Goal: Task Accomplishment & Management: Complete application form

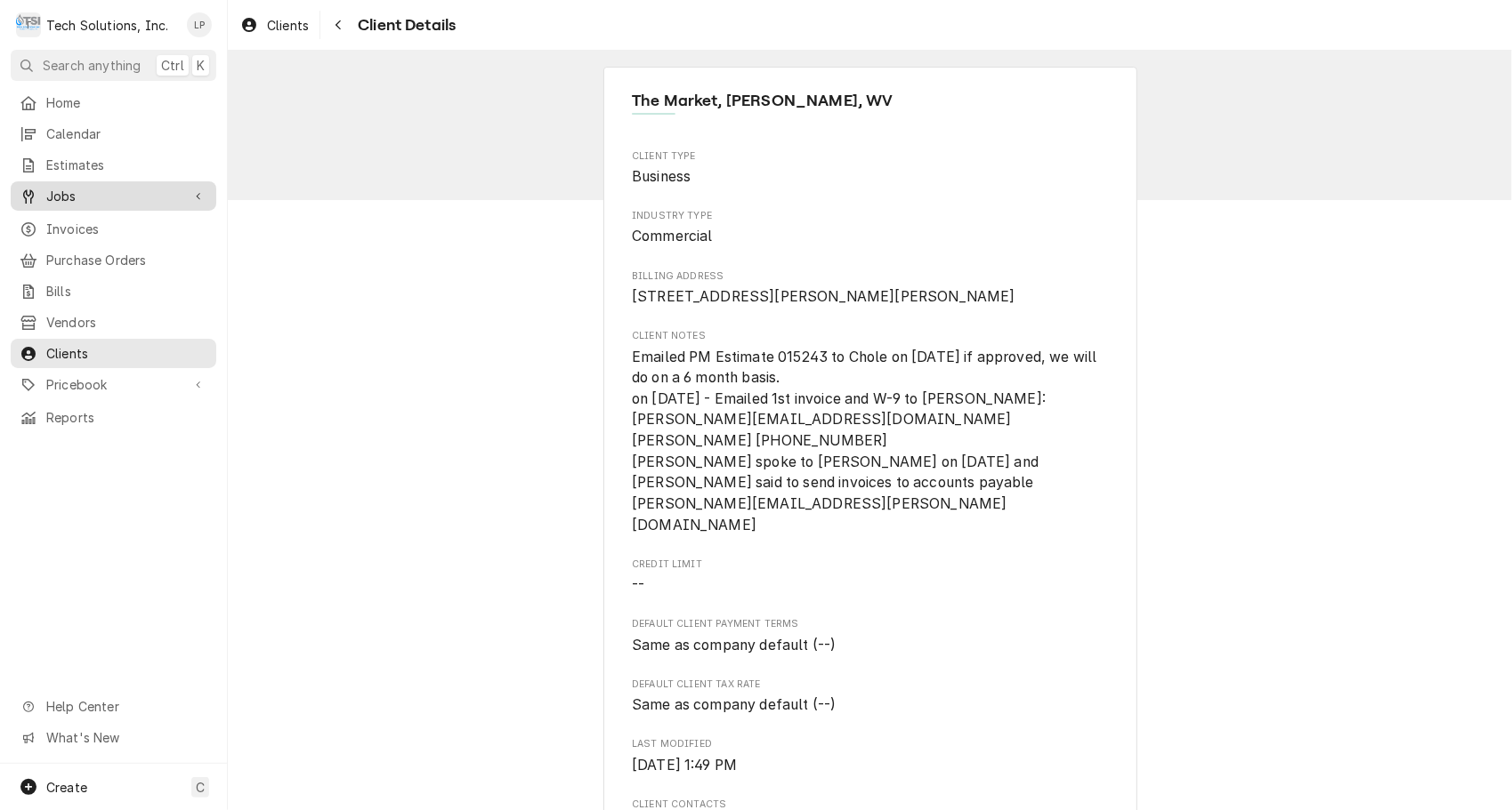
click at [68, 189] on span "Jobs" at bounding box center [114, 195] width 134 height 18
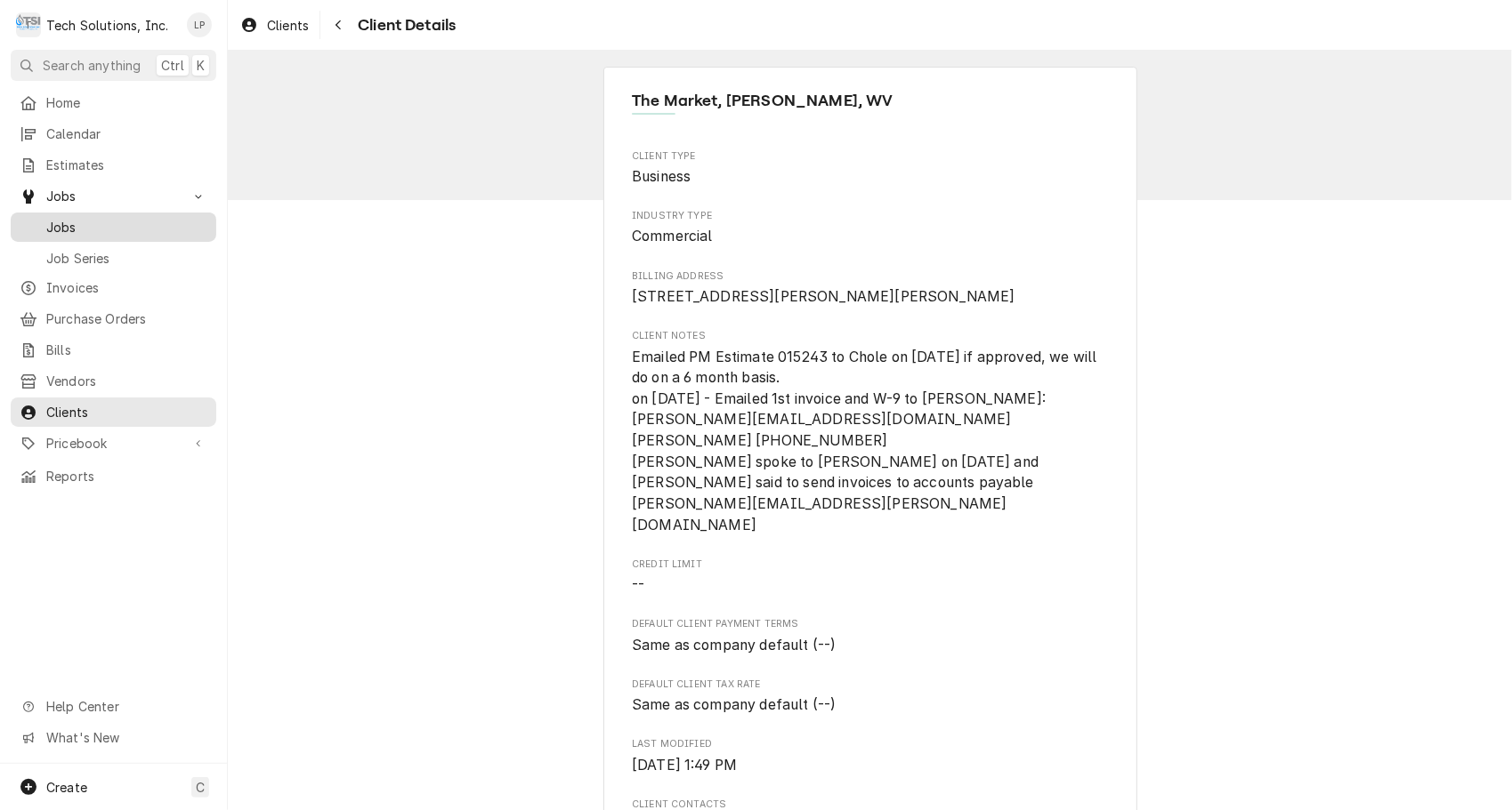
click at [68, 218] on span "Jobs" at bounding box center [127, 227] width 162 height 18
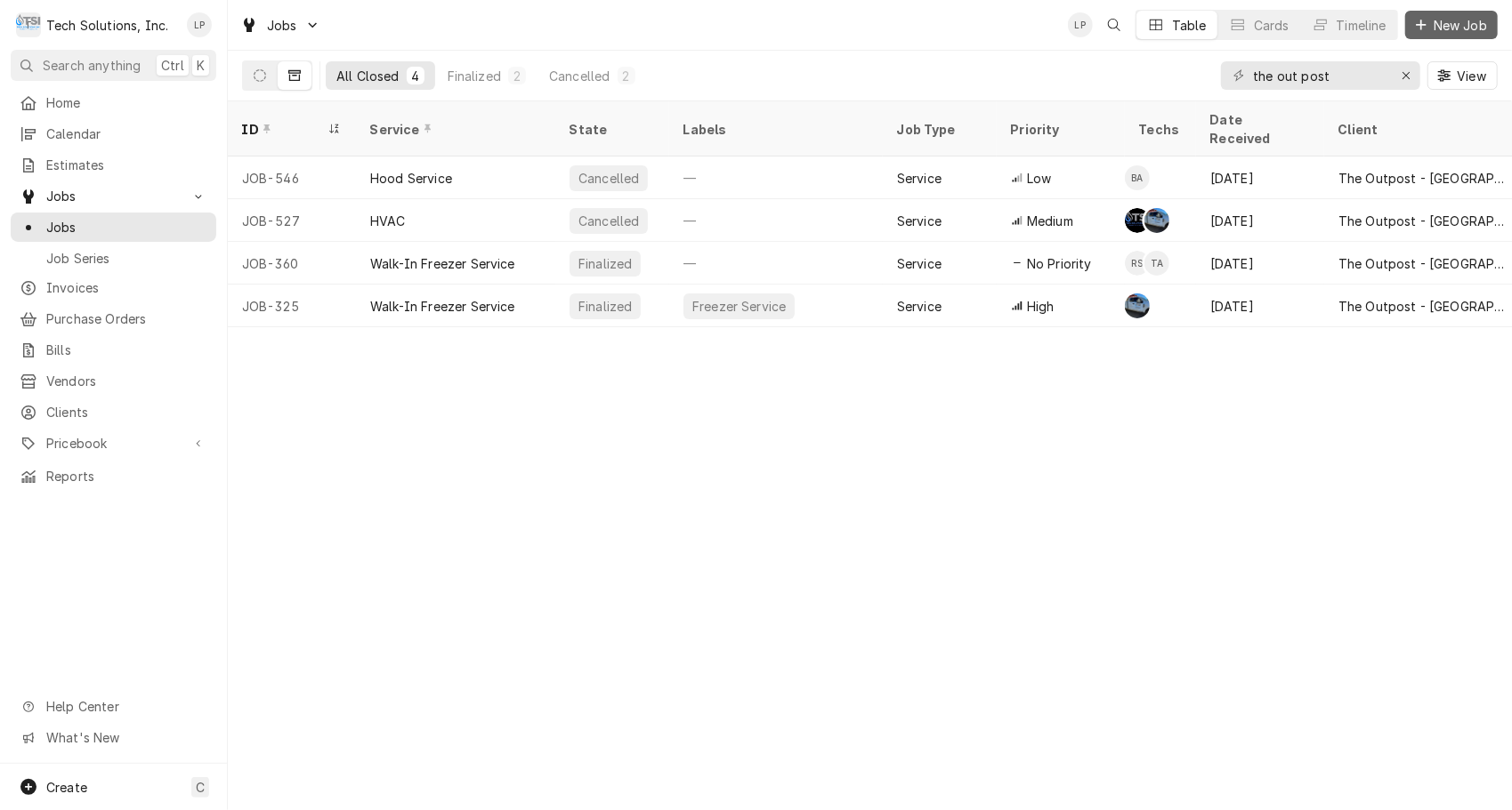
click at [1456, 23] on span "New Job" at bounding box center [1460, 24] width 60 height 18
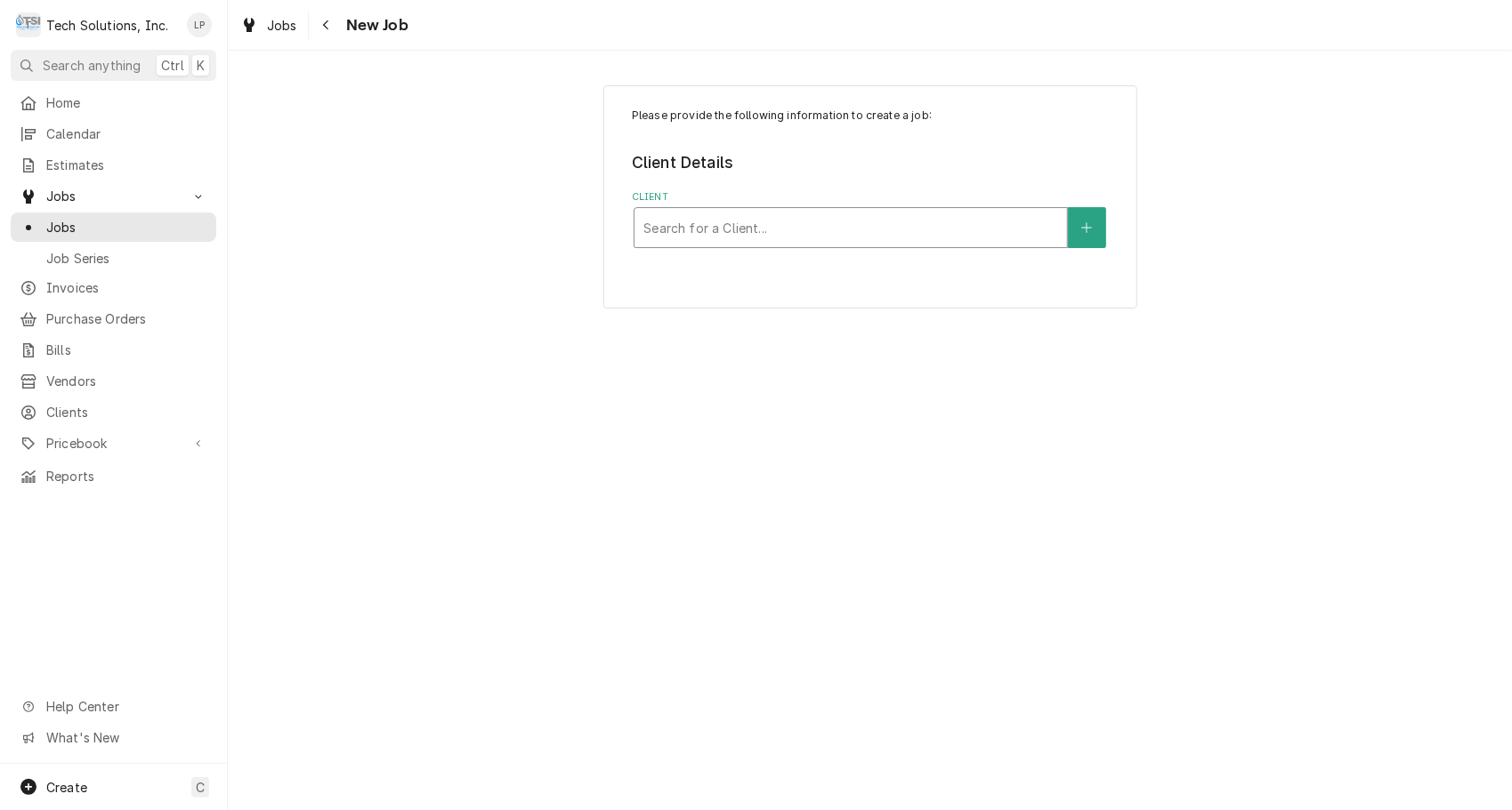
click at [1025, 239] on div "Client" at bounding box center [850, 228] width 414 height 32
type input "Ruby"
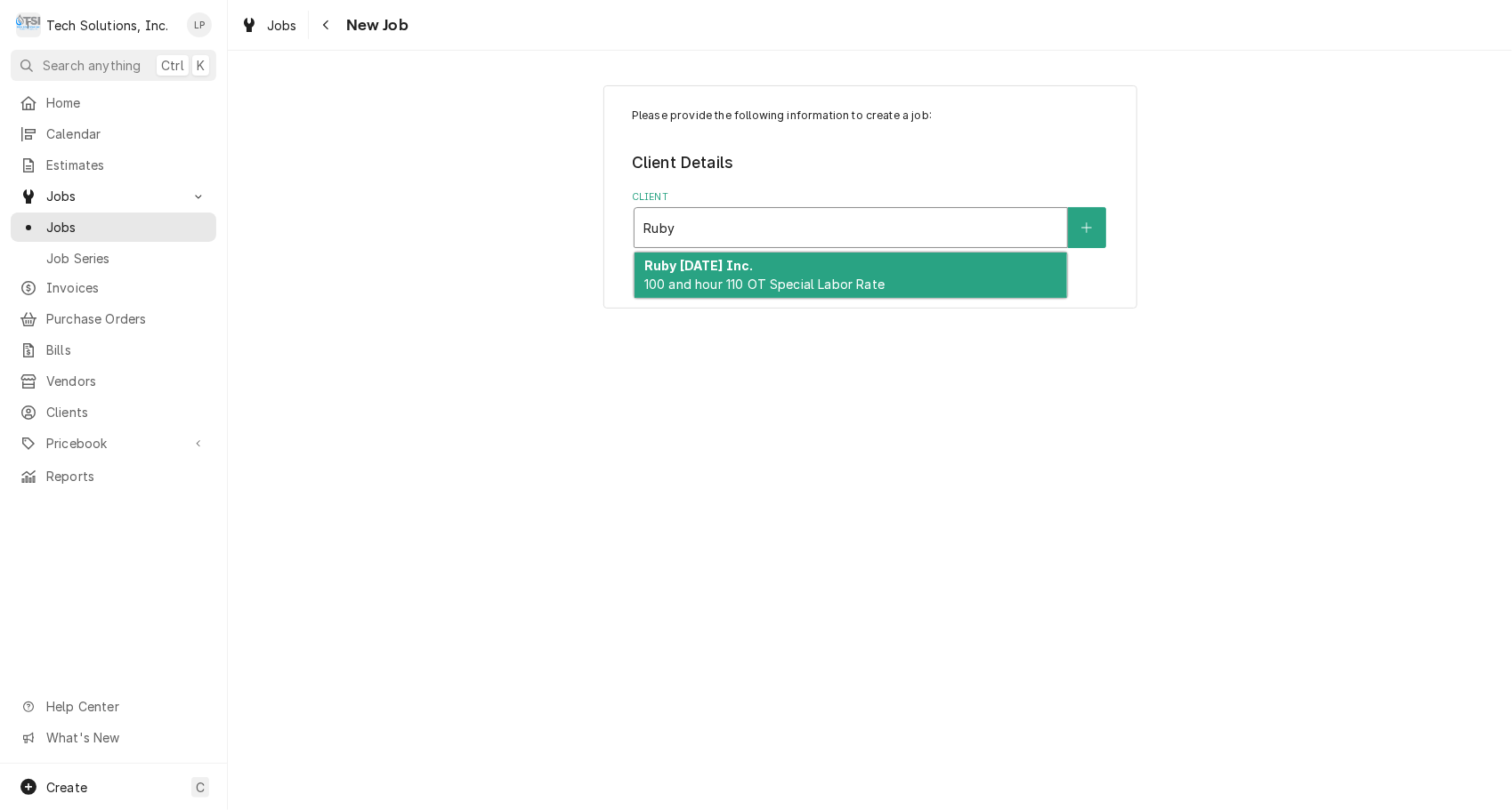
click at [983, 266] on div "Ruby Tuesday Inc. 100 and hour 110 OT Special Labor Rate" at bounding box center [850, 276] width 433 height 47
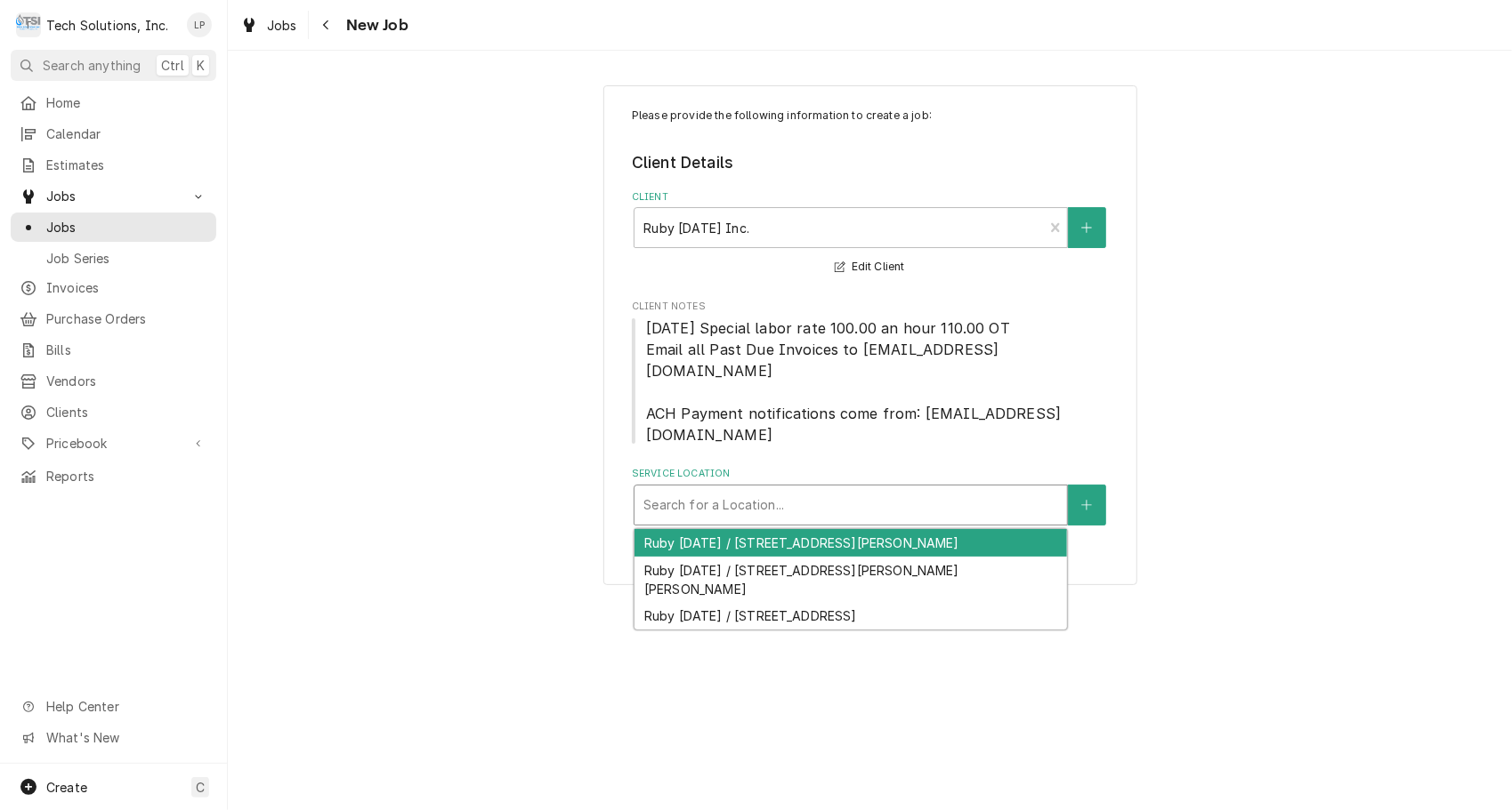
click at [1017, 489] on div "Service Location" at bounding box center [850, 505] width 414 height 32
click at [957, 529] on div "Ruby Tuesday / 151 Coleman Drive, Lewisburg, WV 24901" at bounding box center [850, 543] width 433 height 27
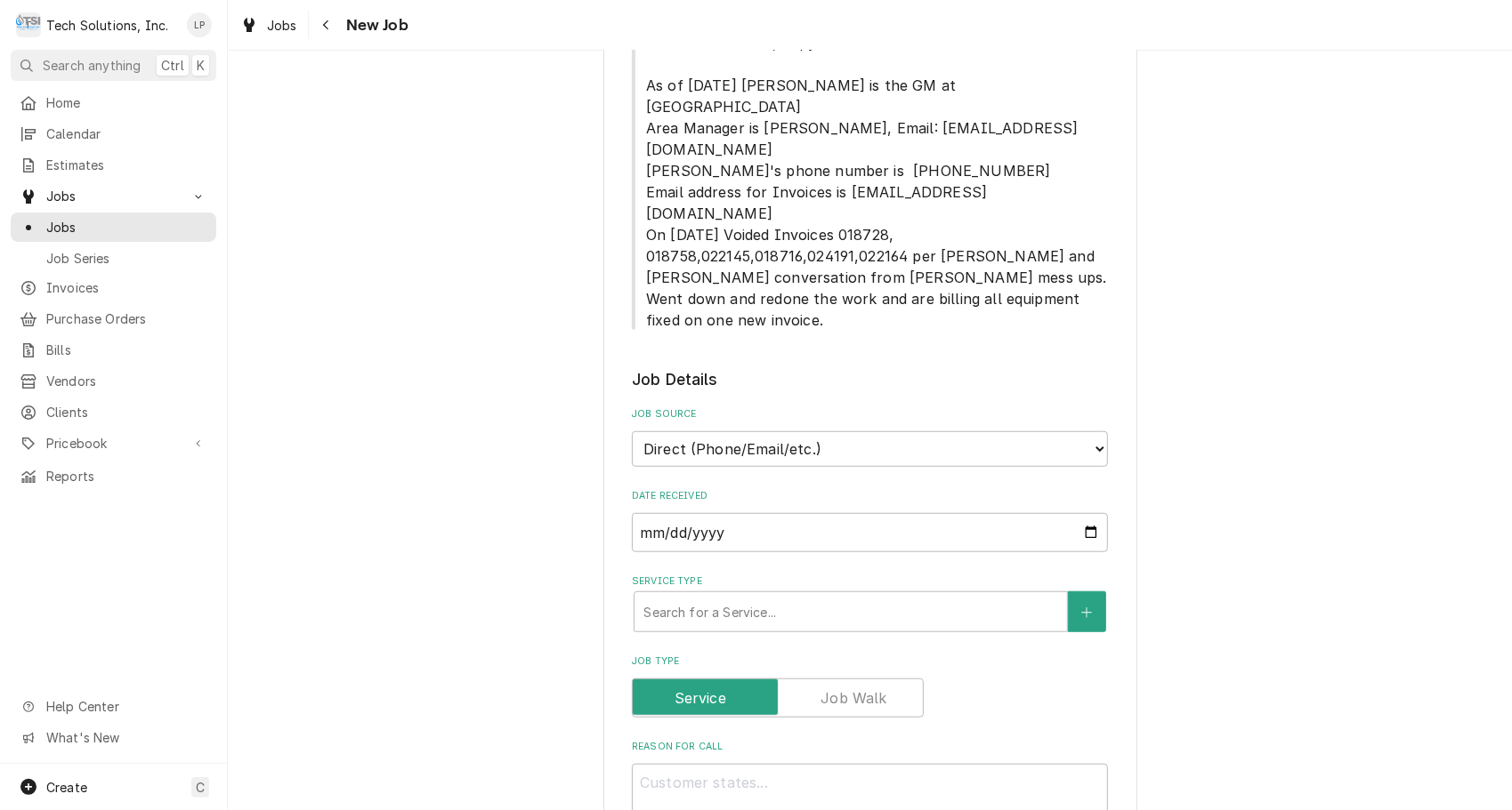
scroll to position [693, 0]
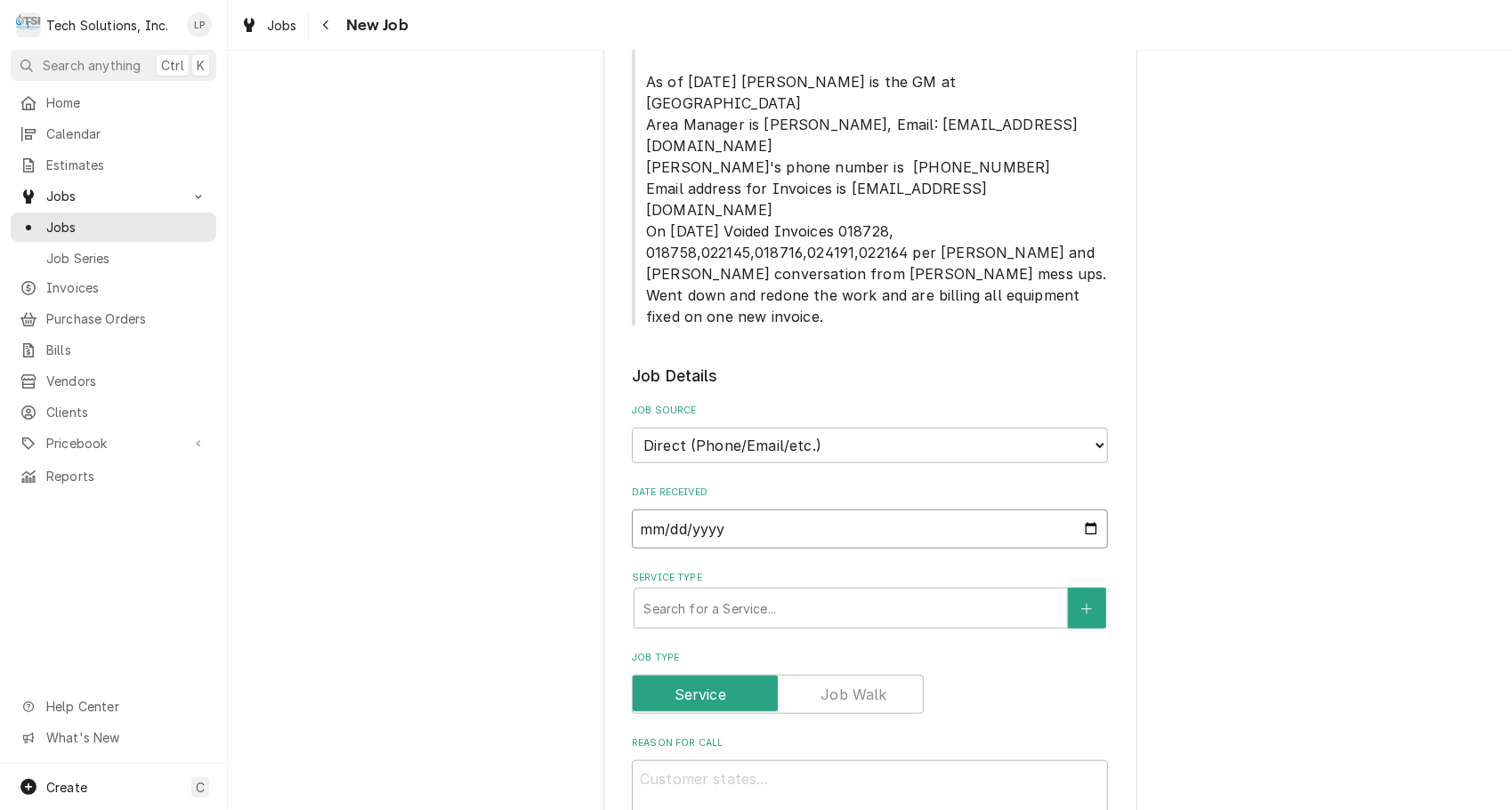
click at [1082, 510] on input "2025-10-05" at bounding box center [869, 529] width 476 height 39
type textarea "x"
type input "2025-09-05"
type textarea "x"
type input "2025-08-05"
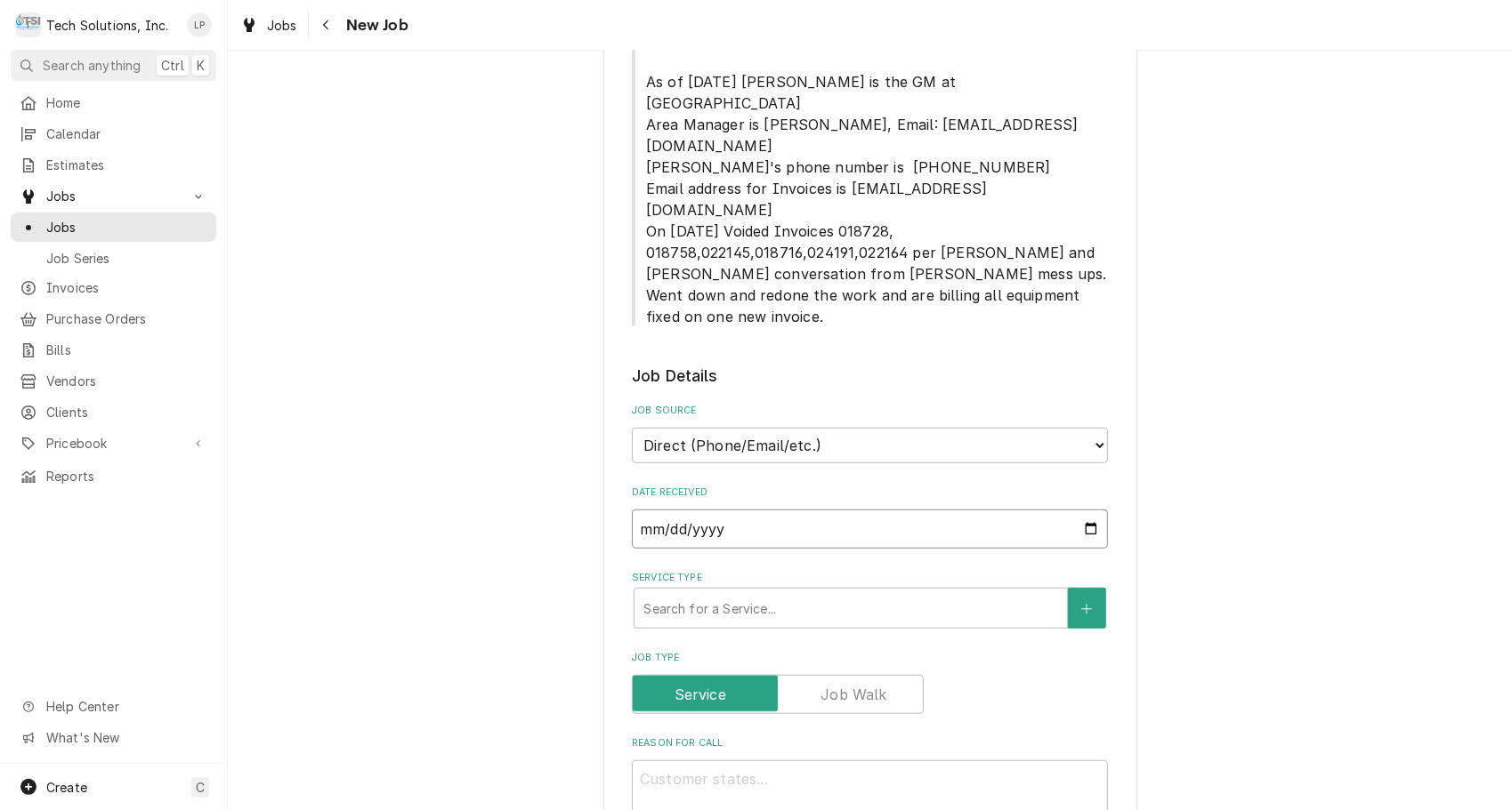
type textarea "x"
type input "2025-08-30"
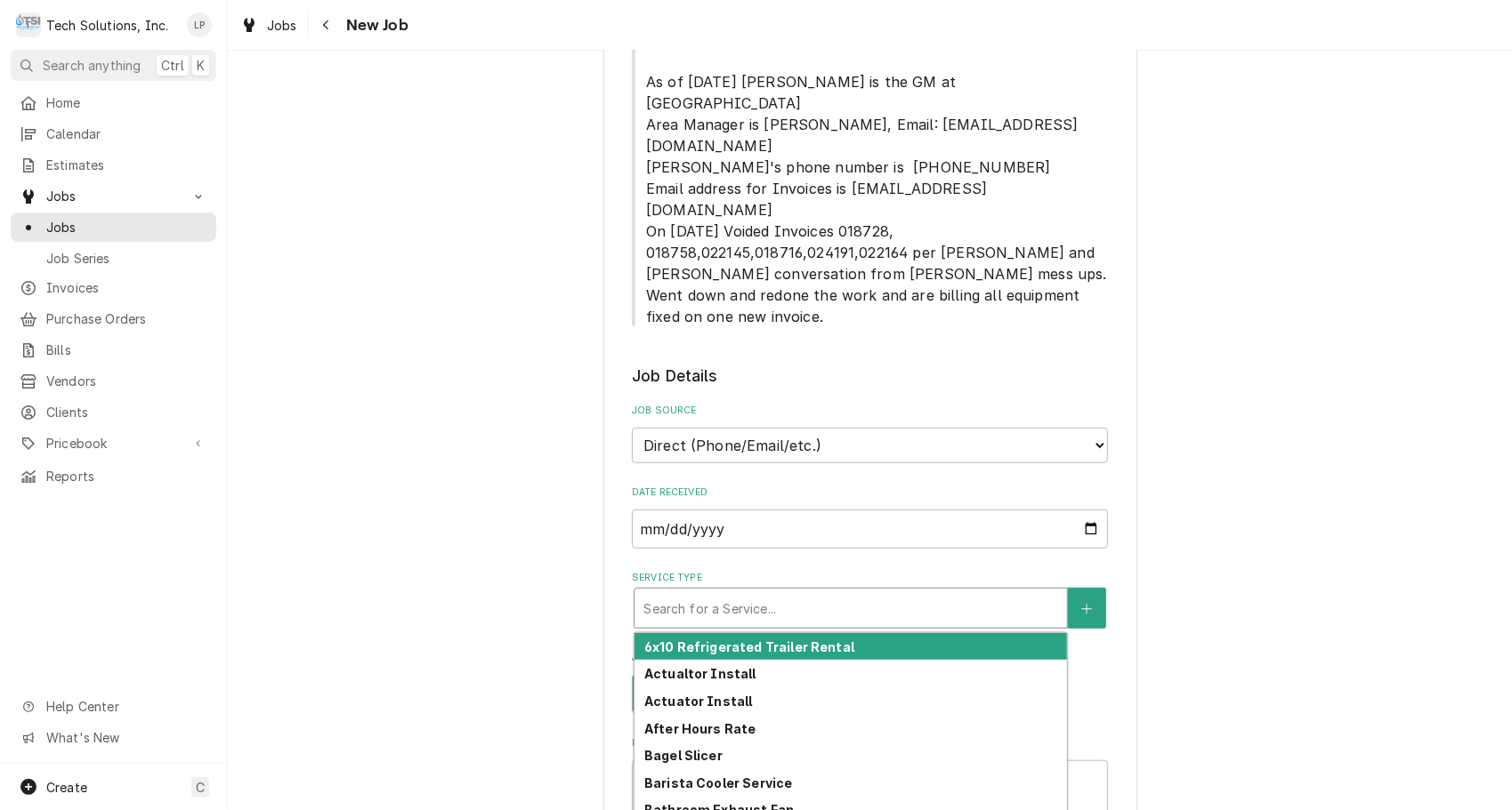
click at [874, 592] on div "Service Type" at bounding box center [850, 608] width 414 height 32
type textarea "x"
type input "7"
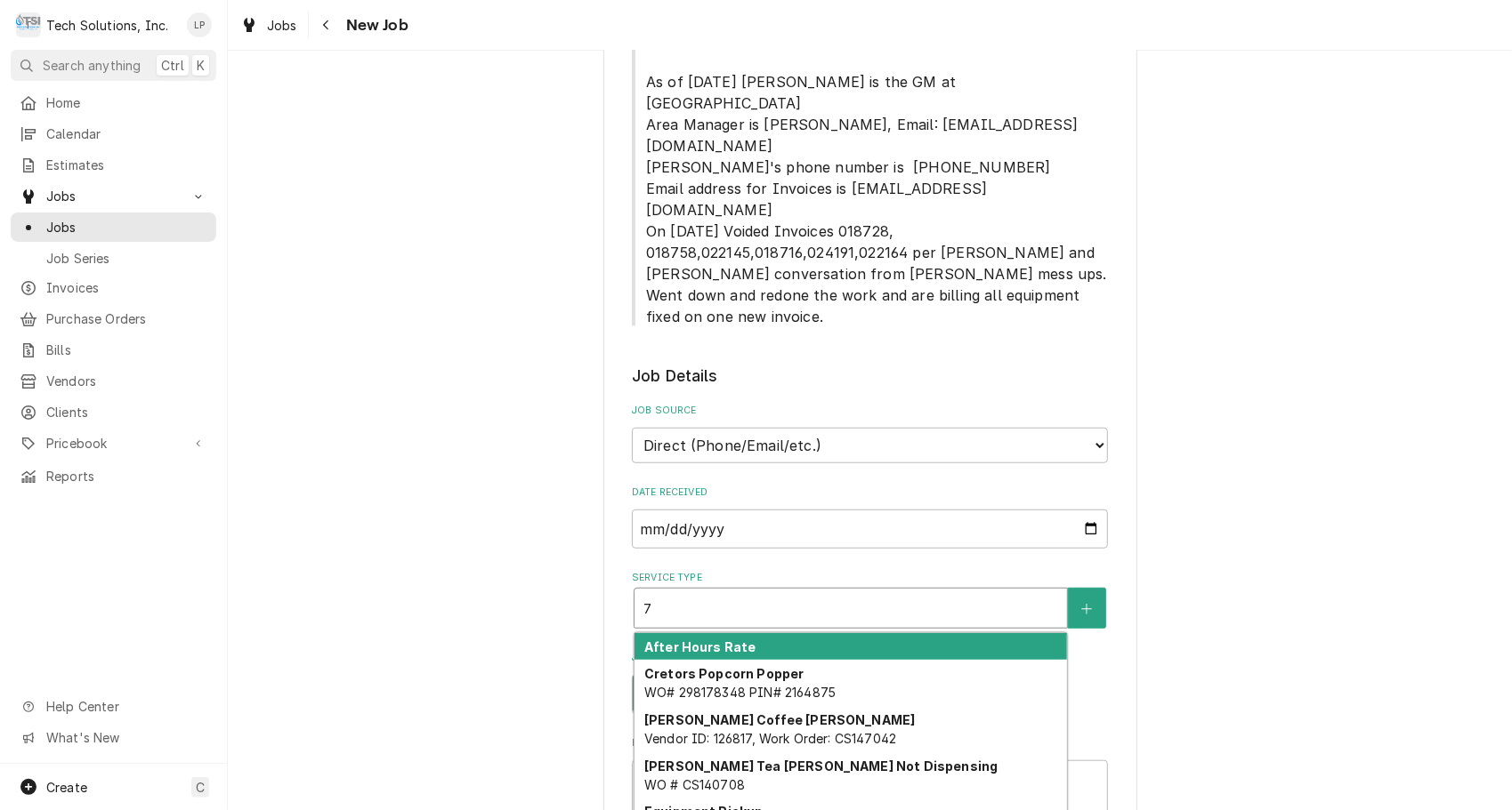
type textarea "x"
type input "7x"
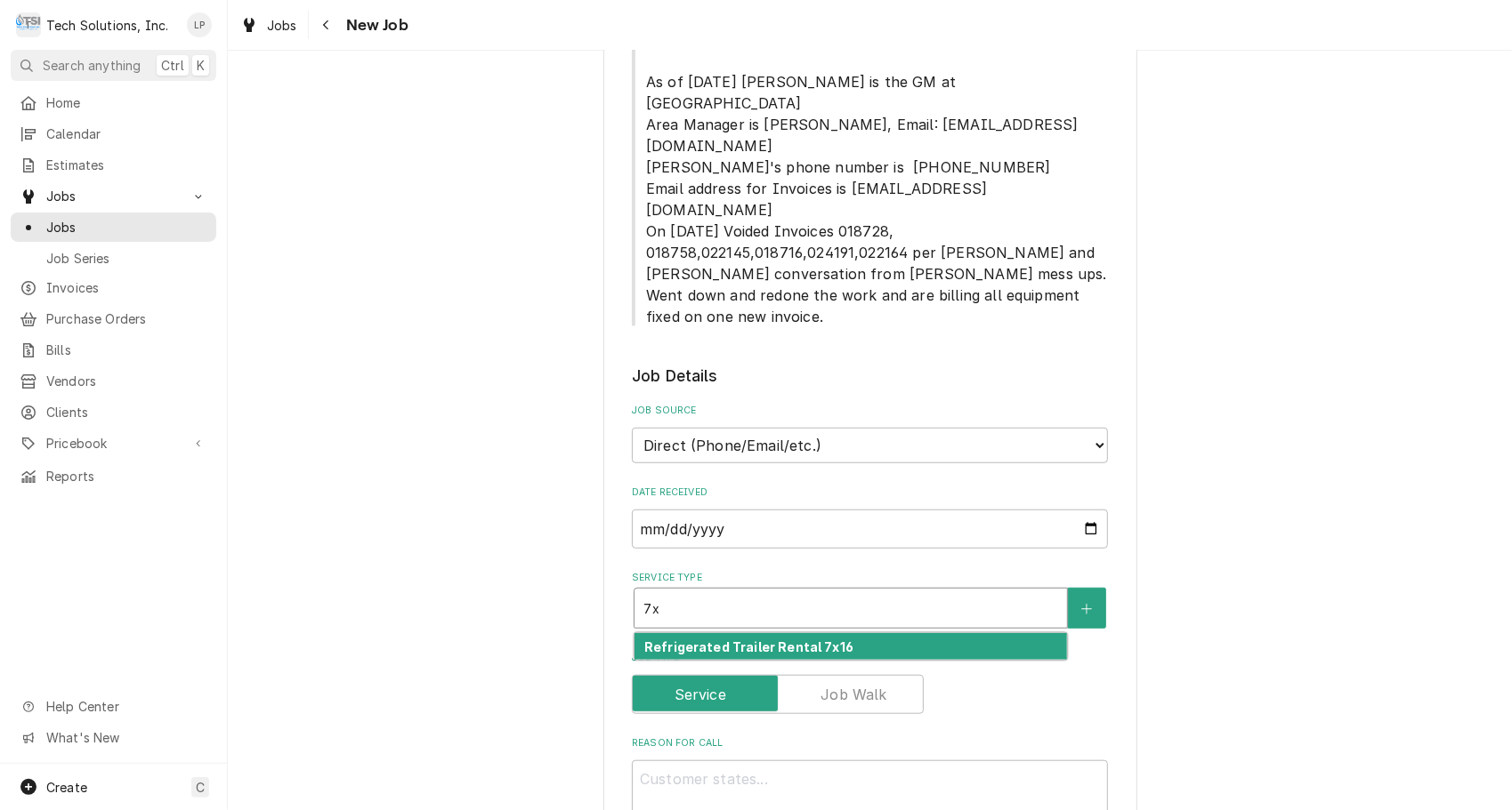
click at [826, 640] on strong "Refrigerated Trailer Rental 7x16" at bounding box center [748, 648] width 209 height 16
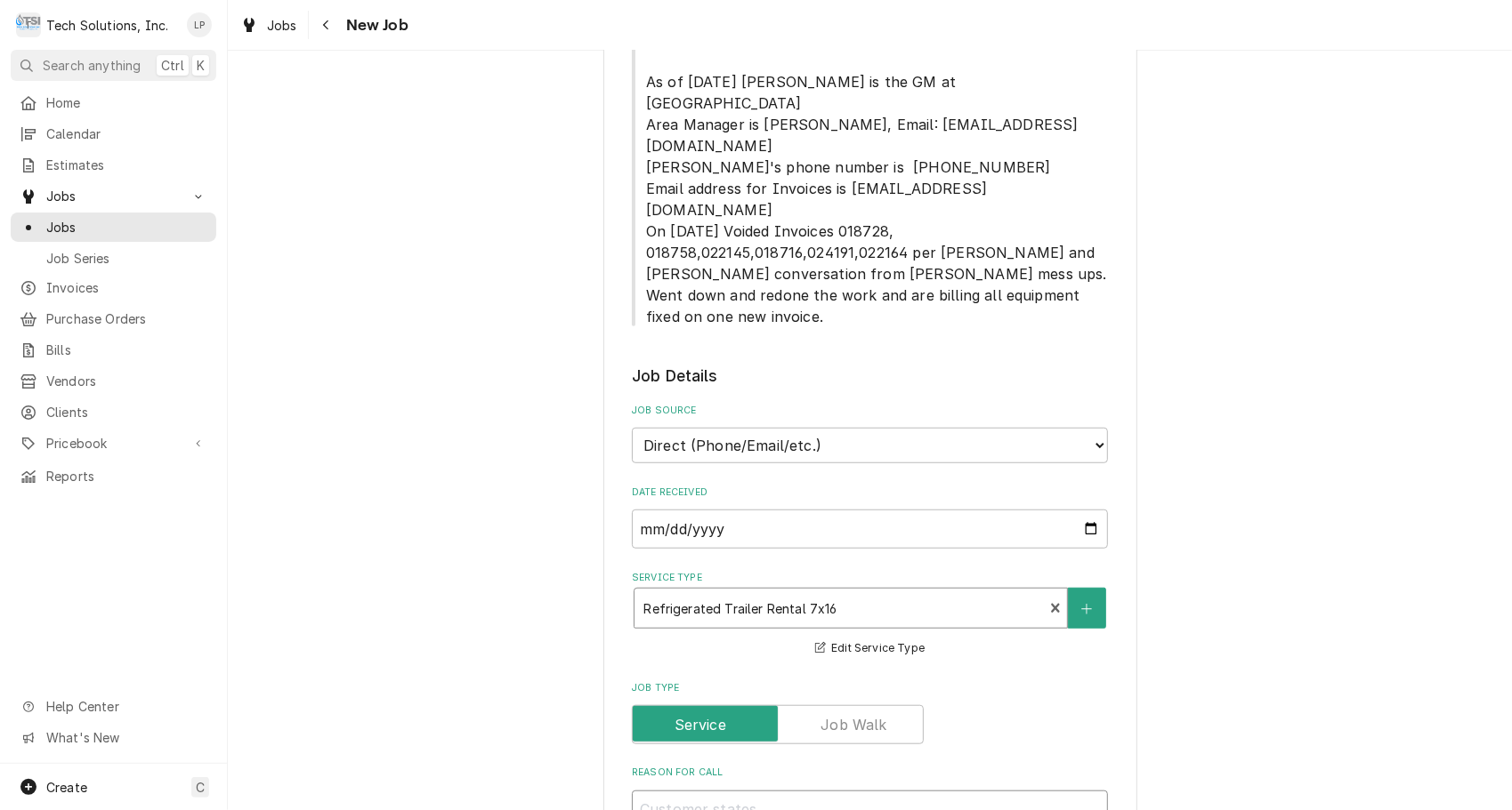
type textarea "x"
type textarea "W"
type textarea "x"
type textarea "Wa"
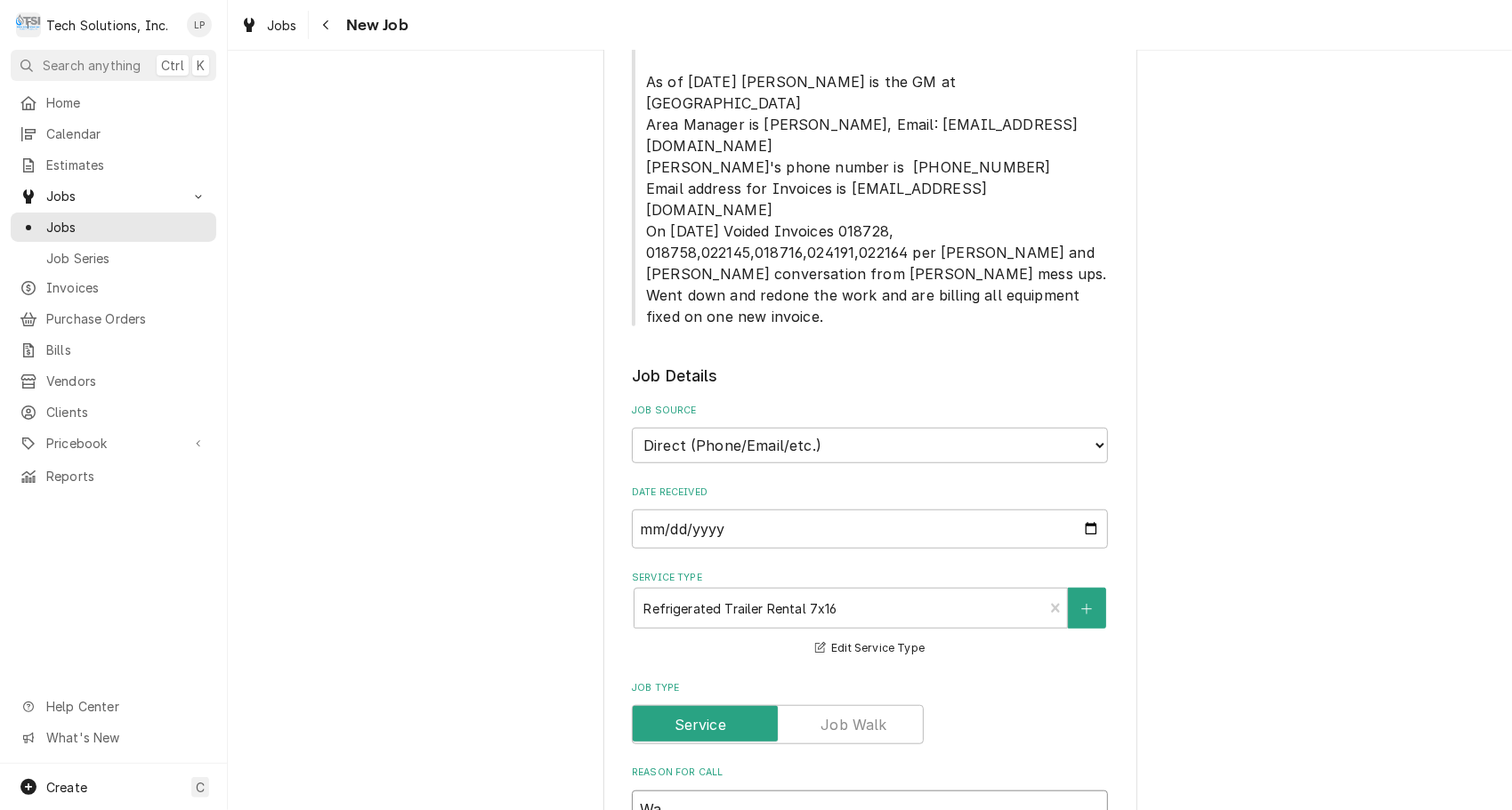
type textarea "x"
type textarea "Wal"
type textarea "x"
type textarea "Walk"
type textarea "x"
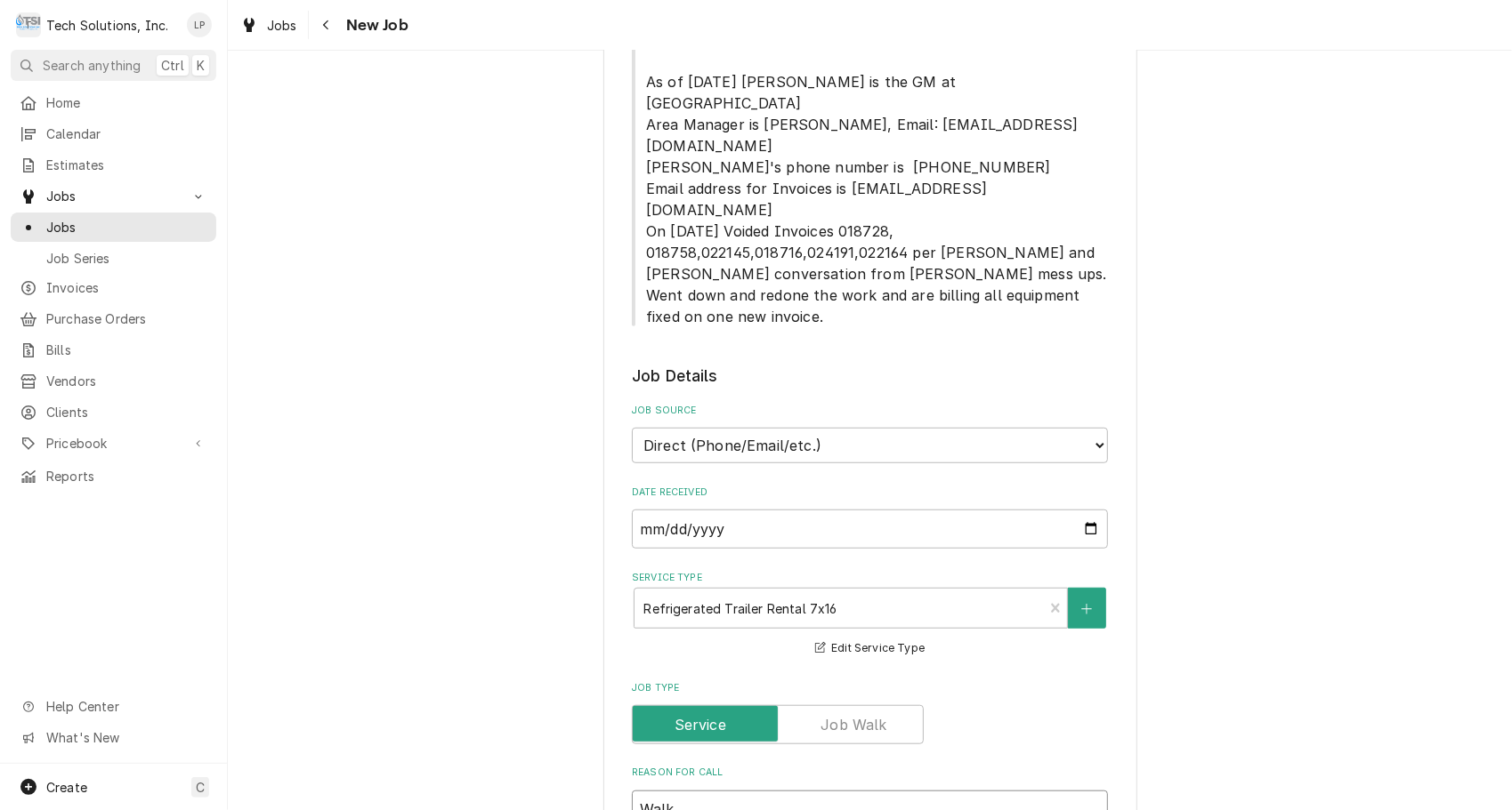
type textarea "Walk-"
type textarea "x"
type textarea "Walk-i"
type textarea "x"
type textarea "Walk-in"
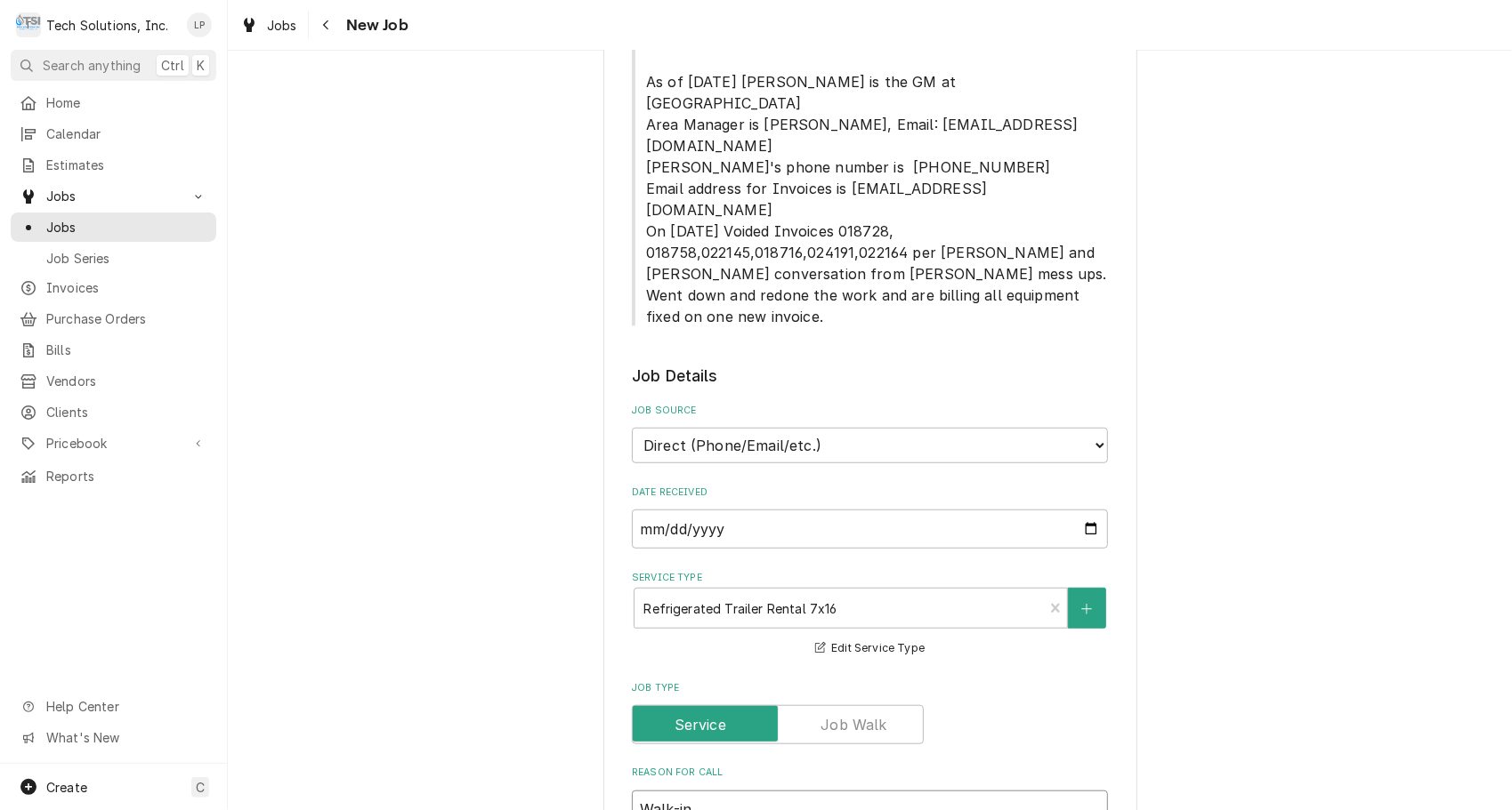
type textarea "x"
type textarea "Walk-in"
type textarea "x"
type textarea "Walk-in C"
type textarea "x"
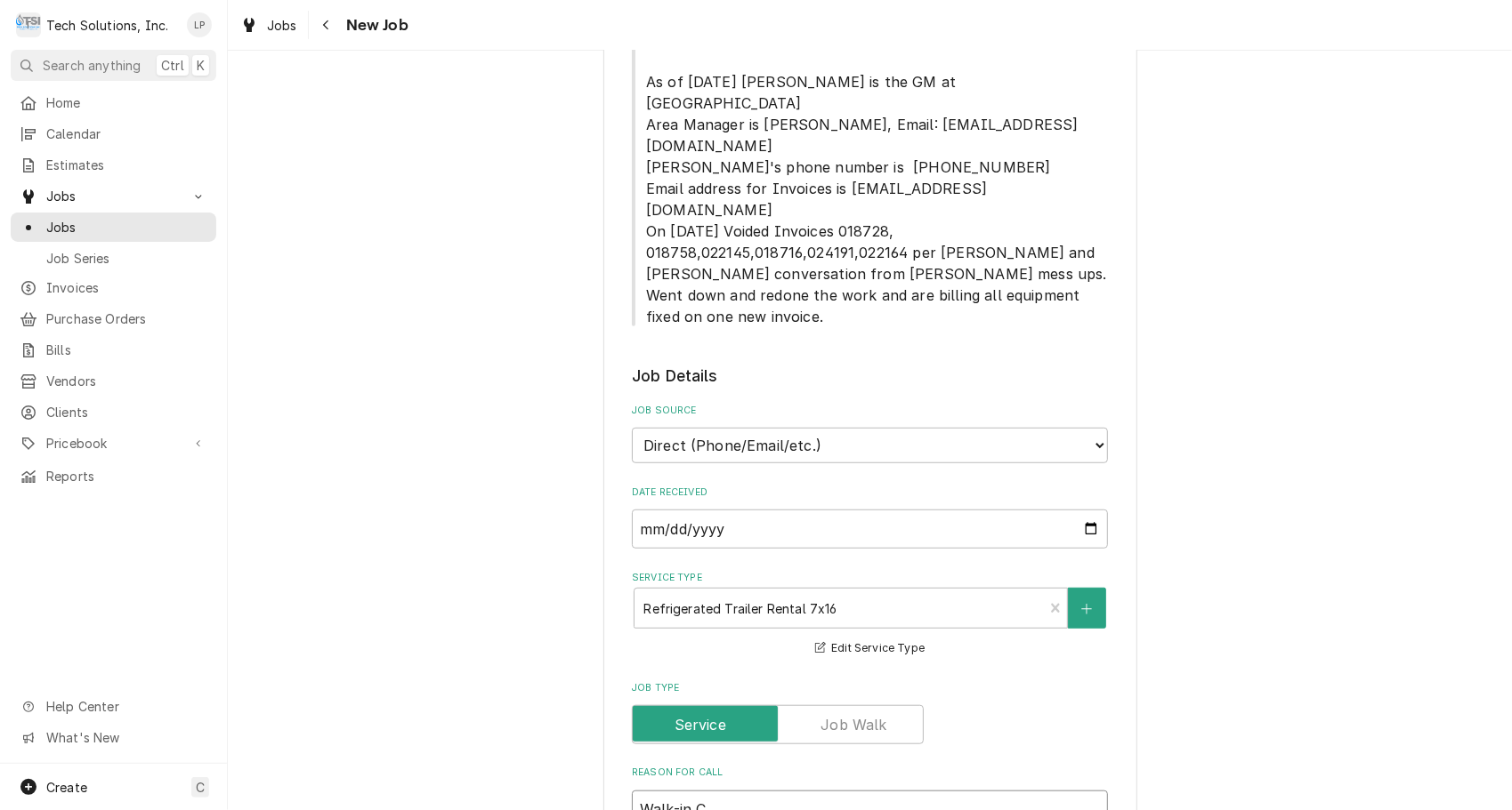
type textarea "Walk-in Co"
type textarea "x"
type textarea "Walk-in Coo"
type textarea "x"
type textarea "Walk-in Cool"
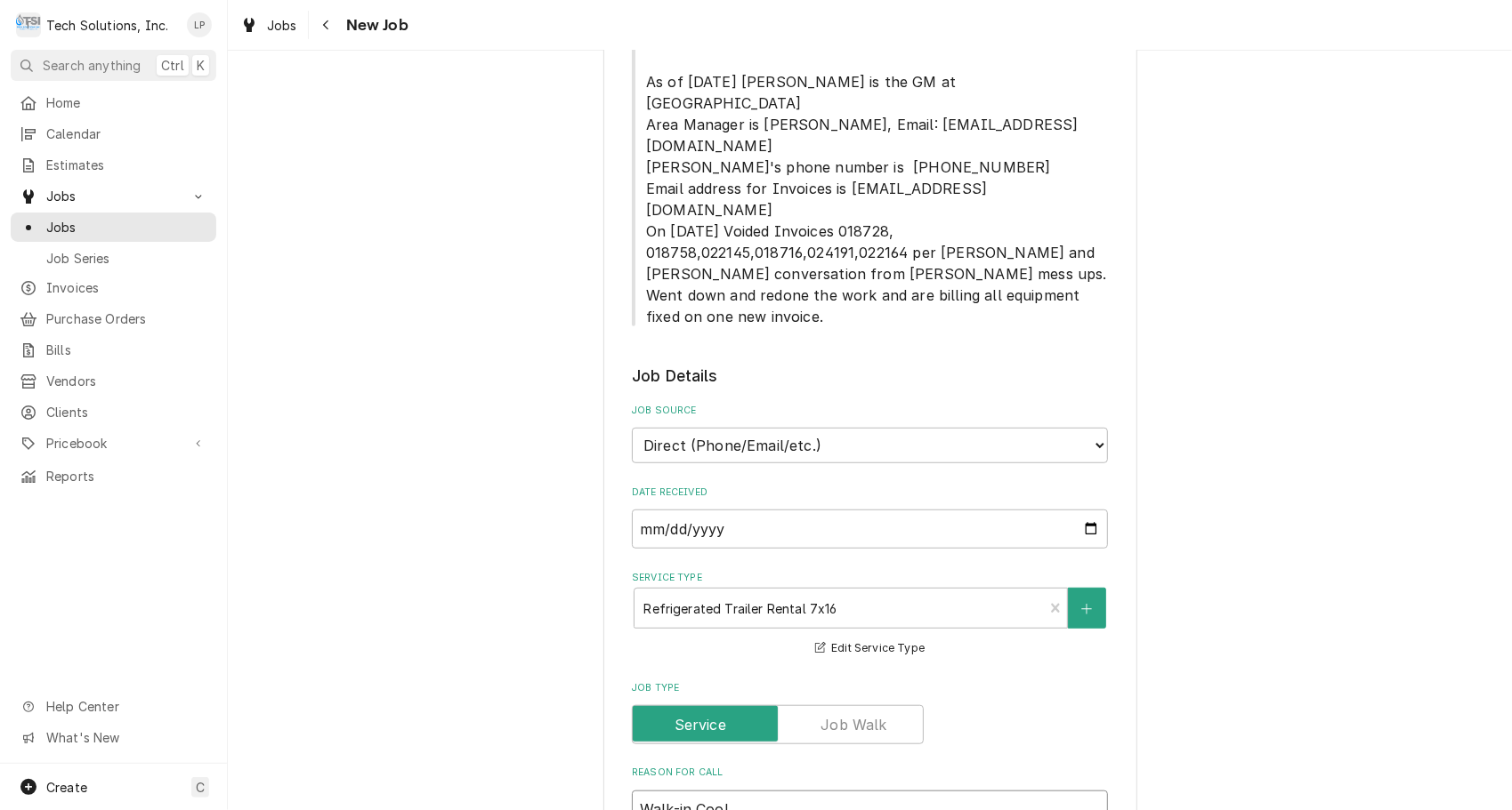
type textarea "x"
type textarea "Walk-in Coole"
type textarea "x"
type textarea "Walk-in Cooler"
type textarea "x"
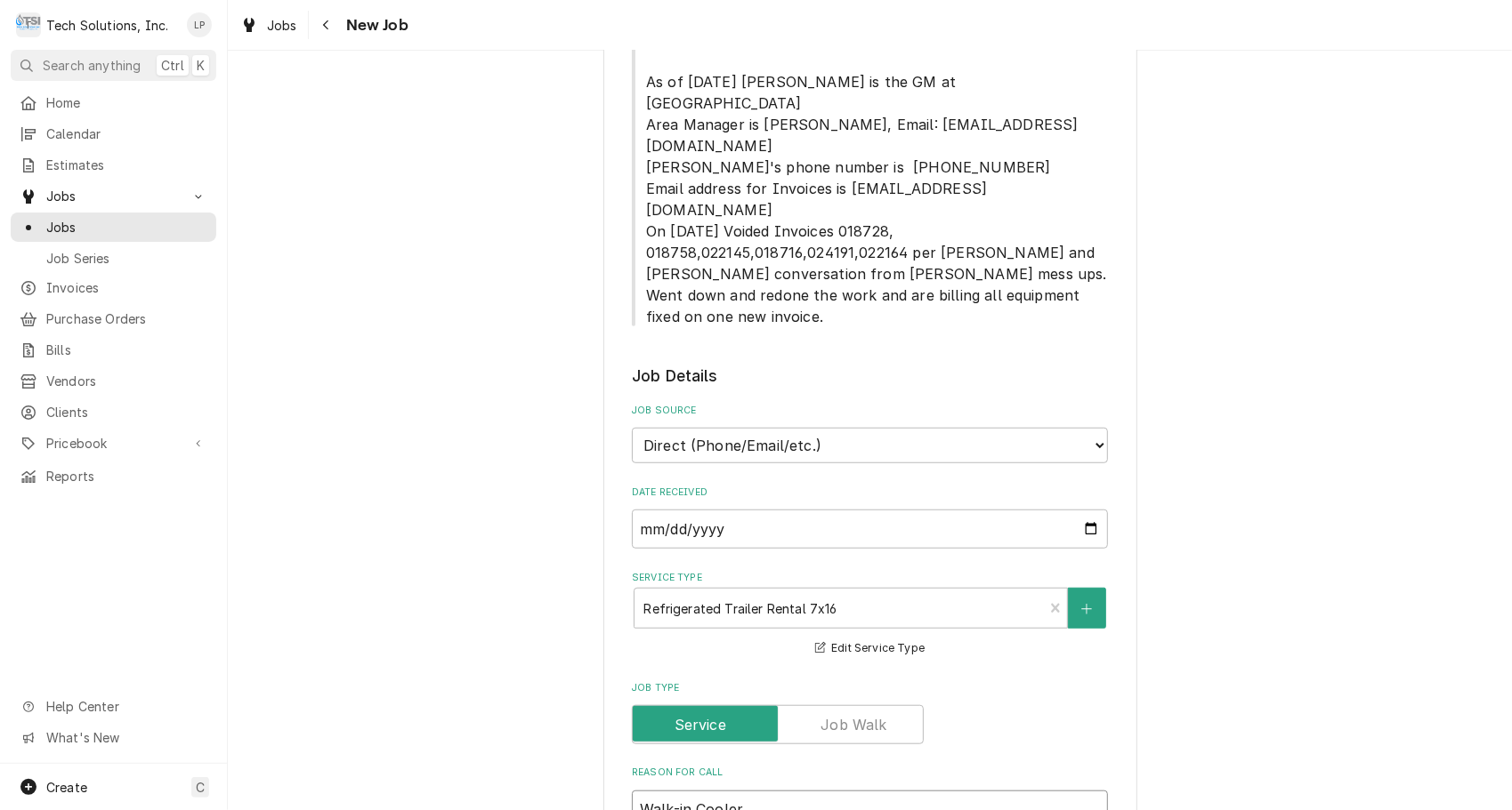
type textarea "Walk-in Cooler"
type textarea "x"
type textarea "Walk-in Cooler i"
type textarea "x"
type textarea "Walk-in Cooler is"
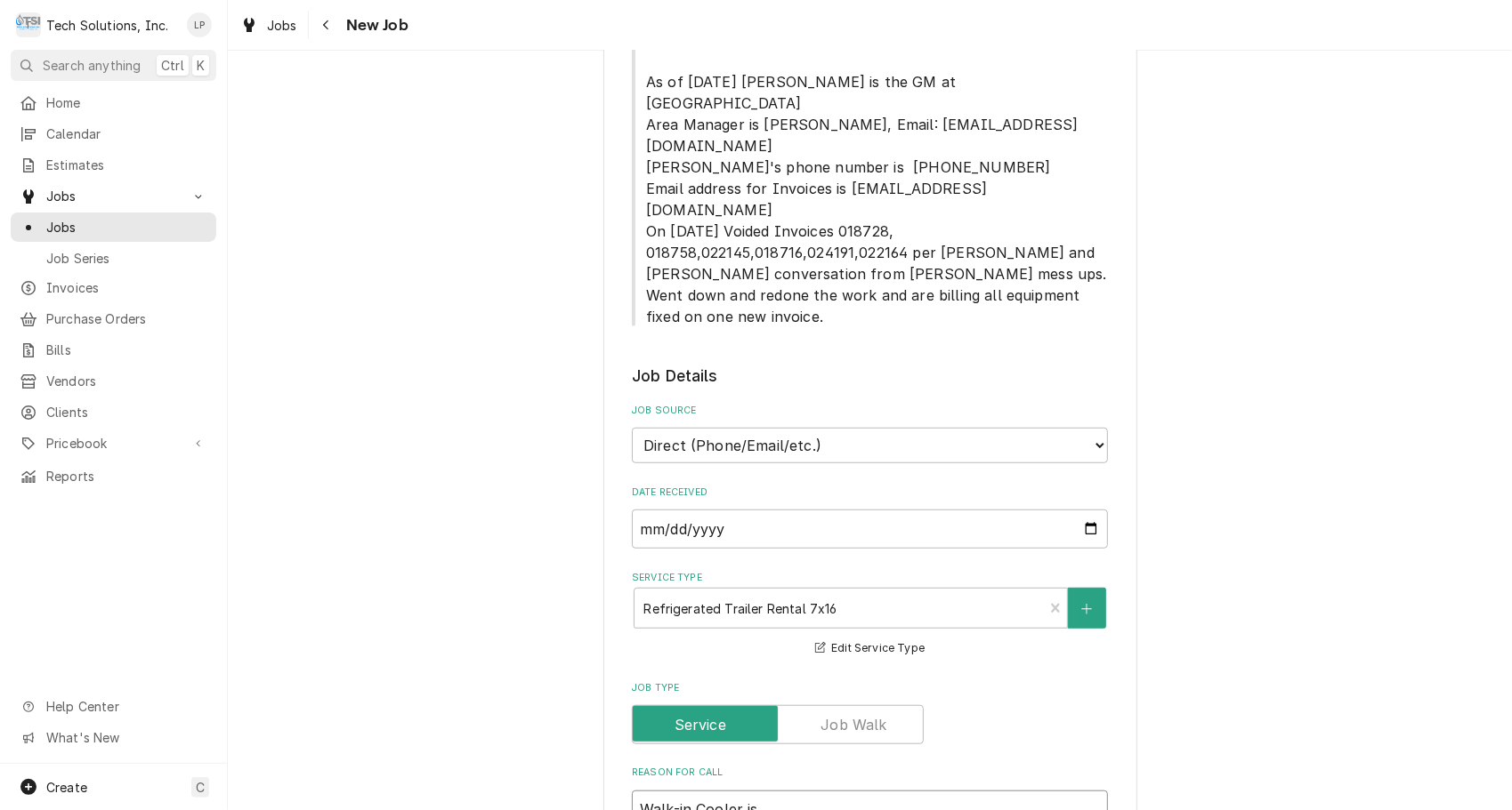
type textarea "x"
type textarea "Walk-in Cooler is"
type textarea "x"
type textarea "Walk-in Cooler is d"
type textarea "x"
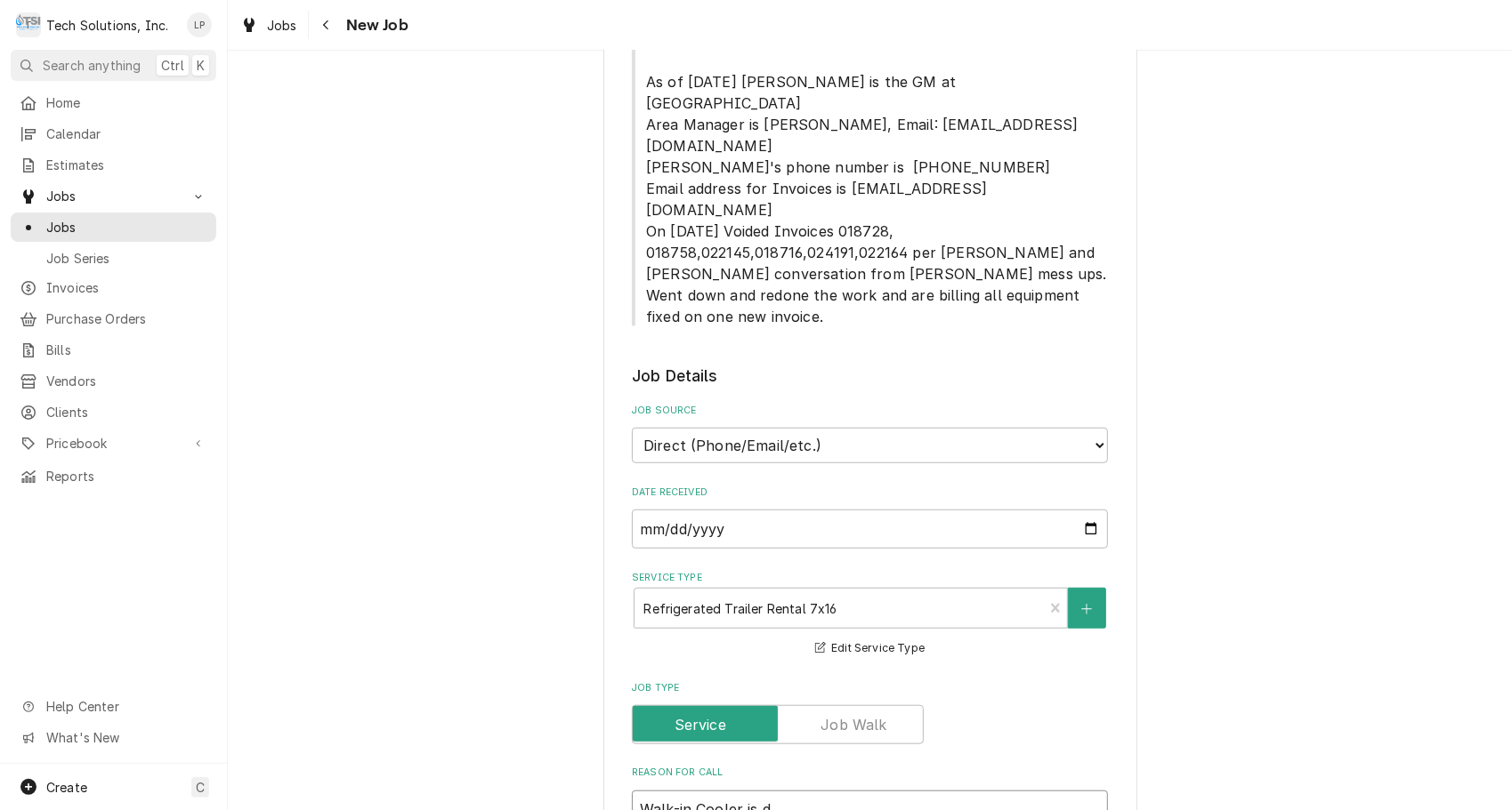
type textarea "Walk-in Cooler is do"
type textarea "x"
type textarea "Walk-in Cooler is dow"
type textarea "x"
type textarea "Walk-in Cooler is down"
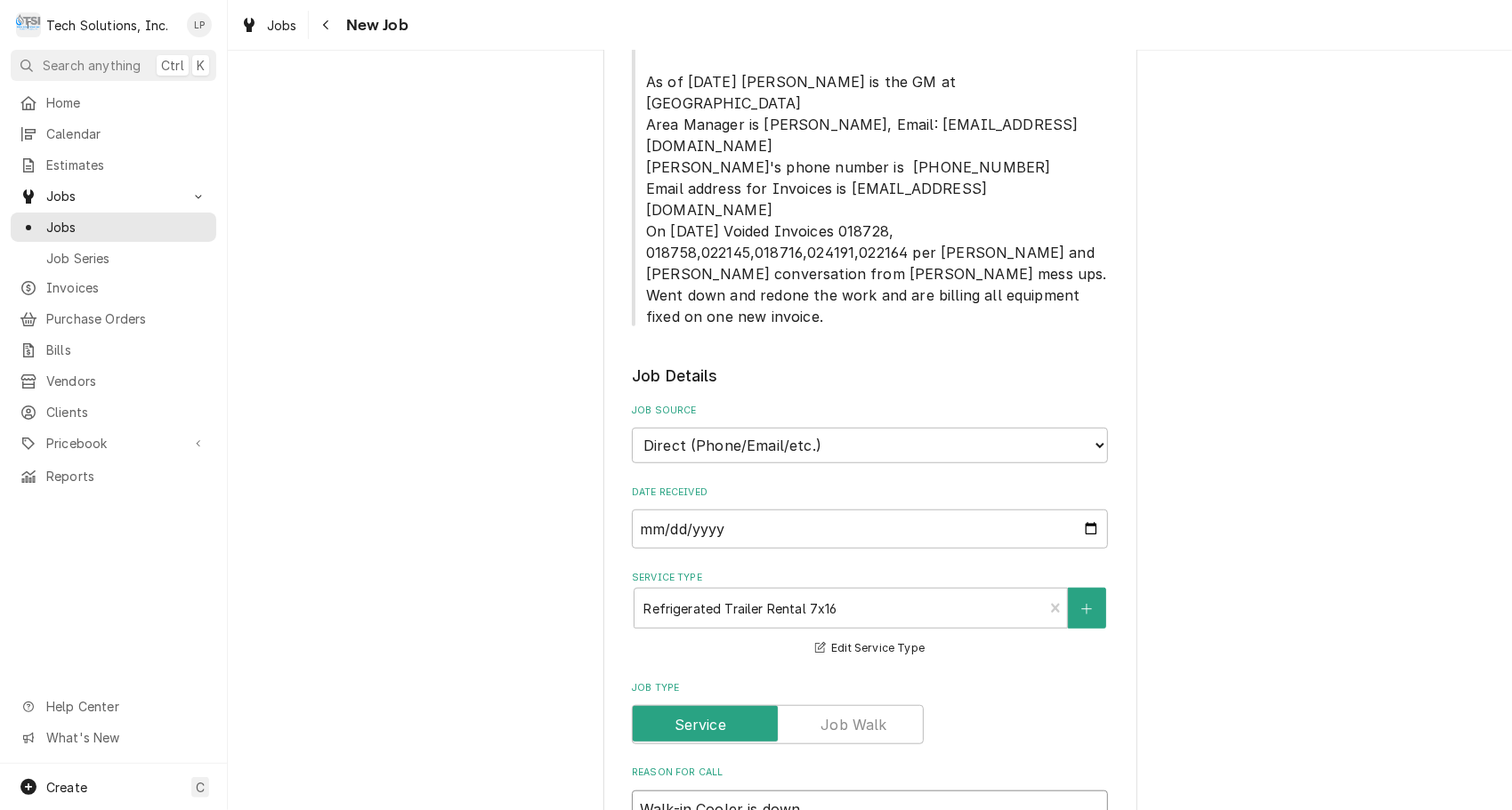
type textarea "x"
type textarea "Walk-in Cooler is down."
type textarea "x"
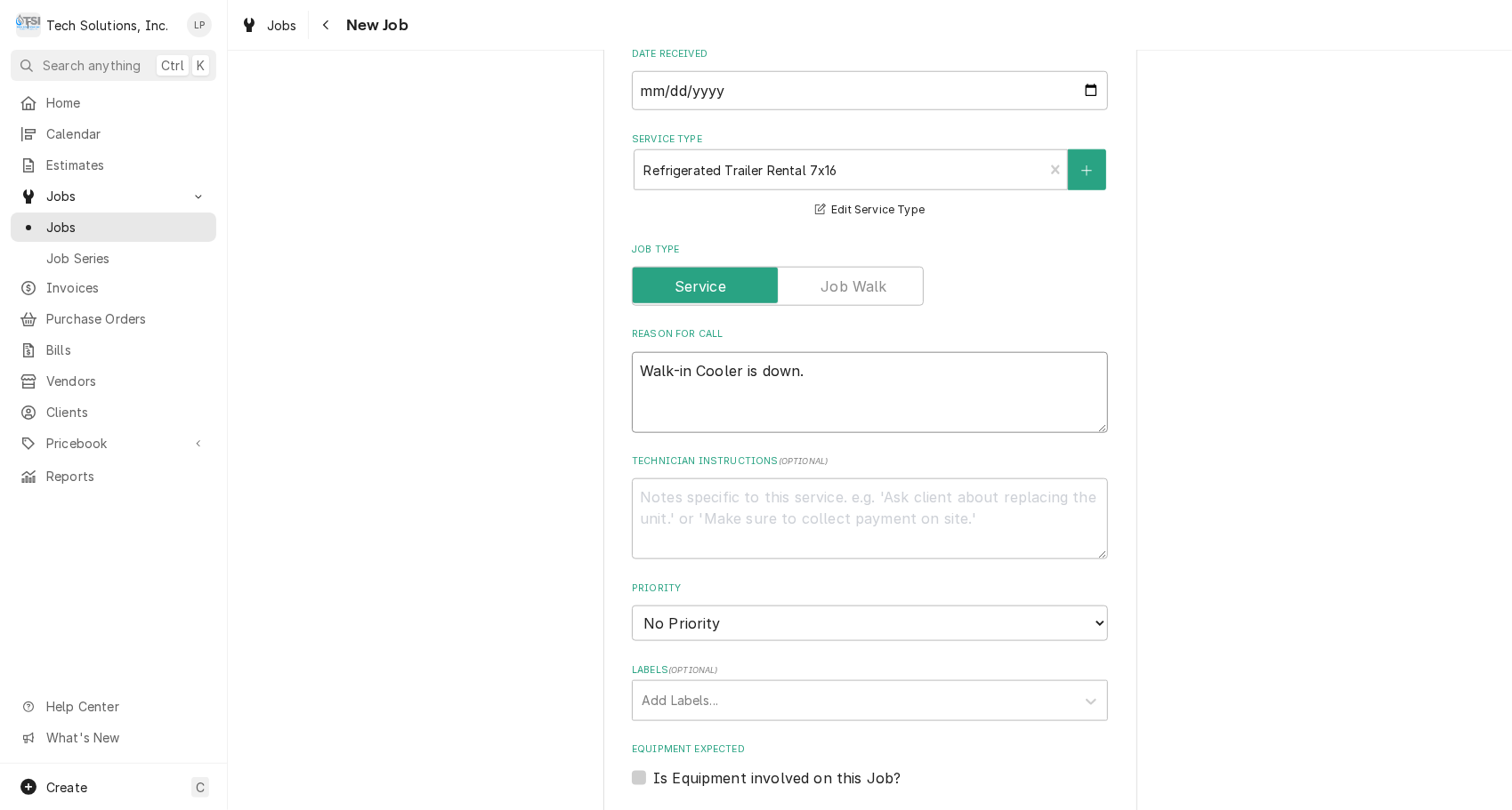
scroll to position [1137, 0]
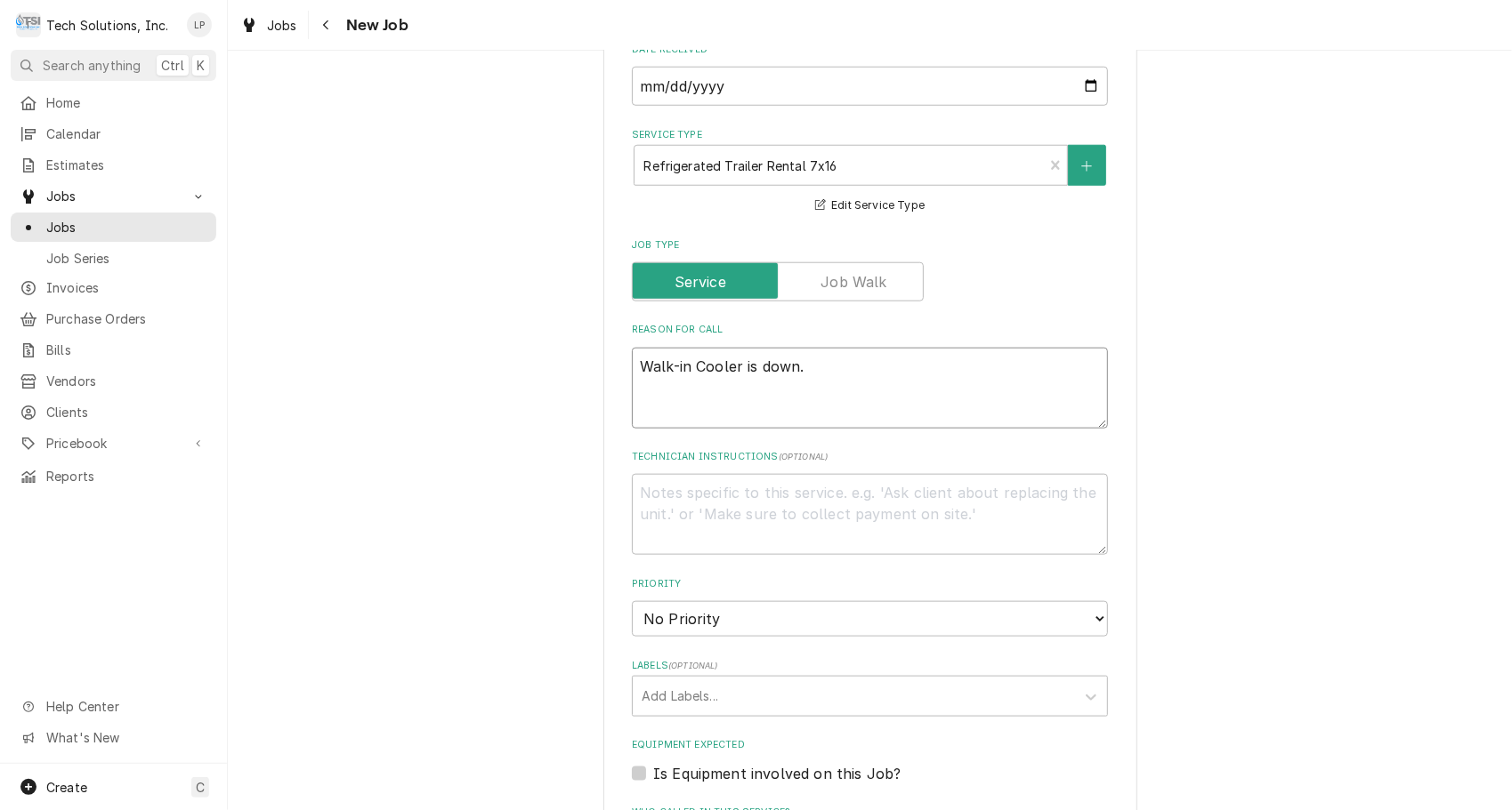
type textarea "Walk-in Cooler is down."
click at [1091, 601] on select "No Priority Urgent High Medium Low" at bounding box center [869, 618] width 476 height 36
select select "1"
click at [631, 601] on select "No Priority Urgent High Medium Low" at bounding box center [869, 618] width 476 height 36
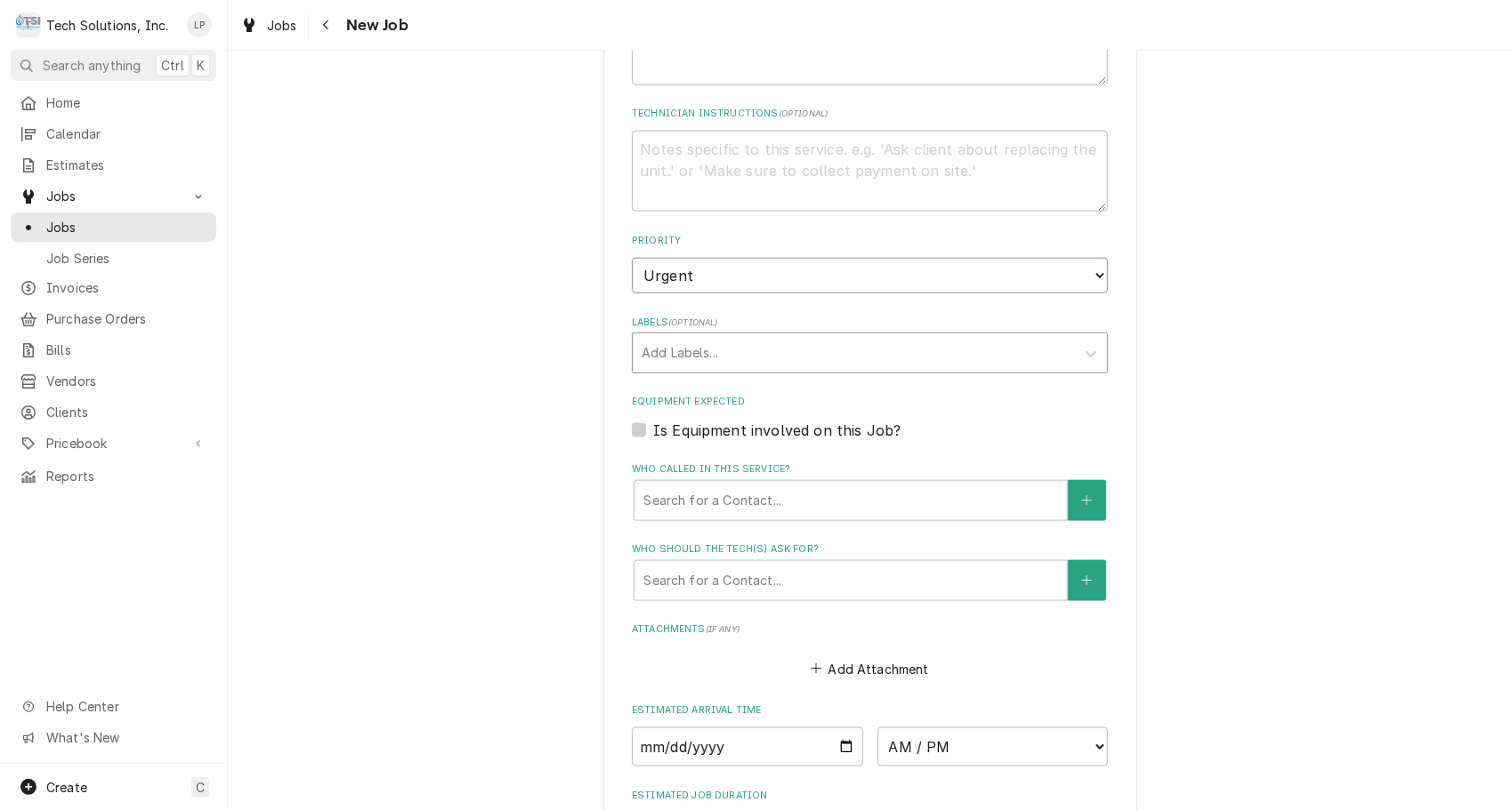
scroll to position [1511, 0]
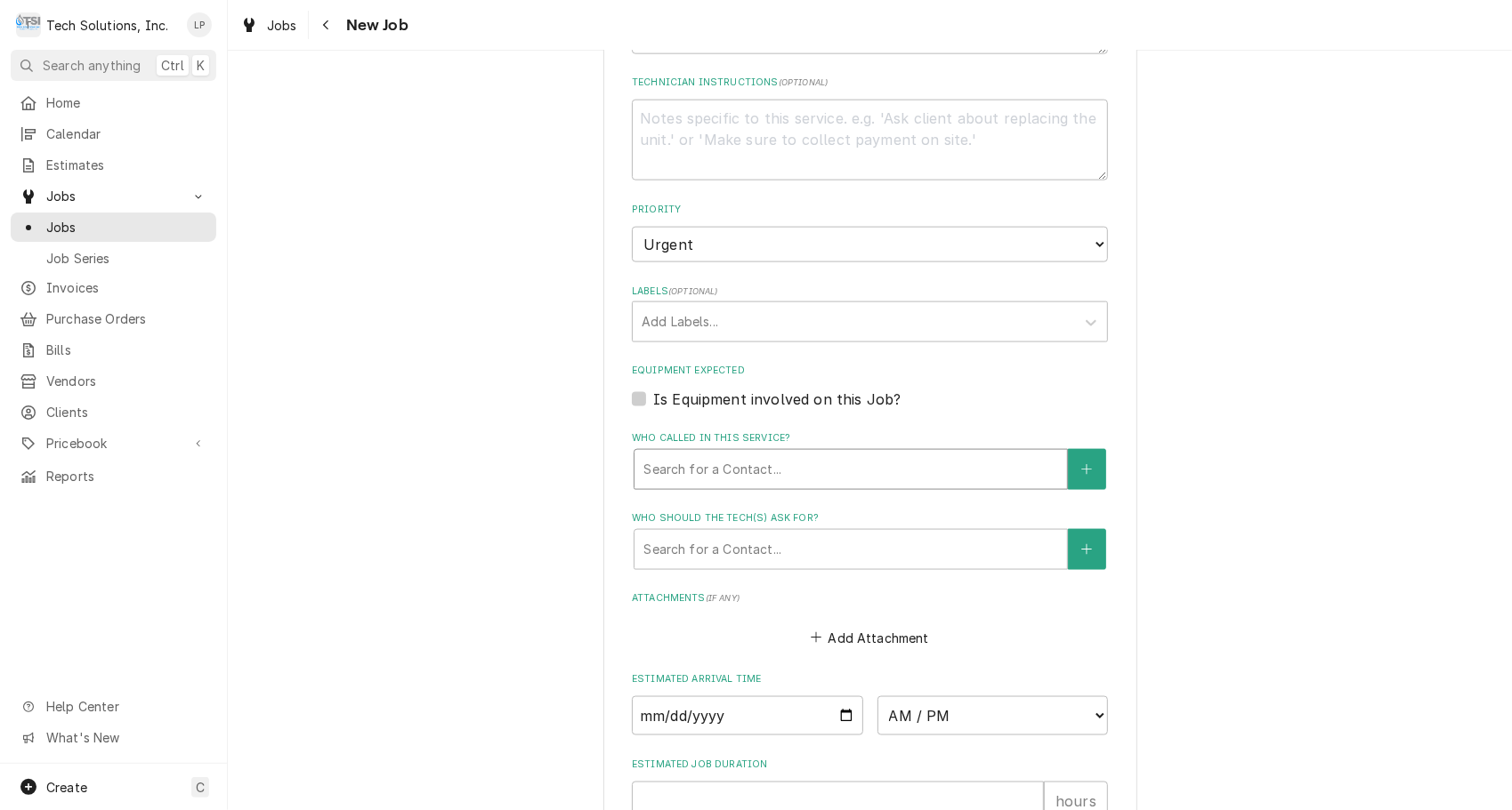
click at [914, 454] on div "Who called in this service?" at bounding box center [850, 470] width 414 height 32
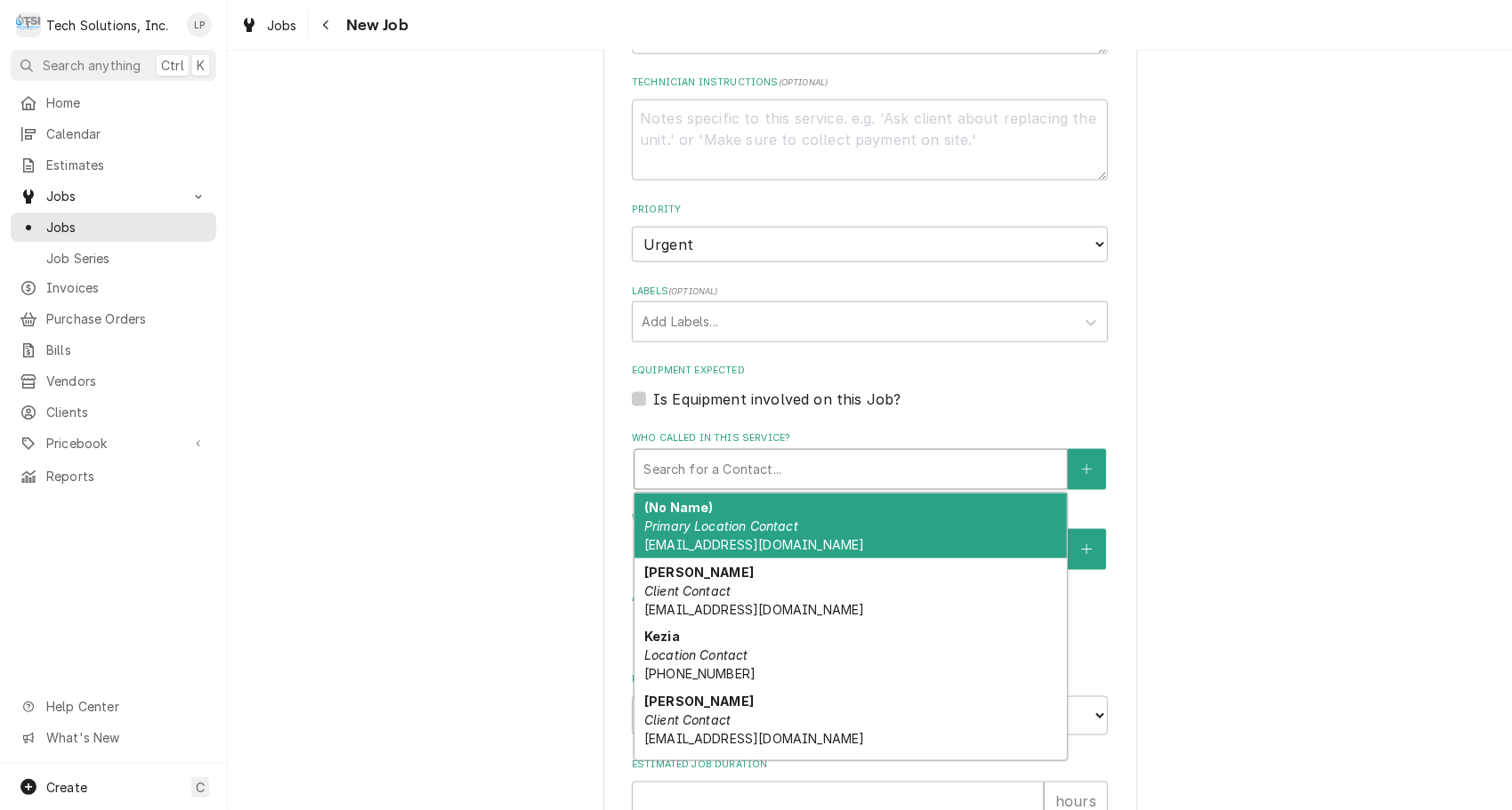
type textarea "x"
type input "j"
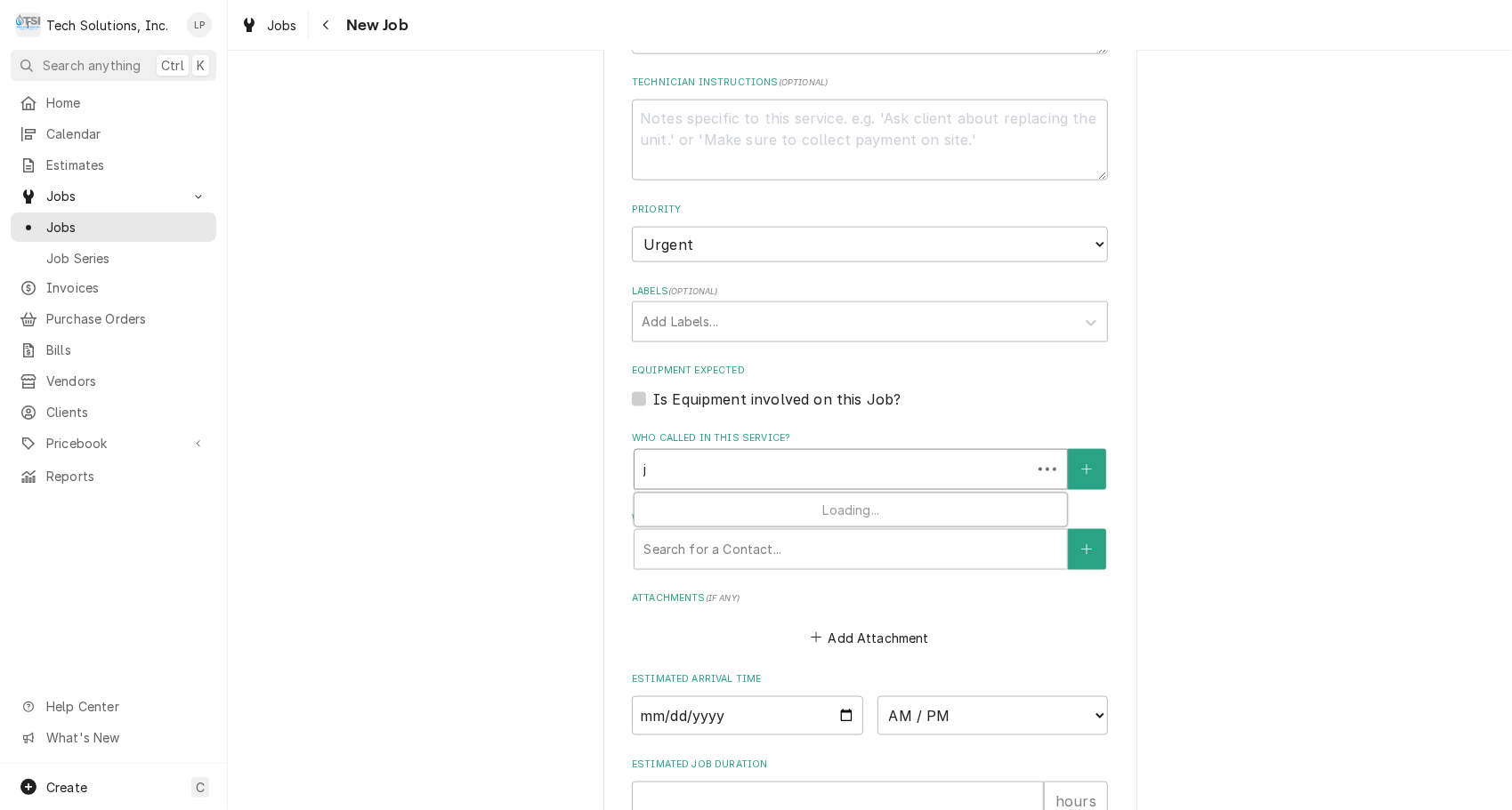
type textarea "x"
type input "jo"
type textarea "x"
type input "j"
type textarea "x"
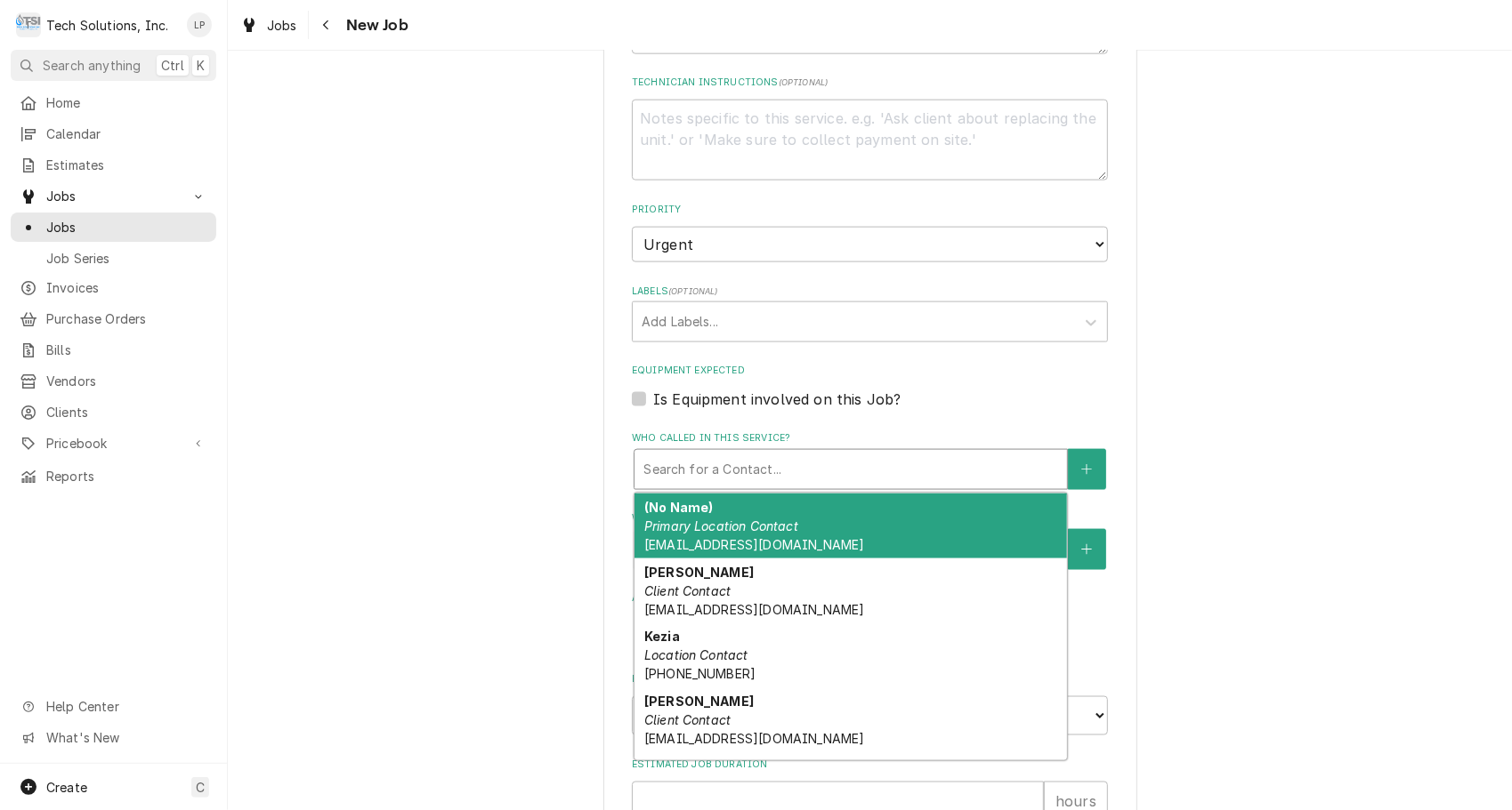
type textarea "x"
type input "a"
type textarea "x"
type input "an"
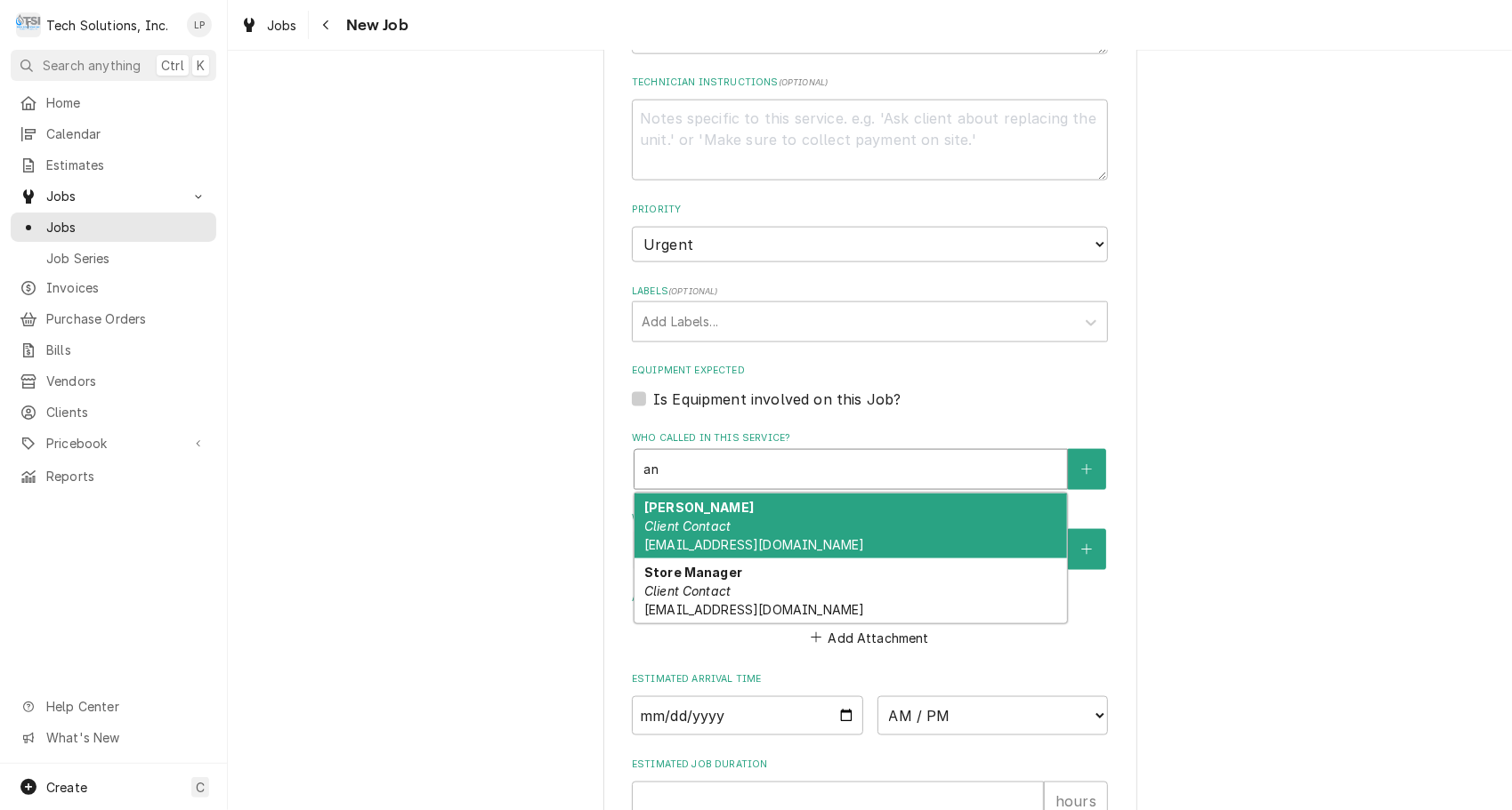
click at [819, 494] on div "Andy Chambers Client Contact achambers@rubytuesday.com" at bounding box center [850, 526] width 433 height 65
type textarea "x"
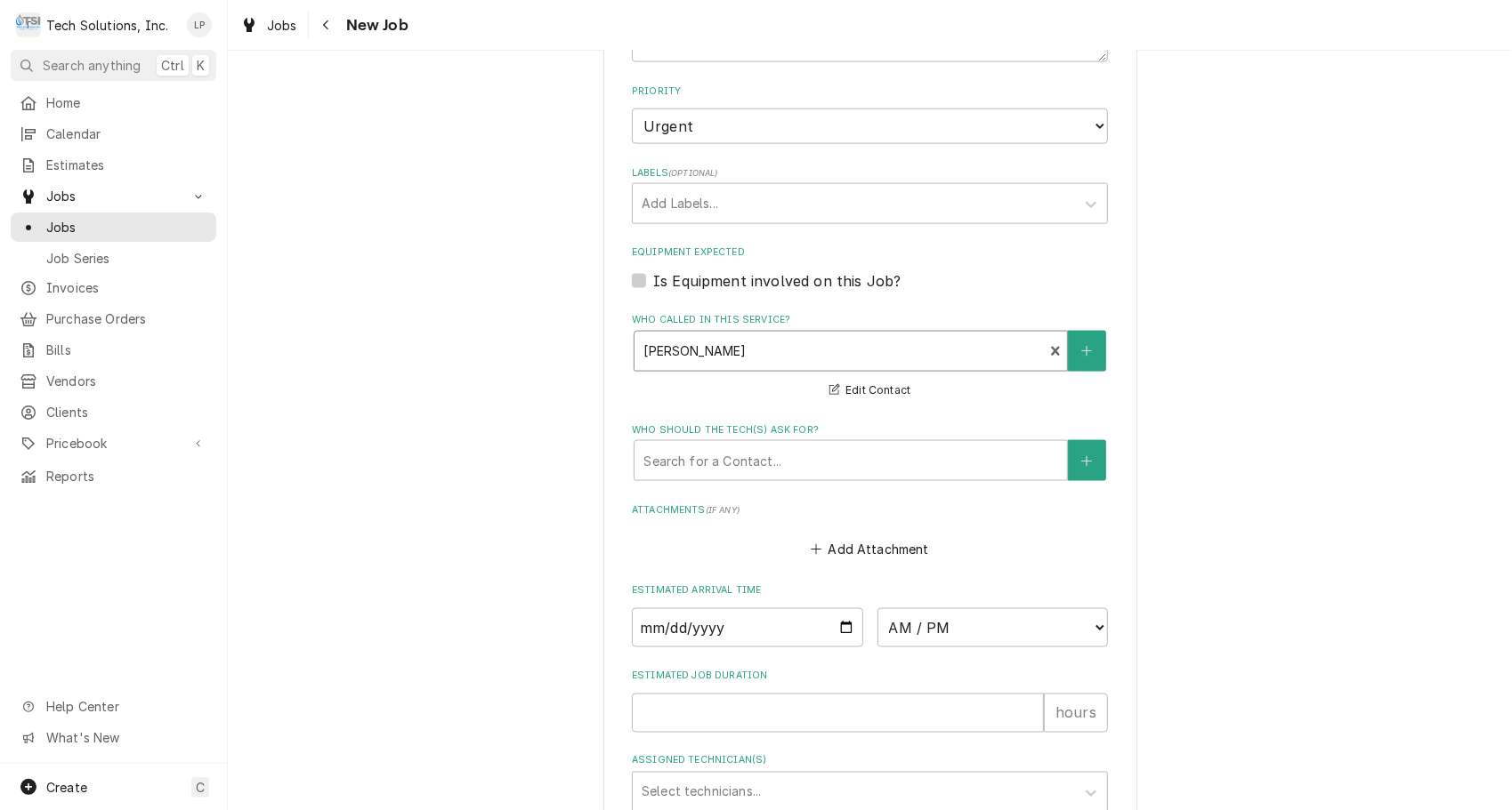
scroll to position [1660, 0]
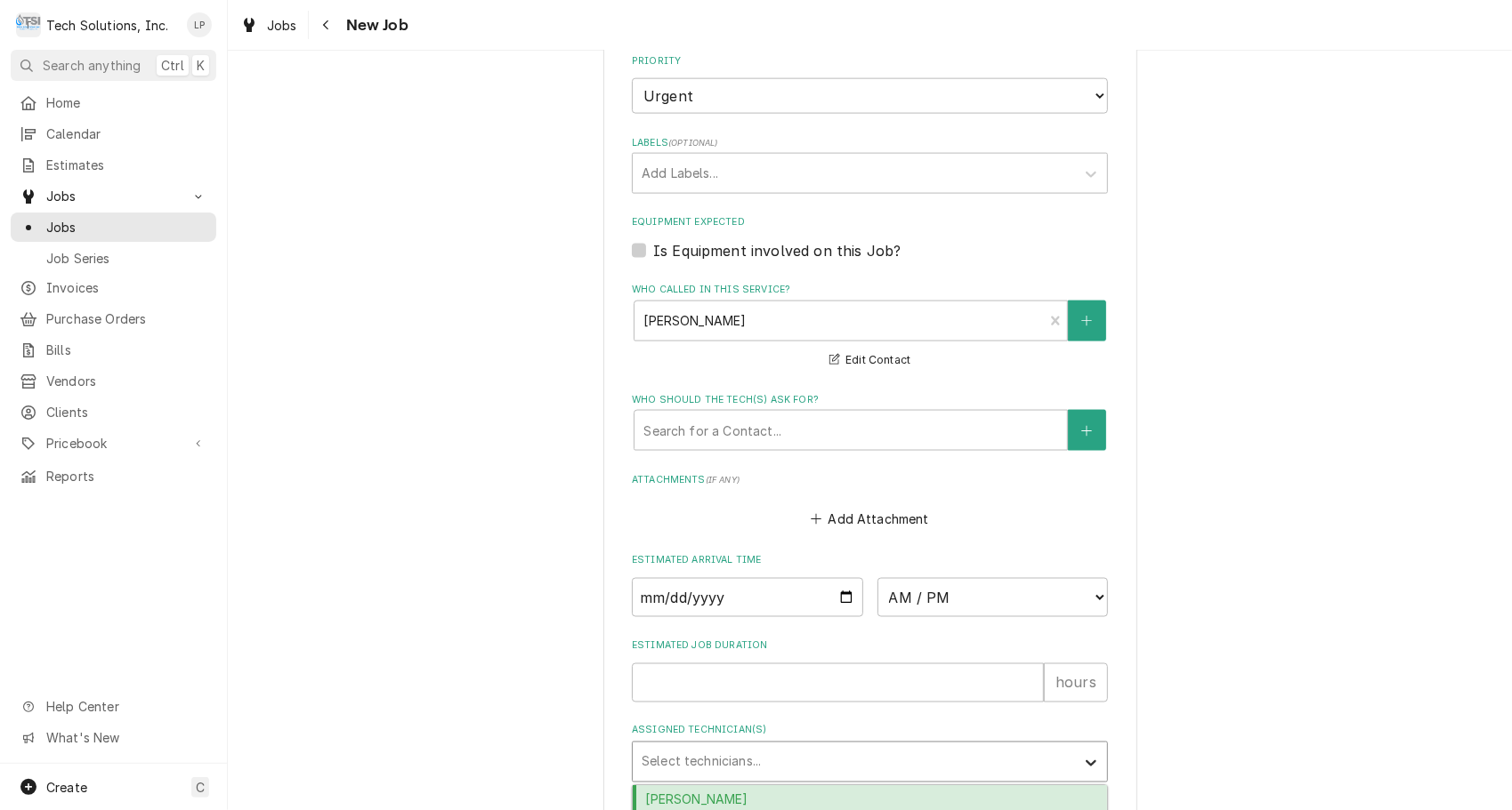
click at [1088, 760] on icon "Assigned Technician(s)" at bounding box center [1091, 763] width 11 height 6
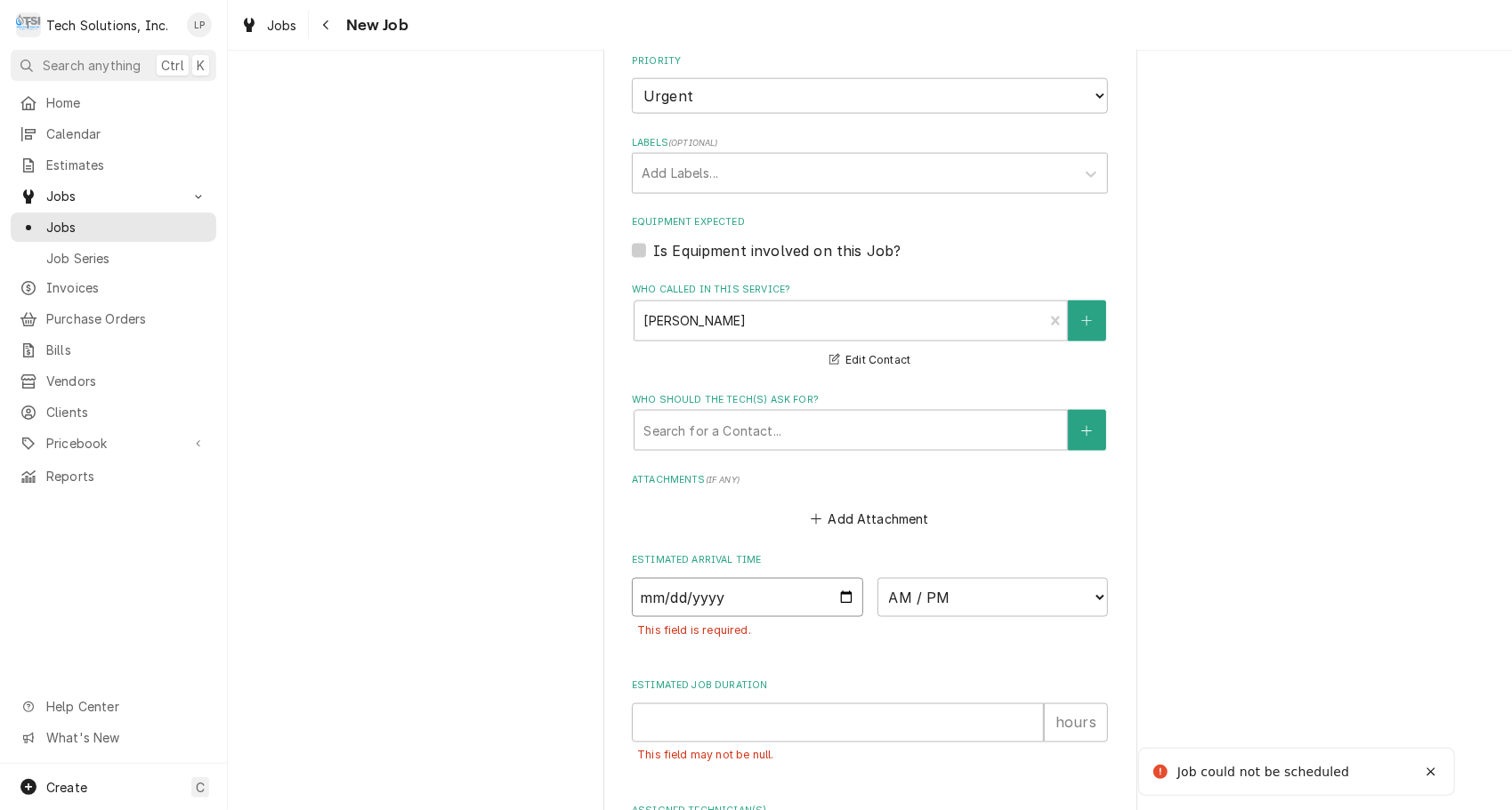
click at [841, 579] on input "Date" at bounding box center [747, 598] width 232 height 39
type textarea "x"
type input "2025-09-05"
type textarea "x"
type input "2025-08-05"
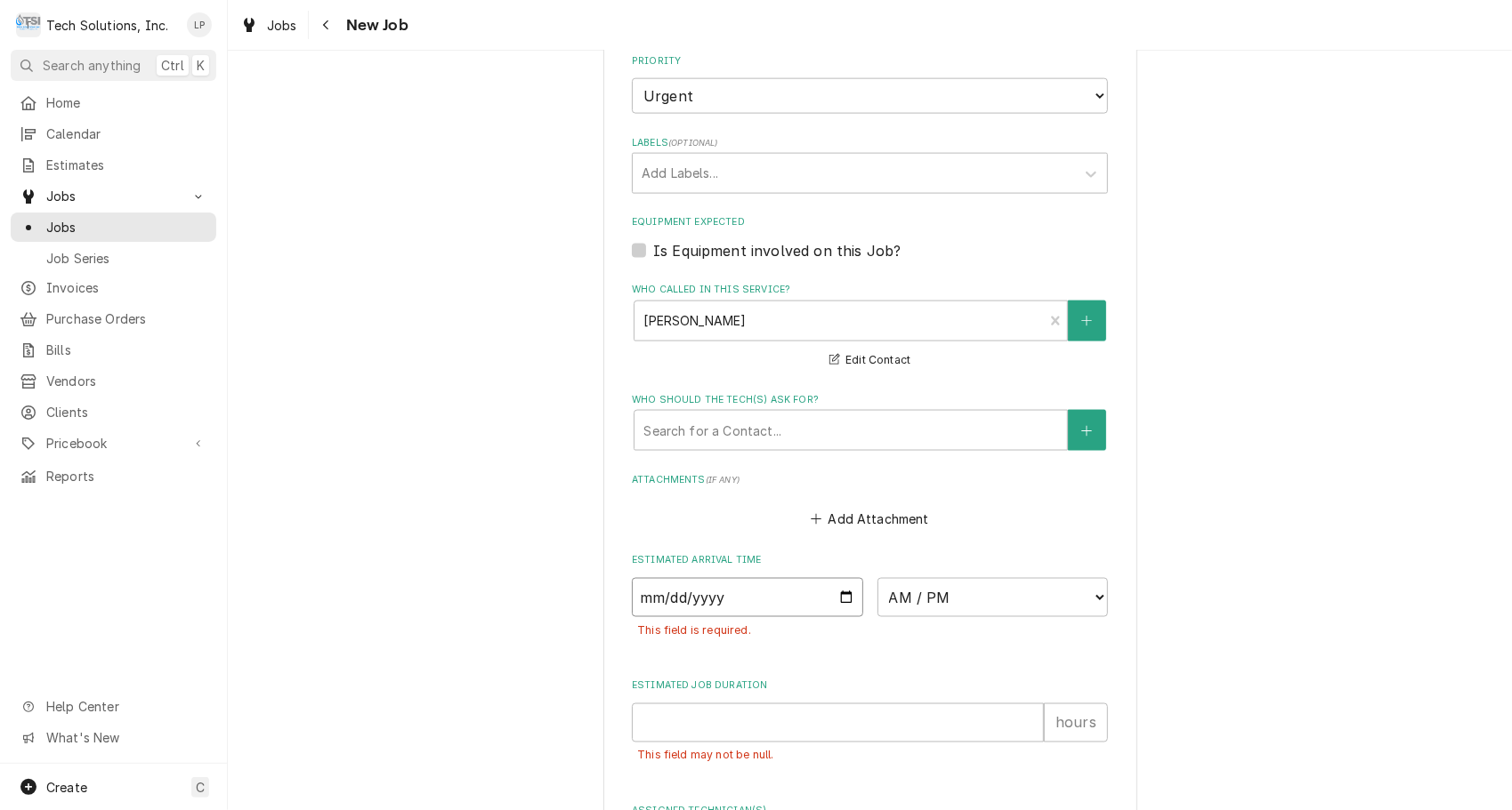
type textarea "x"
type input "2025-08-30"
type textarea "x"
click at [1091, 579] on select "AM / PM 6:00 AM 6:15 AM 6:30 AM 6:45 AM 7:00 AM 7:15 AM 7:30 AM 7:45 AM 8:00 AM…" at bounding box center [993, 598] width 232 height 39
select select "22:00:00"
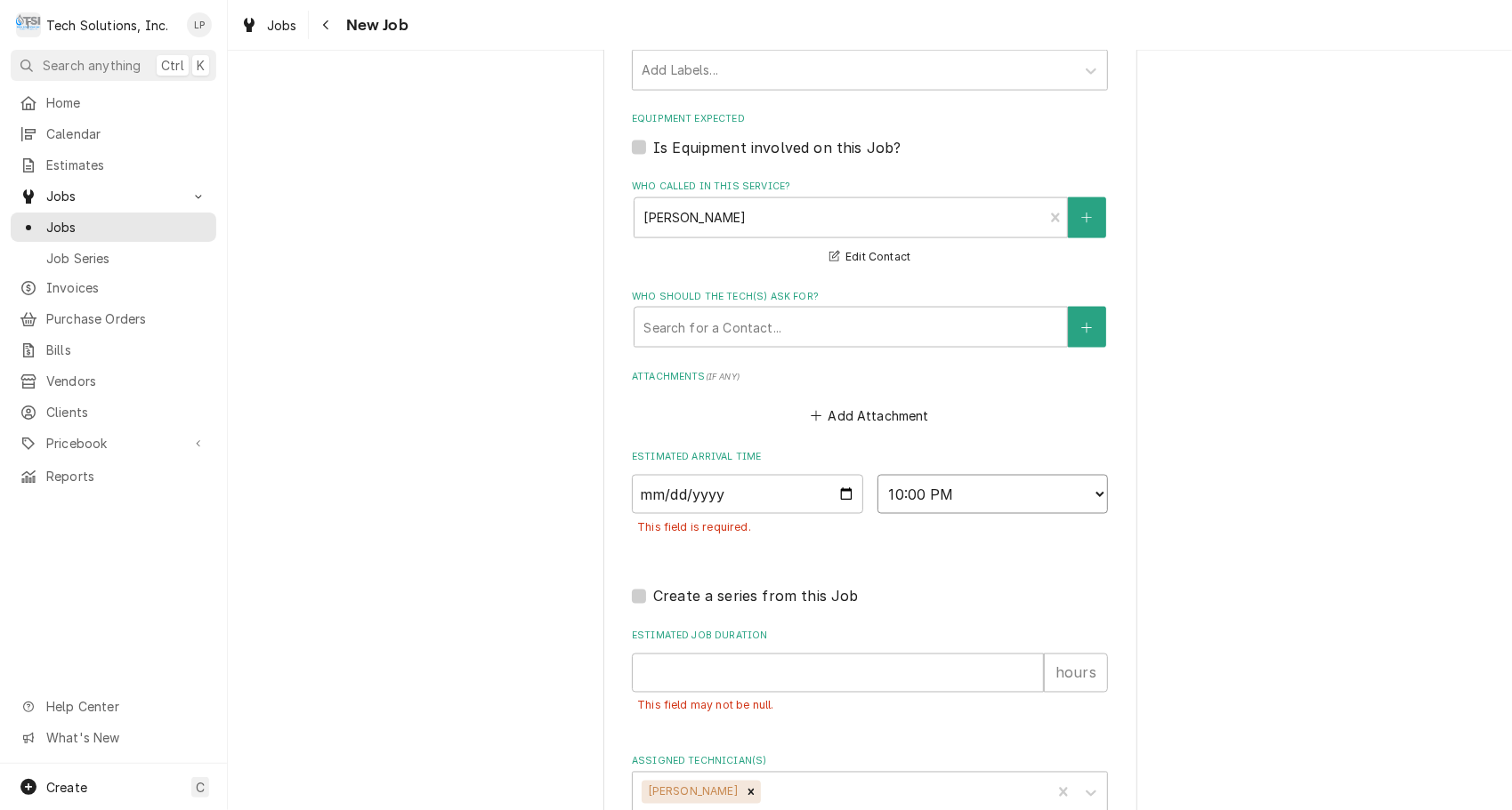
scroll to position [1794, 0]
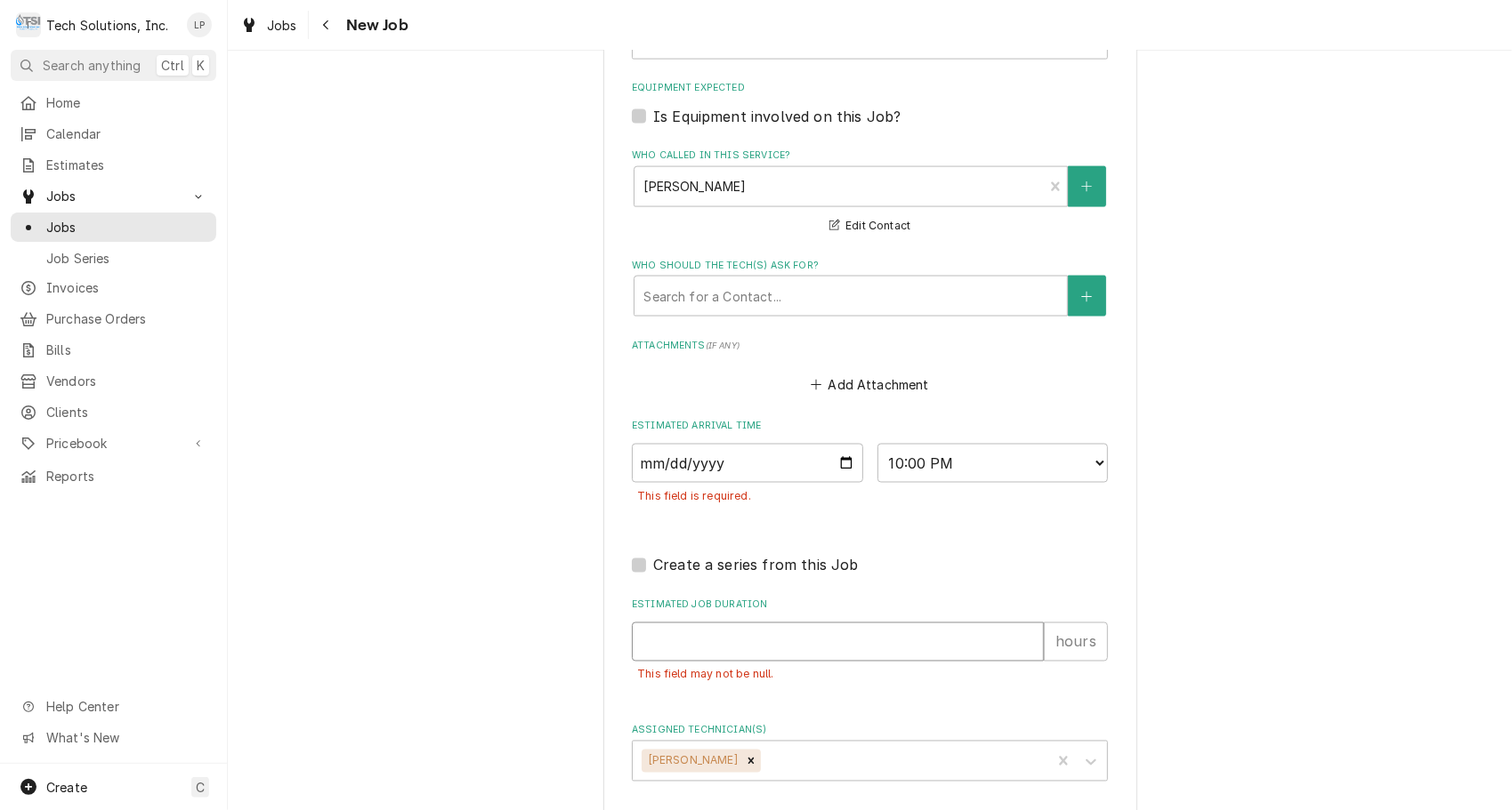
type textarea "x"
type input "1"
click at [1020, 622] on input "1" at bounding box center [838, 642] width 413 height 39
type textarea "x"
type input "2"
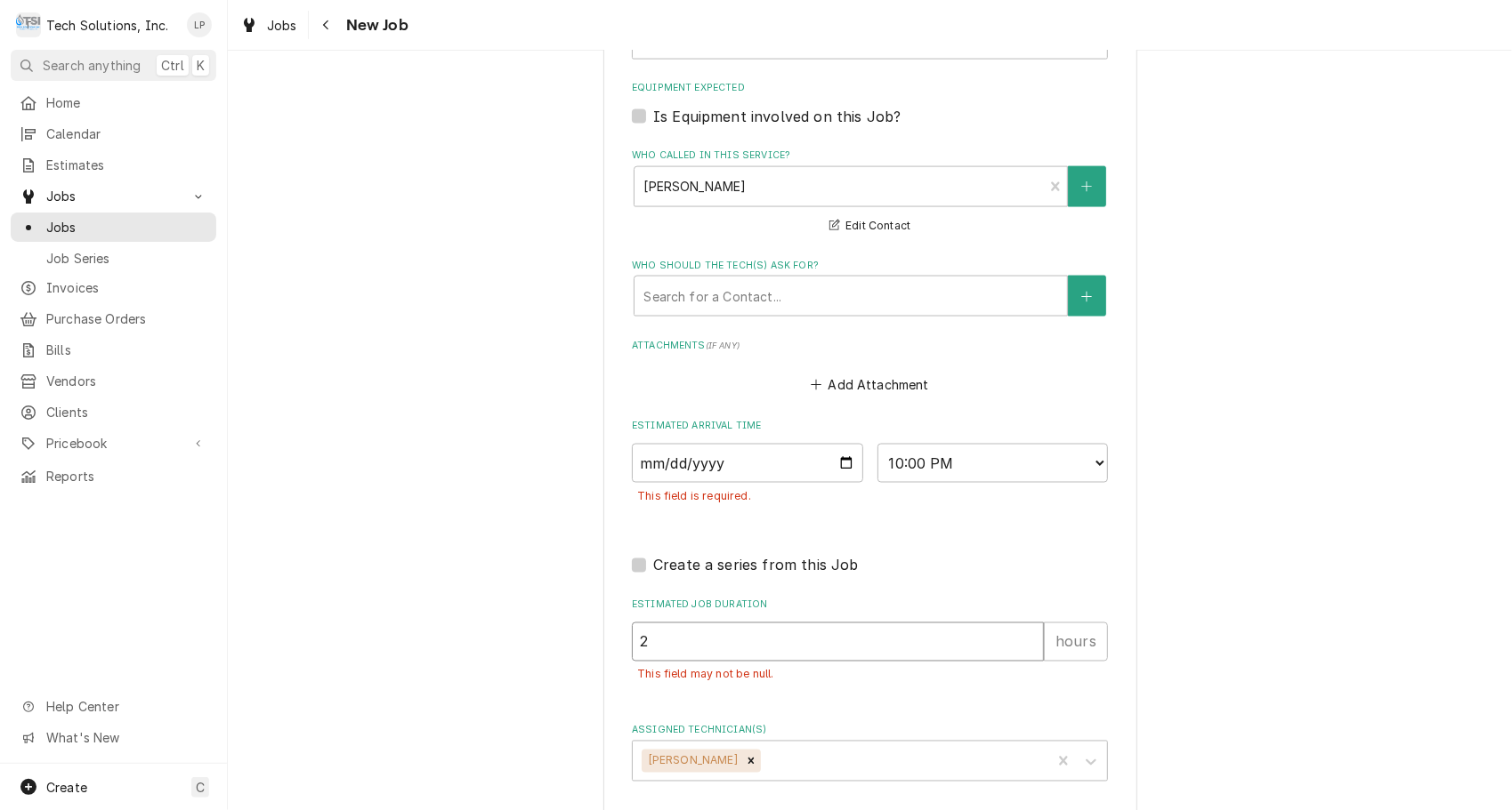
click at [1020, 622] on input "2" at bounding box center [838, 642] width 413 height 39
type textarea "x"
type input "3"
click at [1020, 622] on input "3" at bounding box center [838, 642] width 413 height 39
click at [1041, 662] on div "This field may not be null." at bounding box center [869, 676] width 476 height 27
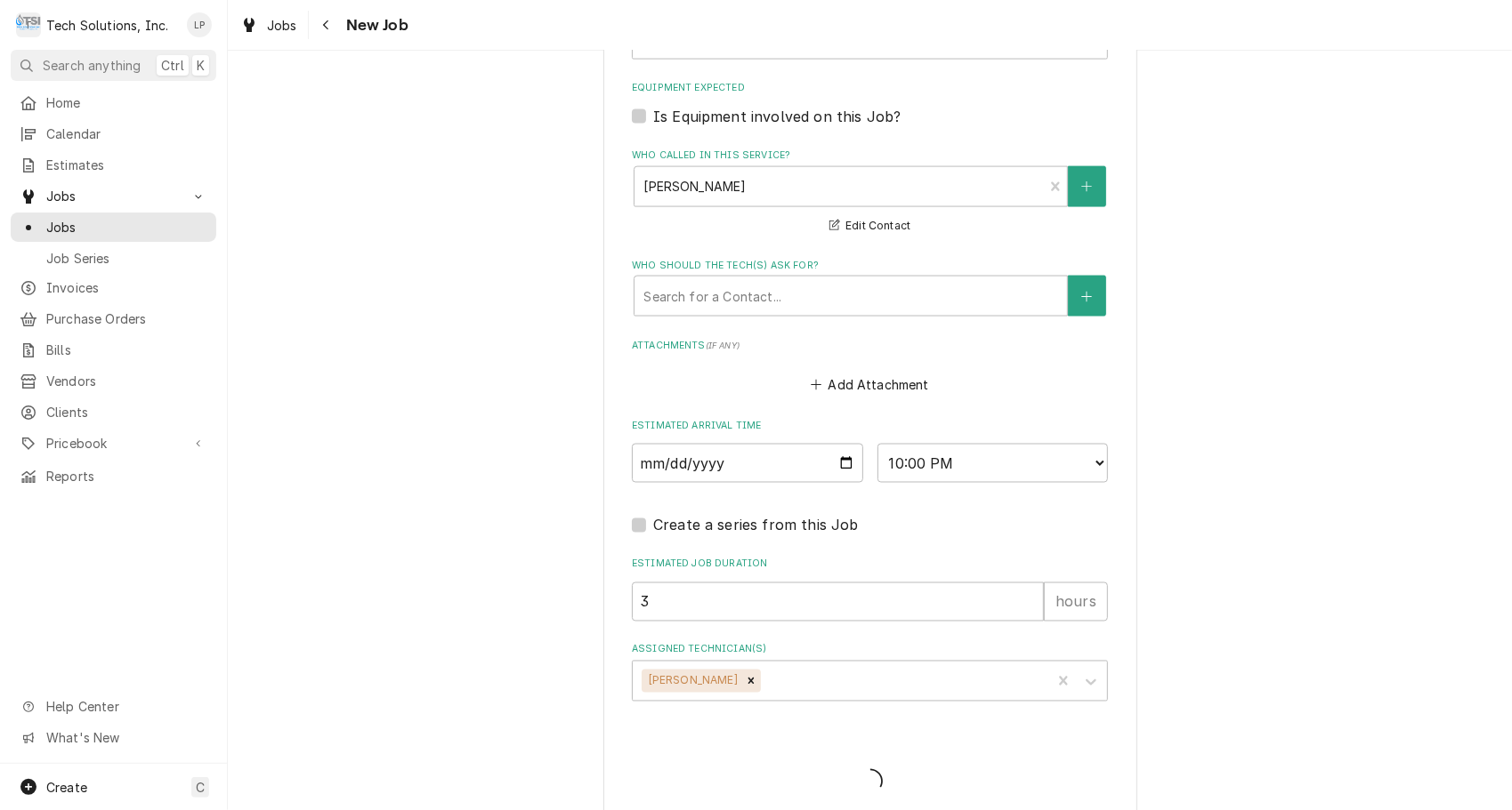
scroll to position [1696, 0]
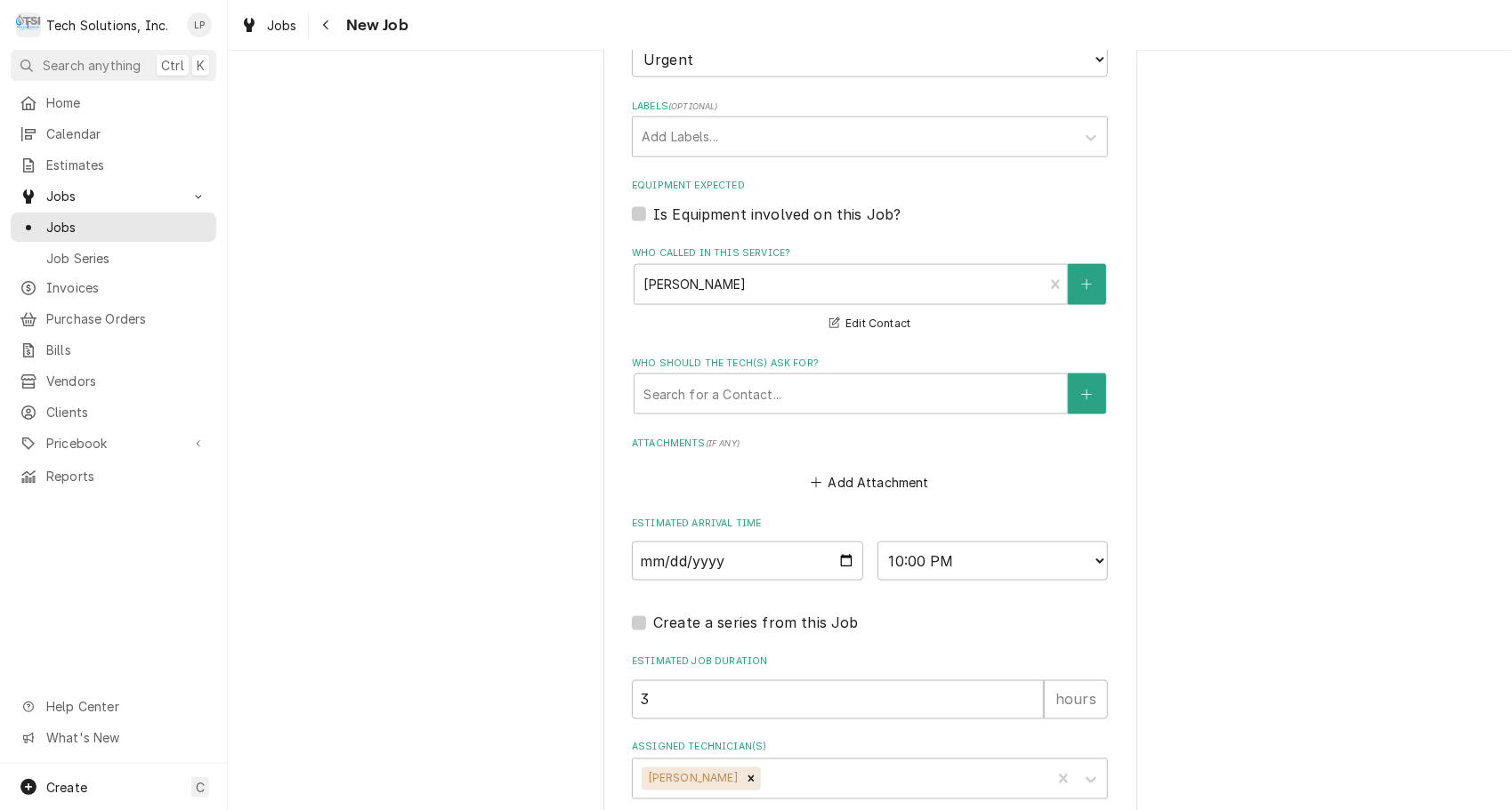
type textarea "x"
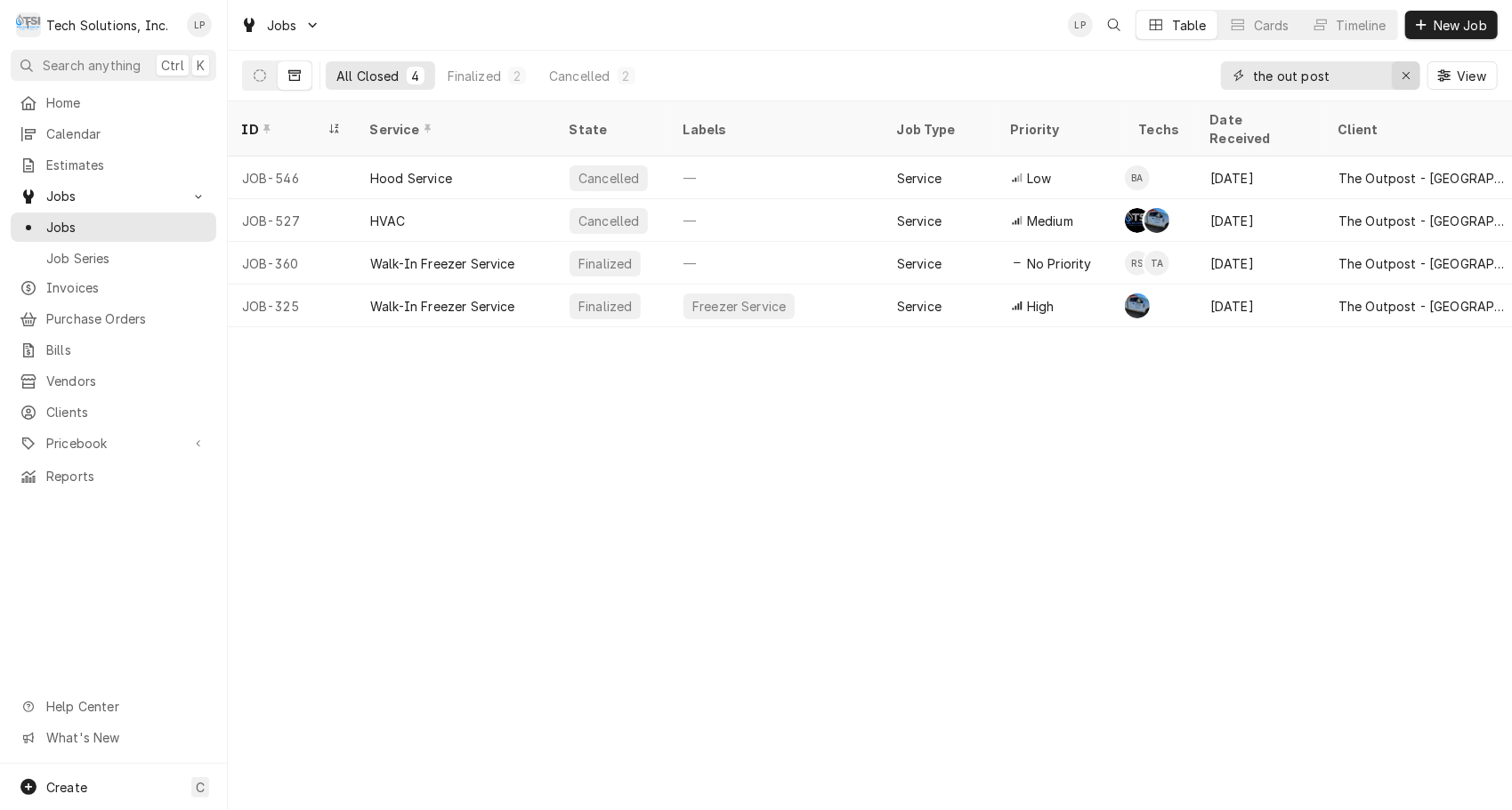
click at [1403, 78] on icon "Erase input" at bounding box center [1407, 75] width 10 height 13
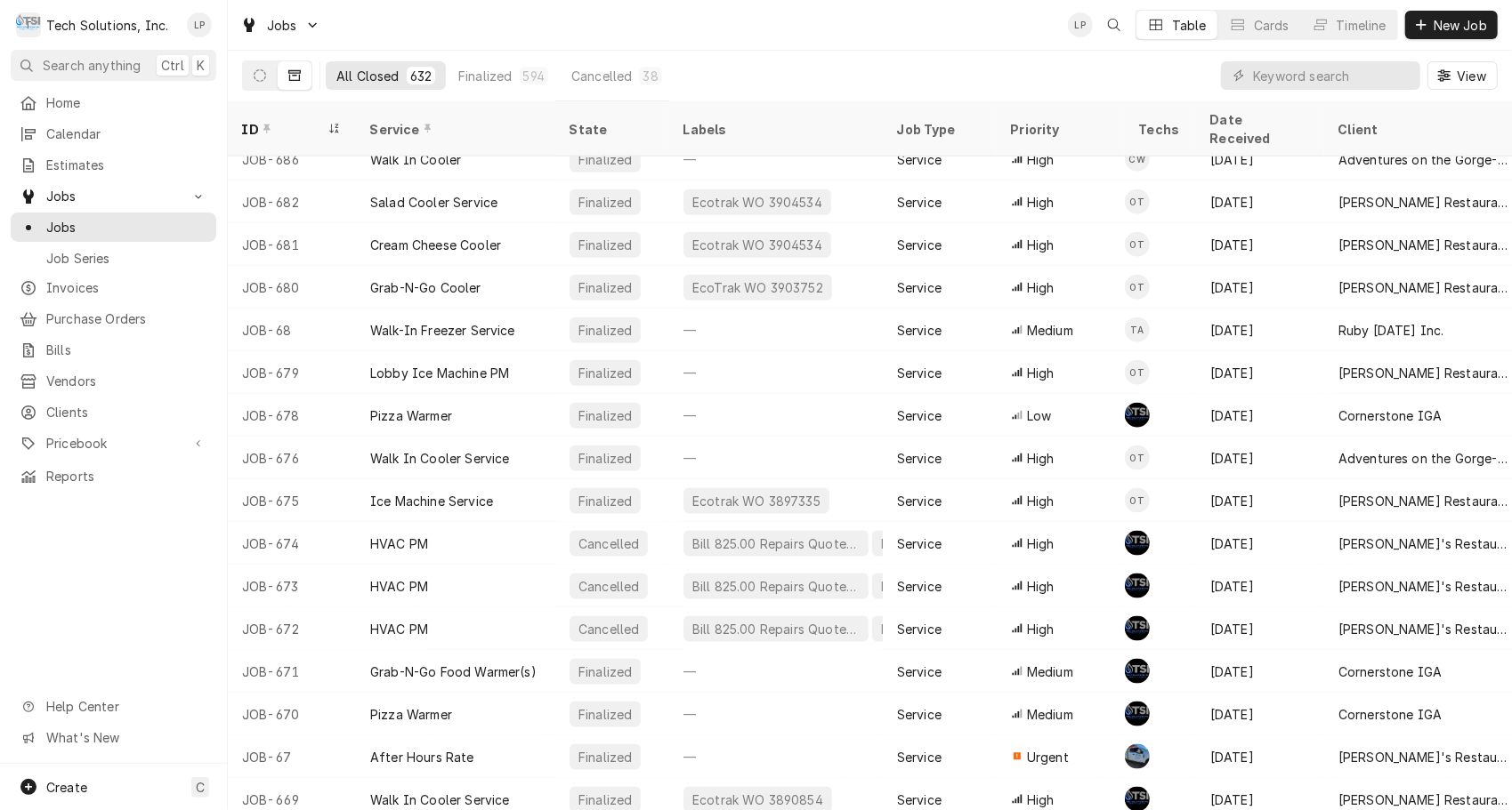
scroll to position [1360, 0]
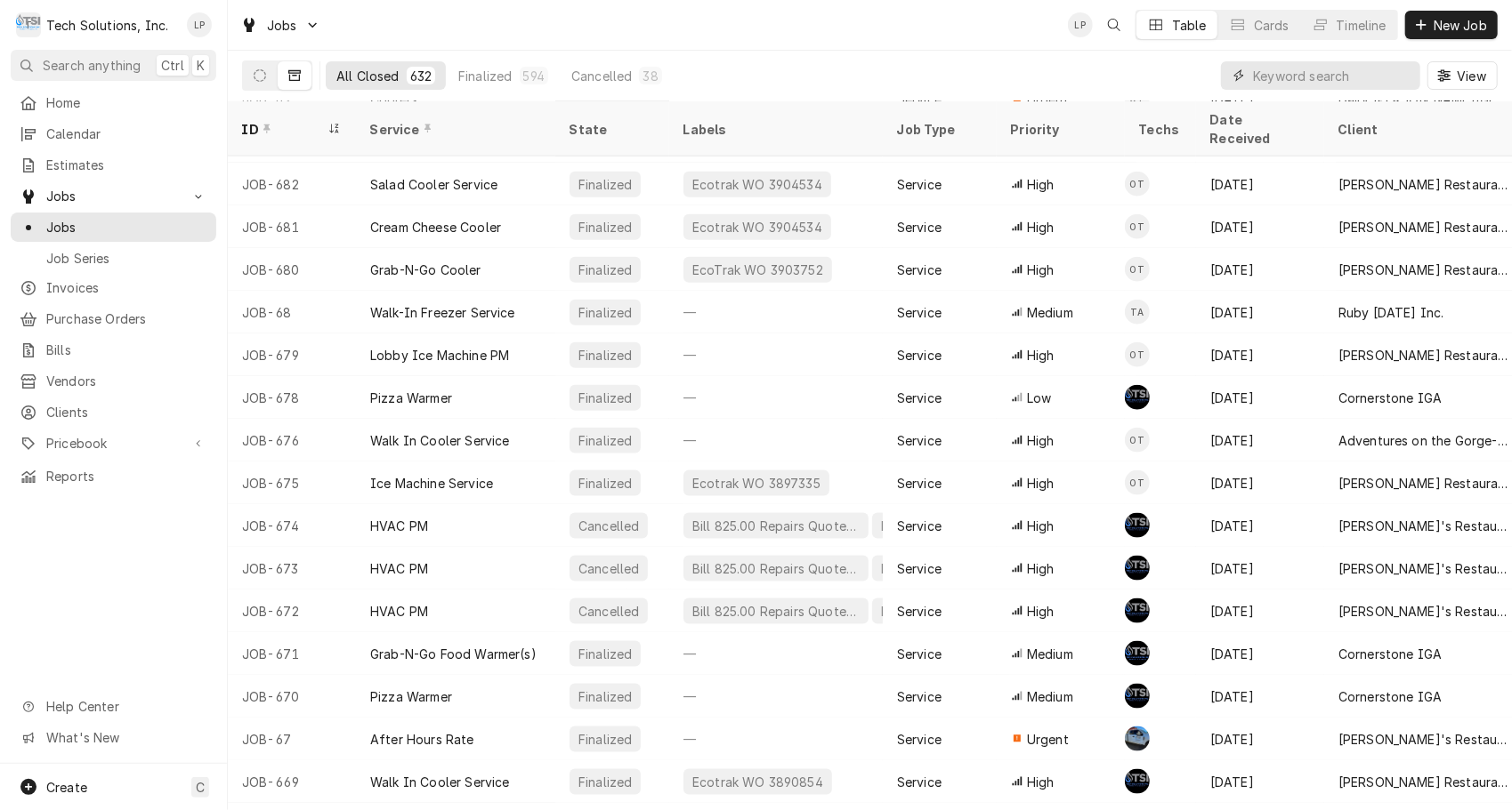
click at [1340, 78] on input "Dynamic Content Wrapper" at bounding box center [1332, 75] width 159 height 28
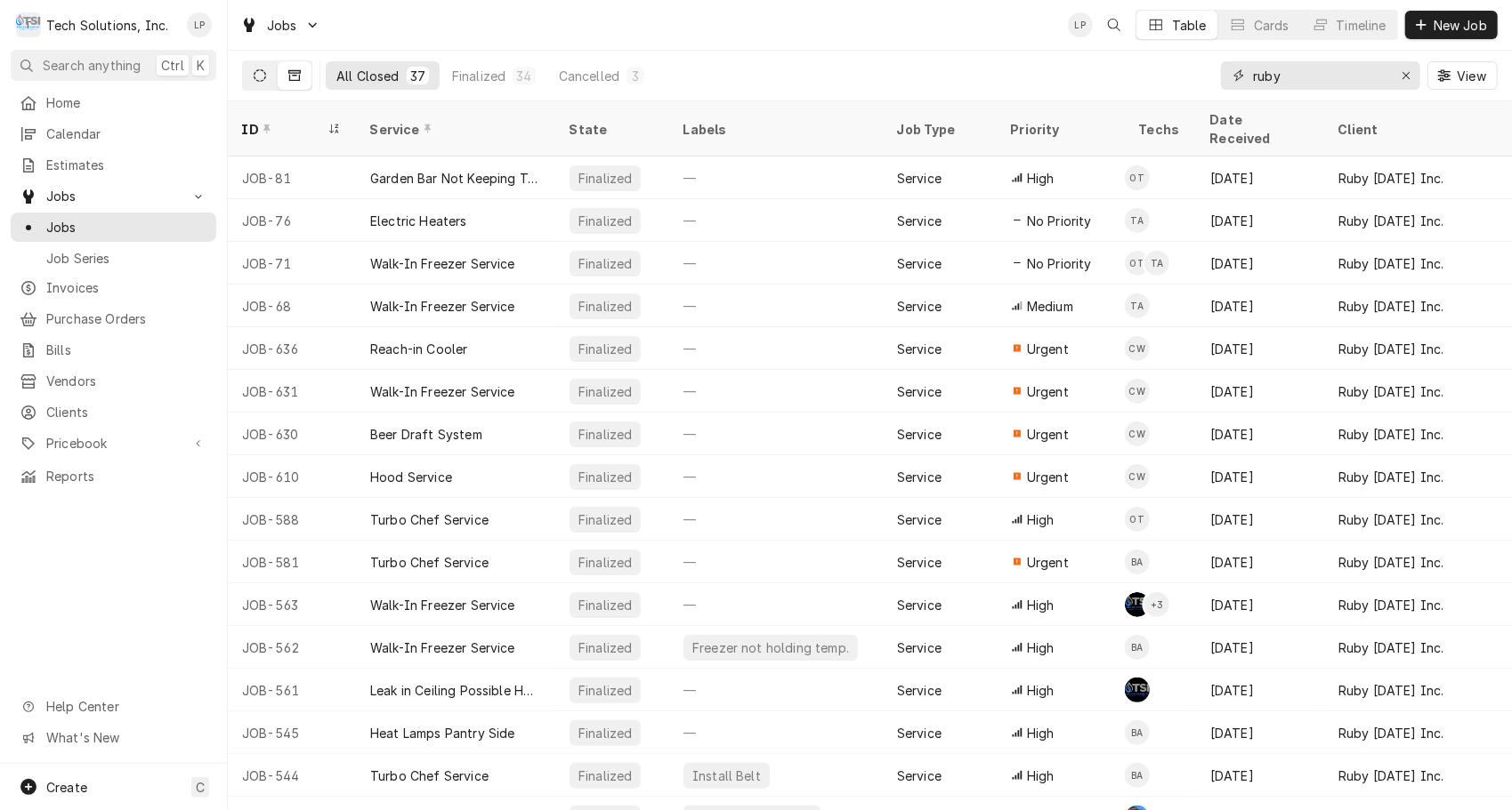
type input "ruby"
click at [264, 71] on icon "Dynamic Content Wrapper" at bounding box center [260, 75] width 13 height 13
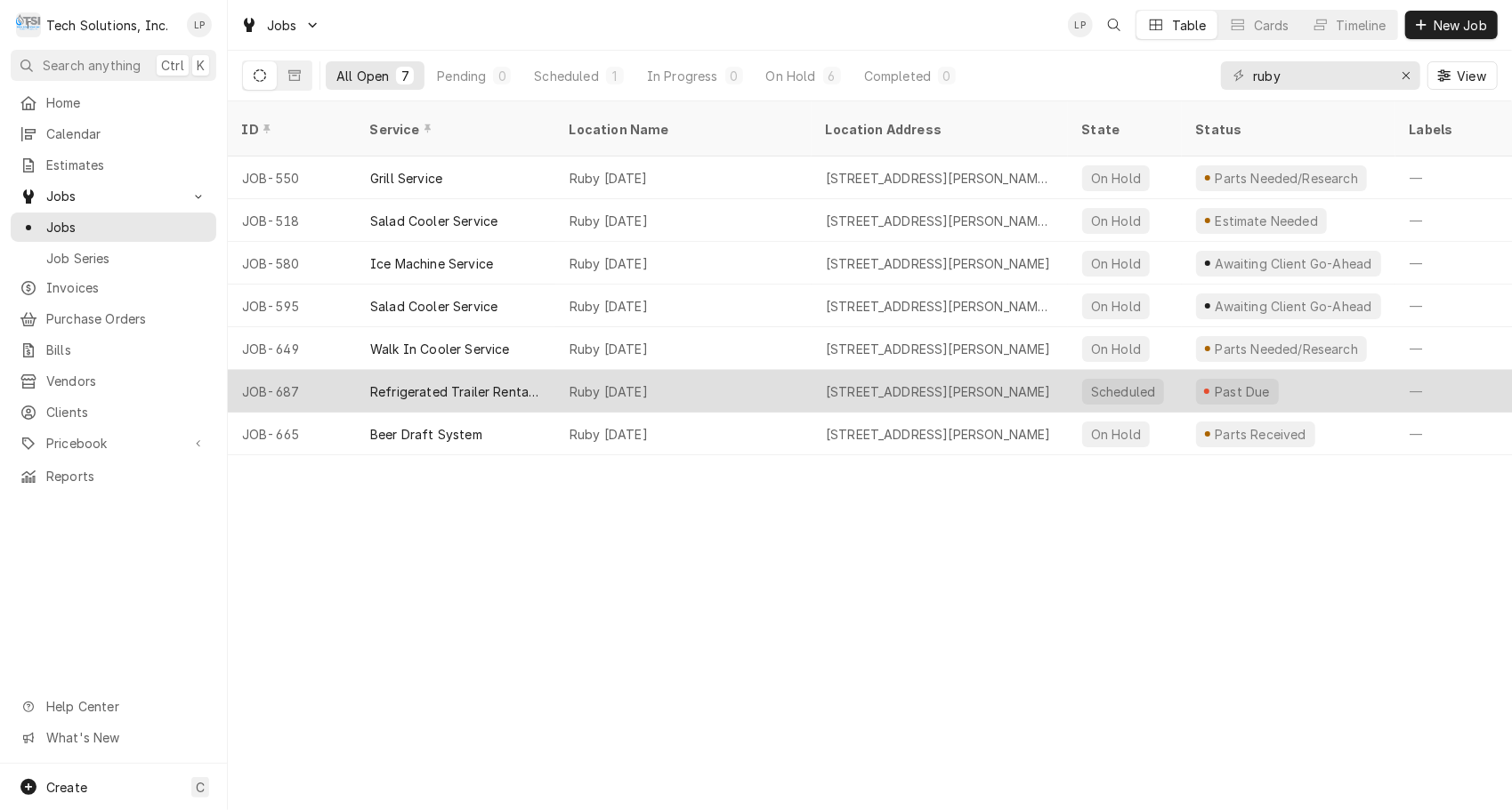
click at [391, 382] on div "Refrigerated Trailer Rental 7x16" at bounding box center [456, 391] width 171 height 18
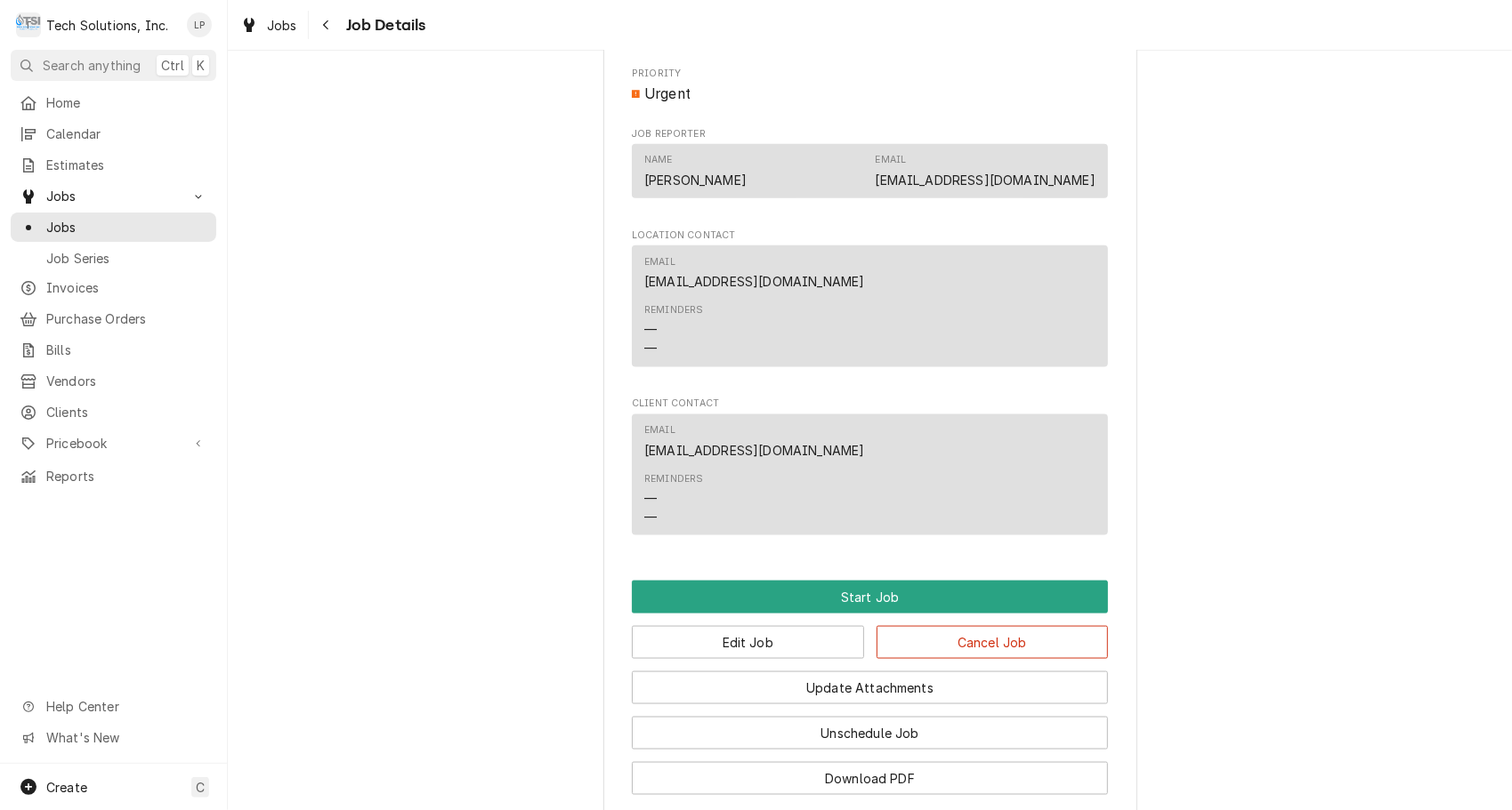
scroll to position [1414, 0]
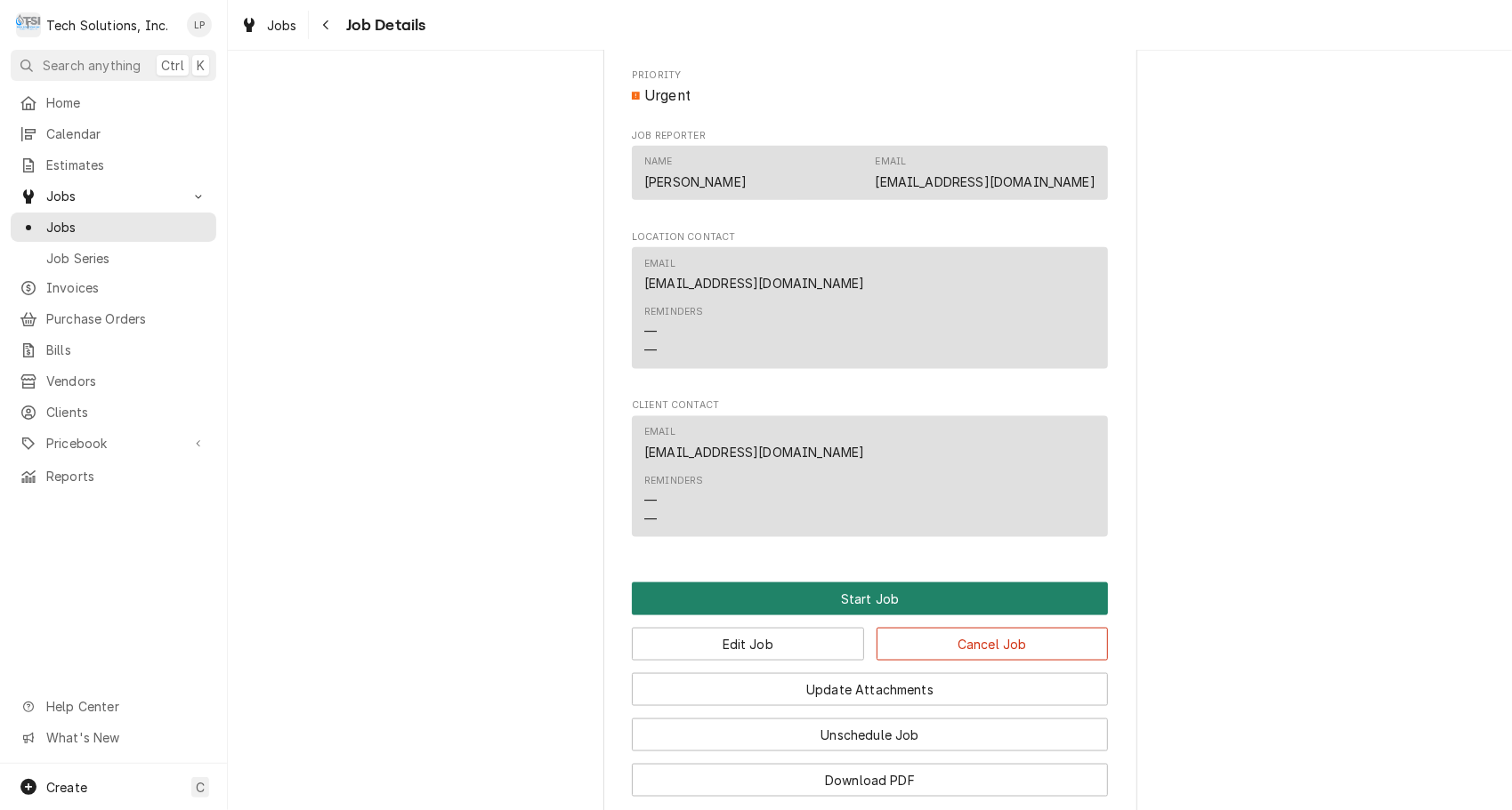
click at [840, 582] on button "Start Job" at bounding box center [869, 599] width 476 height 33
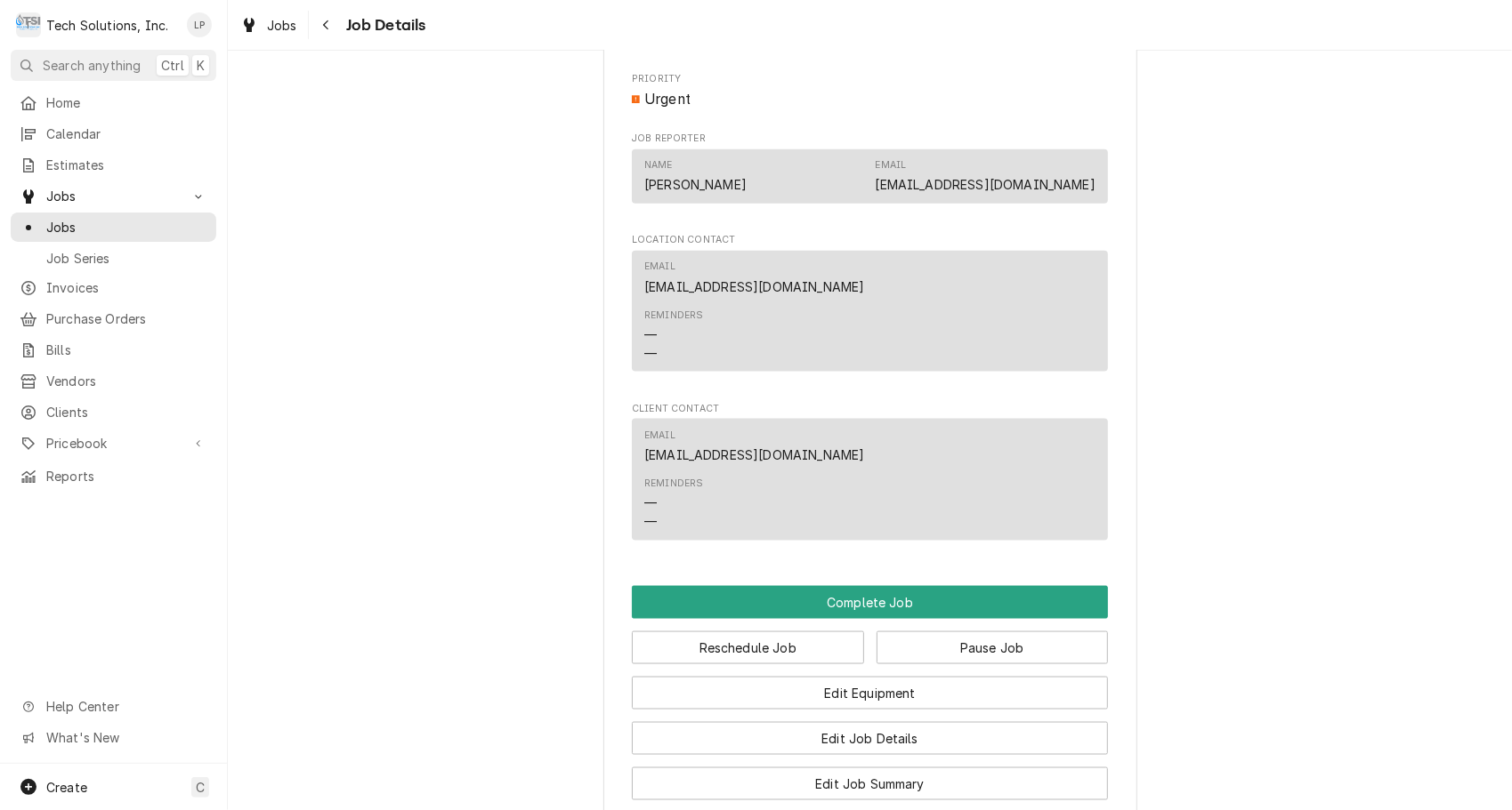
scroll to position [1482, 0]
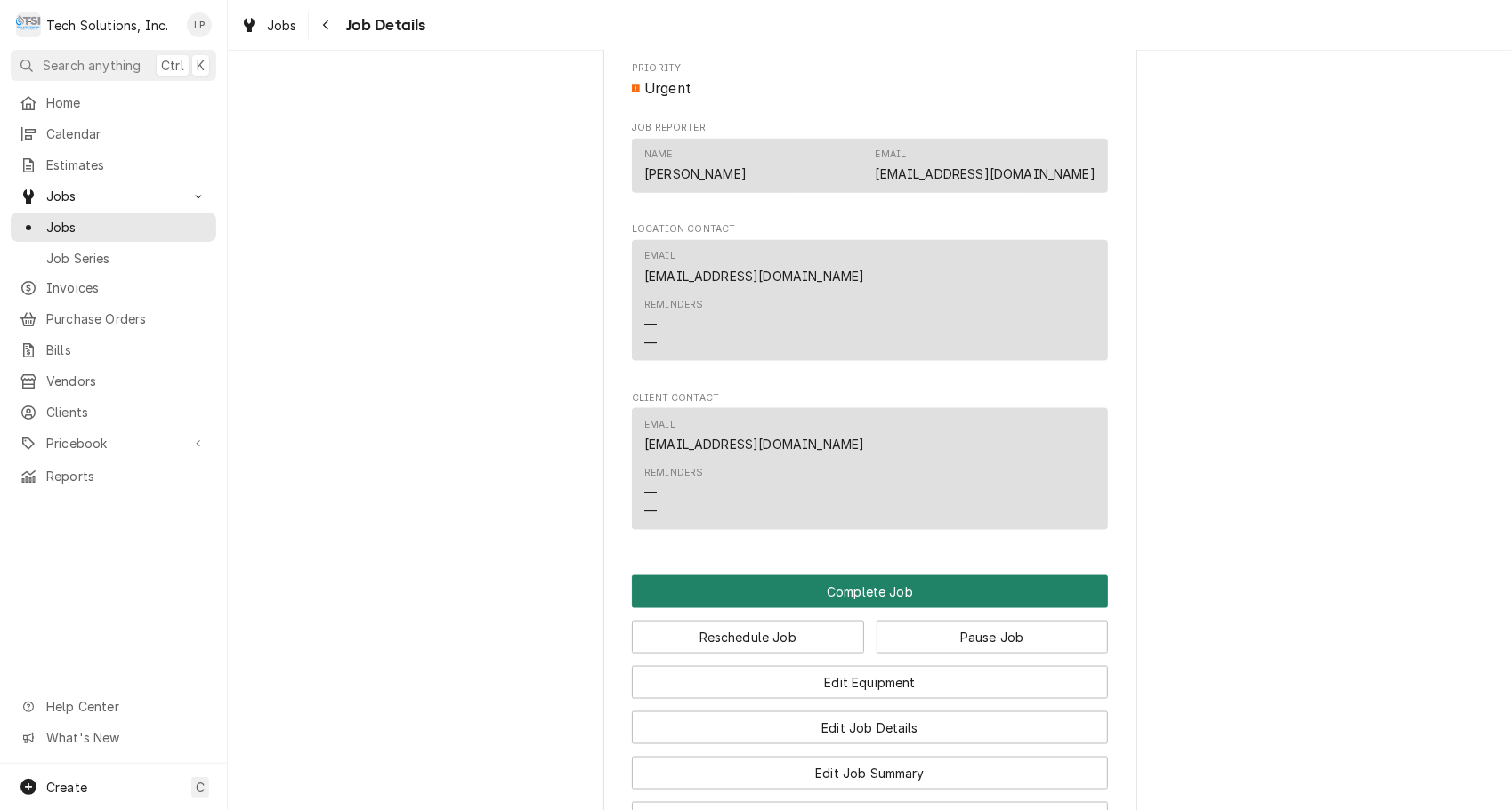
click at [871, 576] on button "Complete Job" at bounding box center [869, 592] width 476 height 33
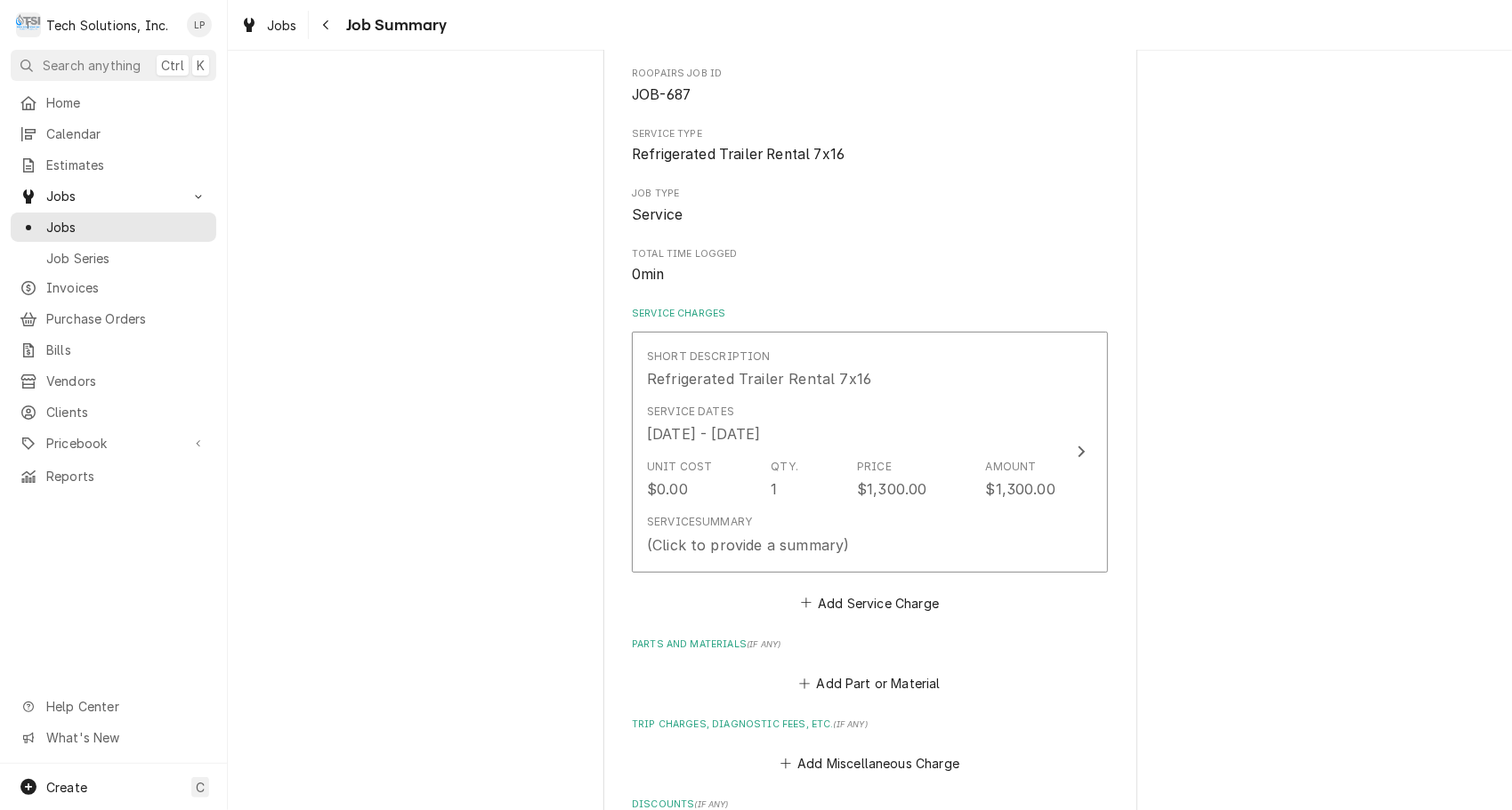
scroll to position [197, 0]
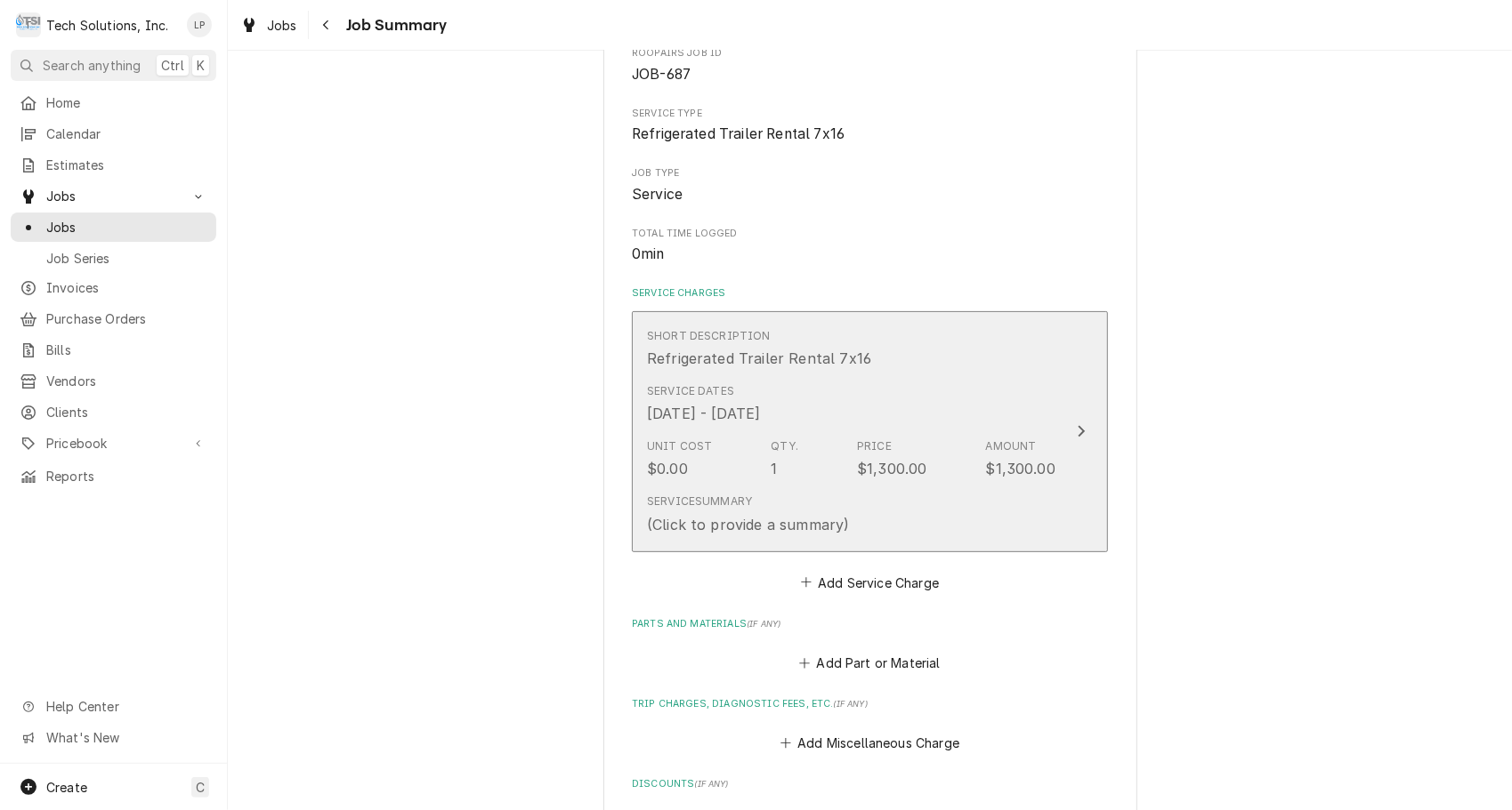
click at [1079, 428] on icon "Update Line Item" at bounding box center [1082, 432] width 7 height 12
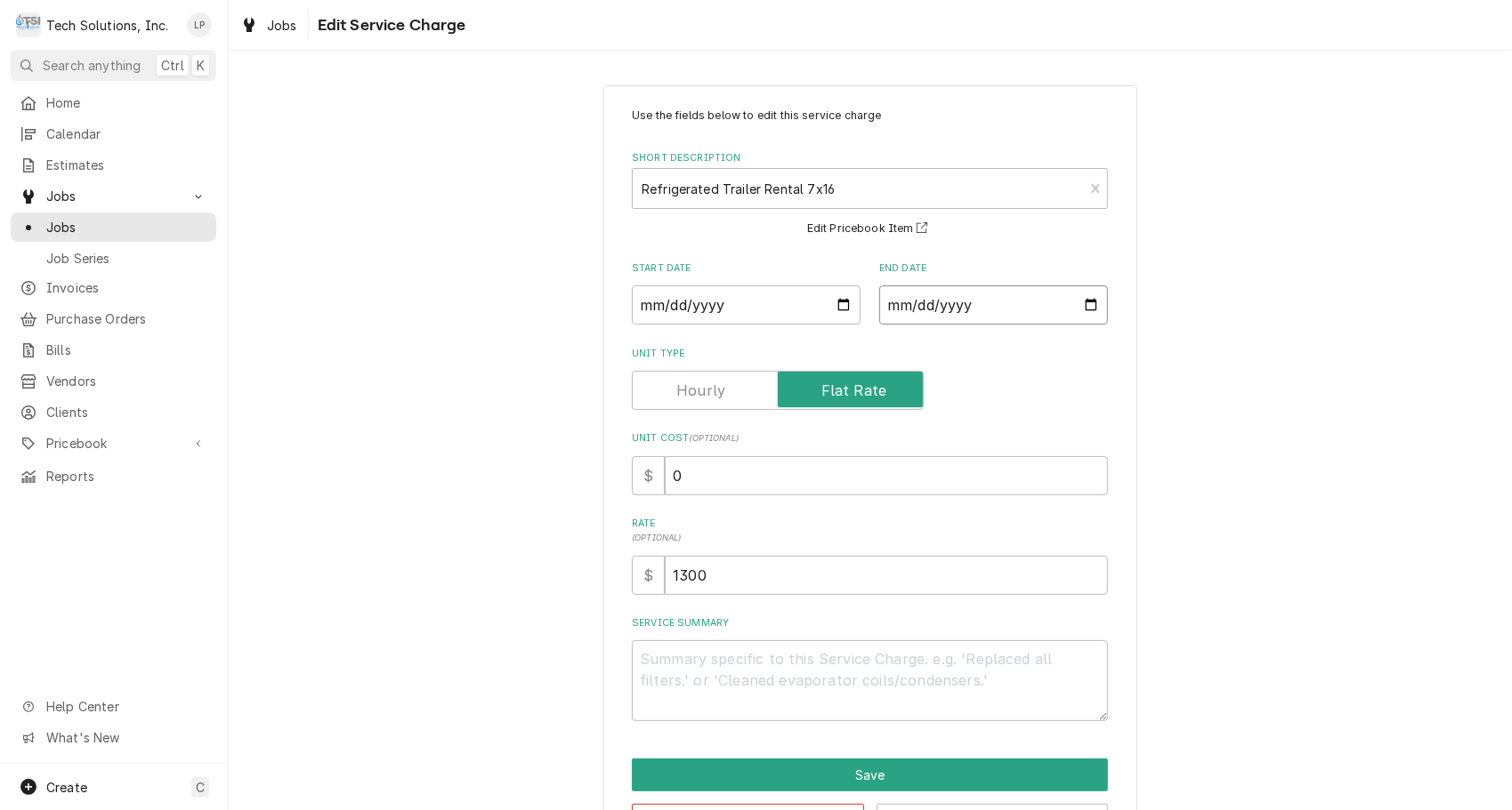
click at [1087, 303] on input "2025-10-05" at bounding box center [993, 305] width 229 height 39
type textarea "x"
type input "2025-10-01"
click at [1042, 404] on div "Unit Type" at bounding box center [869, 390] width 476 height 39
click at [815, 470] on input "0" at bounding box center [886, 475] width 444 height 39
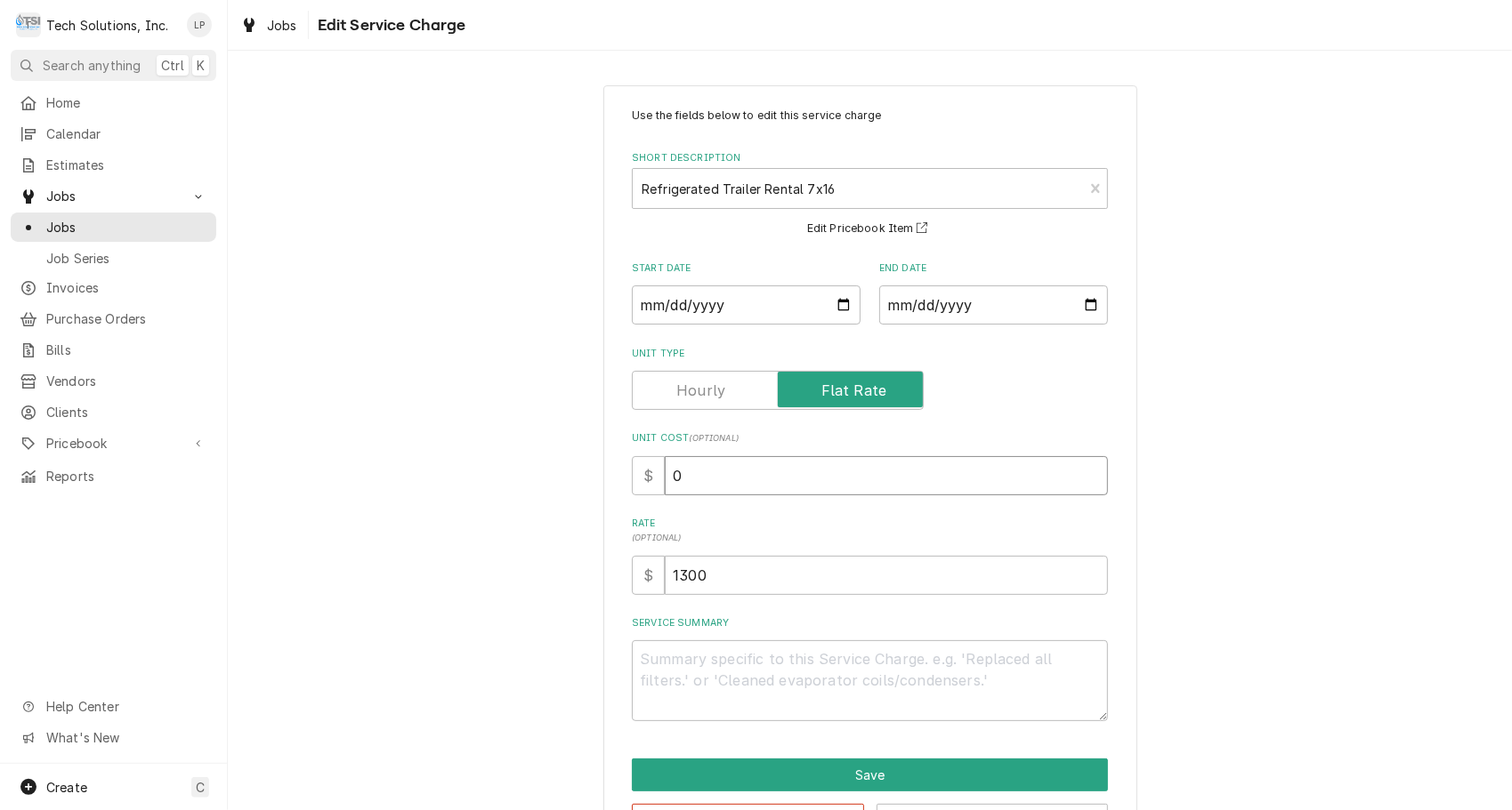
type textarea "x"
click at [707, 577] on input "1300" at bounding box center [886, 576] width 444 height 39
type textarea "x"
type input "130"
type textarea "x"
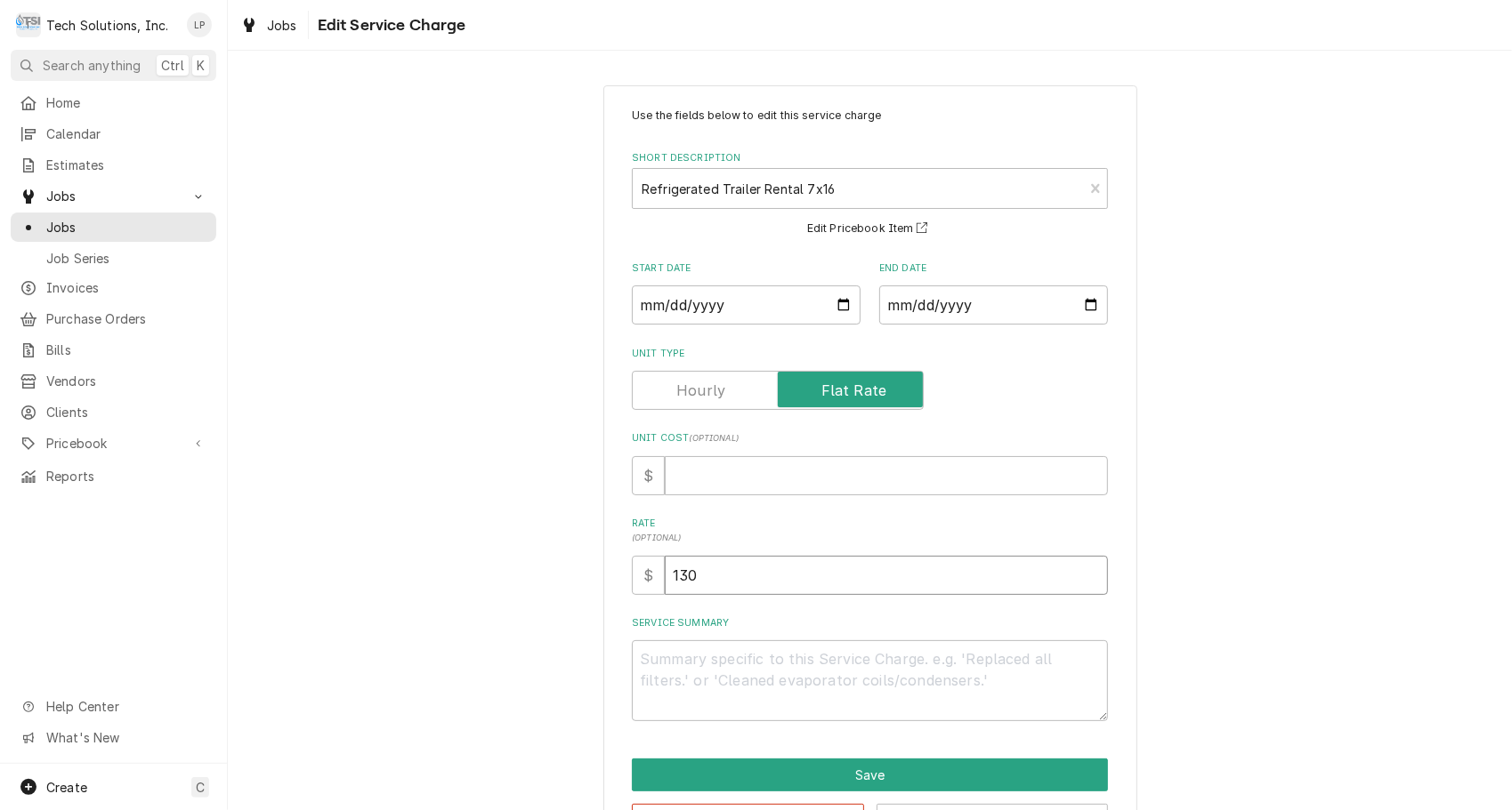
type input "13"
type textarea "x"
type input "1"
type textarea "x"
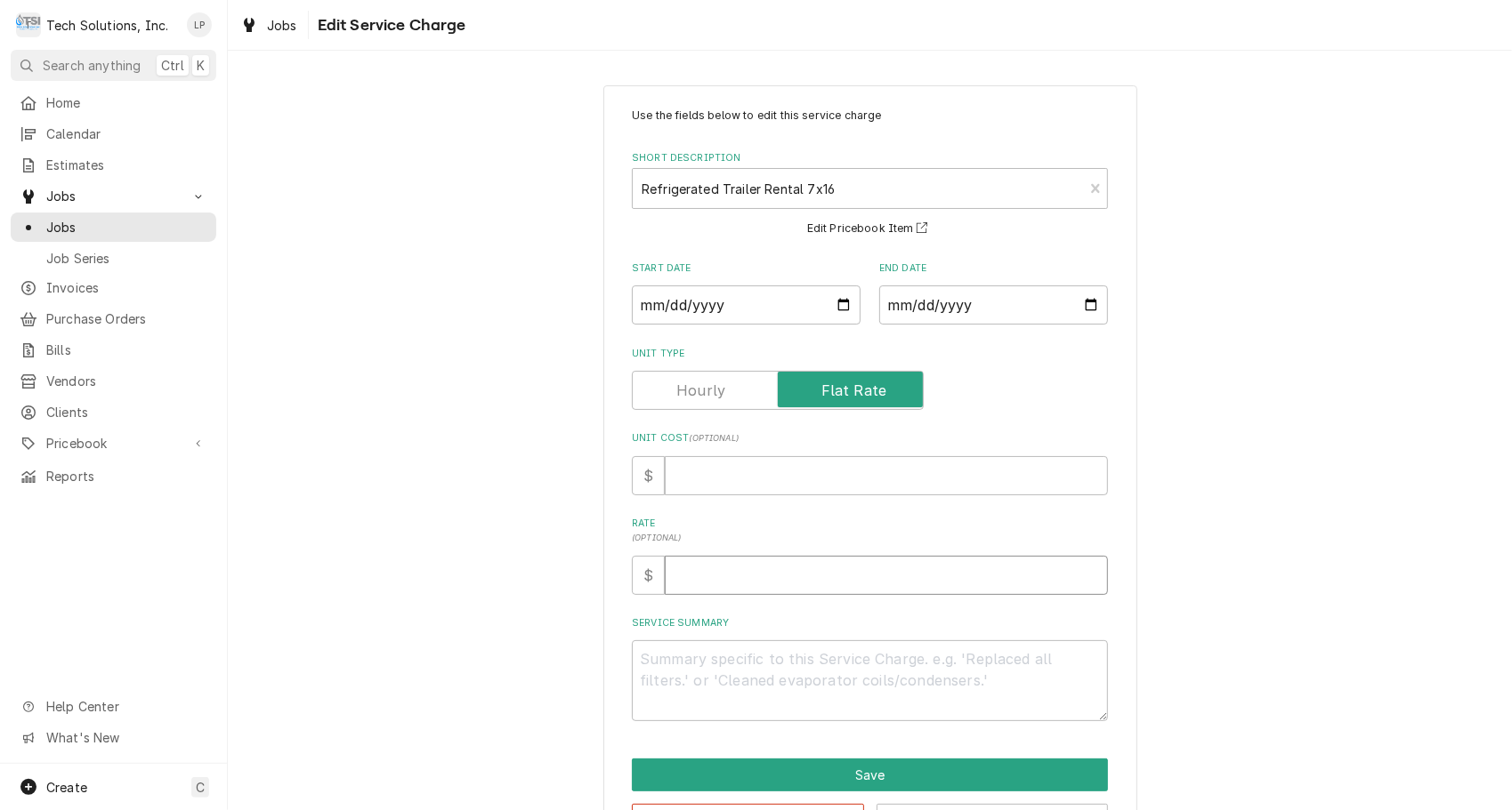
type input "5"
type textarea "x"
type input "52"
type textarea "x"
type input "520"
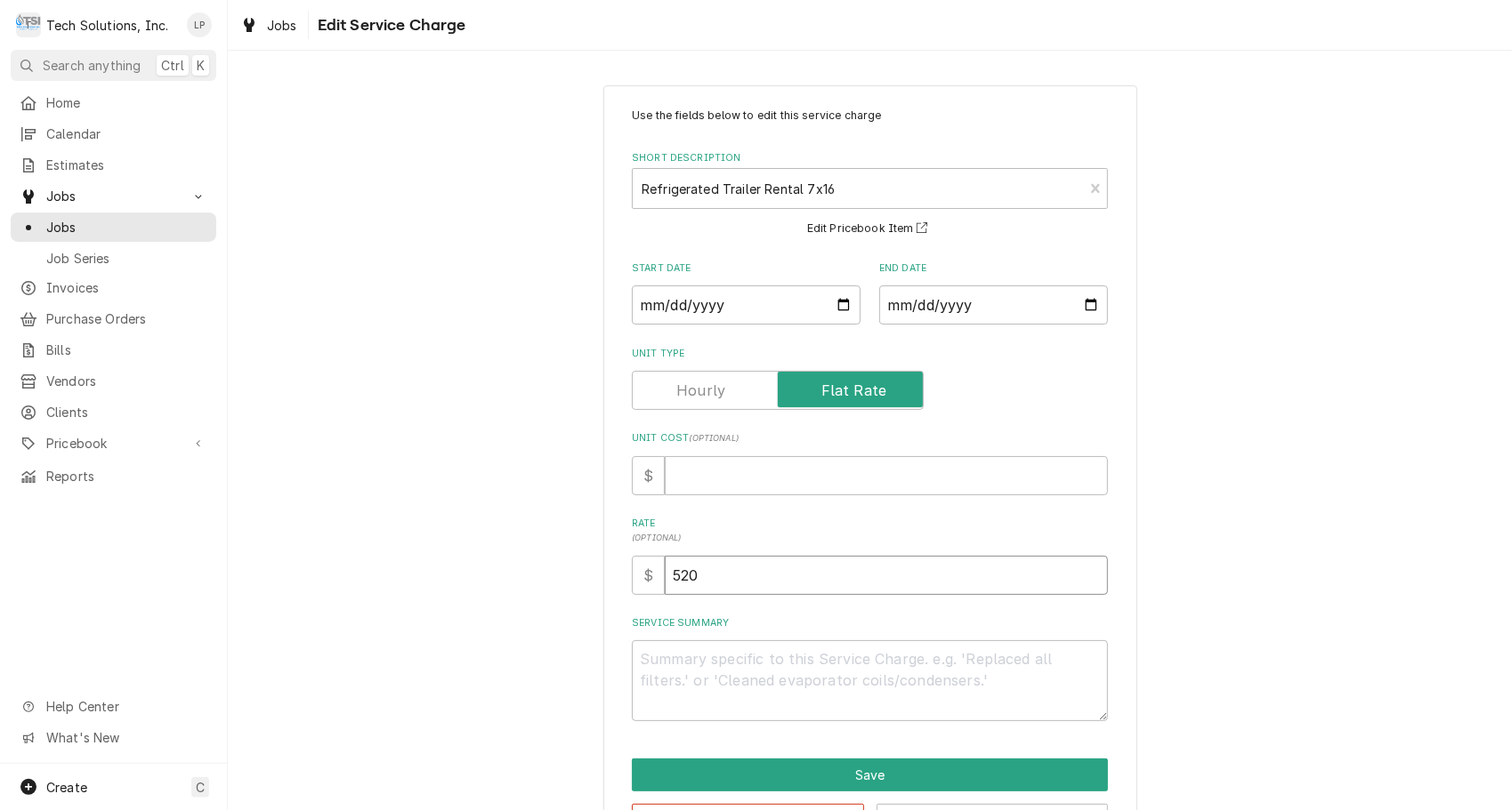
type textarea "x"
type input "5200"
type textarea "x"
type input "5200.0"
type textarea "x"
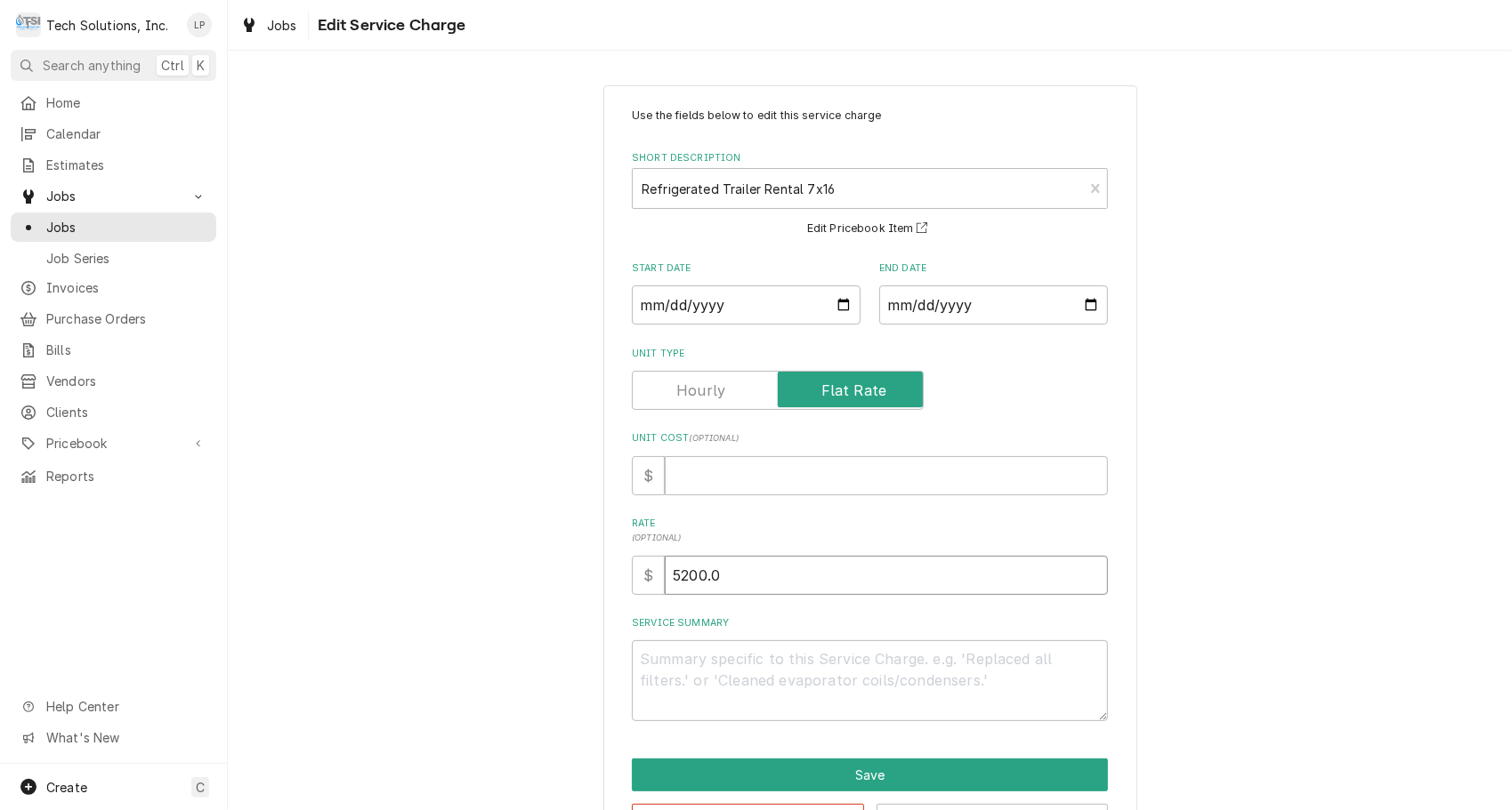
type input "5200.00"
type textarea "x"
type input "5200.0"
type textarea "x"
type input "5200"
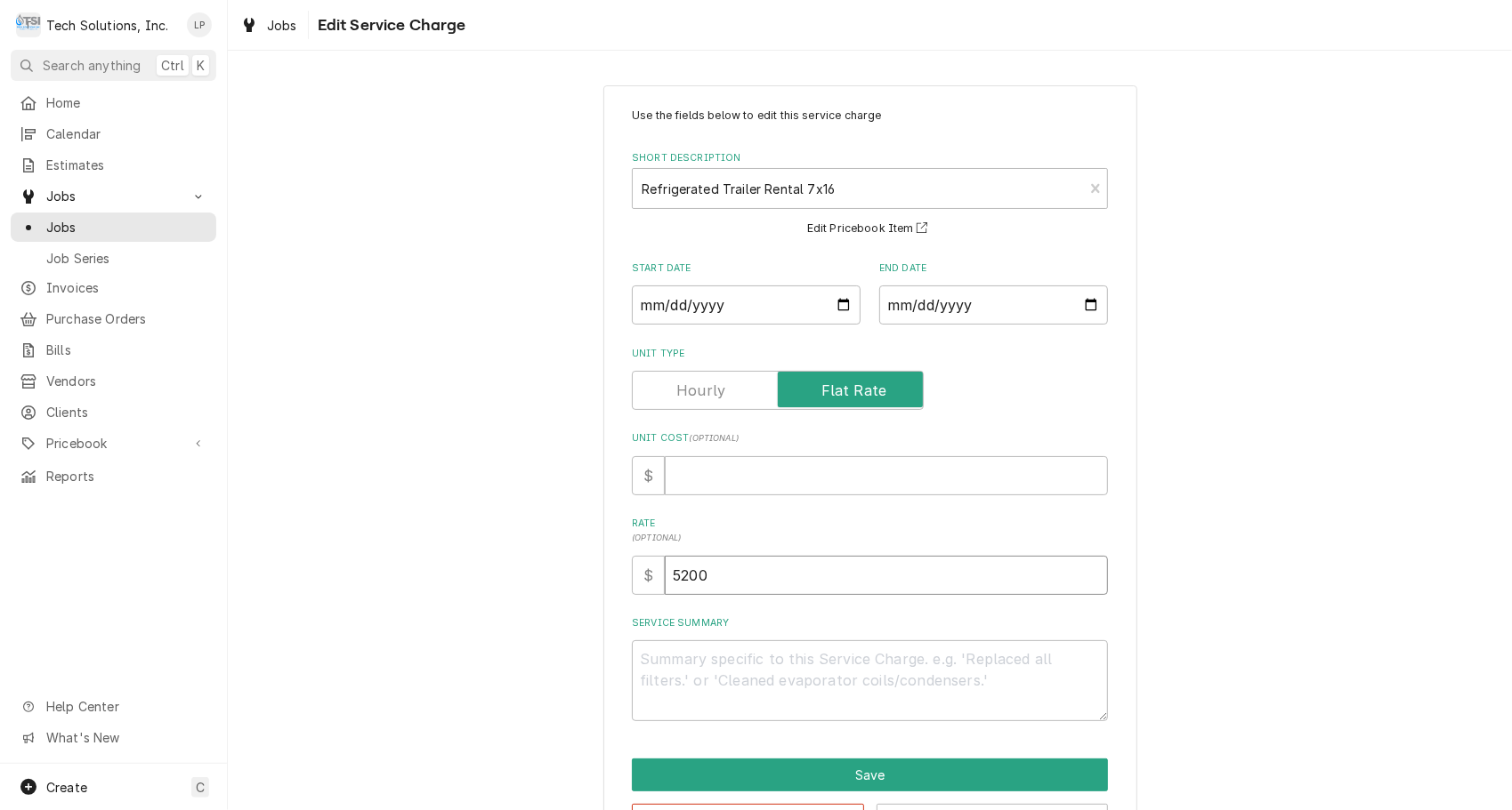
type textarea "x"
type input "520"
type textarea "x"
type input "52"
type textarea "x"
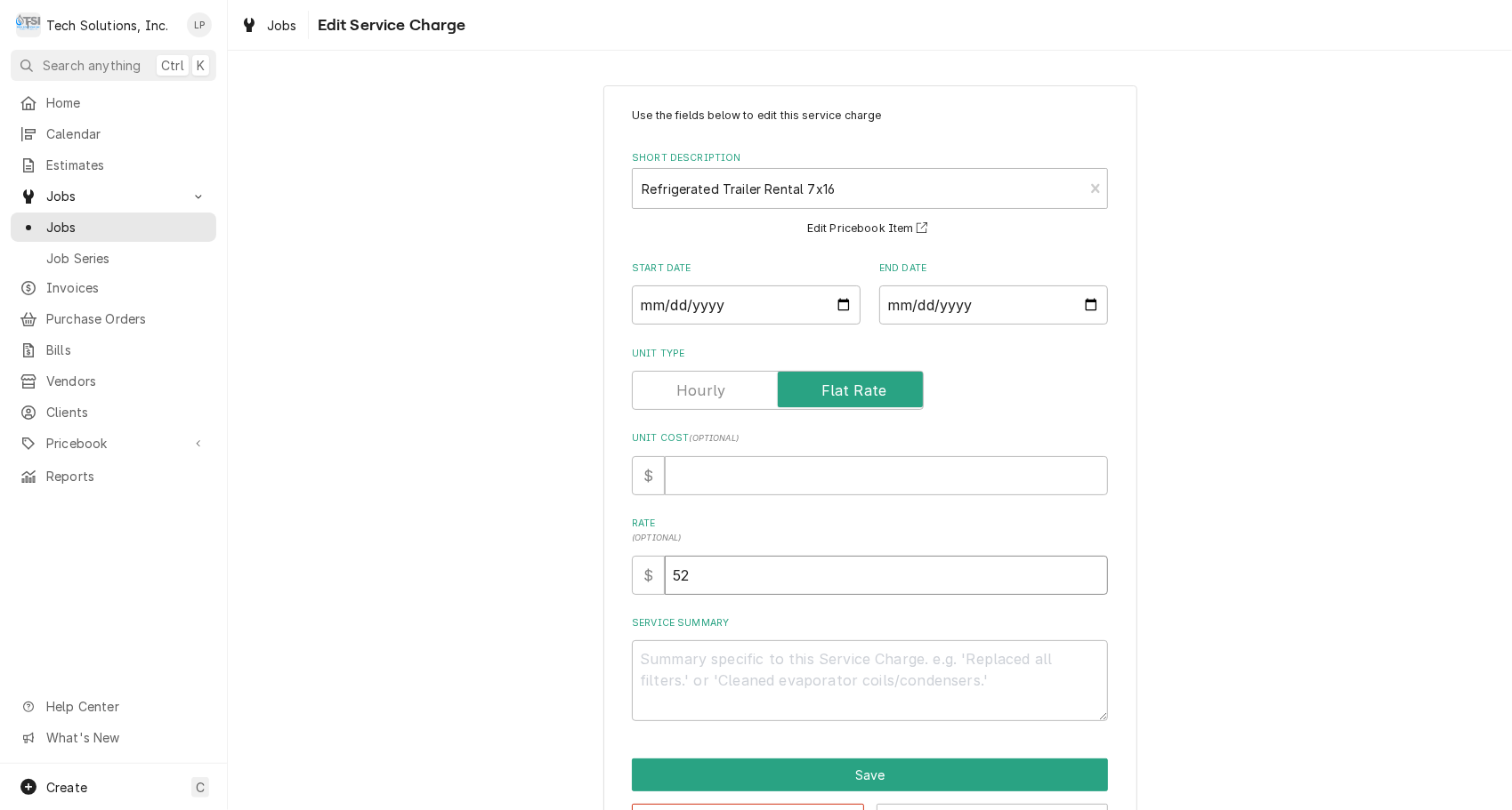
type input "5"
type textarea "x"
type input "4"
type textarea "x"
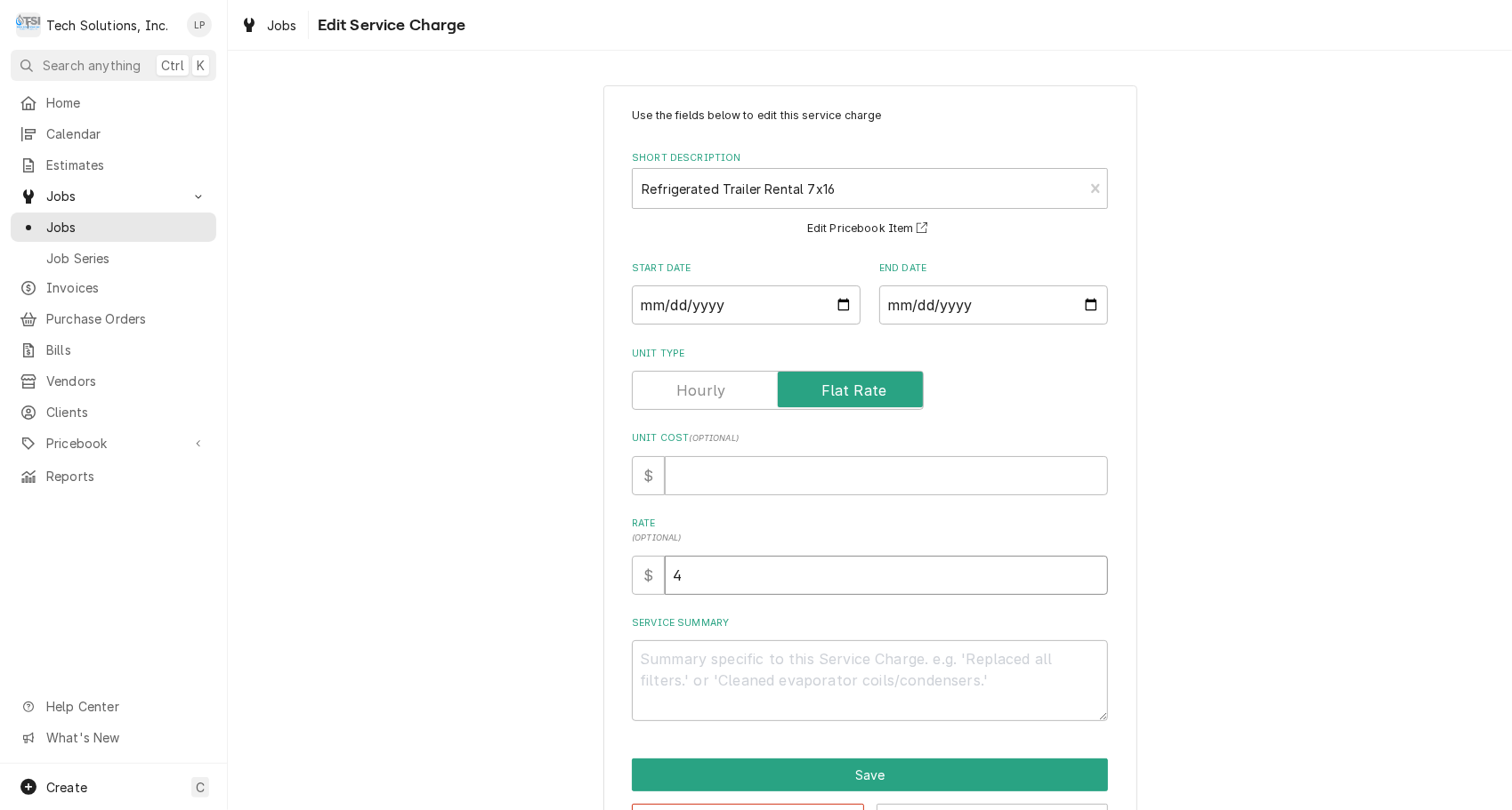
type input "48"
type textarea "x"
type input "480"
type textarea "x"
type input "4800"
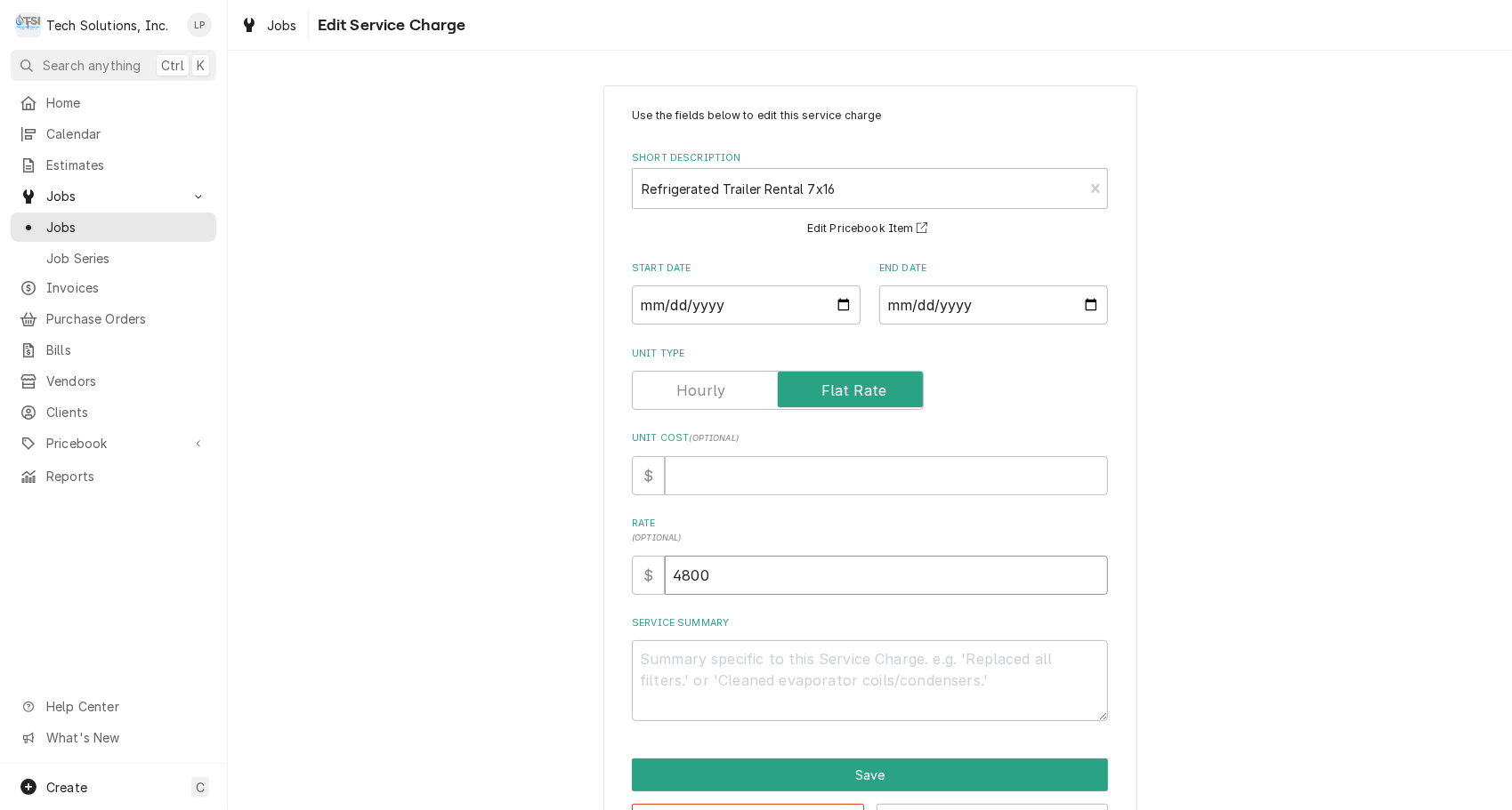
type textarea "x"
type input "480"
type textarea "x"
type input "48"
type textarea "x"
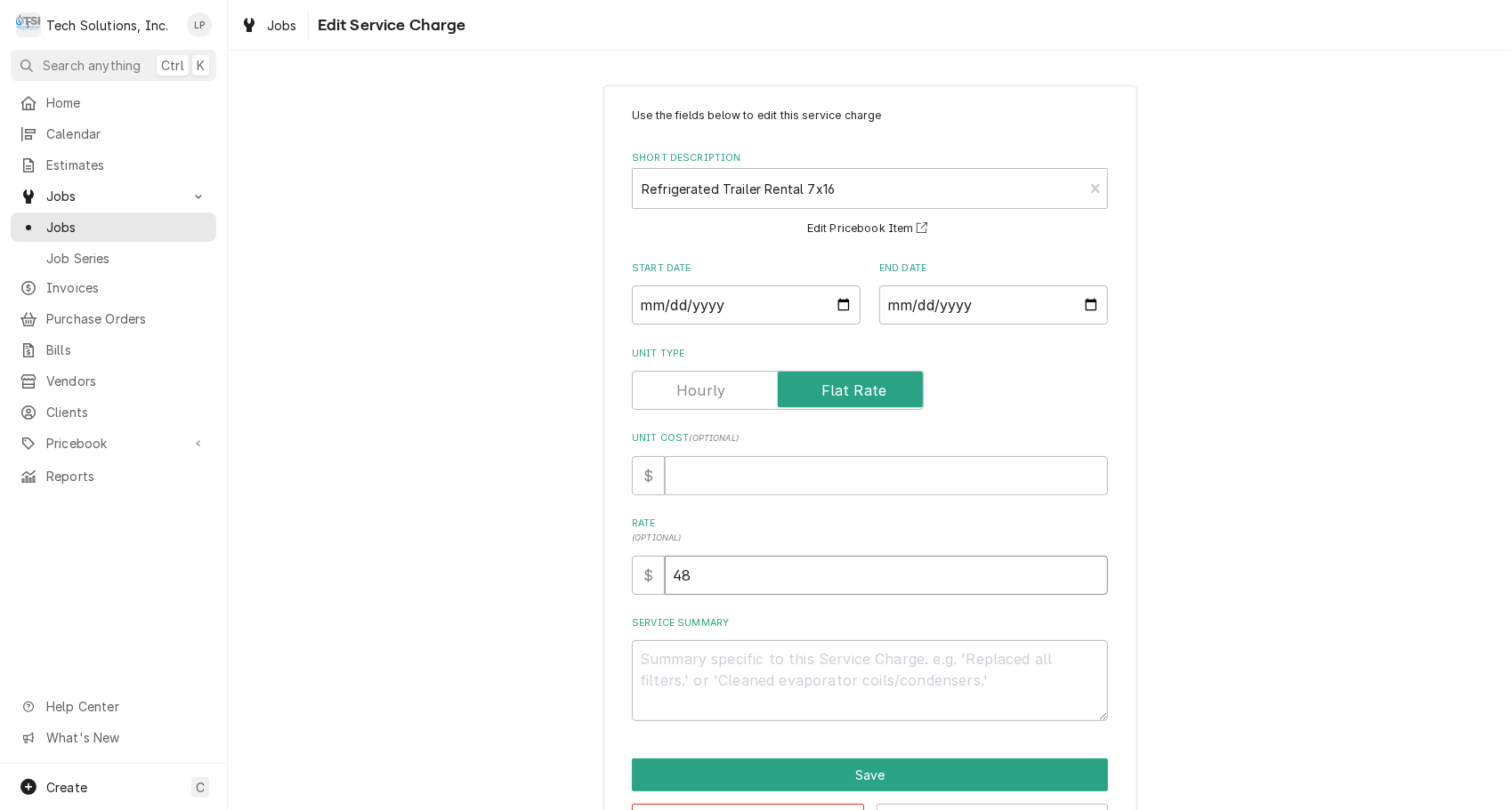
type input "4"
type textarea "x"
type input "4"
type textarea "x"
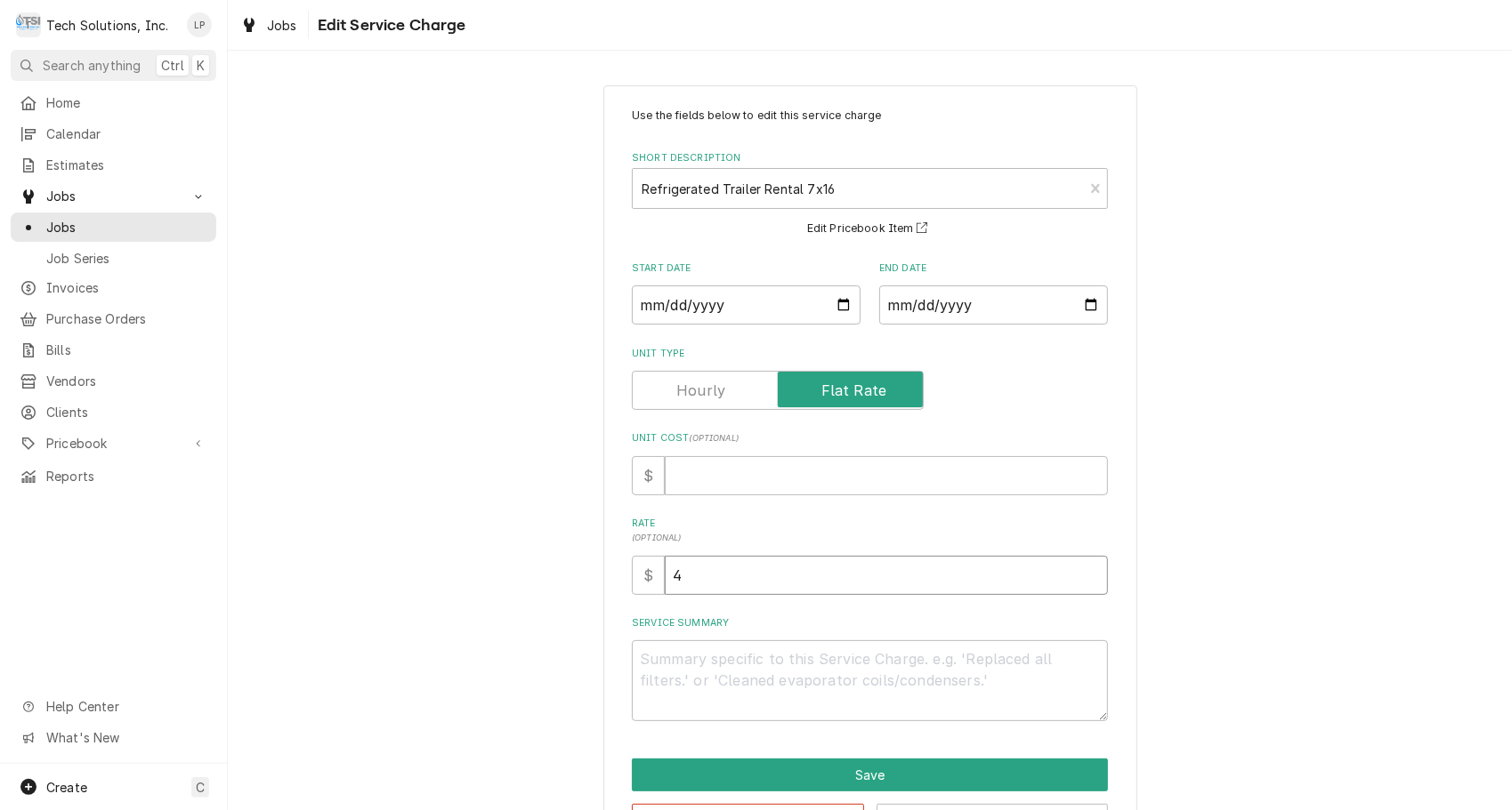
type input "40"
type textarea "x"
type input "400"
type textarea "x"
type input "4000"
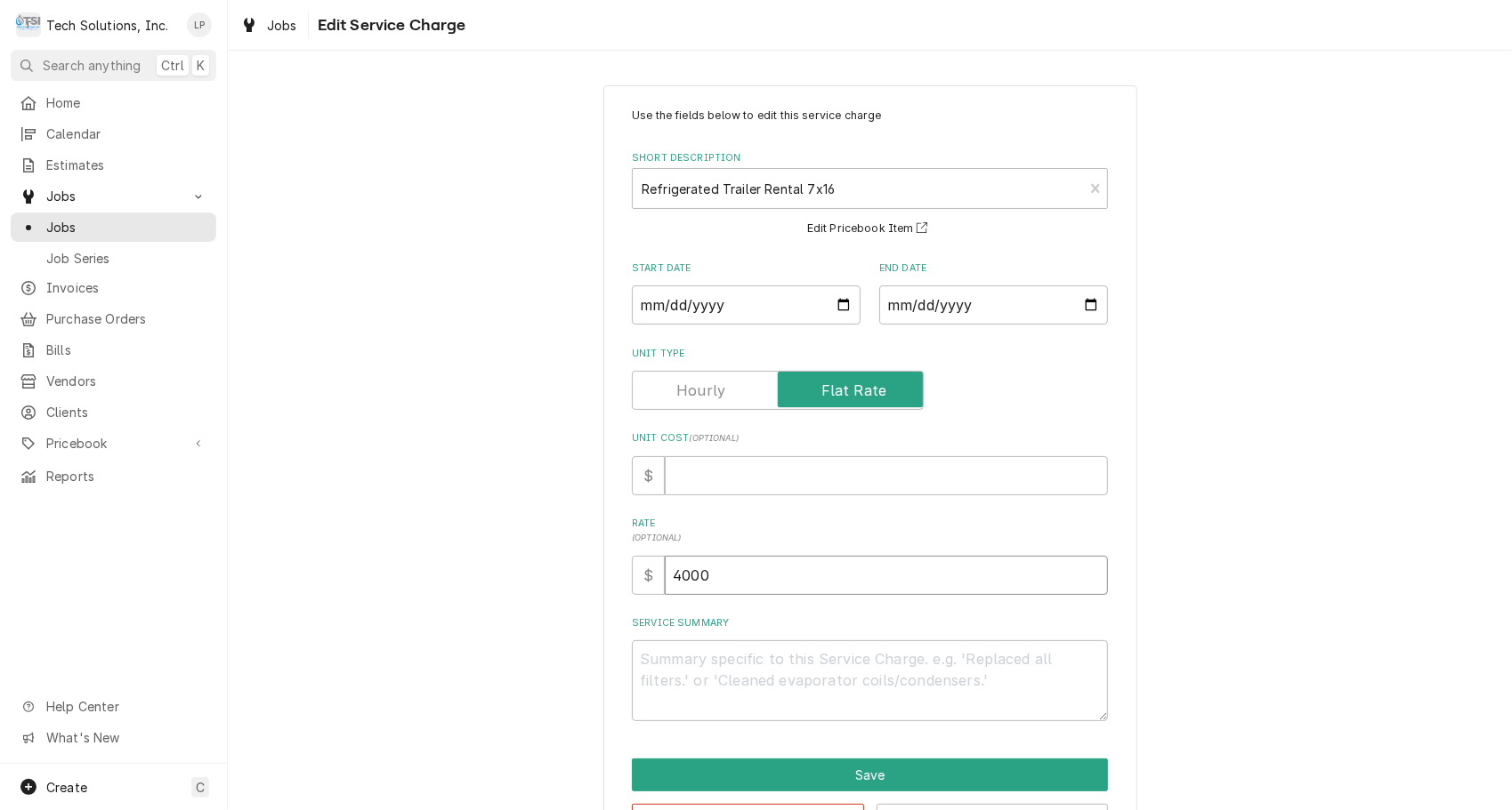
type textarea "x"
type input "4000.0"
type textarea "x"
type input "4000.00"
click at [890, 610] on div "Use the fields below to edit this service charge Short Description Refrigerated…" at bounding box center [869, 414] width 476 height 614
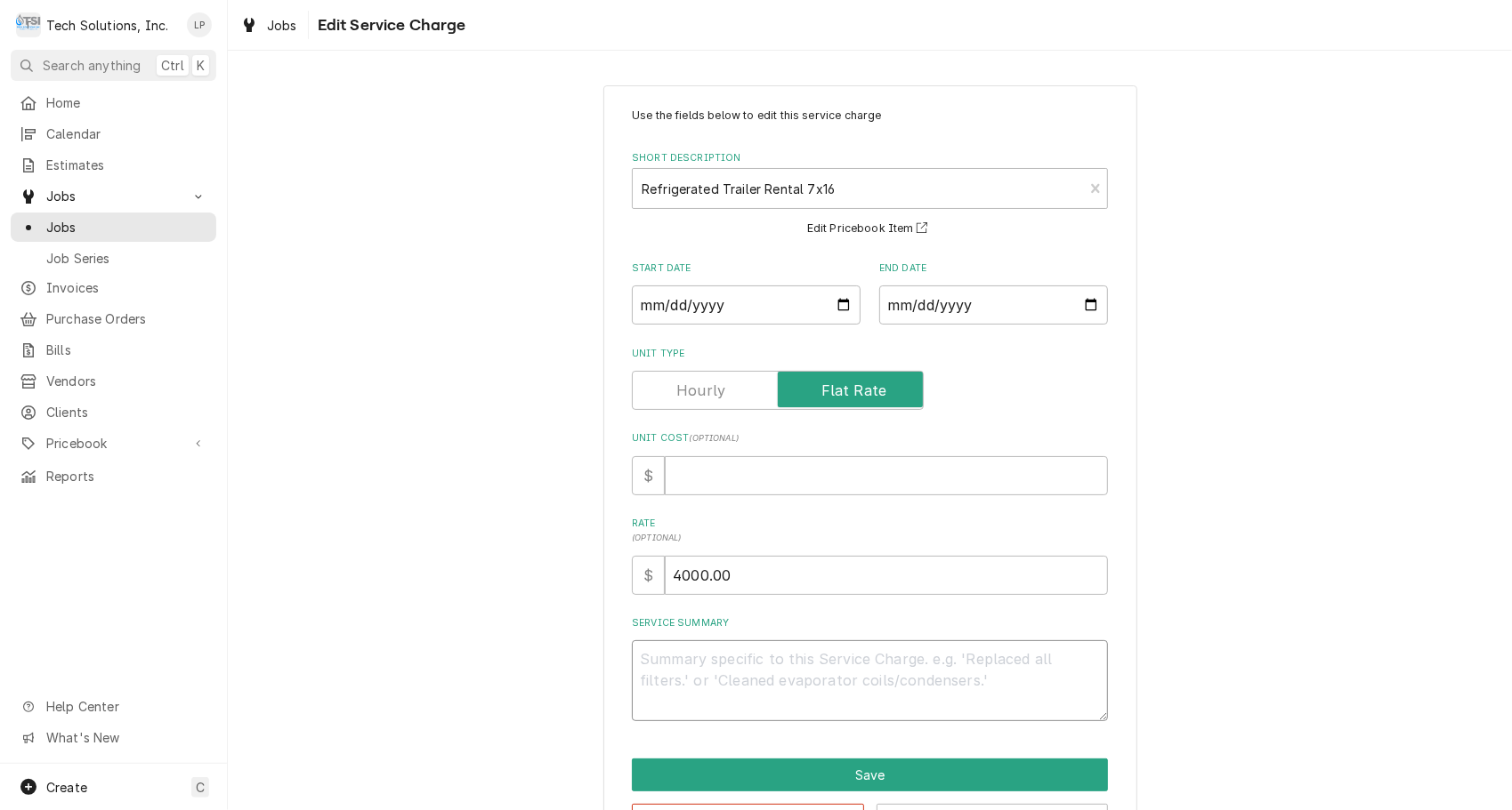
click at [897, 681] on textarea "Service Summary" at bounding box center [869, 681] width 476 height 81
type textarea "x"
type textarea "D"
type textarea "x"
type textarea "Dr"
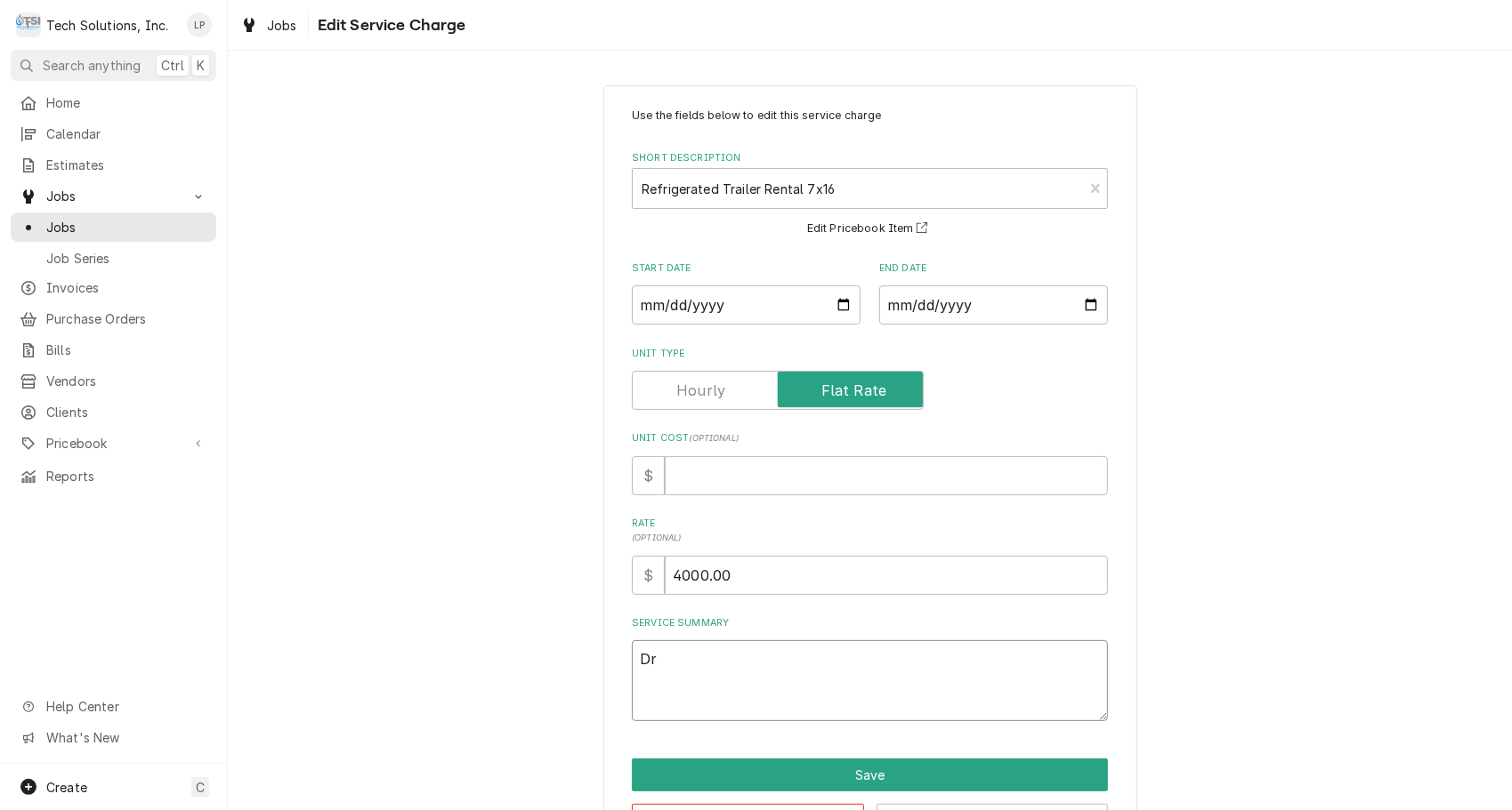
type textarea "x"
type textarea "Dro"
type textarea "x"
type textarea "Drop"
type textarea "x"
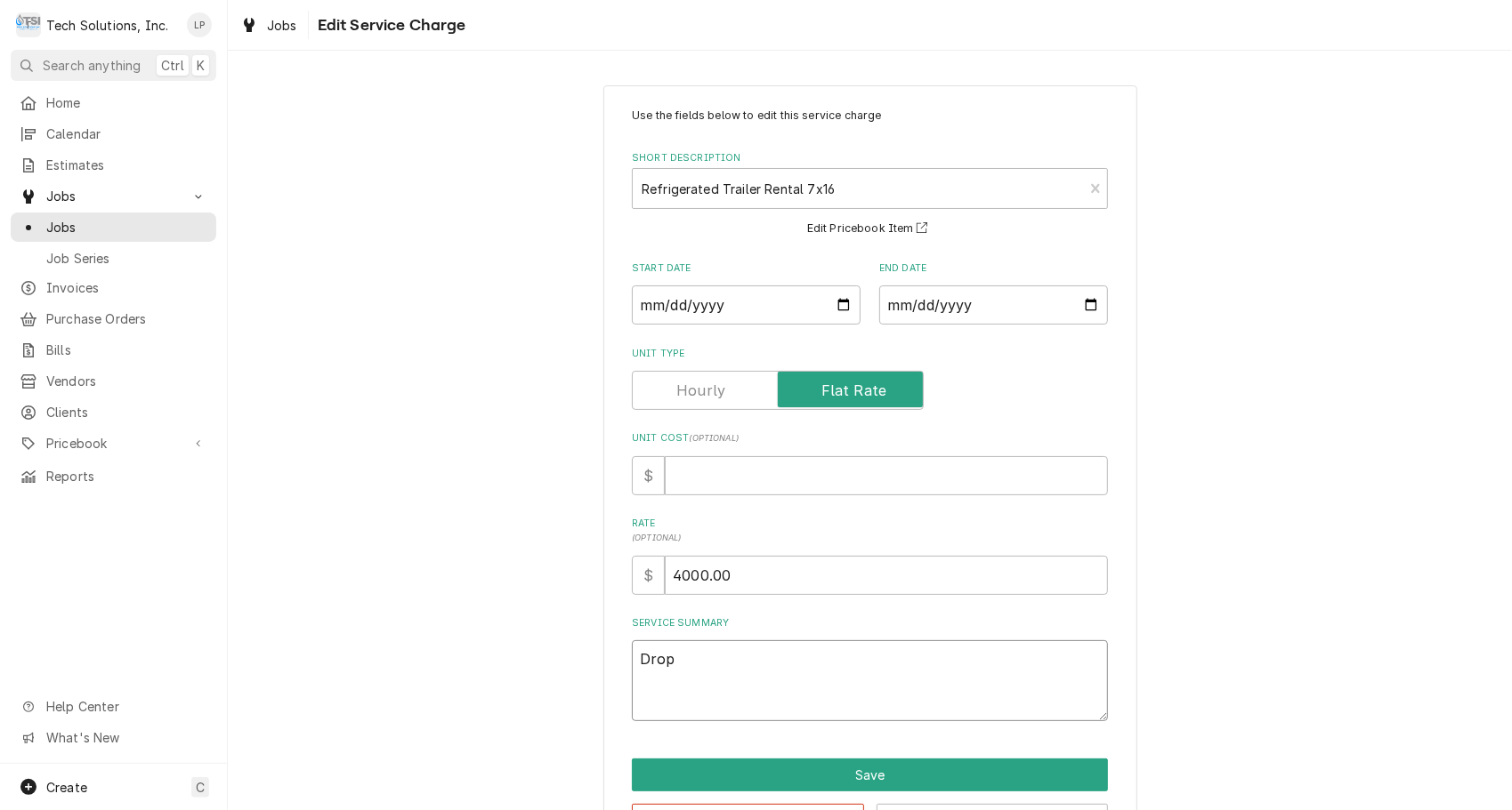
type textarea "Dropp"
type textarea "x"
type textarea "Droppe"
type textarea "x"
type textarea "Dropped"
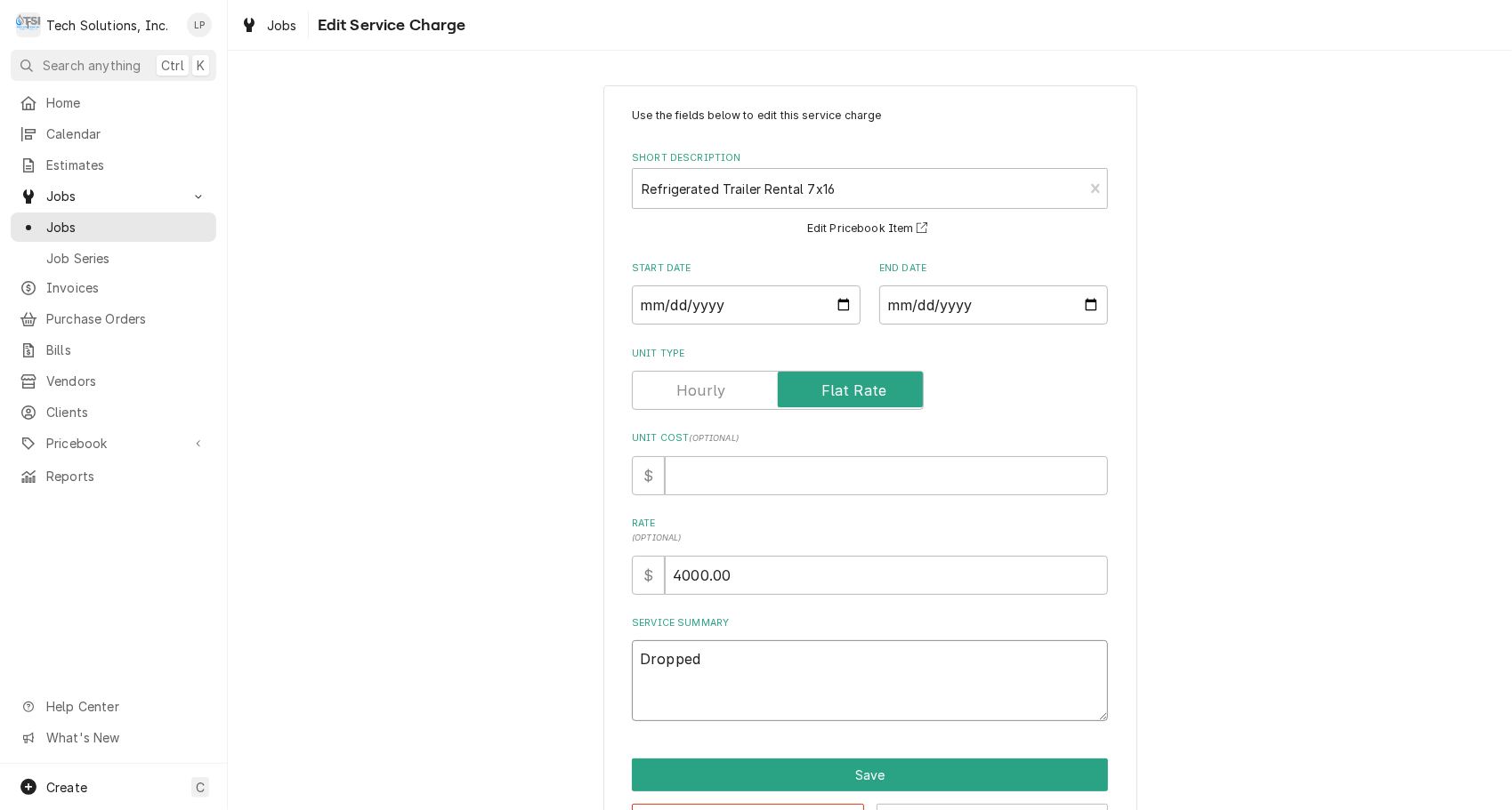
type textarea "x"
type textarea "Dropped"
type textarea "x"
type textarea "Dropped 7"
type textarea "x"
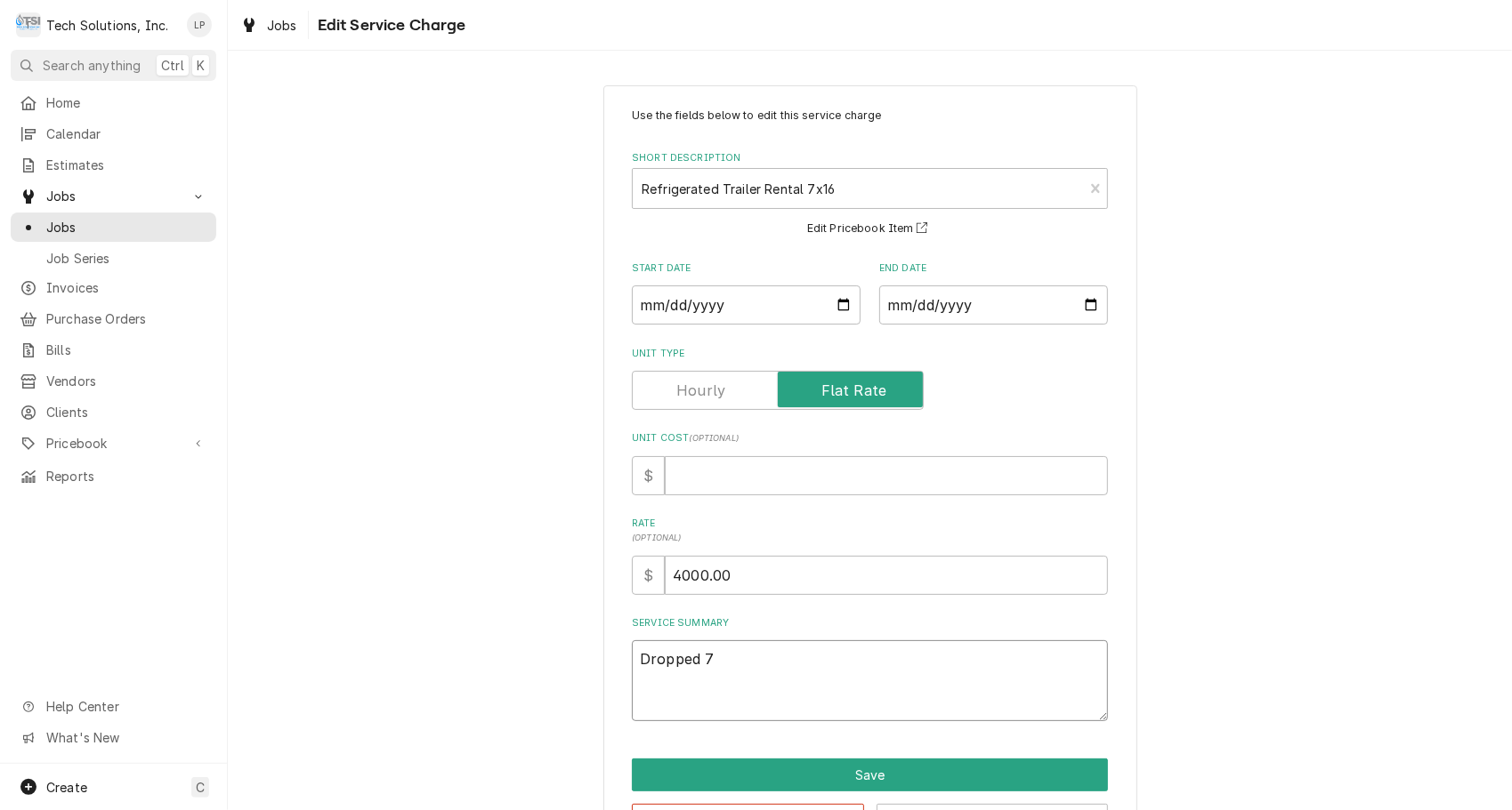
type textarea "Dropped 7x"
type textarea "x"
type textarea "Dropped 7x1"
type textarea "x"
type textarea "Dropped 7x16"
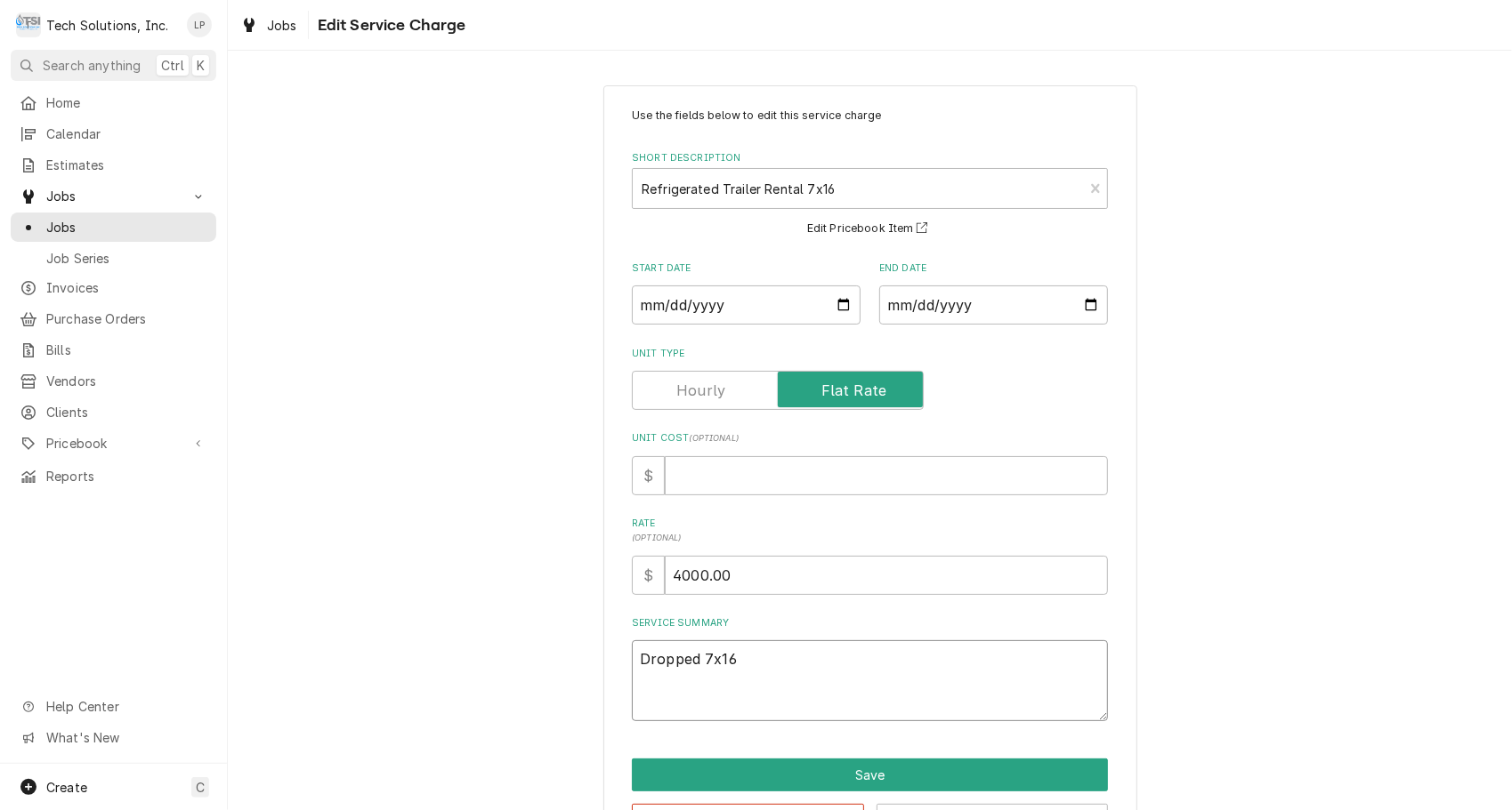
type textarea "x"
type textarea "Dropped 7x16"
type textarea "x"
type textarea "Dropped 7x16 R"
type textarea "x"
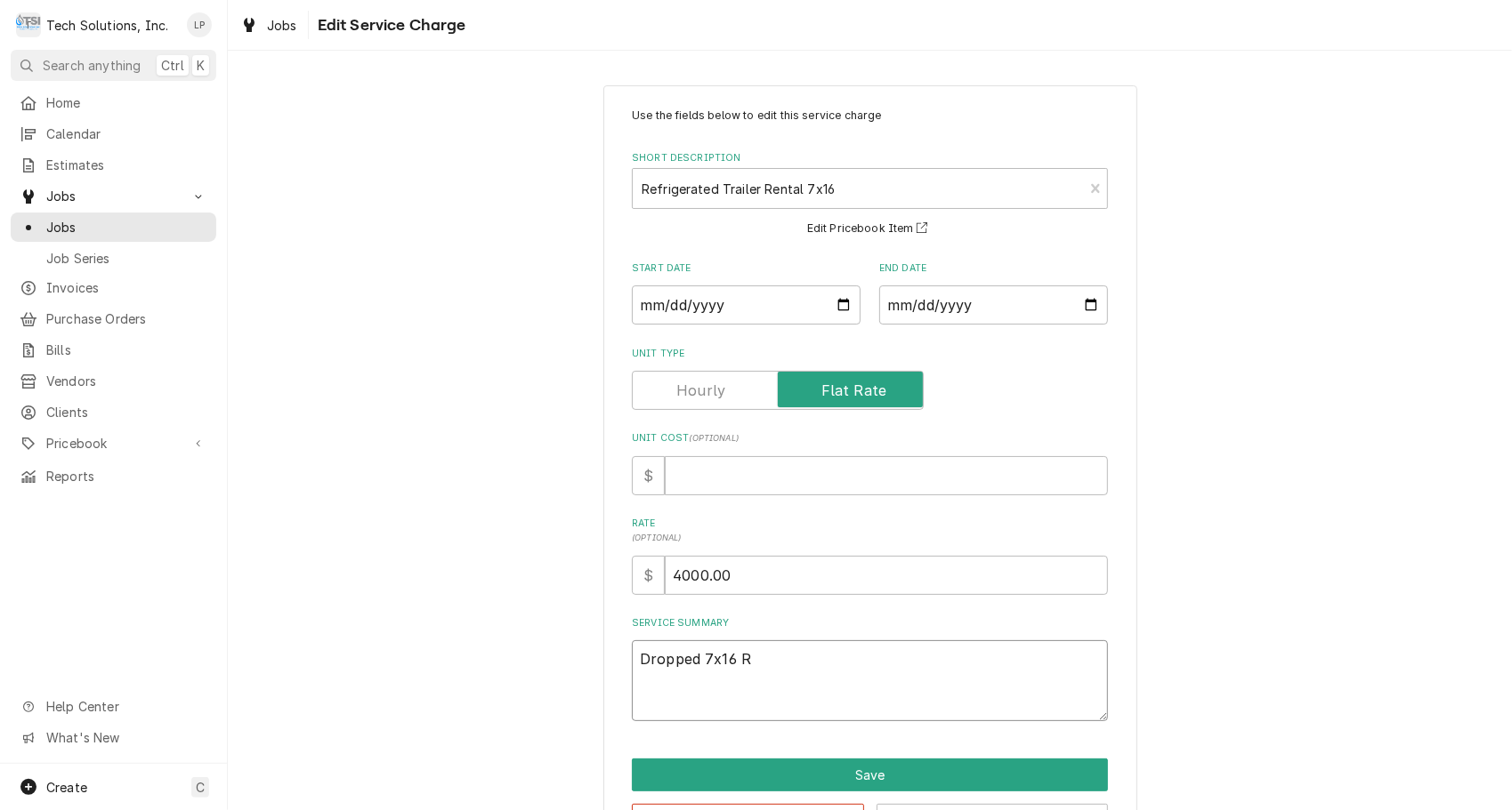
type textarea "Dropped 7x16 Re"
type textarea "x"
type textarea "Dropped 7x16 Ref"
type textarea "x"
type textarea "Dropped 7x16 Refr"
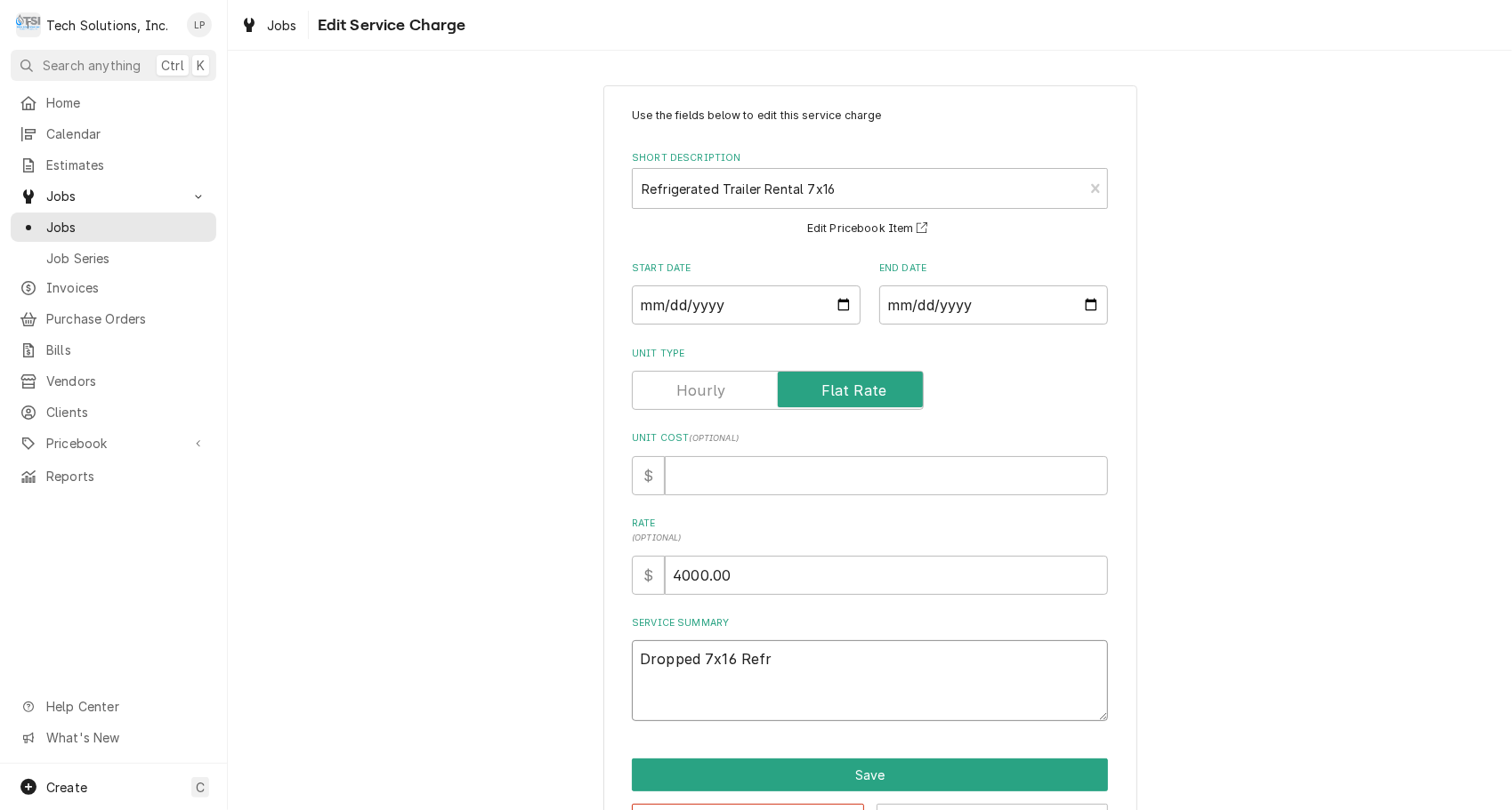
type textarea "x"
type textarea "Dropped 7x16 Refri"
type textarea "x"
type textarea "Dropped 7x16 Refrig"
type textarea "x"
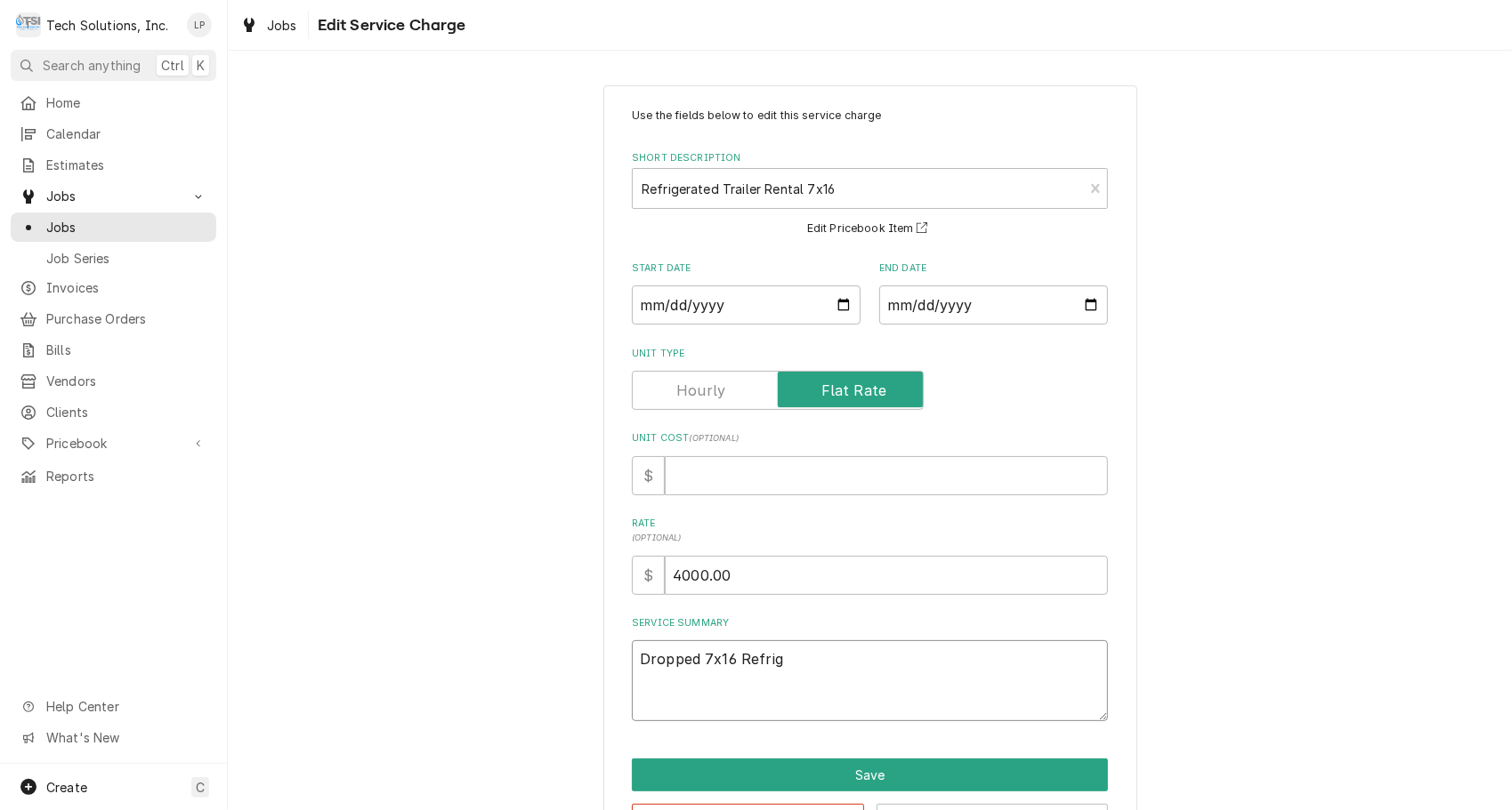
type textarea "Dropped 7x16 Refrige"
type textarea "x"
type textarea "Dropped 7x16 Refriger"
type textarea "x"
type textarea "Dropped 7x16 Refrigera"
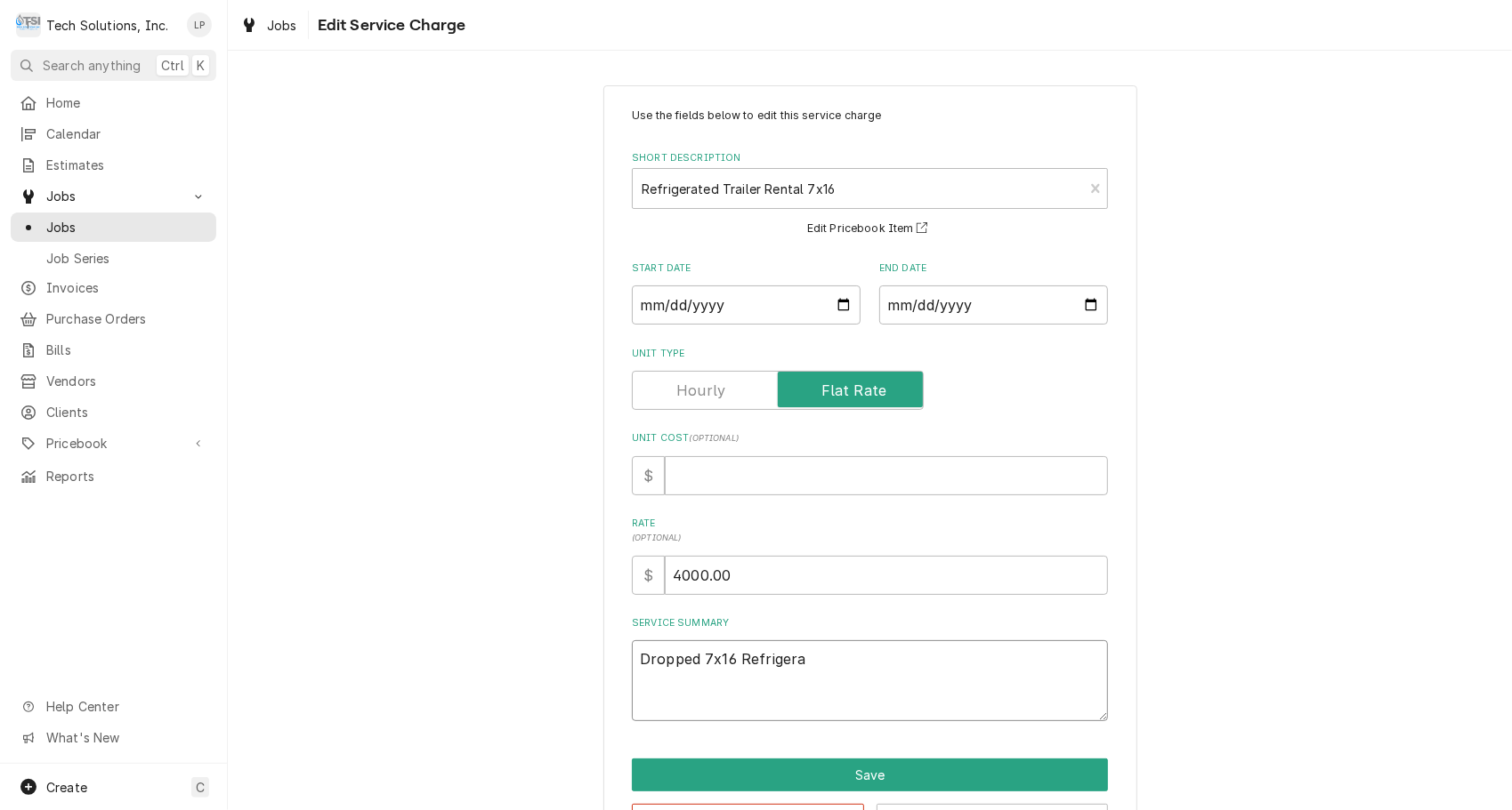
type textarea "x"
type textarea "Dropped 7x16 Refrigerat"
type textarea "x"
type textarea "Dropped 7x16 Refrigerate"
type textarea "x"
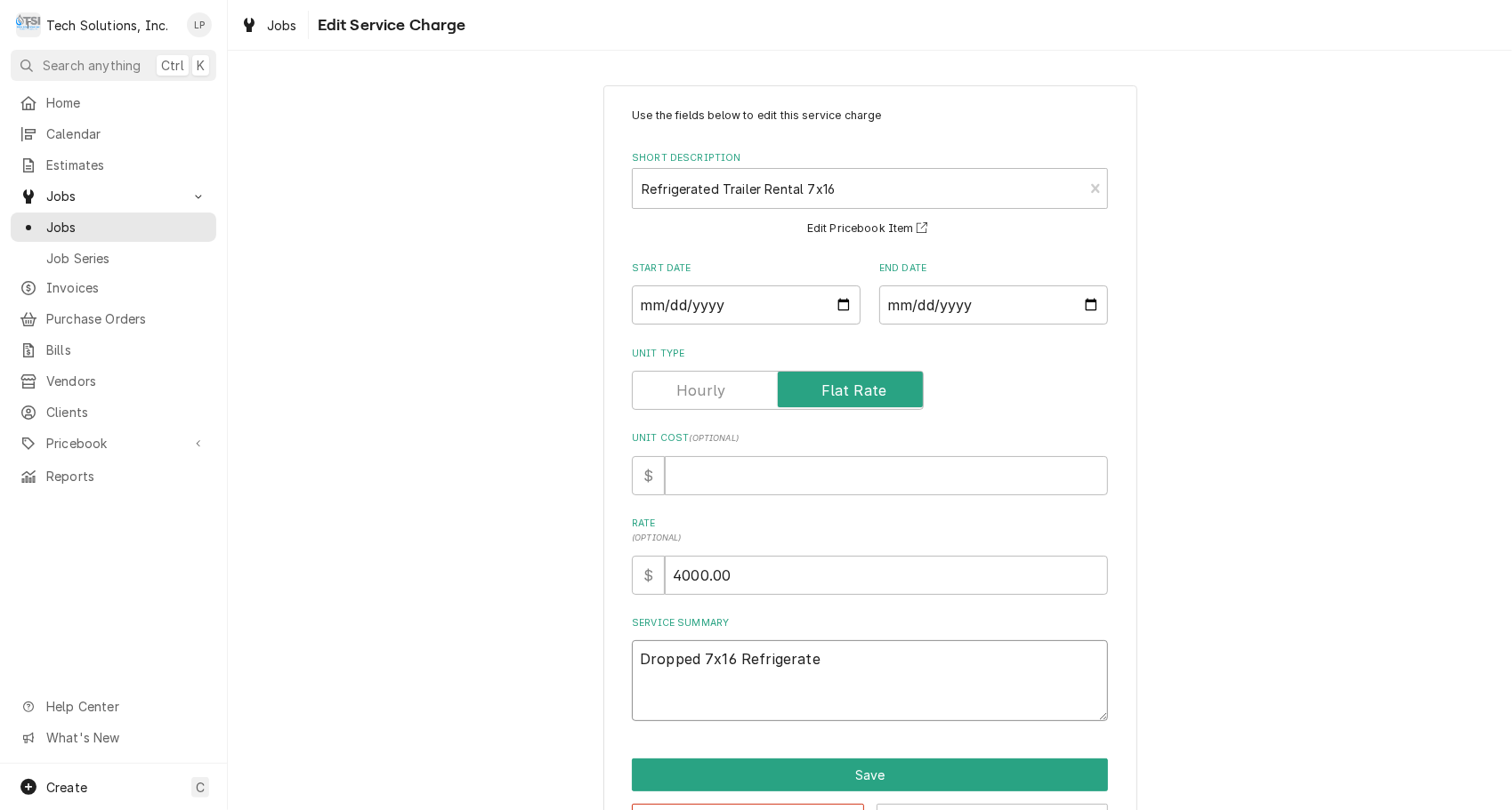
type textarea "Dropped 7x16 Refrigerated"
type textarea "x"
type textarea "Dropped 7x16 Refrigerated"
type textarea "x"
type textarea "Dropped 7x16 Refrigerated t"
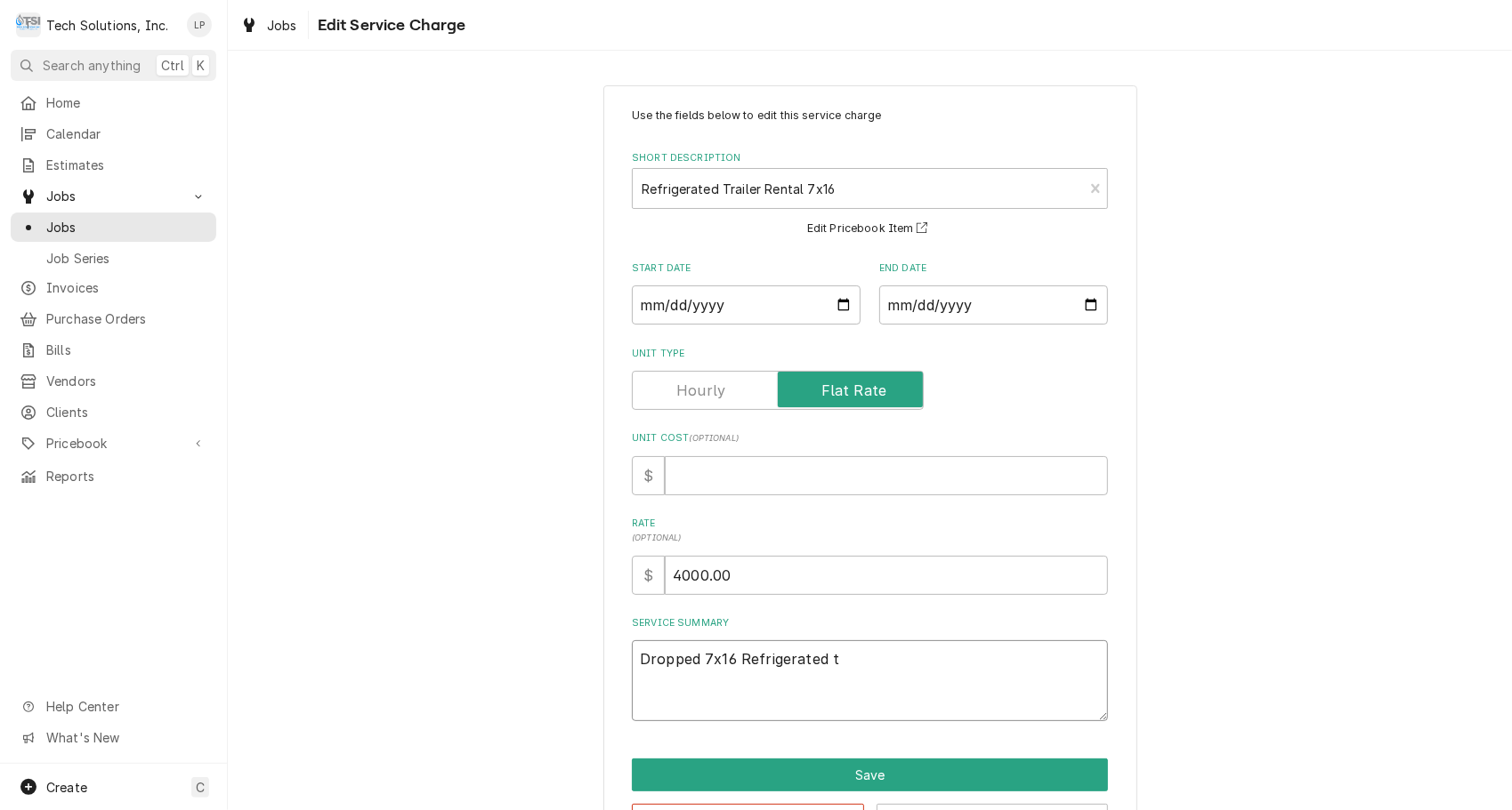
type textarea "x"
type textarea "Dropped 7x16 Refrigerated tr"
type textarea "x"
type textarea "Dropped 7x16 Refrigerated tre"
type textarea "x"
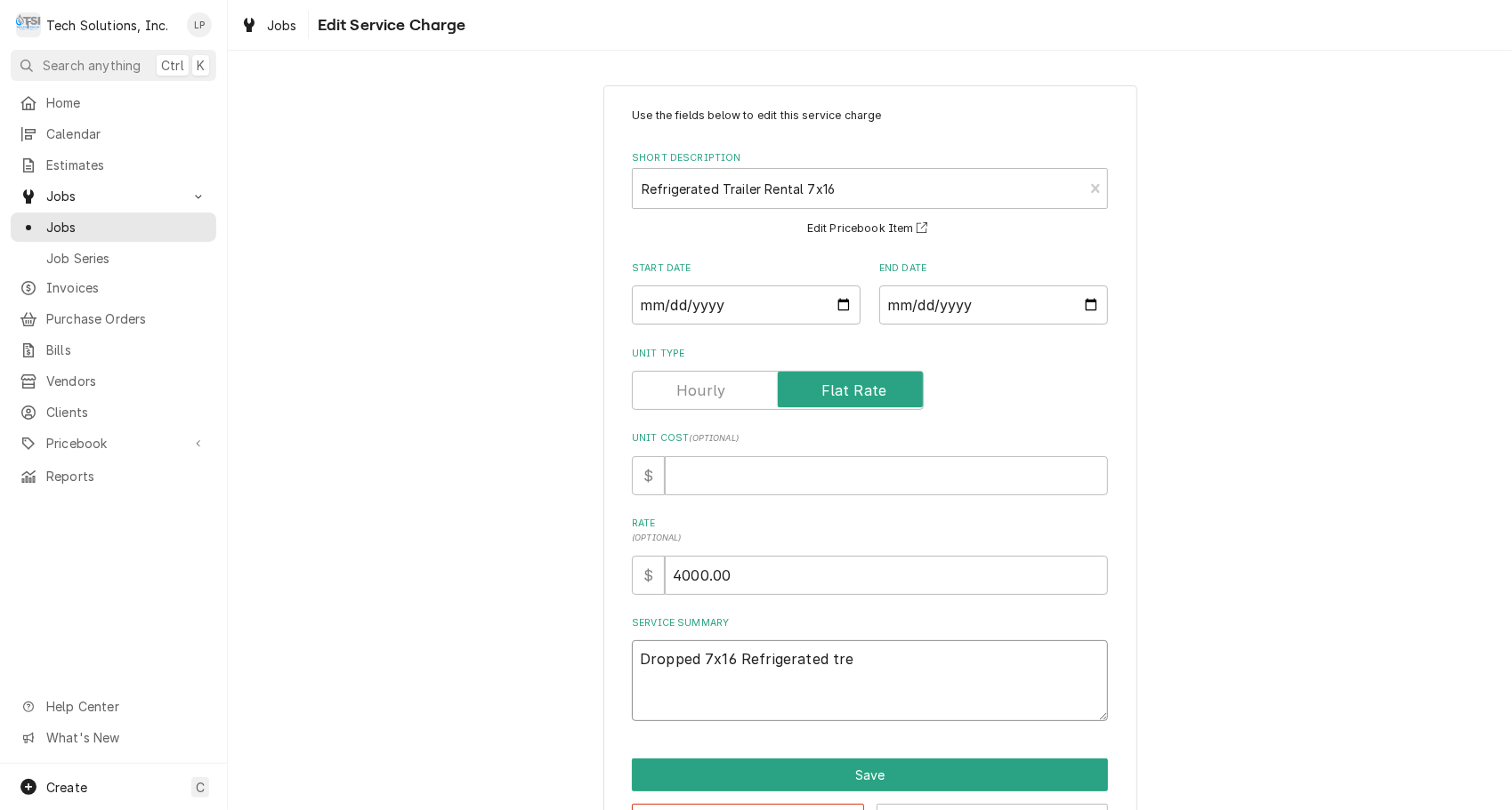
type textarea "Dropped 7x16 Refrigerated trea"
type textarea "x"
type textarea "Dropped 7x16 Refrigerated tre"
type textarea "x"
type textarea "Dropped 7x16 Refrigerated tr"
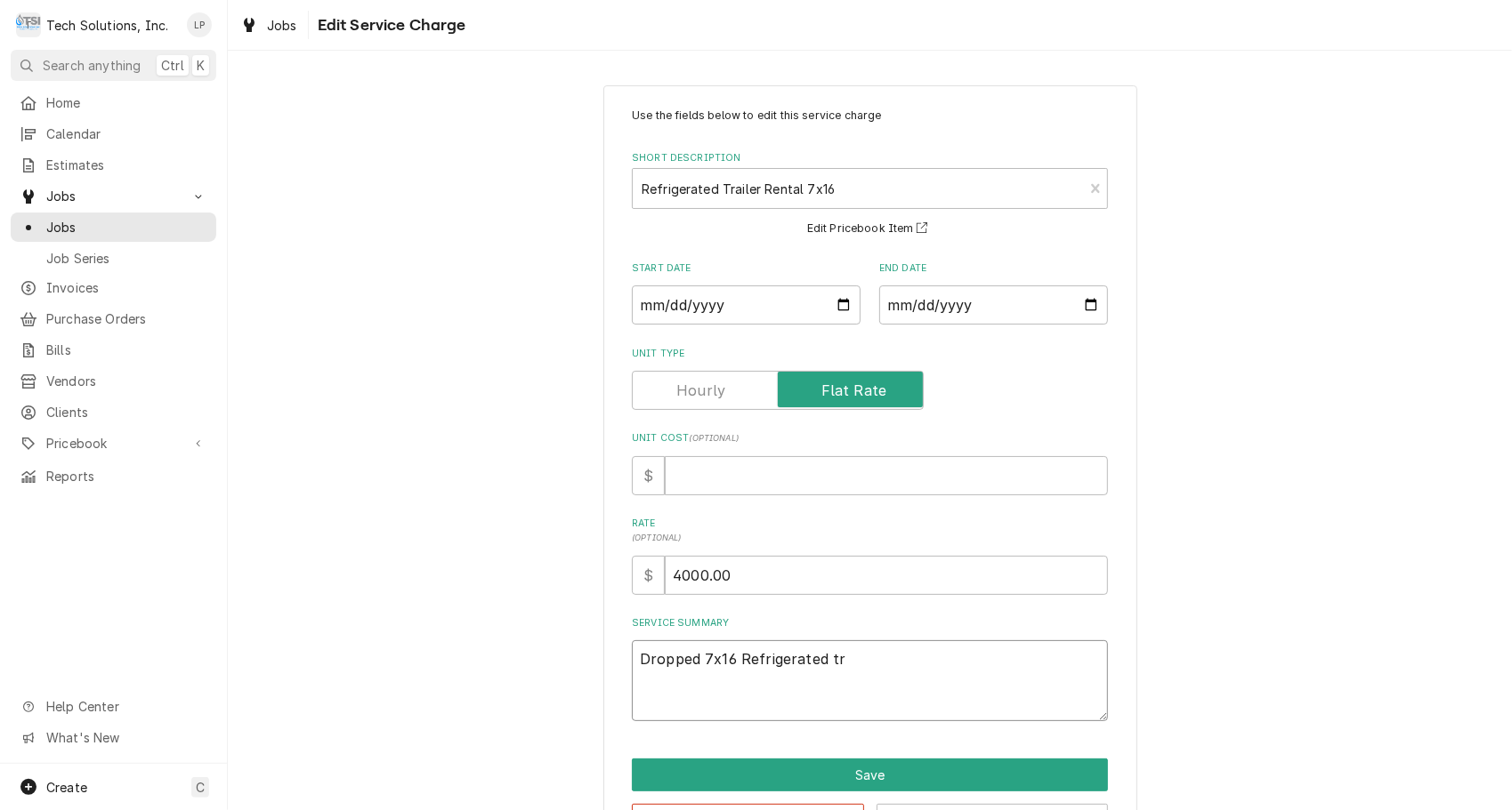
type textarea "x"
type textarea "Dropped 7x16 Refrigerated t"
type textarea "x"
type textarea "Dropped 7x16 Refrigerated"
type textarea "x"
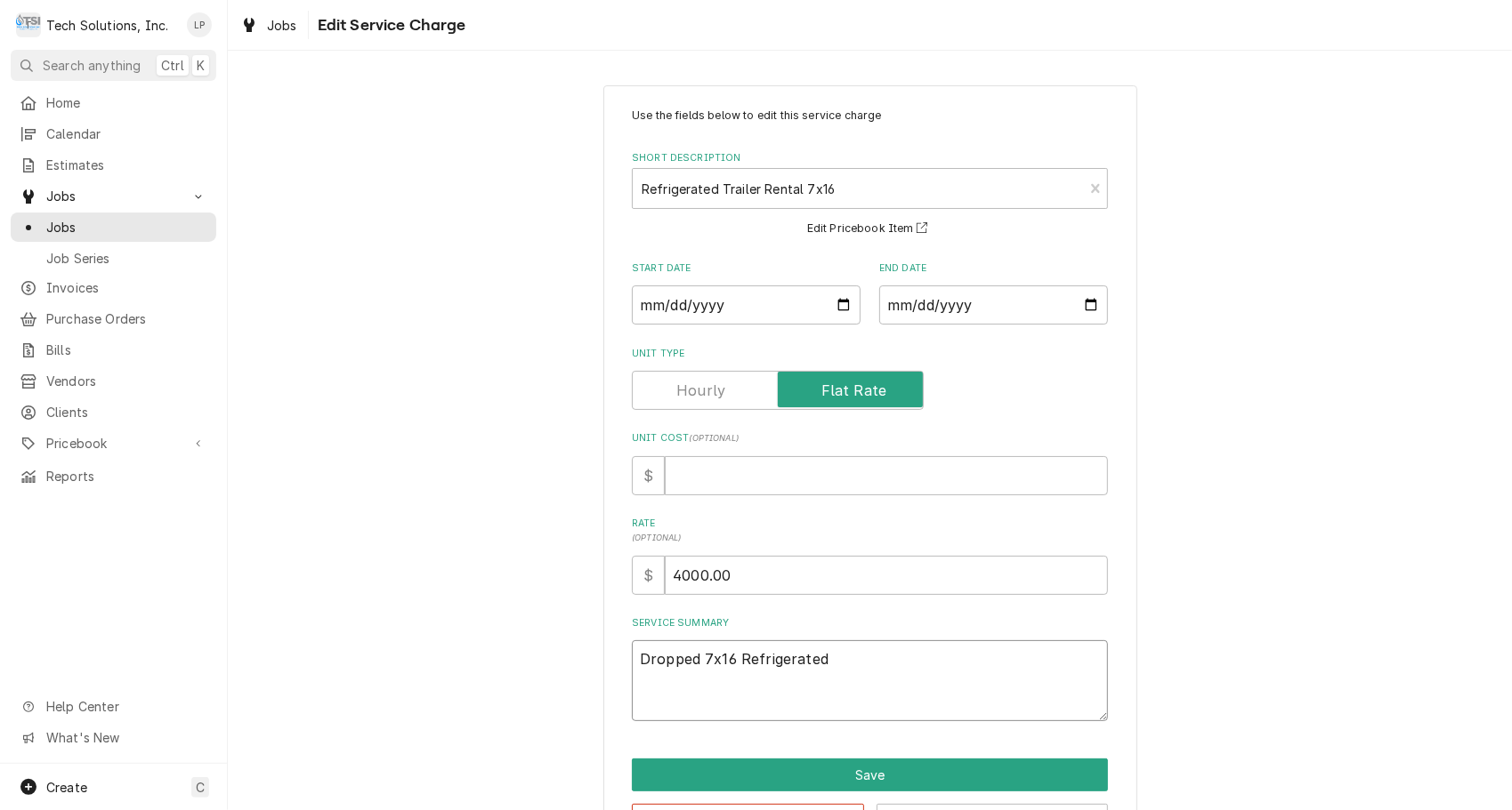
type textarea "Dropped 7x16 Refrigerated T"
type textarea "x"
type textarea "Dropped 7x16 Refrigerated Tr"
type textarea "x"
type textarea "Dropped 7x16 Refrigerated Tra"
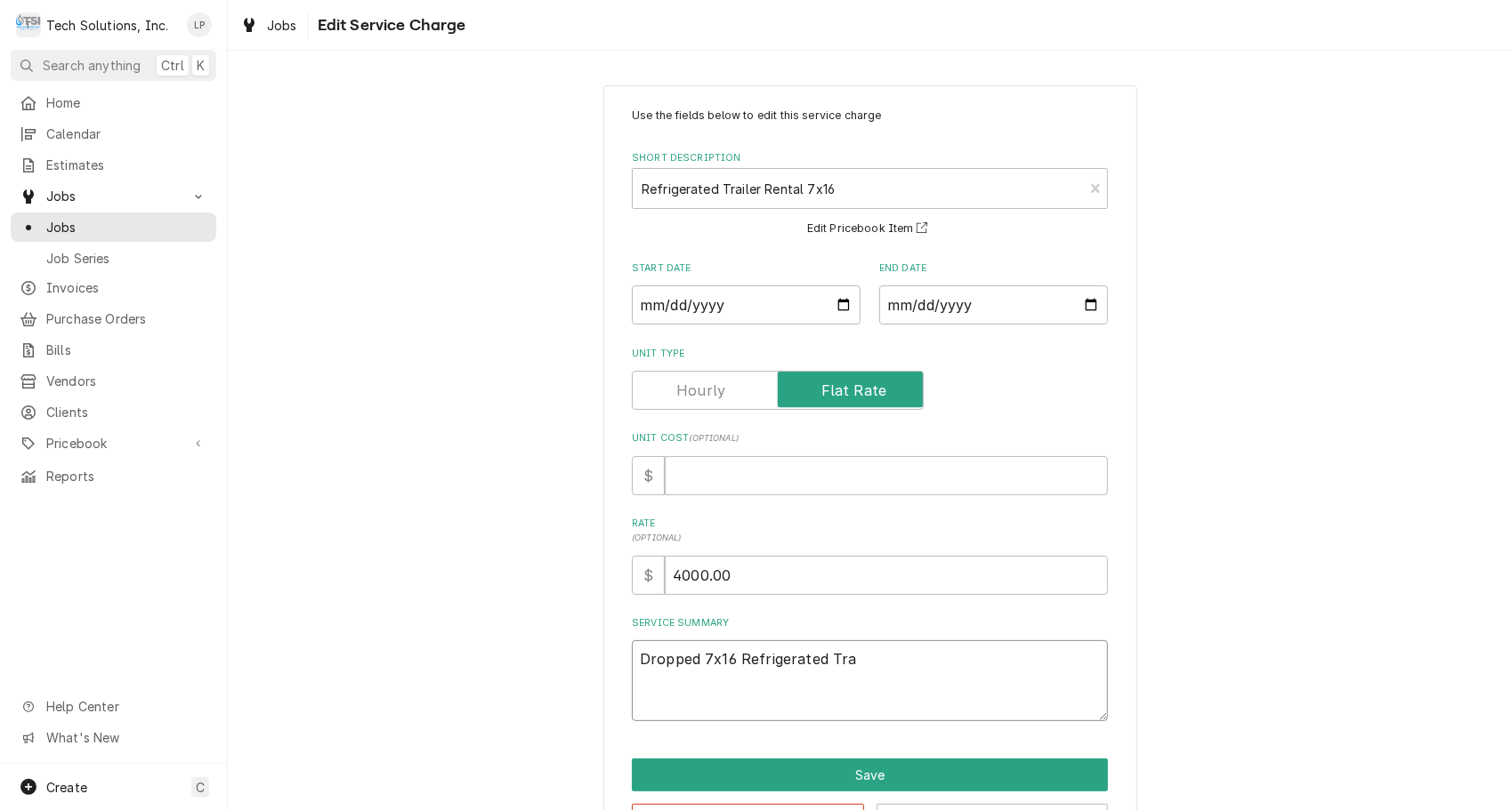
type textarea "x"
type textarea "Dropped 7x16 Refrigerated Trai"
type textarea "x"
type textarea "Dropped 7x16 Refrigerated Trail"
type textarea "x"
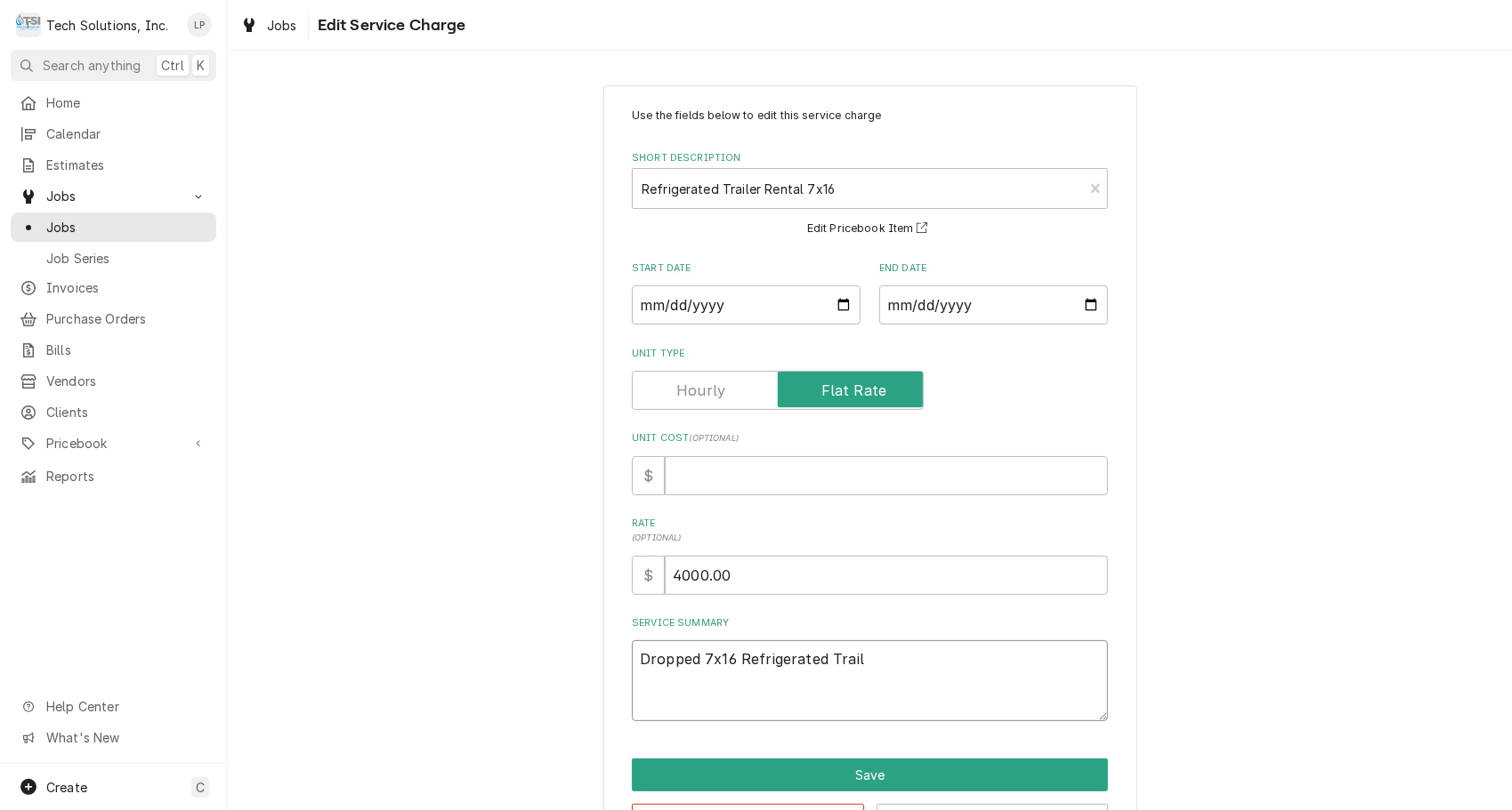
type textarea "Dropped 7x16 Refrigerated Traile"
type textarea "x"
type textarea "Dropped 7x16 Refrigerated Trailer"
type textarea "x"
type textarea "Dropped 7x16 Refrigerated Trailer"
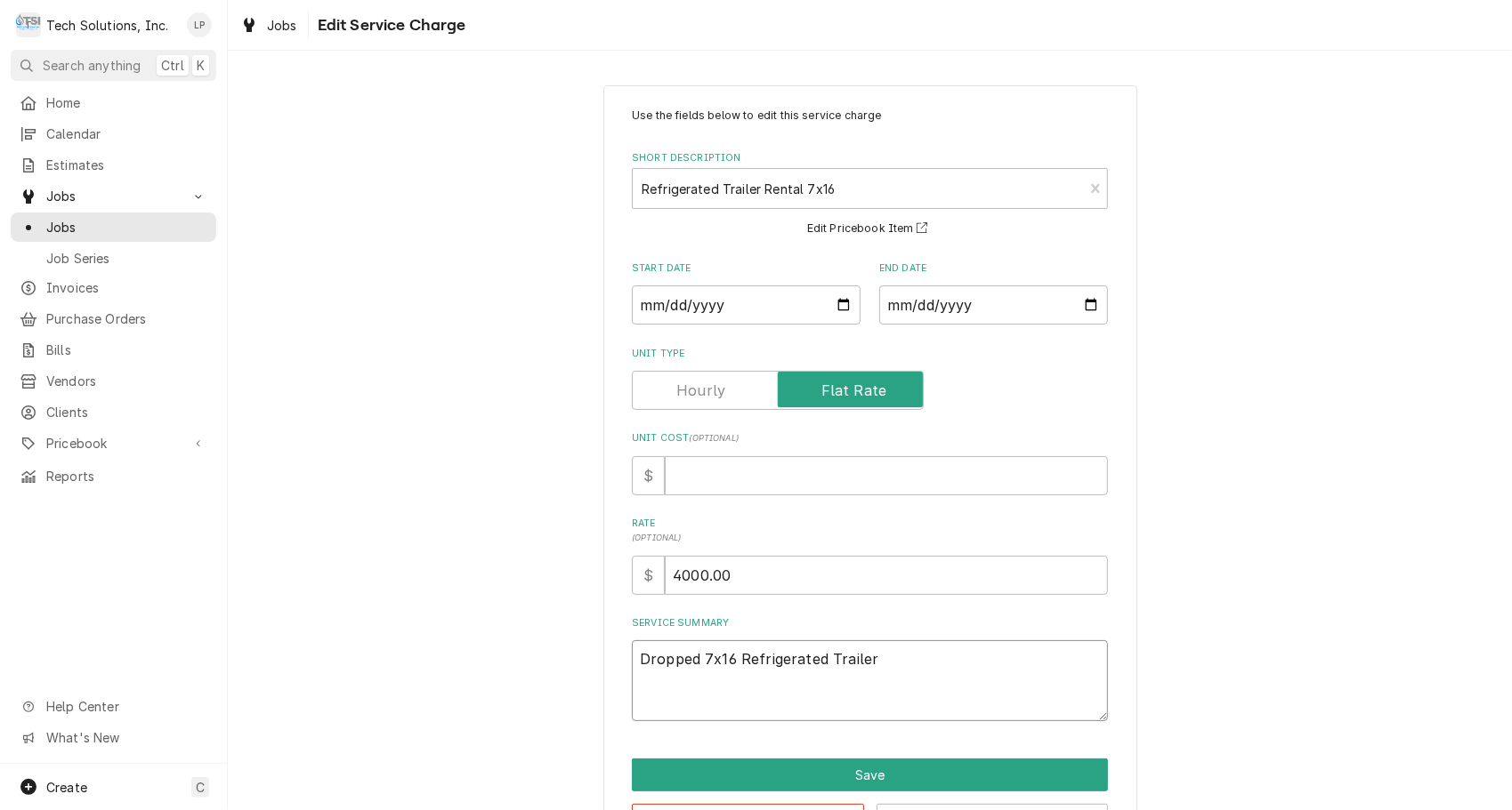
type textarea "x"
type textarea "Dropped 7x16 Refrigerated Trailer o"
type textarea "x"
type textarea "Dropped 7x16 Refrigerated Trailer of"
type textarea "x"
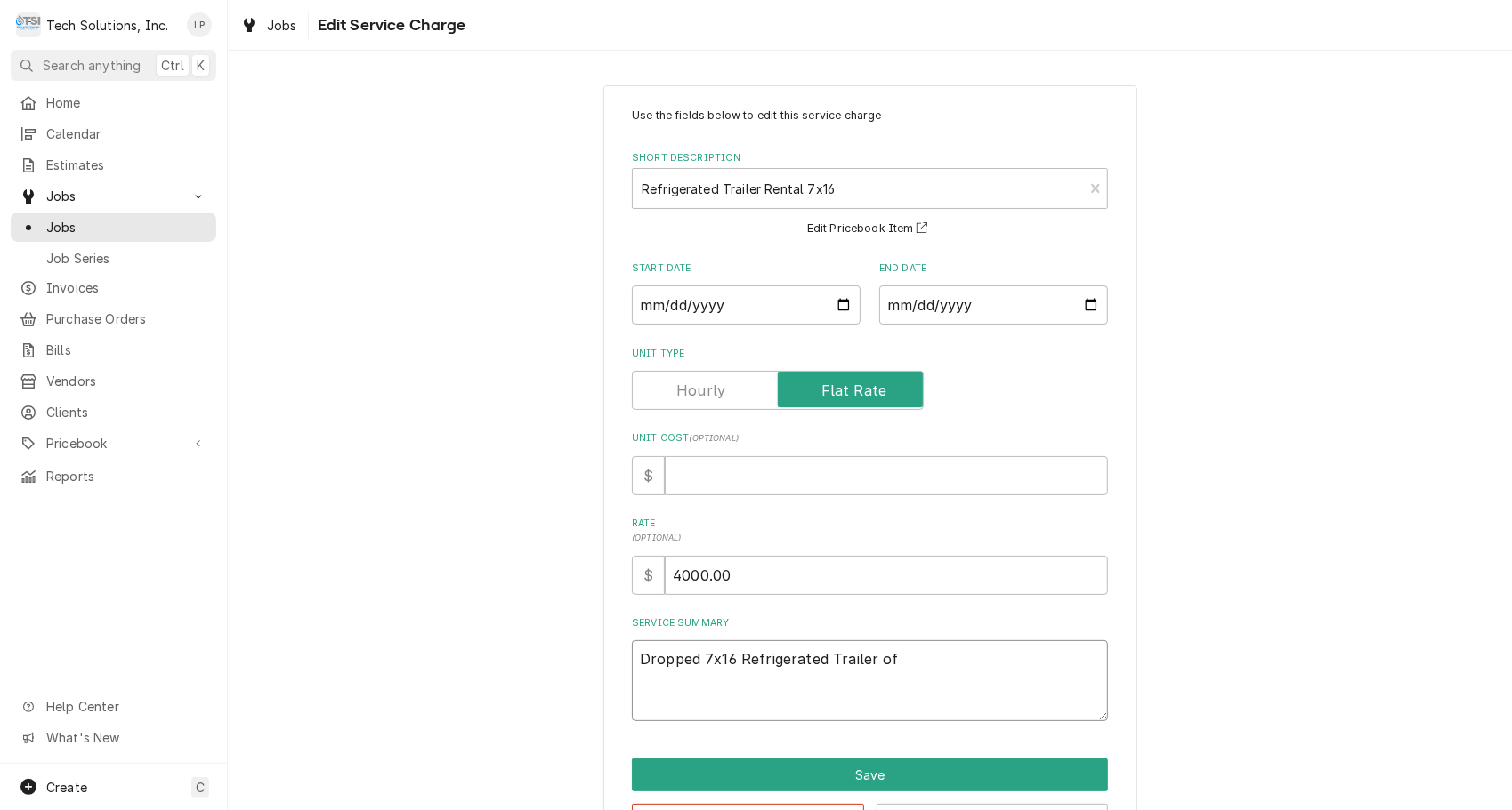
type textarea "Dropped 7x16 Refrigerated Trailer off"
type textarea "x"
type textarea "Dropped 7x16 Refrigerated Trailer off"
type textarea "x"
type textarea "Dropped 7x16 Refrigerated Trailer off o"
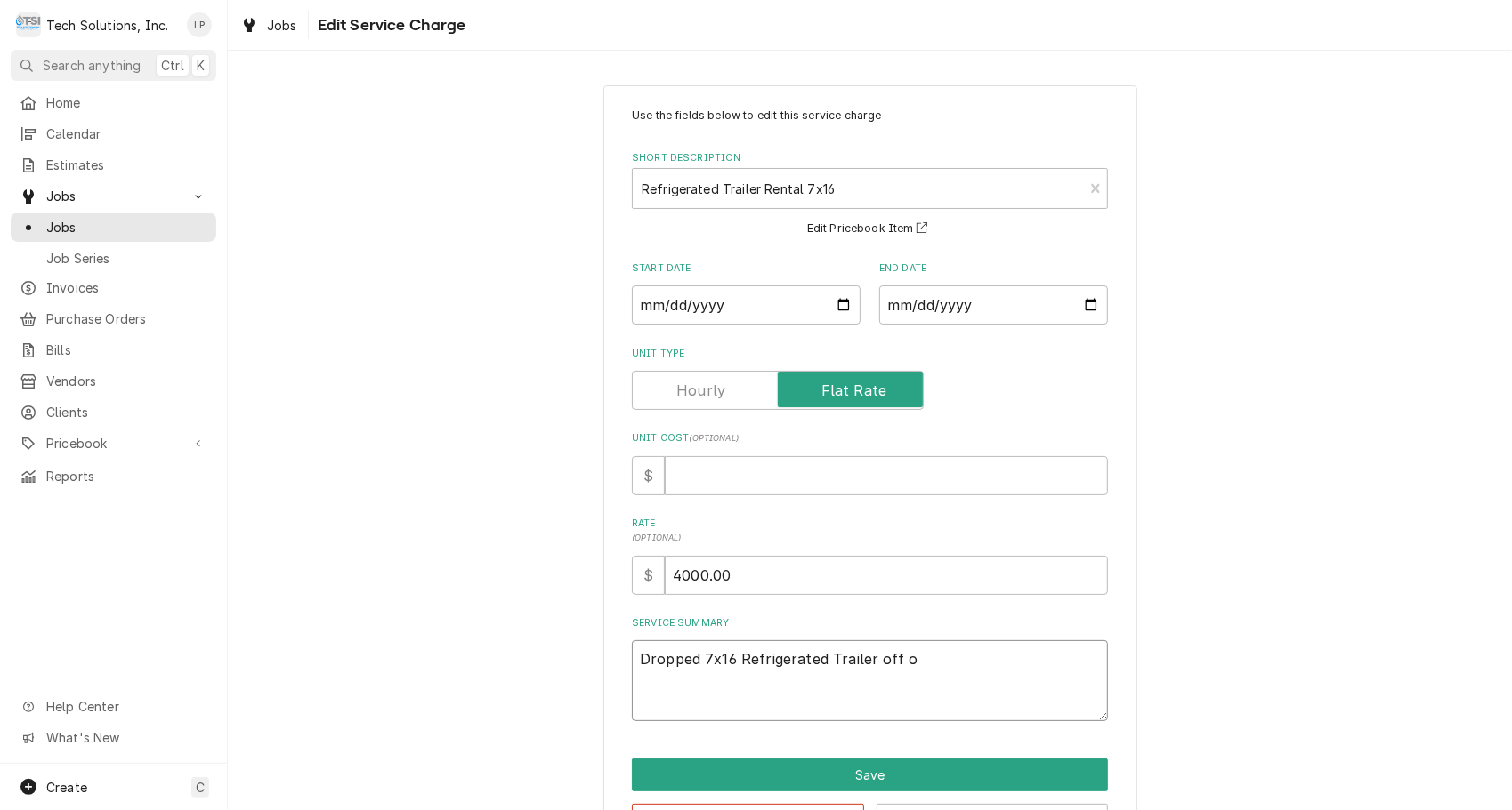
type textarea "x"
type textarea "Dropped 7x16 Refrigerated Trailer off on"
type textarea "x"
type textarea "Dropped 7x16 Refrigerated Trailer off on"
type textarea "x"
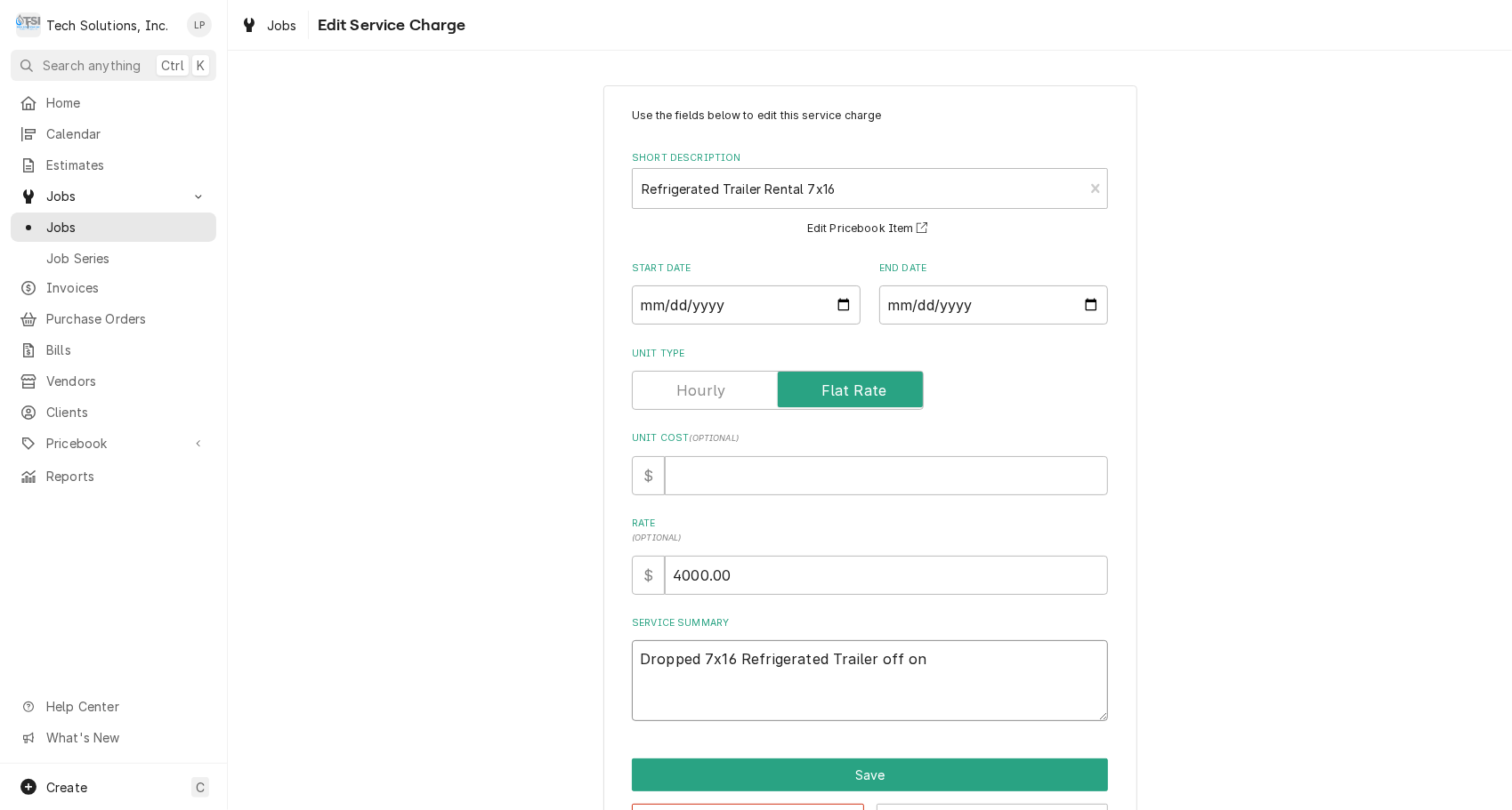
type textarea "Dropped 7x16 Refrigerated Trailer off on 8"
type textarea "x"
type textarea "Dropped 7x16 Refrigerated Trailer off on 8/"
type textarea "x"
type textarea "Dropped 7x16 Refrigerated Trailer off on 8/3"
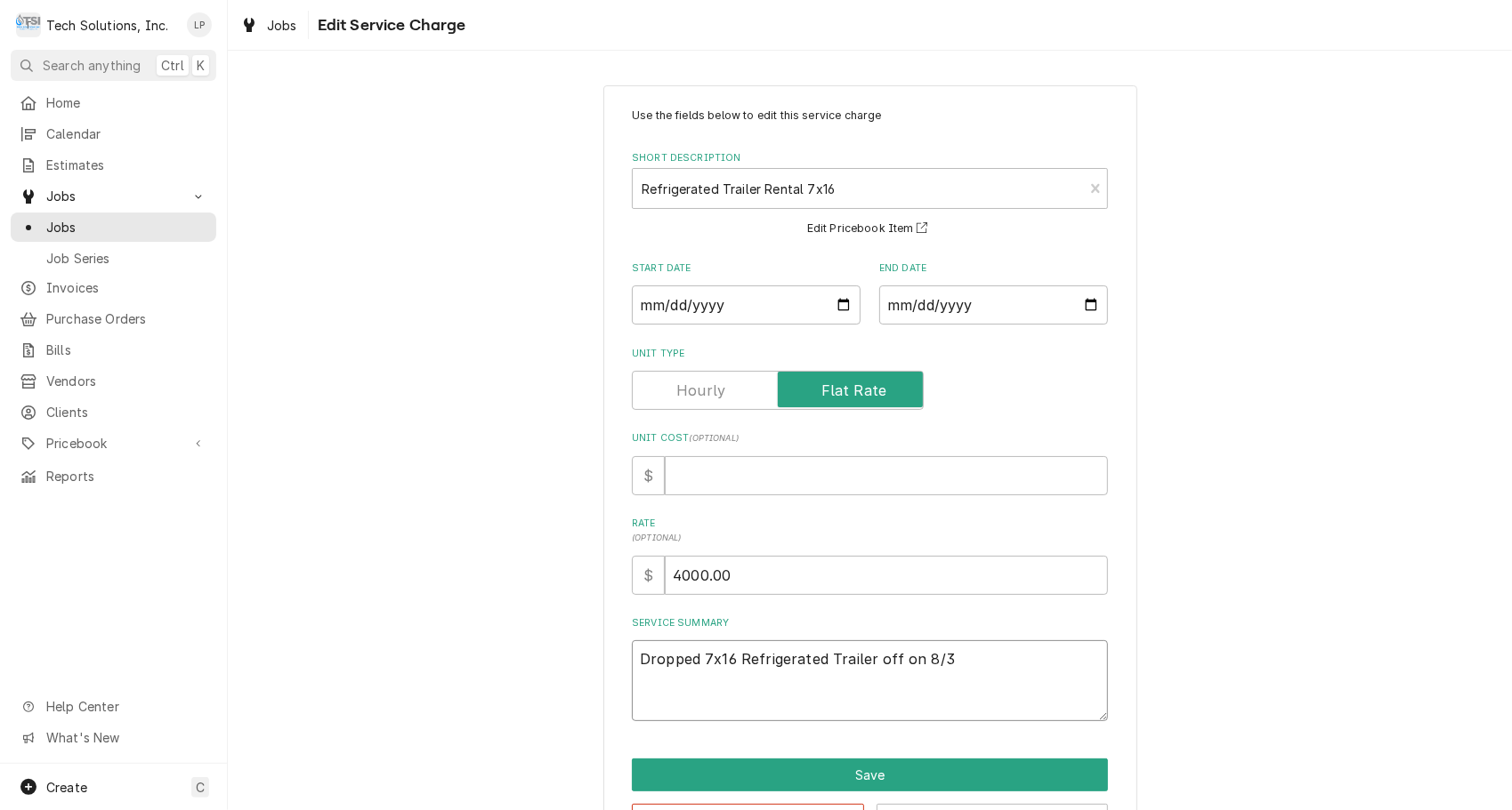
type textarea "x"
type textarea "Dropped 7x16 Refrigerated Trailer off on 8/30"
type textarea "x"
type textarea "Dropped 7x16 Refrigerated Trailer off on 8/30/"
type textarea "x"
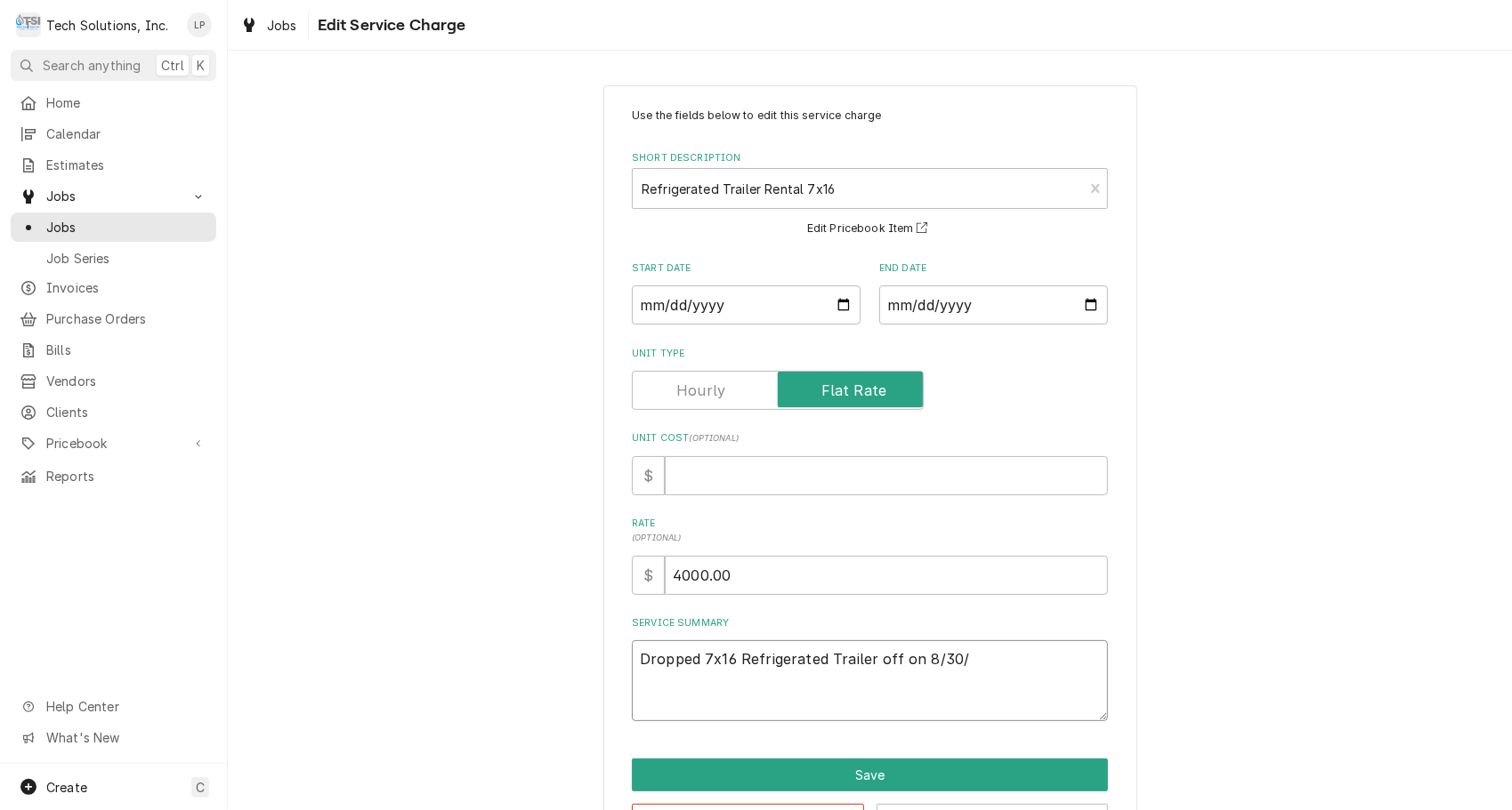
type textarea "Dropped 7x16 Refrigerated Trailer off on 8/30/2"
type textarea "x"
type textarea "Dropped 7x16 Refrigerated Trailer off on 8/30/25"
type textarea "x"
type textarea "Dropped 7x16 Refrigerated Trailer off on 8/30/25"
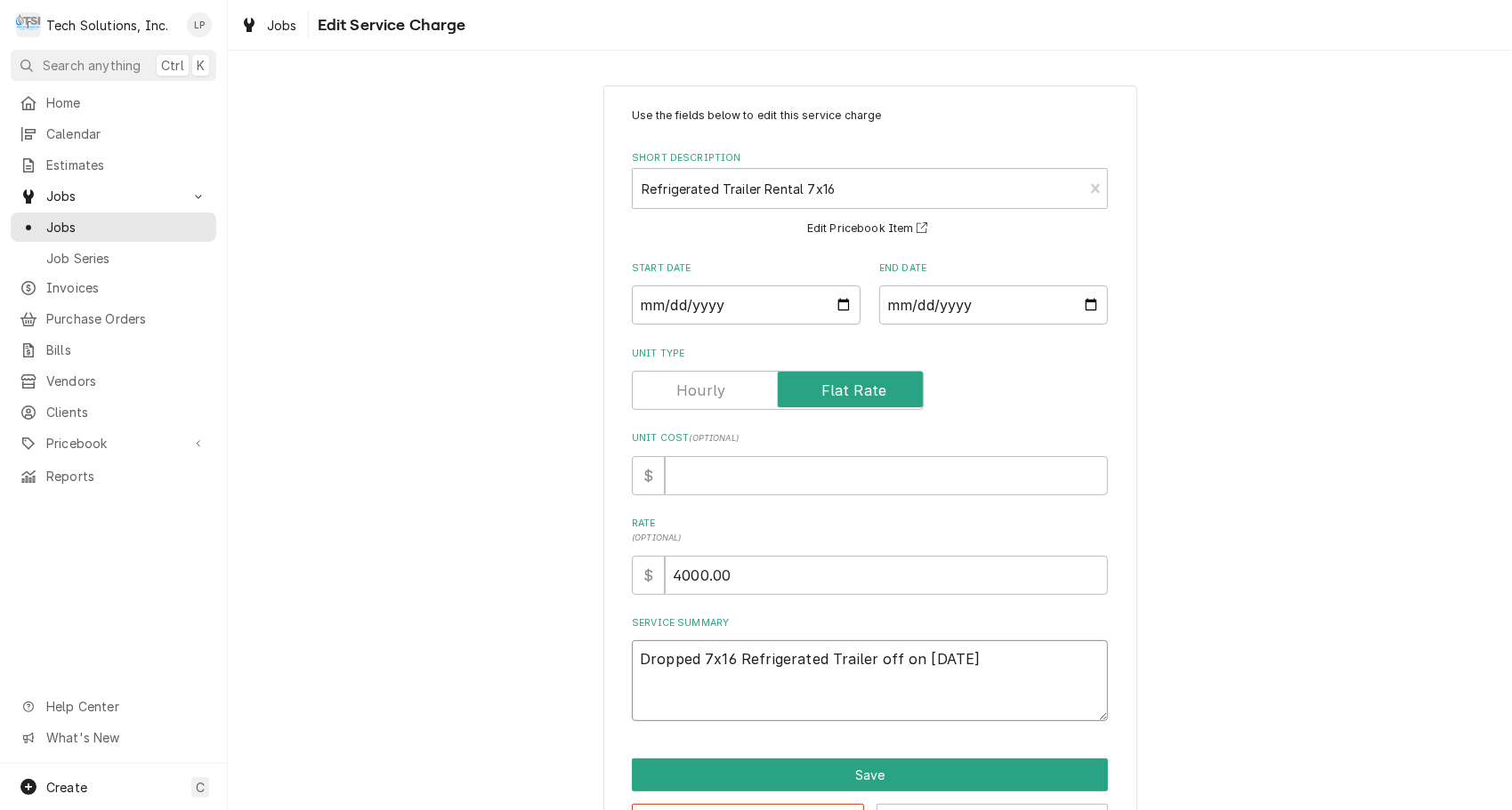
type textarea "x"
type textarea "Dropped 7x16 Refrigerated Trailer off on 8/30/25 a"
type textarea "x"
type textarea "Dropped 7x16 Refrigerated Trailer off on 8/30/25 an"
type textarea "x"
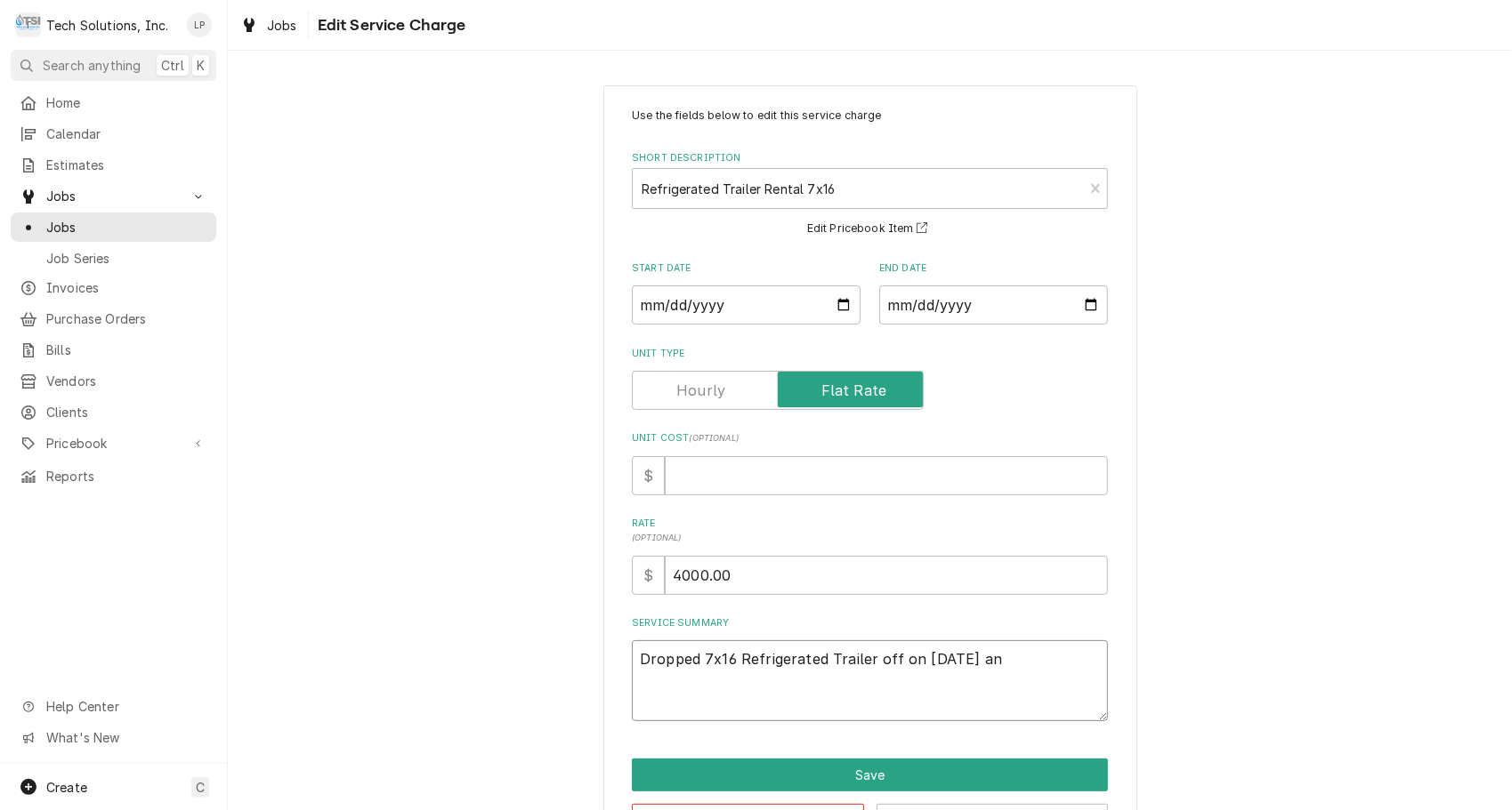
type textarea "Dropped 7x16 Refrigerated Trailer off on 8/30/25 and"
type textarea "x"
type textarea "Dropped 7x16 Refrigerated Trailer off on 8/30/25 and"
type textarea "x"
type textarea "Dropped 7x16 Refrigerated Trailer off on 8/30/25 and"
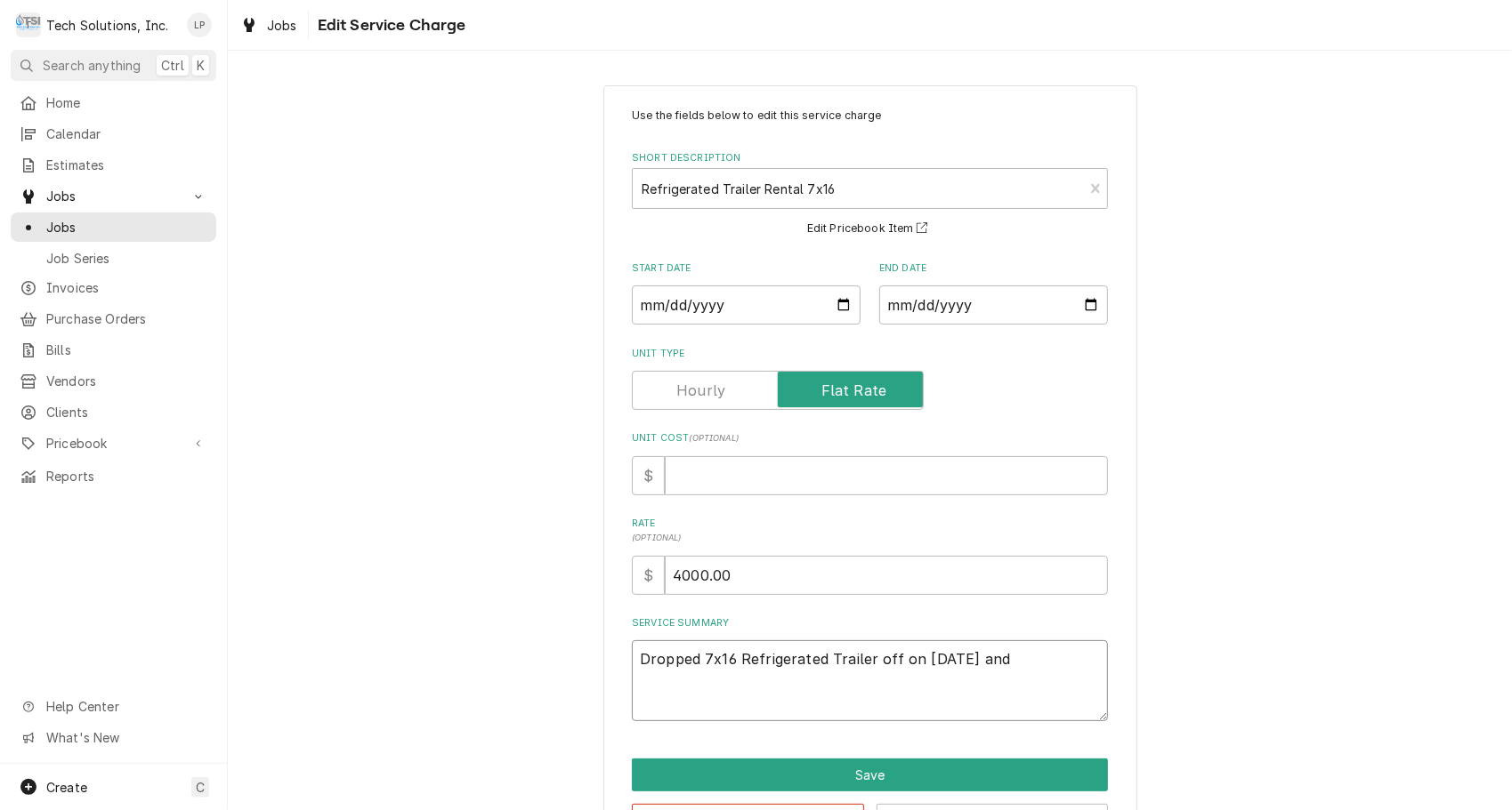
type textarea "x"
type textarea "Dropped 7x16 Refrigerated Trailer off on 8/30/25 an"
type textarea "x"
type textarea "Dropped 7x16 Refrigerated Trailer off on 8/30/25 a"
type textarea "x"
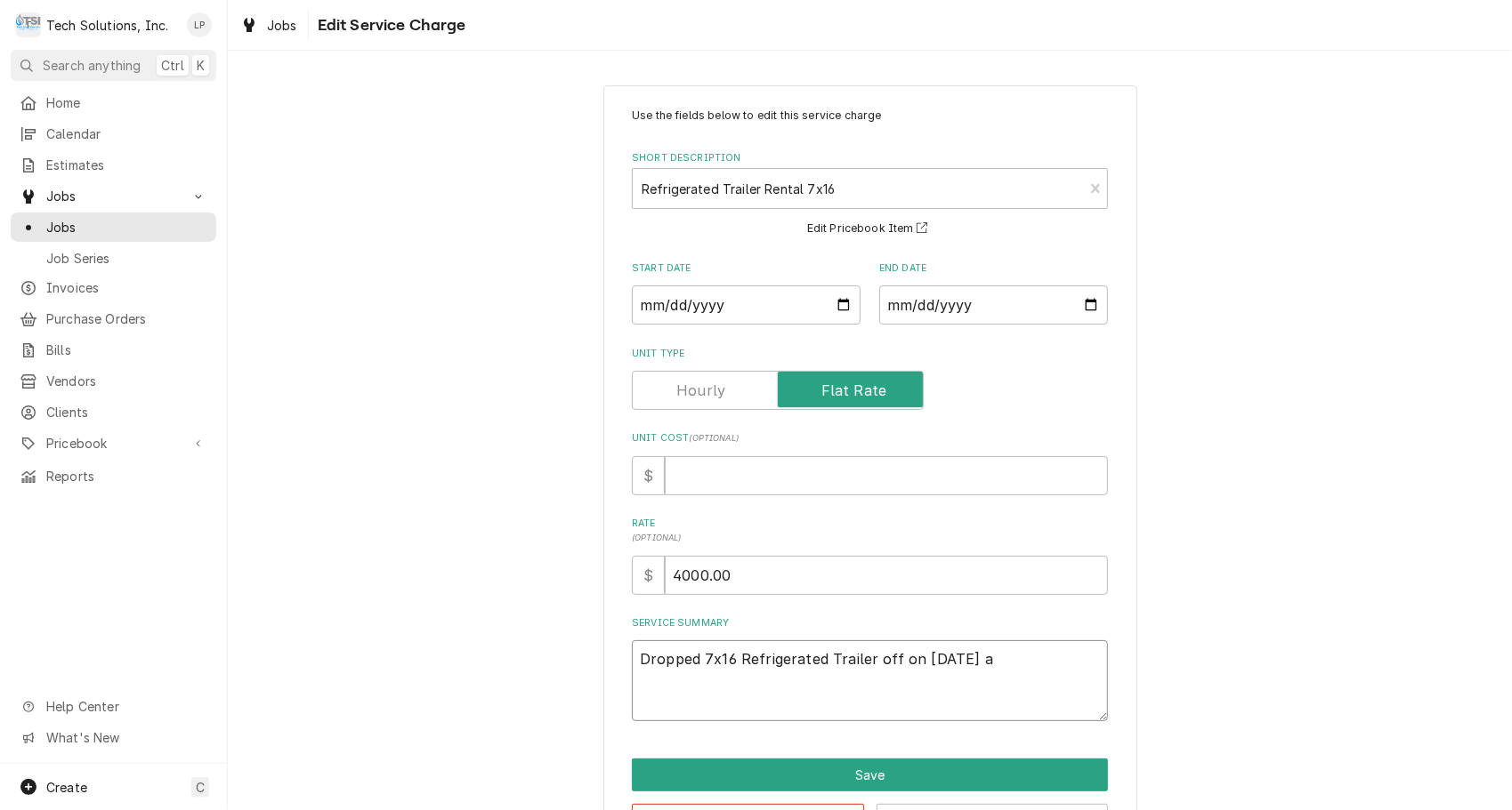
type textarea "Dropped 7x16 Refrigerated Trailer off on 8/30/25"
type textarea "x"
type textarea "Dropped 7x16 Refrigerated Trailer off on 8/30/25"
type textarea "x"
type textarea "Dropped 7x16 Refrigerated Trailer off on 8/30/25"
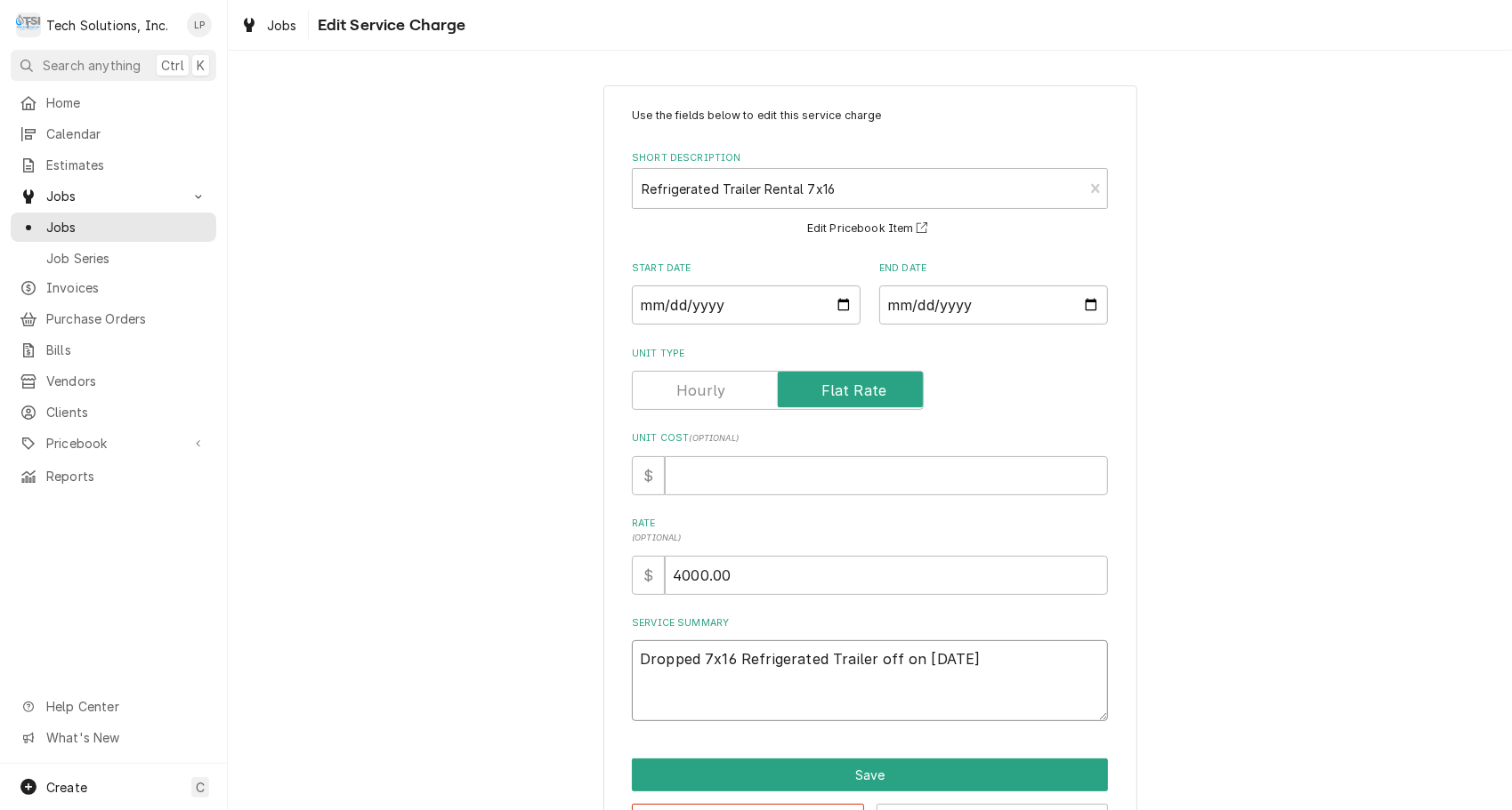
type textarea "x"
type textarea "Dropped 7x16 Refrigerated Trailer off on 8/30/25 a"
click at [631, 662] on textarea "Dropped 7x16 Refrigerated Trailer off on 8/30/25 and picked up on 10/1/25. Char…" at bounding box center [869, 681] width 476 height 81
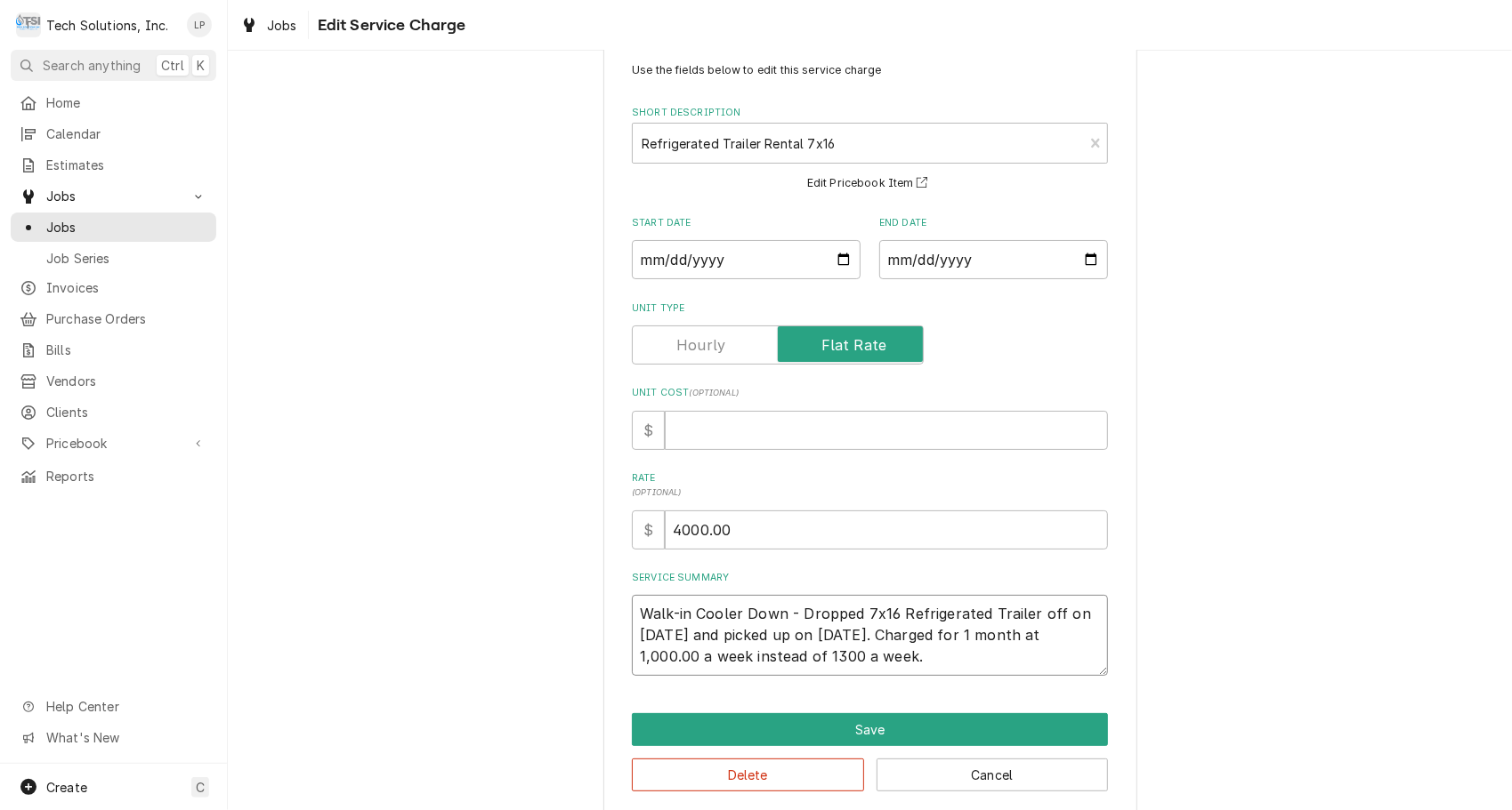
scroll to position [66, 0]
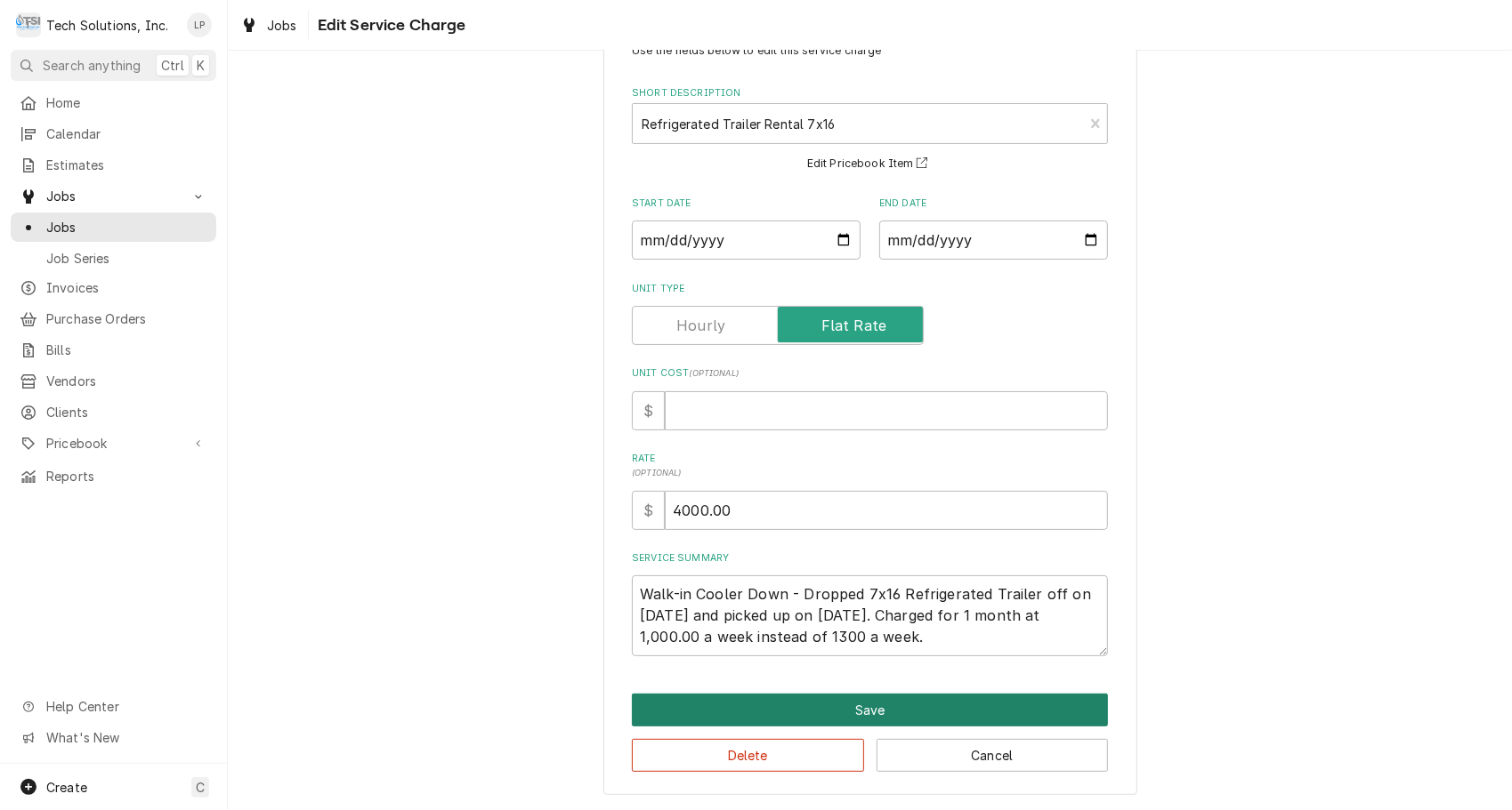
click at [867, 712] on button "Save" at bounding box center [869, 710] width 476 height 33
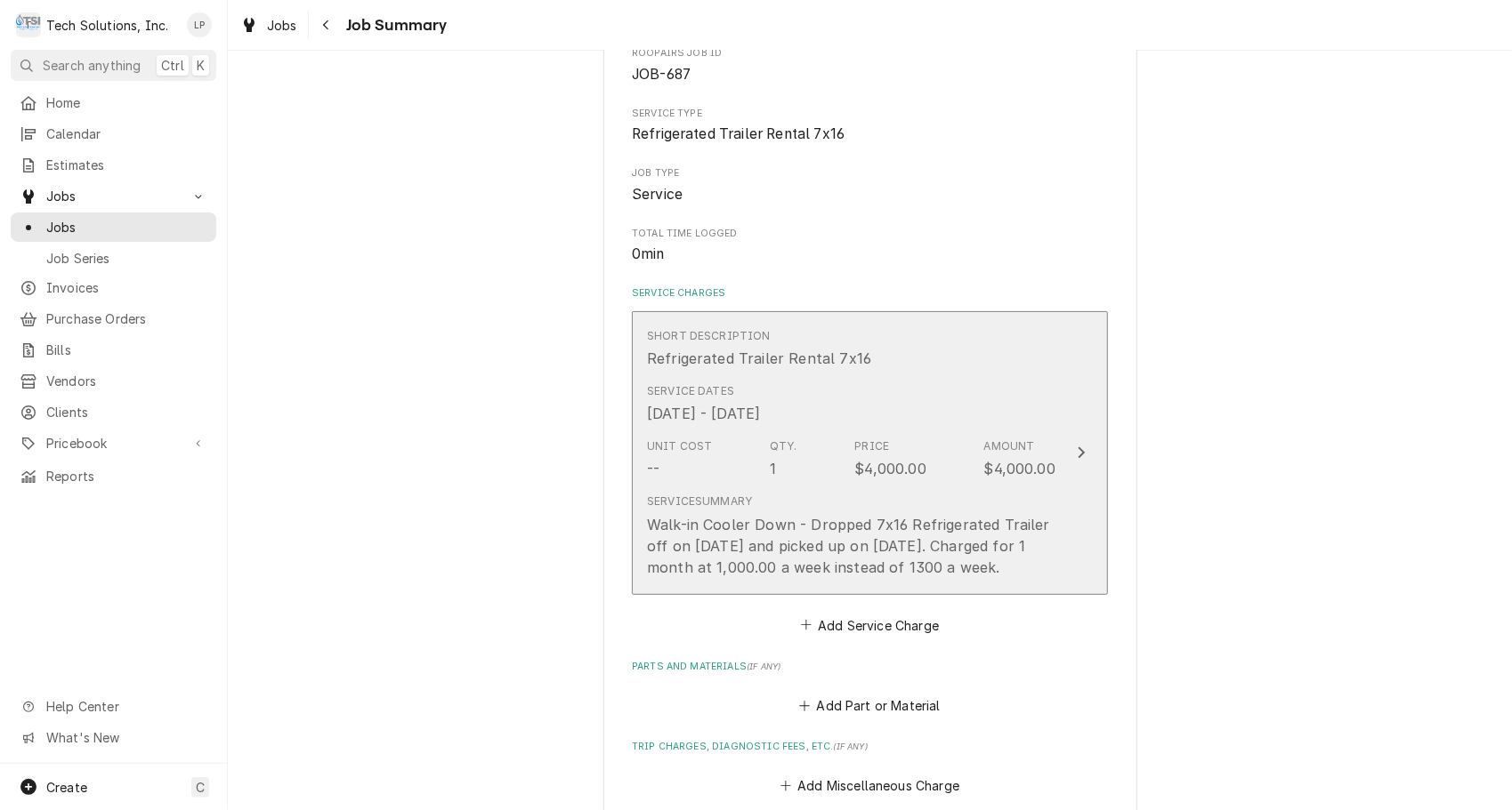
click at [1079, 453] on icon "Update Line Item" at bounding box center [1082, 453] width 7 height 12
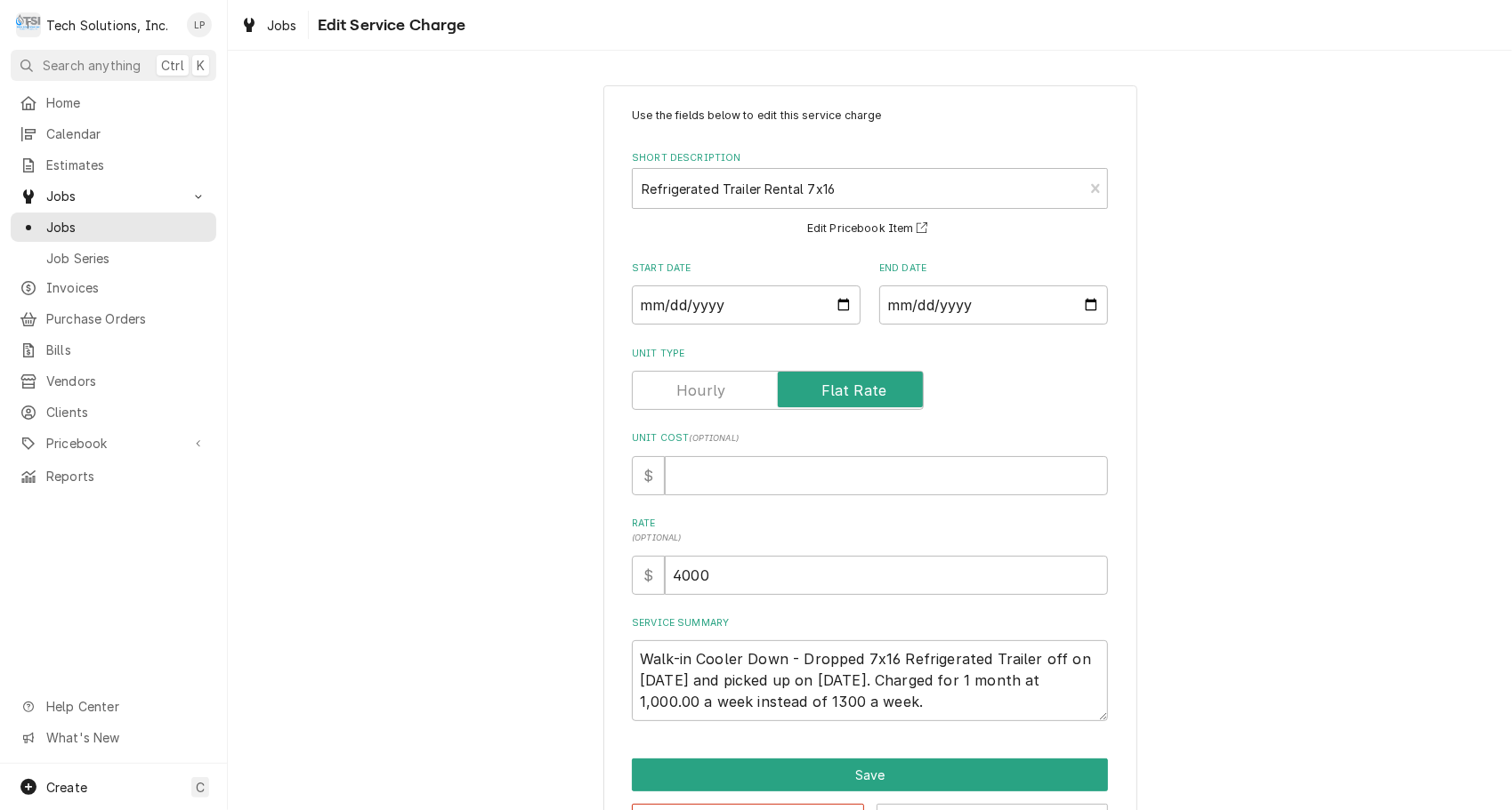
scroll to position [66, 0]
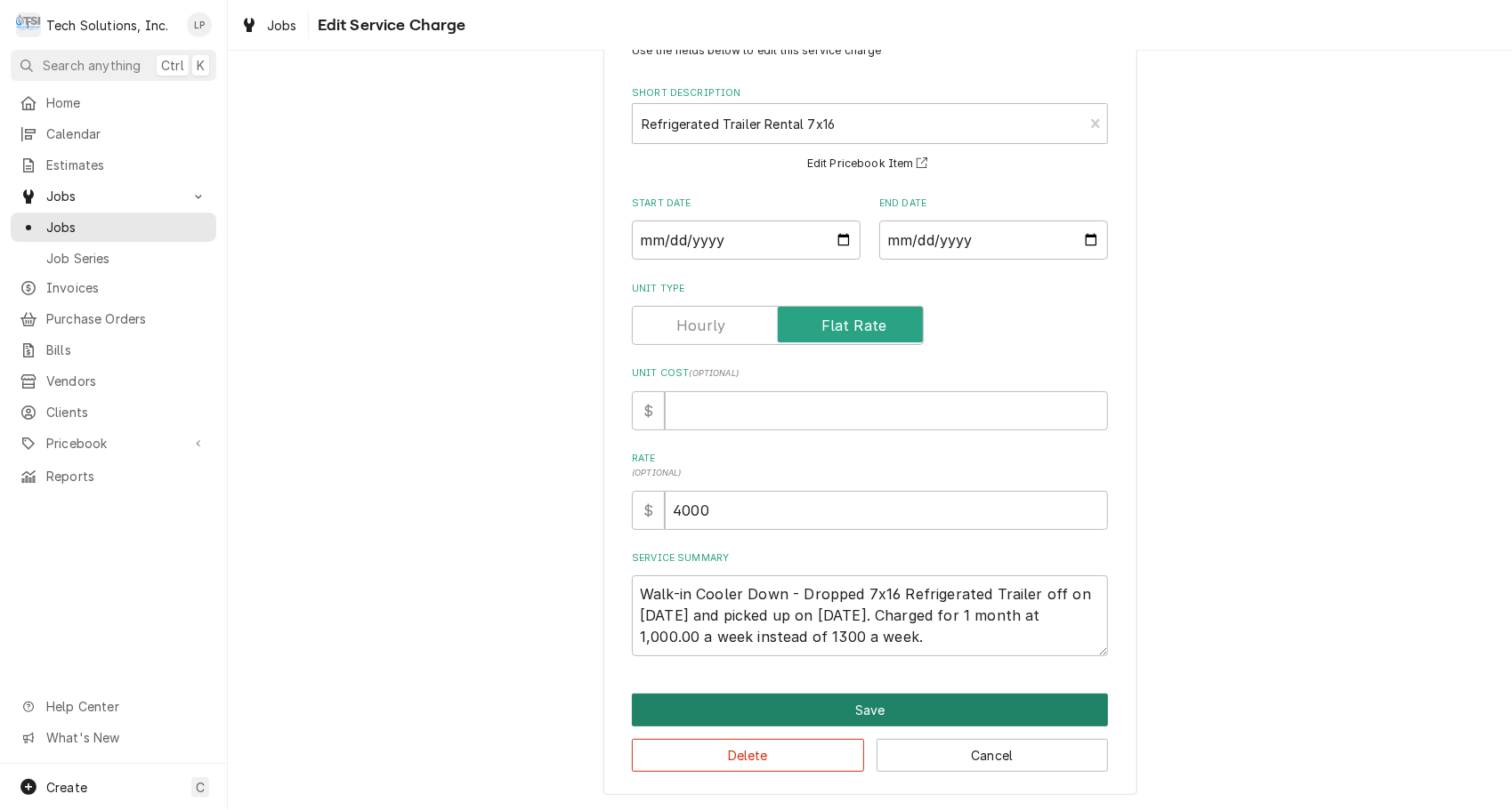
click at [869, 714] on button "Save" at bounding box center [869, 710] width 476 height 33
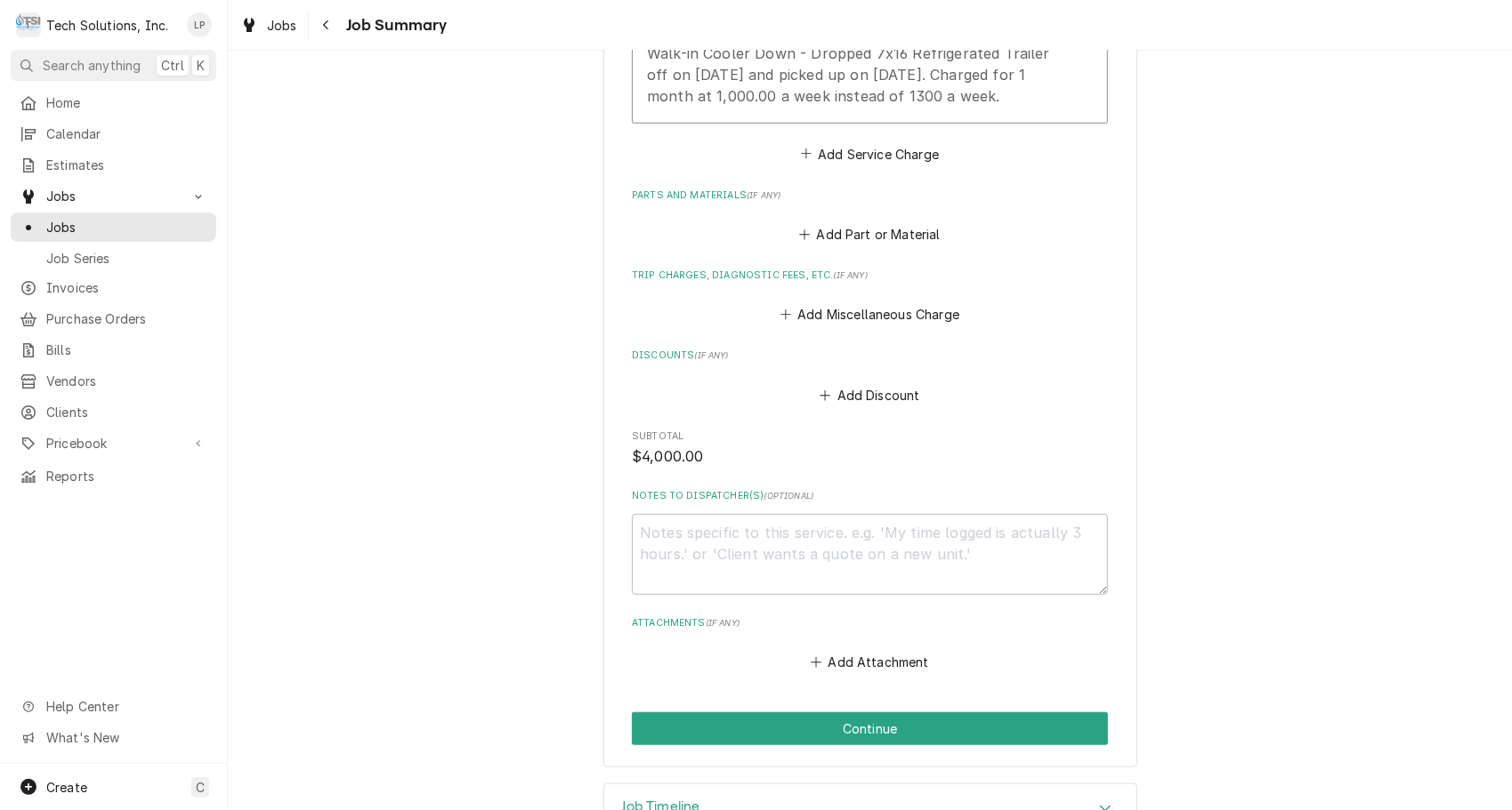
scroll to position [691, 0]
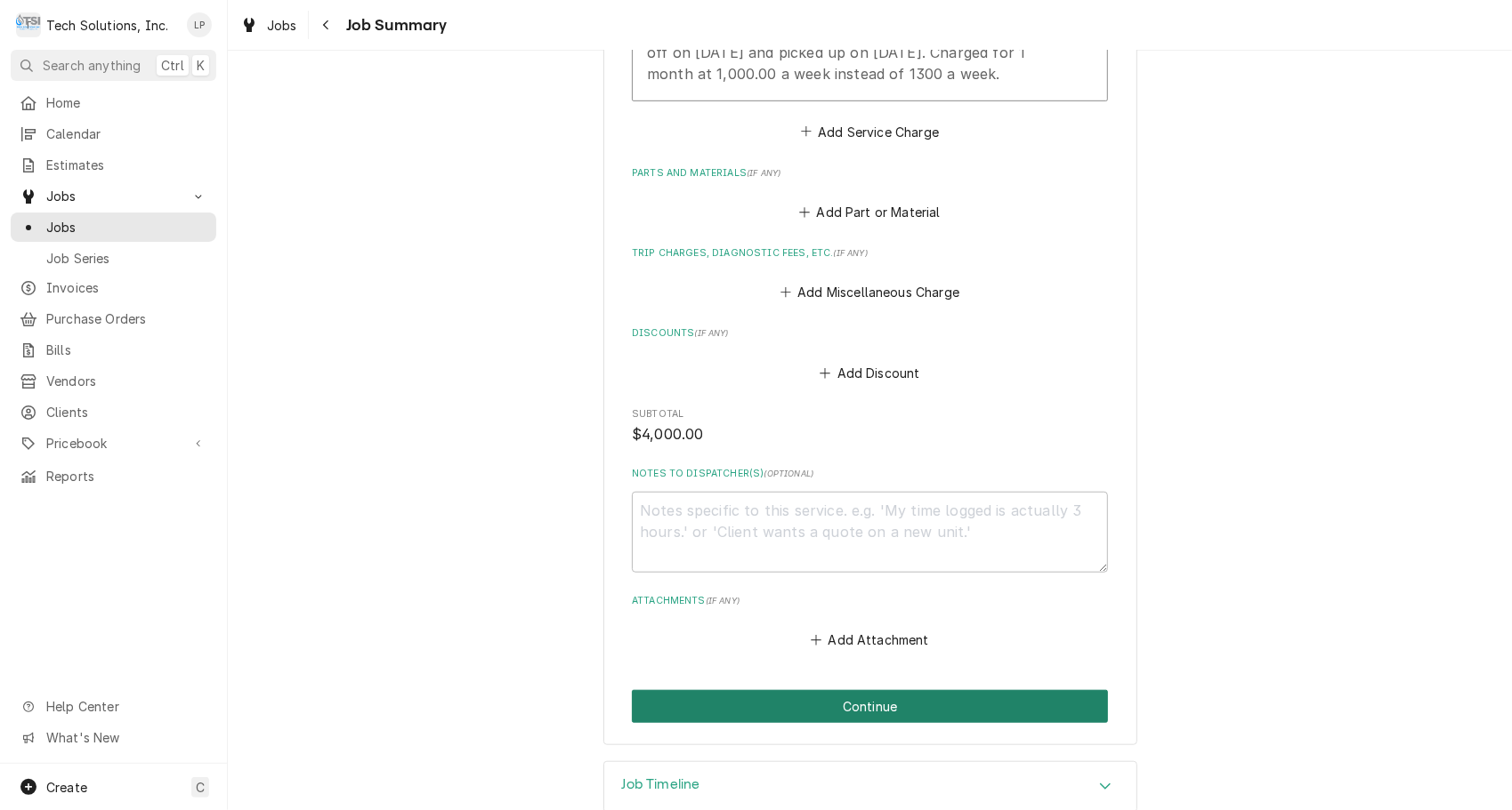
click at [891, 707] on button "Continue" at bounding box center [869, 707] width 476 height 33
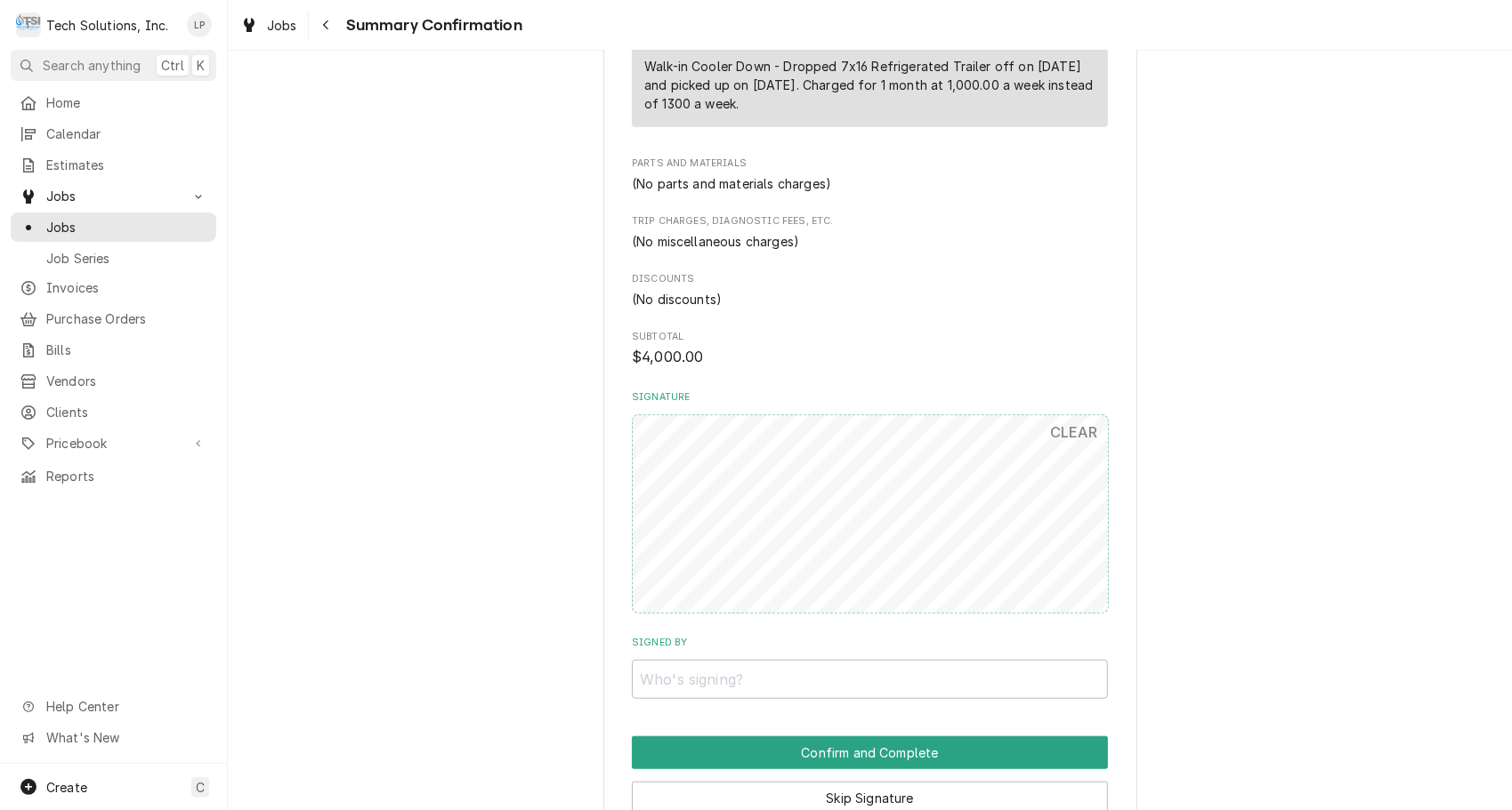
scroll to position [627, 0]
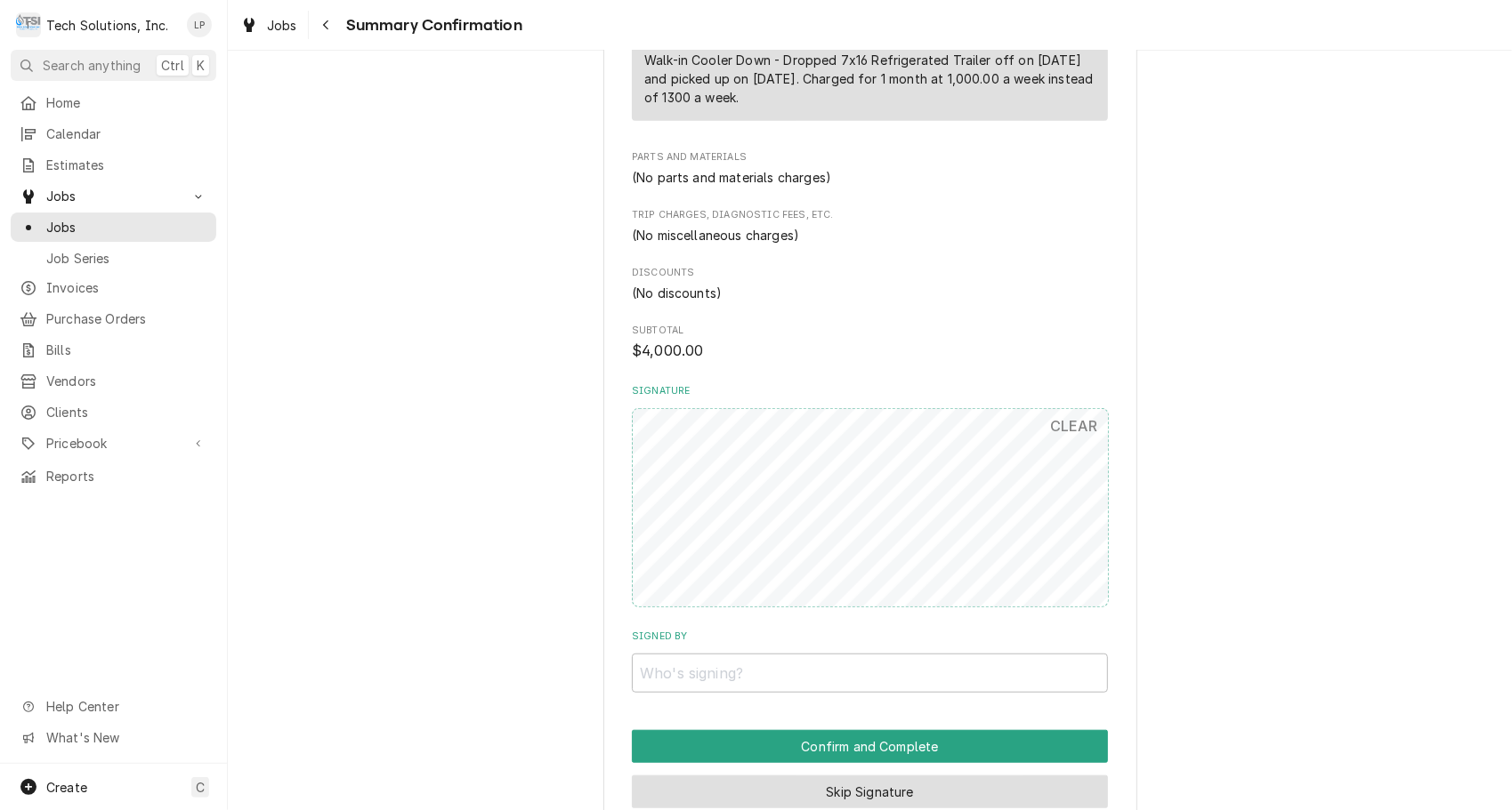
click at [880, 793] on button "Skip Signature" at bounding box center [869, 792] width 476 height 33
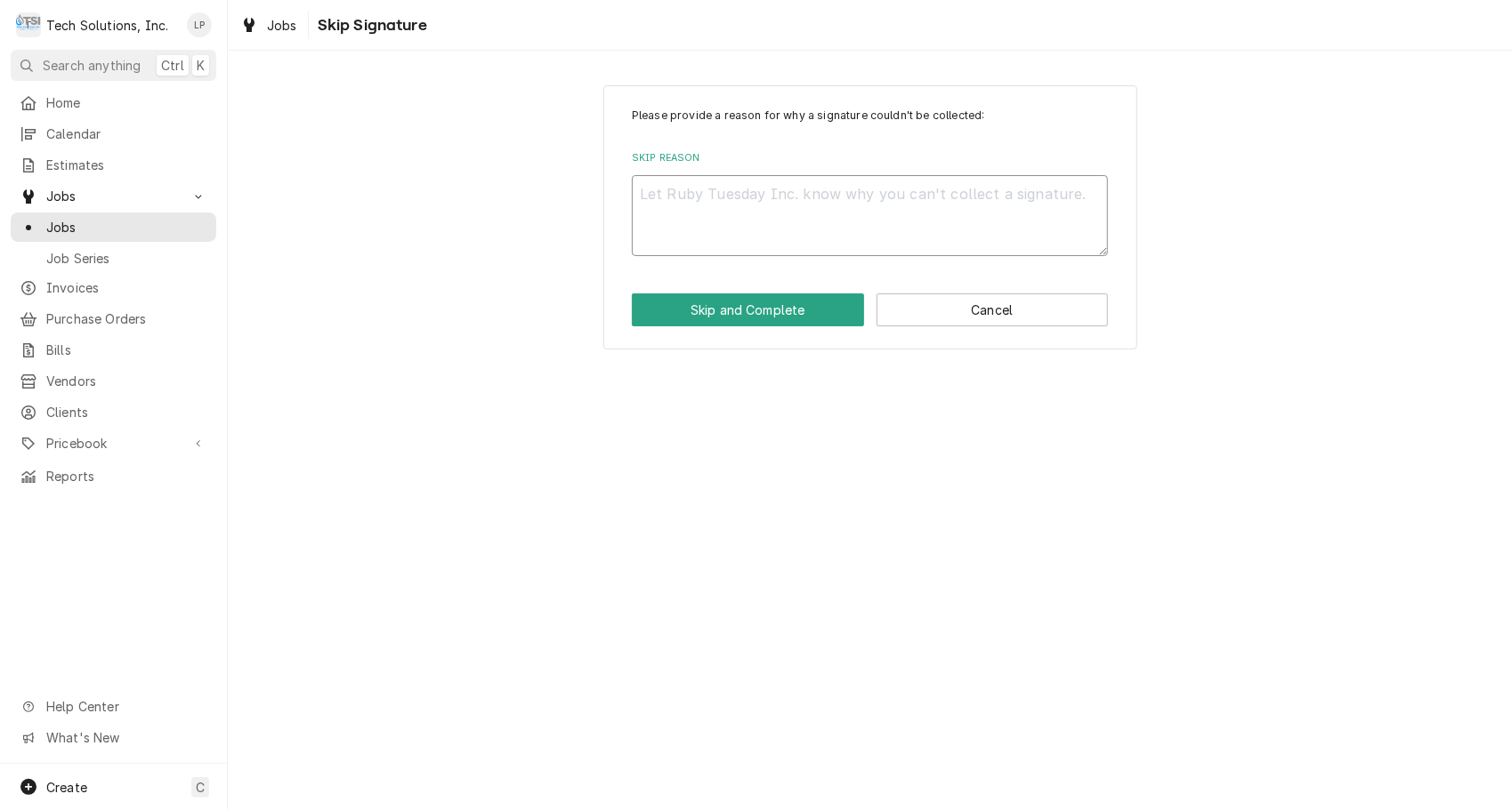
click at [746, 195] on textarea "Skip Reason" at bounding box center [869, 215] width 476 height 81
type textarea "x"
type textarea "M"
type textarea "x"
type textarea "Ma"
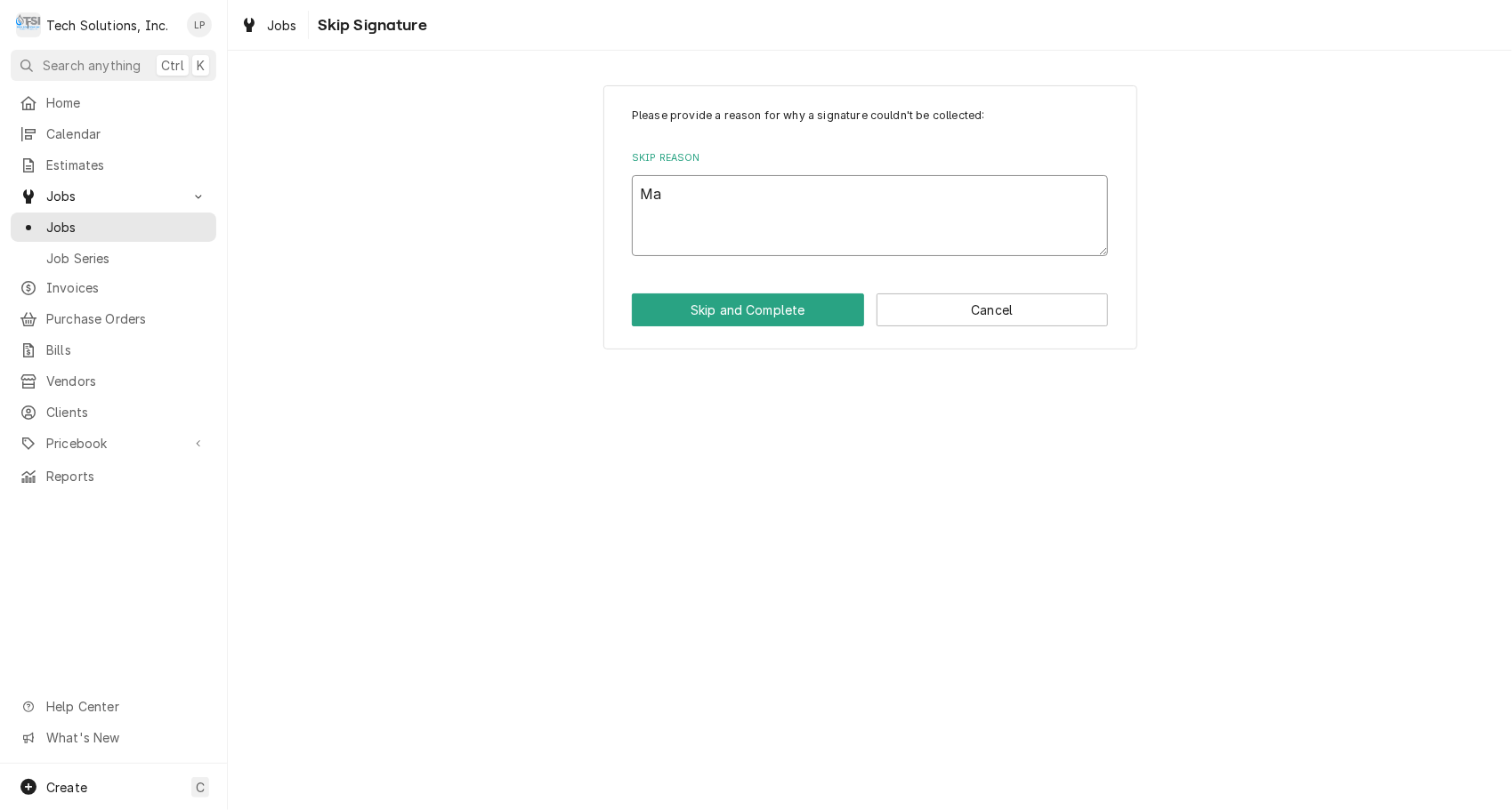
type textarea "x"
type textarea "Man"
type textarea "x"
type textarea "Mana"
type textarea "x"
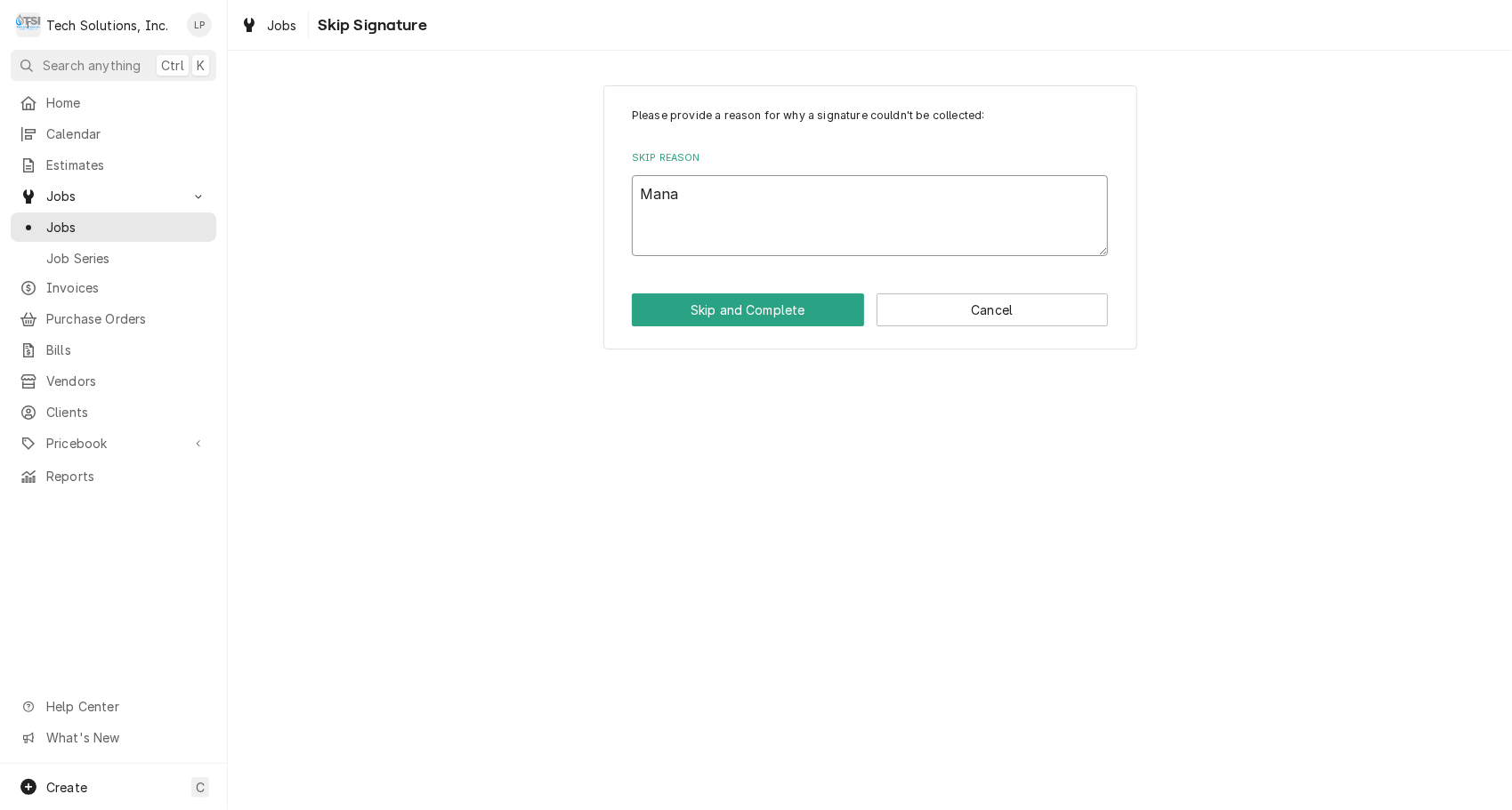
type textarea "Manag"
type textarea "x"
type textarea "Manage"
type textarea "x"
type textarea "Managem"
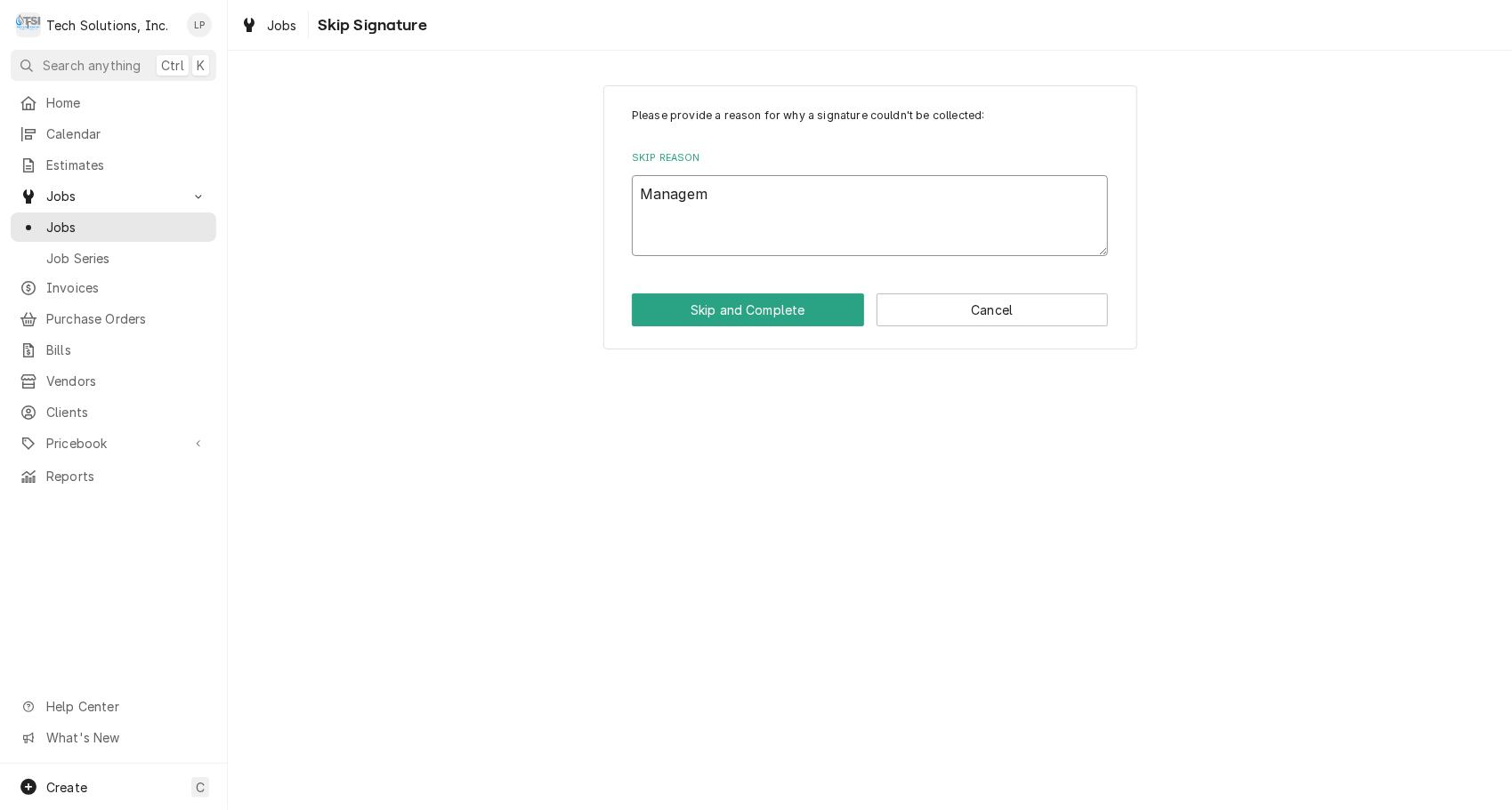
type textarea "x"
type textarea "Manageme"
type textarea "x"
type textarea "Managemen"
type textarea "x"
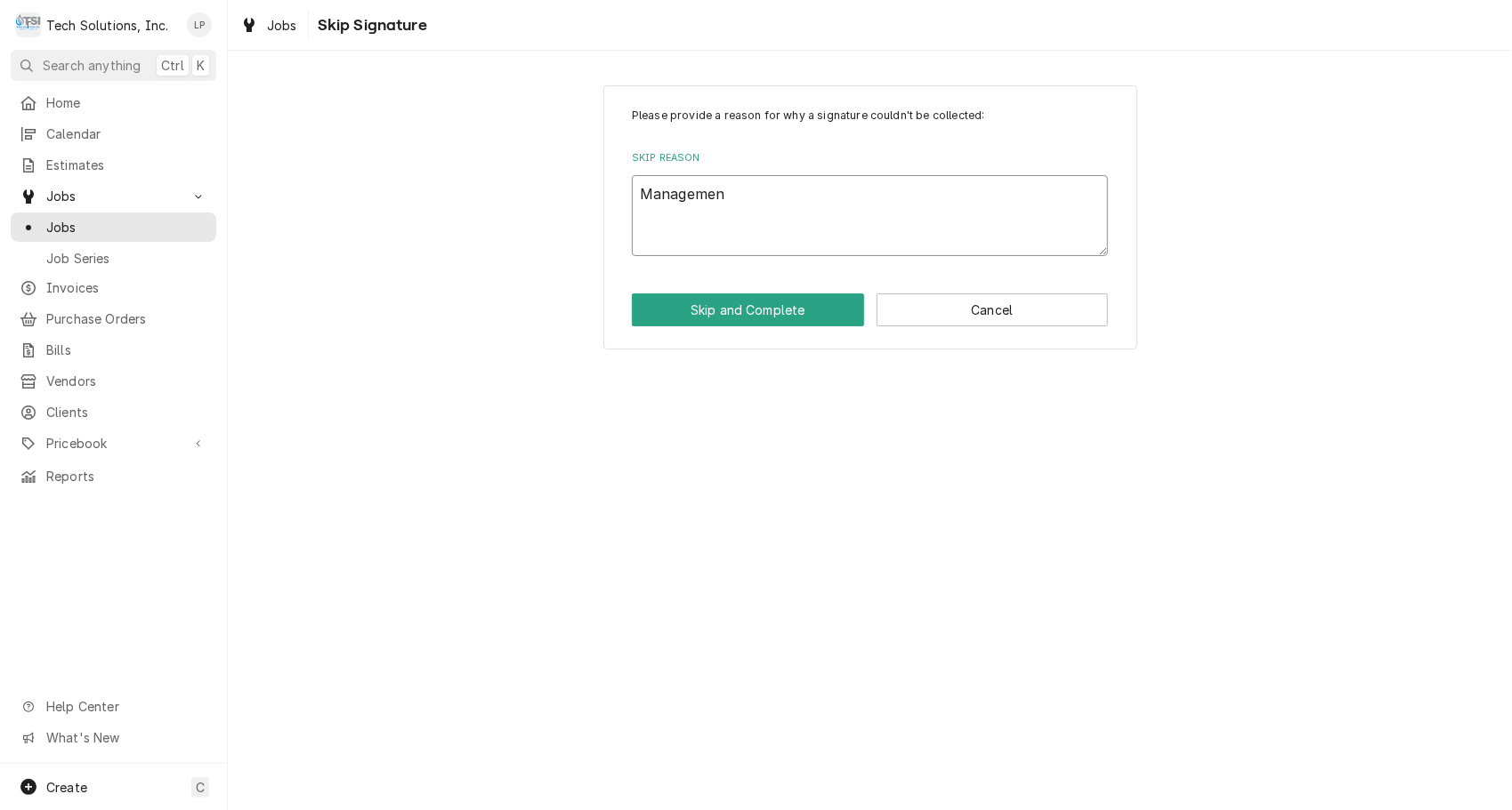
type textarea "Management"
type textarea "x"
type textarea "Management"
type textarea "x"
type textarea "Management n"
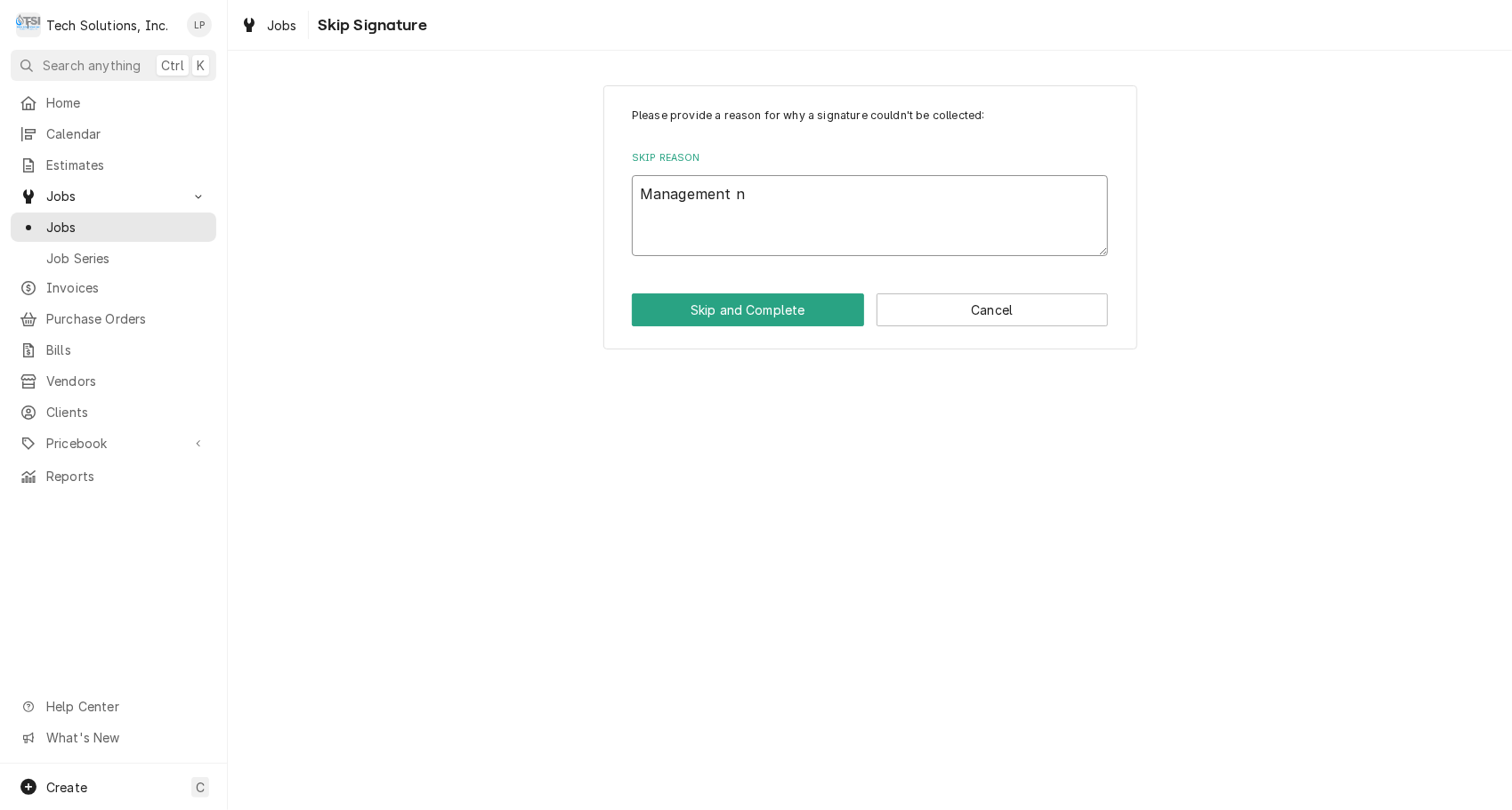
type textarea "x"
type textarea "Management no"
type textarea "x"
type textarea "Management not"
type textarea "x"
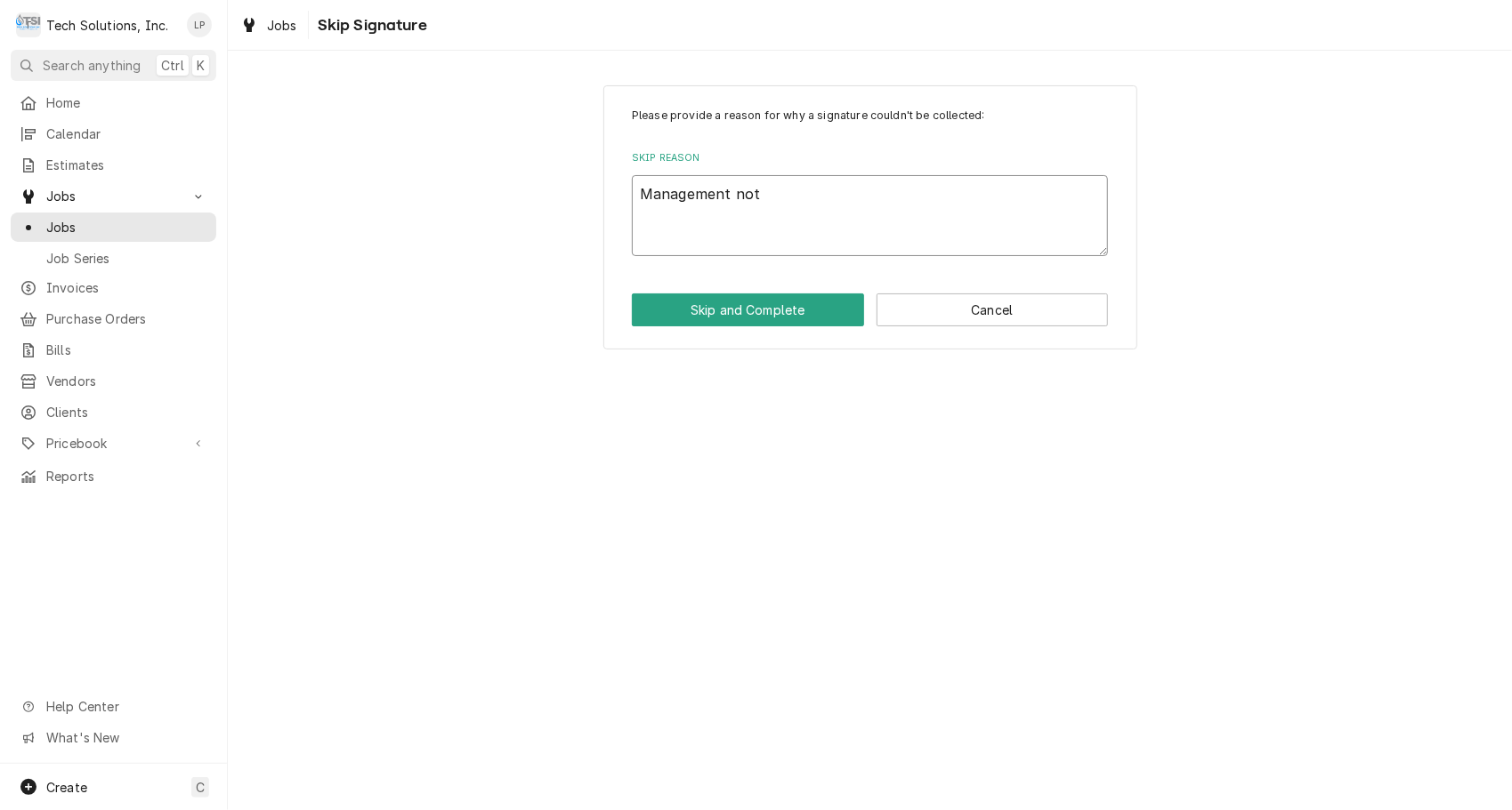
type textarea "Management not"
type textarea "x"
type textarea "Management not o"
type textarea "x"
type textarea "Management not on"
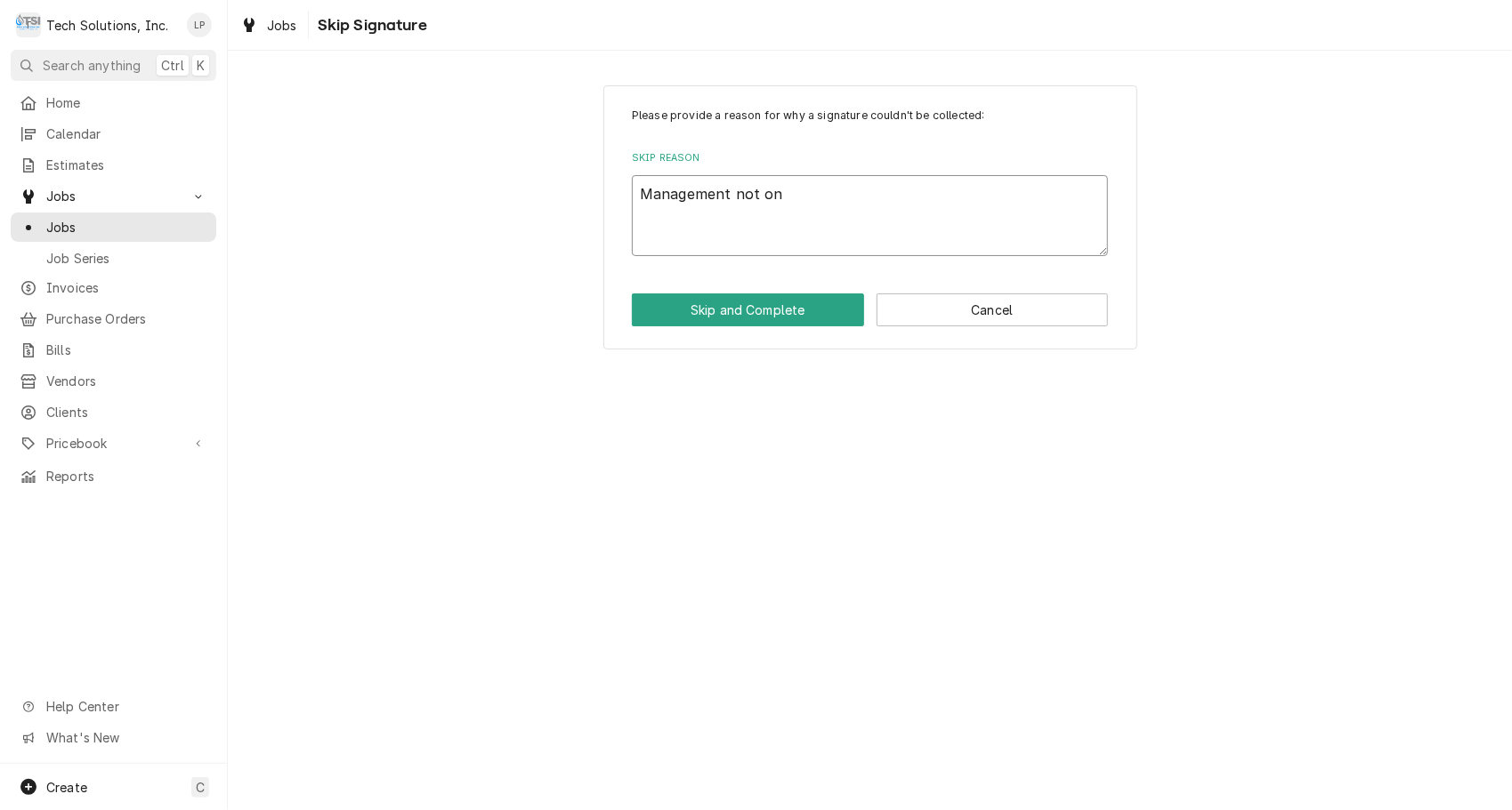
type textarea "x"
type textarea "Management not on"
type textarea "x"
type textarea "Management not on s"
type textarea "x"
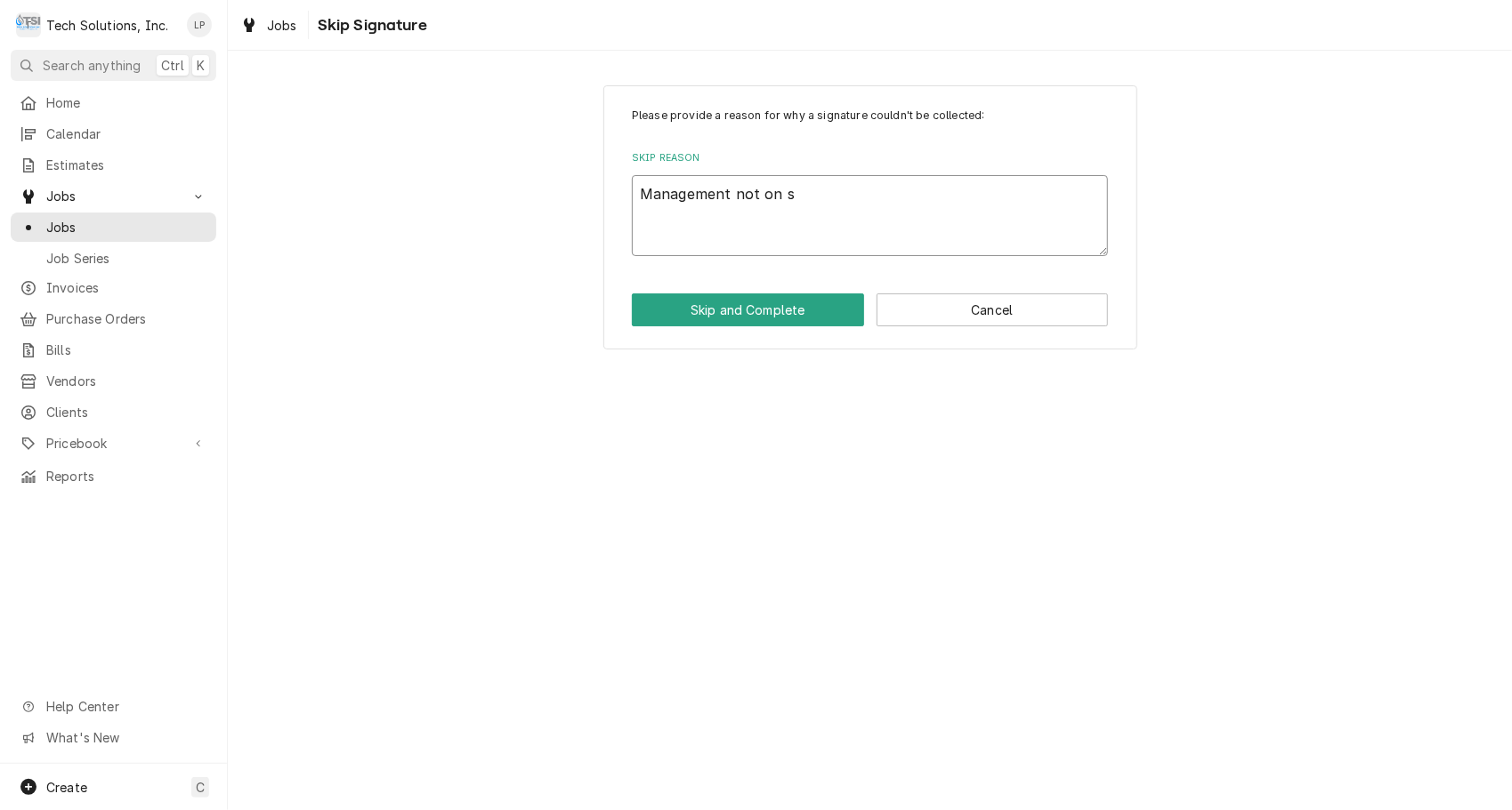
type textarea "Management not on si"
type textarea "x"
type textarea "Management not on sit"
type textarea "x"
type textarea "Management not on site"
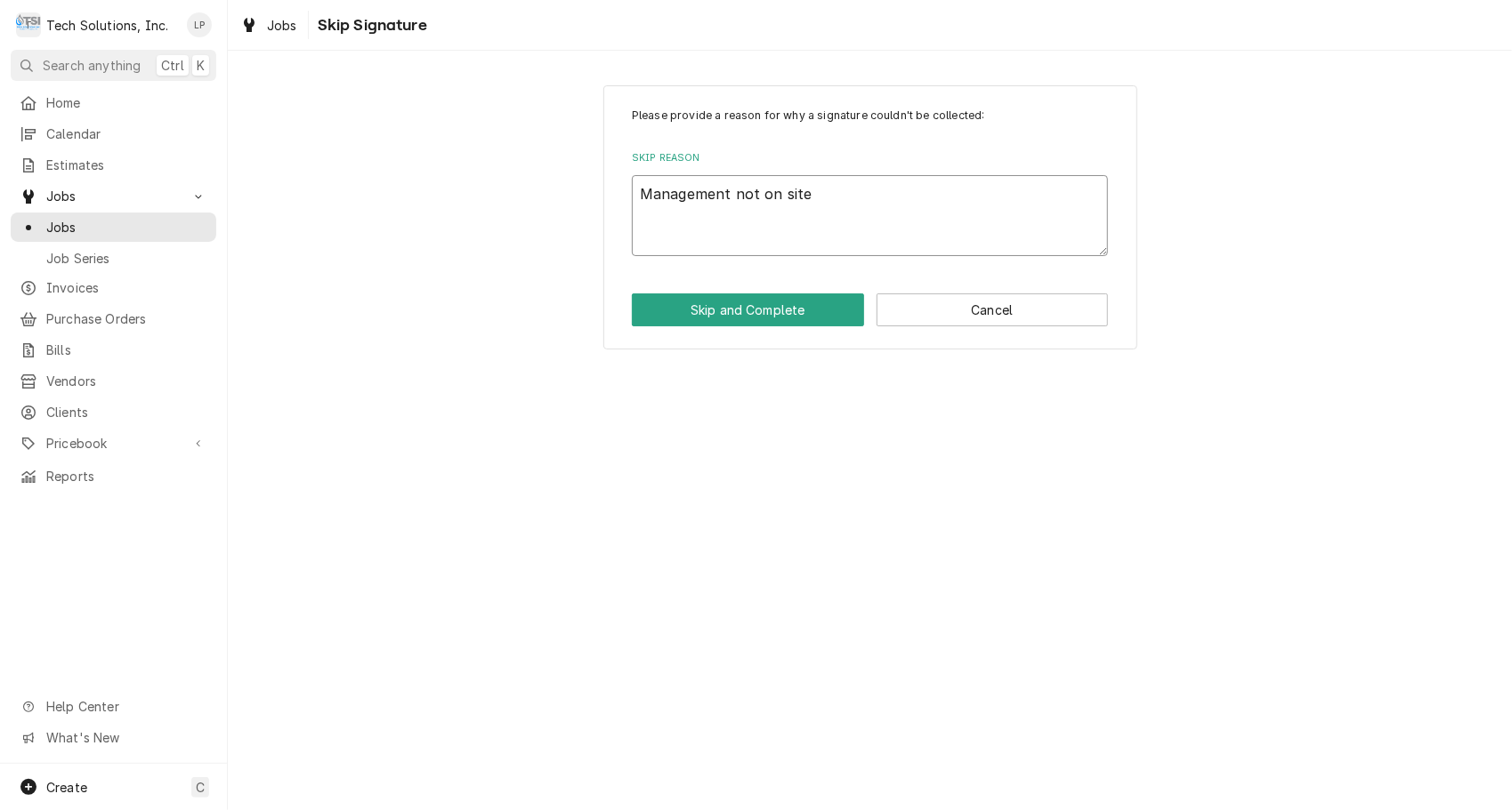
type textarea "x"
type textarea "Management not on site t"
type textarea "x"
type textarea "Management not on site ti"
type textarea "x"
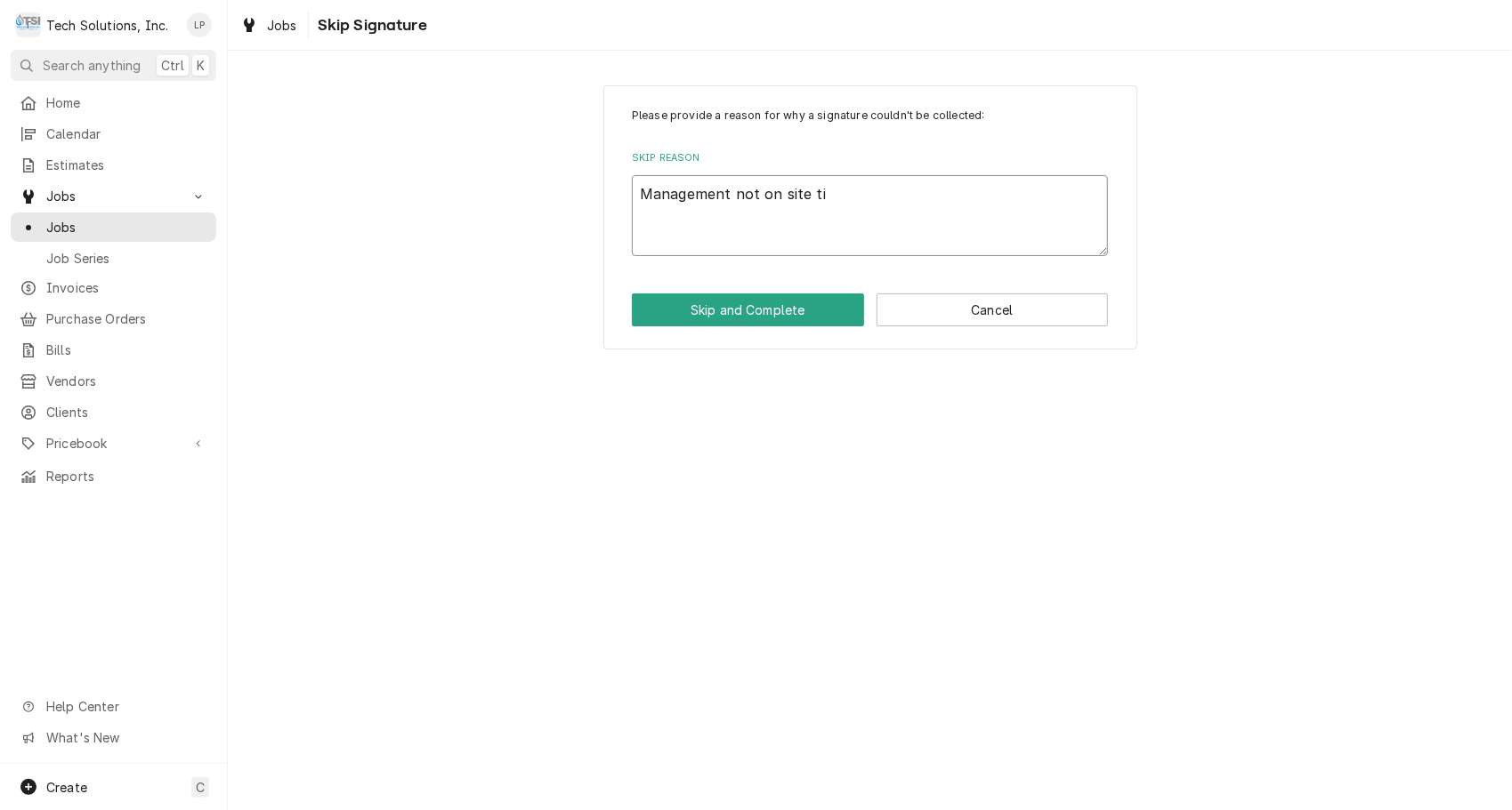
type textarea "Management not on site tim"
type textarea "x"
type textarea "Management not on site time"
type textarea "x"
type textarea "Management not on site time"
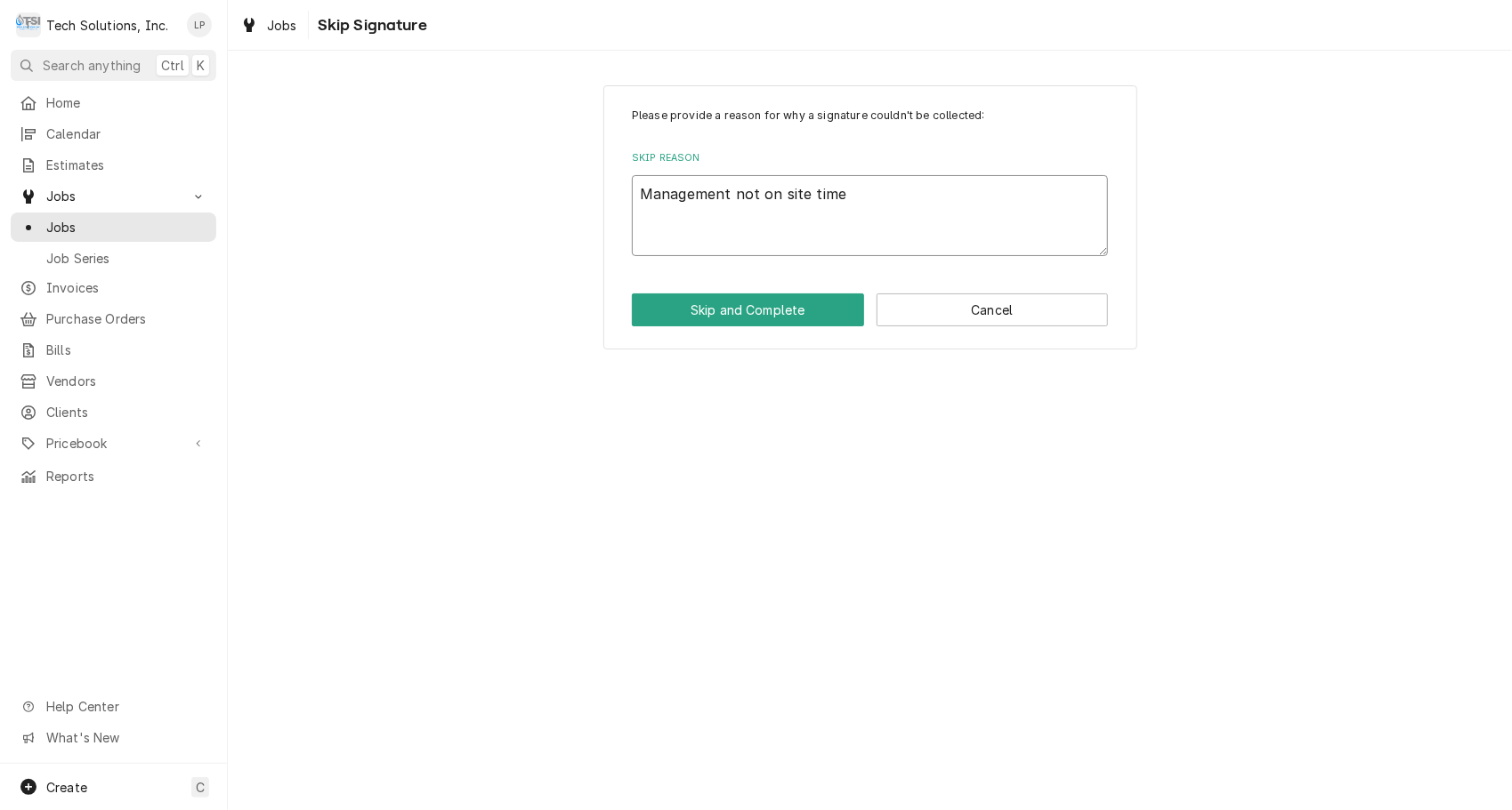
type textarea "x"
type textarea "Management not on site time o"
type textarea "x"
type textarea "Management not on site time of"
type textarea "x"
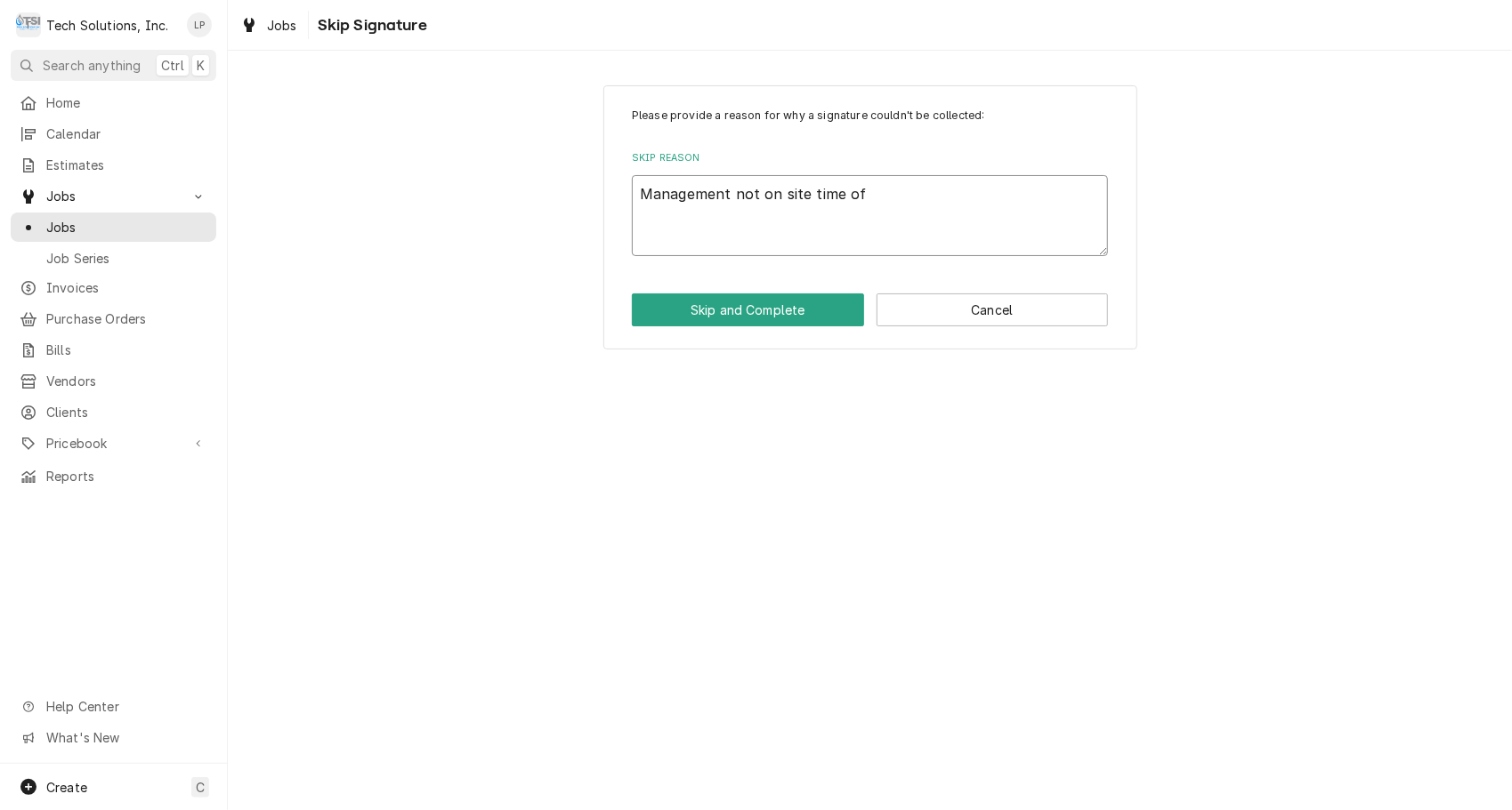
type textarea "Management not on site time of"
type textarea "x"
type textarea "Management not on site time of p"
type textarea "x"
type textarea "Management not on site time of pi"
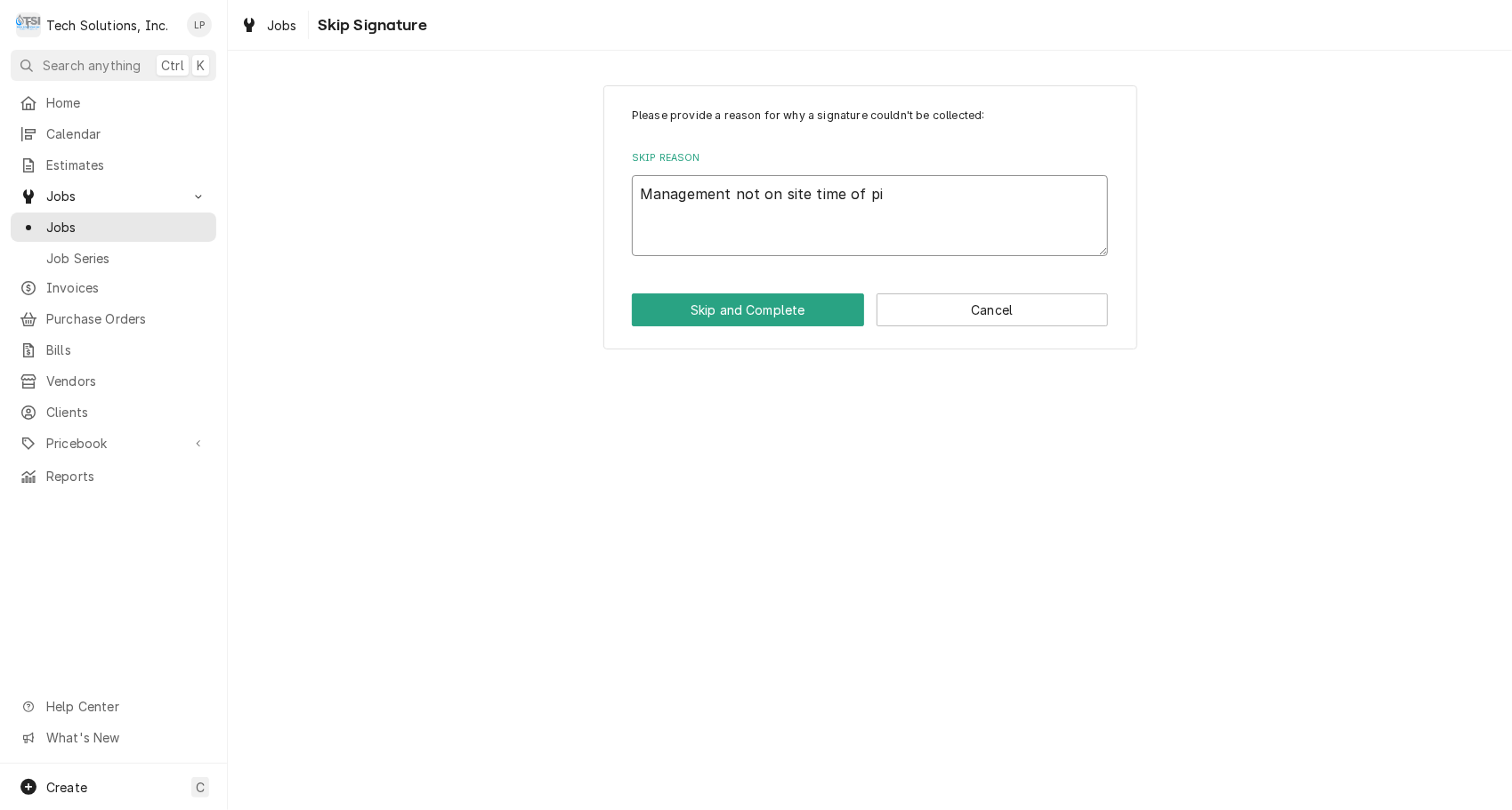
type textarea "x"
type textarea "Management not on site time of pic"
type textarea "x"
type textarea "Management not on site time of pick"
type textarea "x"
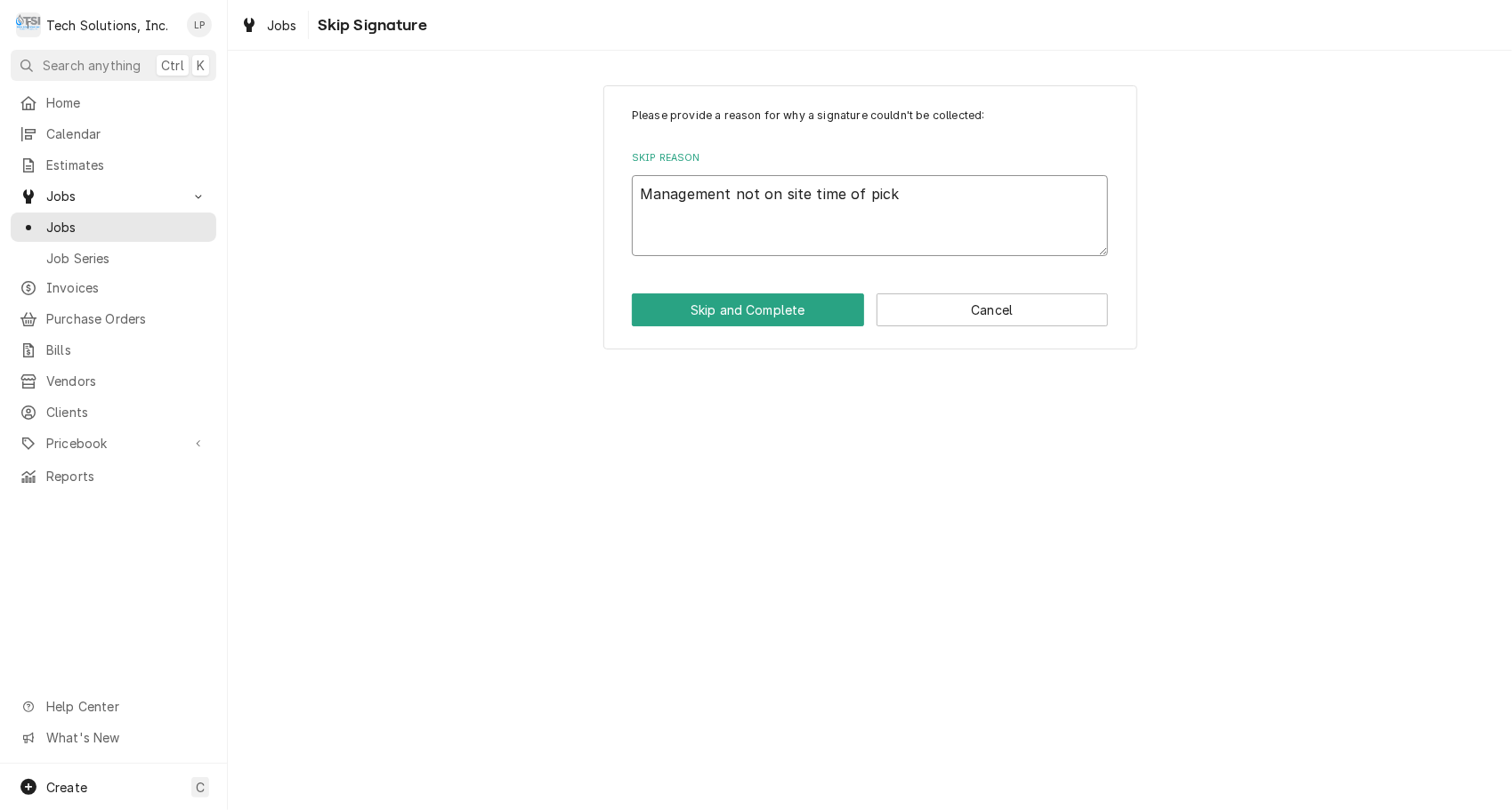
type textarea "Management not on site time of pick"
type textarea "x"
type textarea "Management not on site time of pick u"
type textarea "x"
type textarea "Management not on site time of pick up"
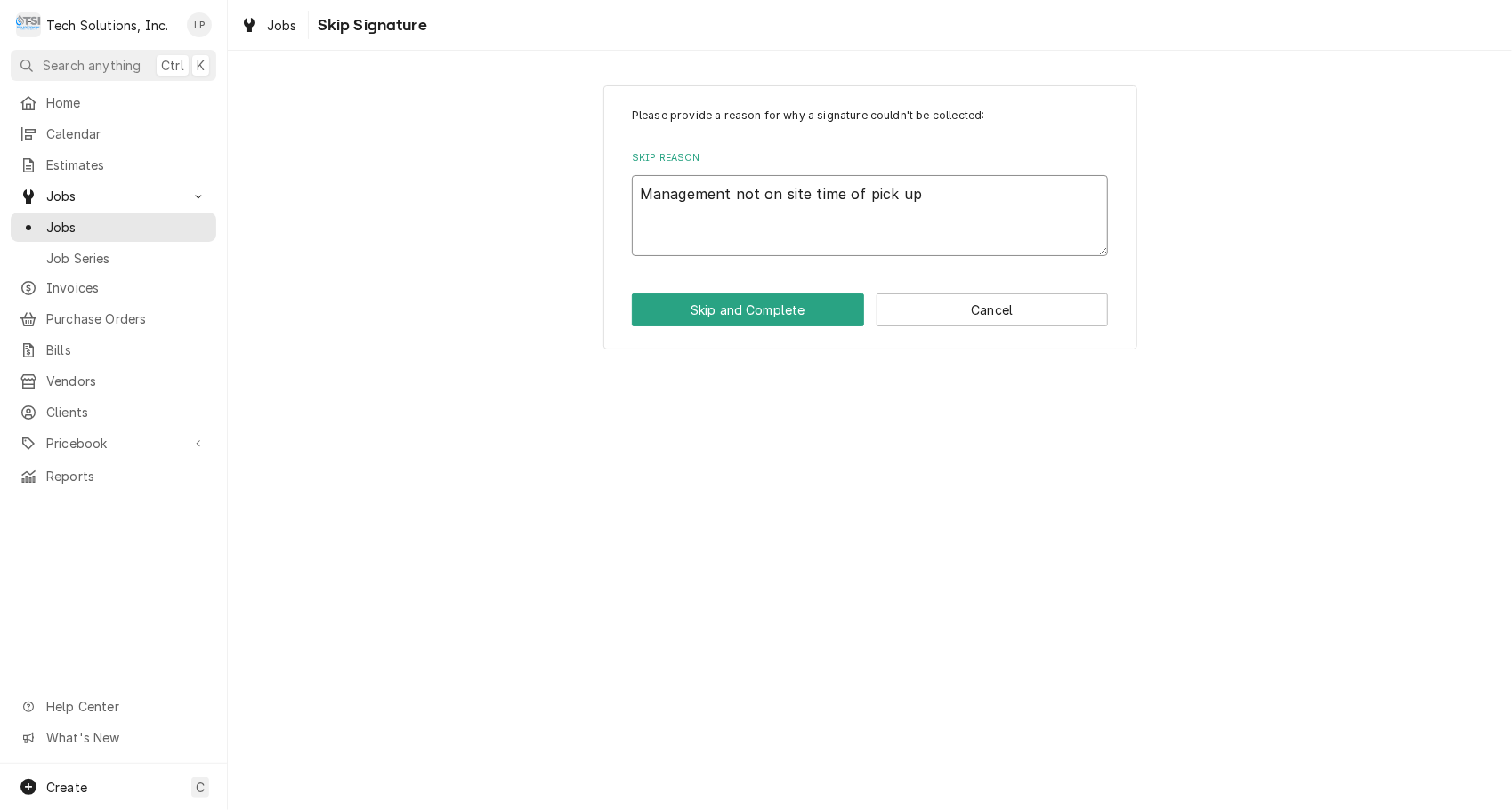
type textarea "x"
type textarea "Management not on site time of pick up."
type textarea "x"
type textarea "Management not on-site time of pick up."
click at [783, 311] on button "Skip and Complete" at bounding box center [747, 310] width 233 height 33
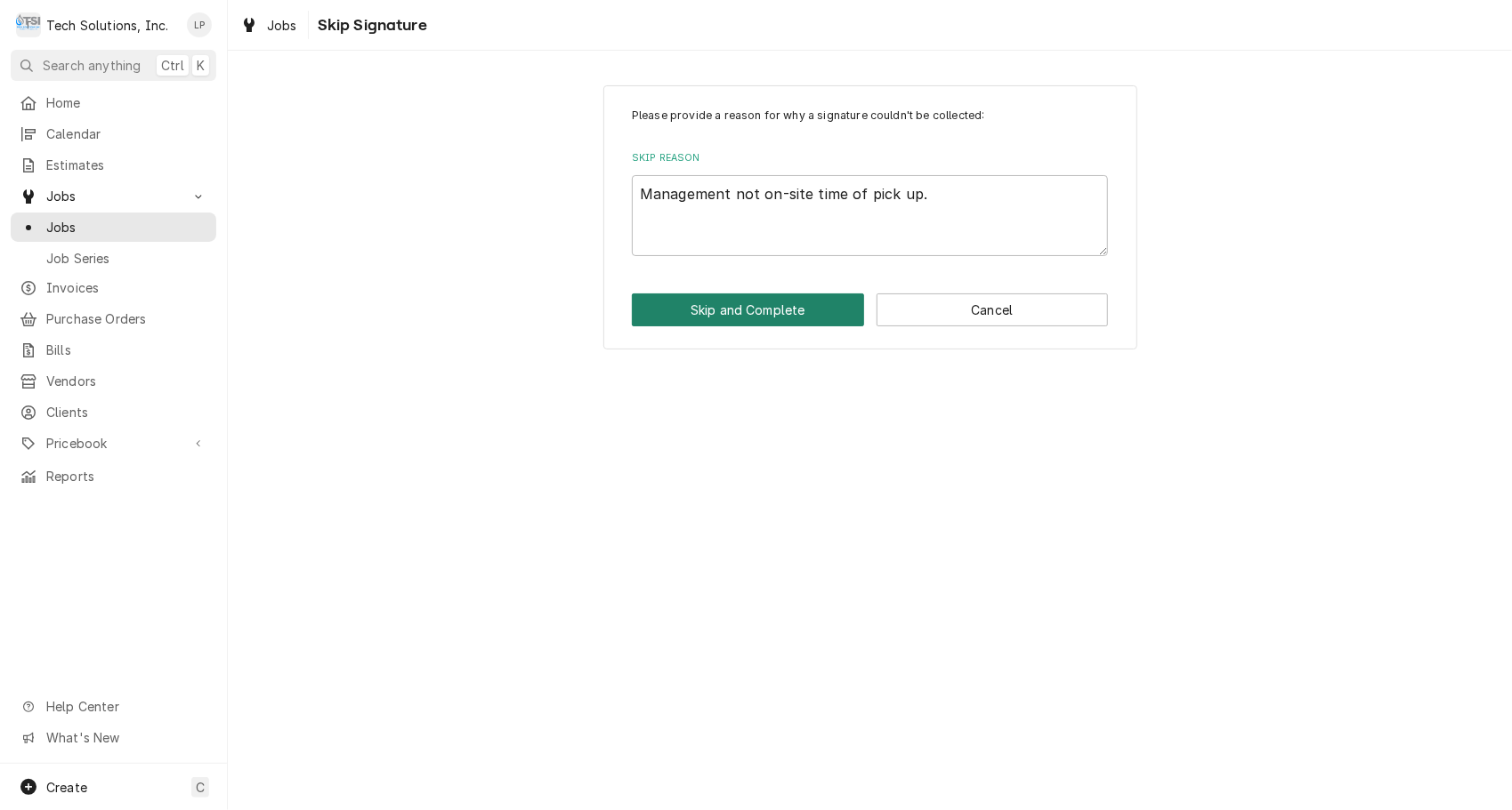
type textarea "x"
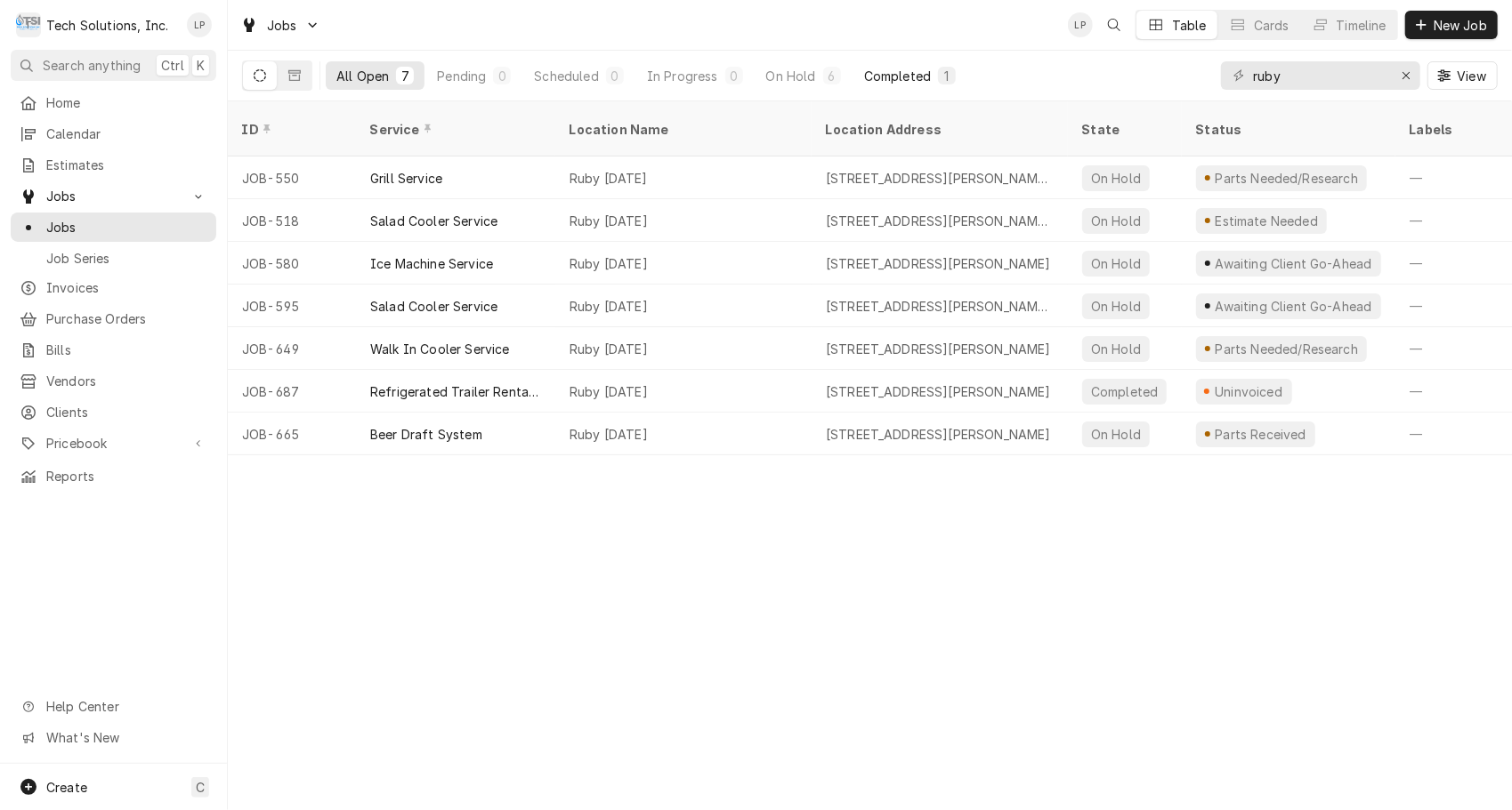
click at [892, 71] on div "Completed" at bounding box center [897, 76] width 67 height 18
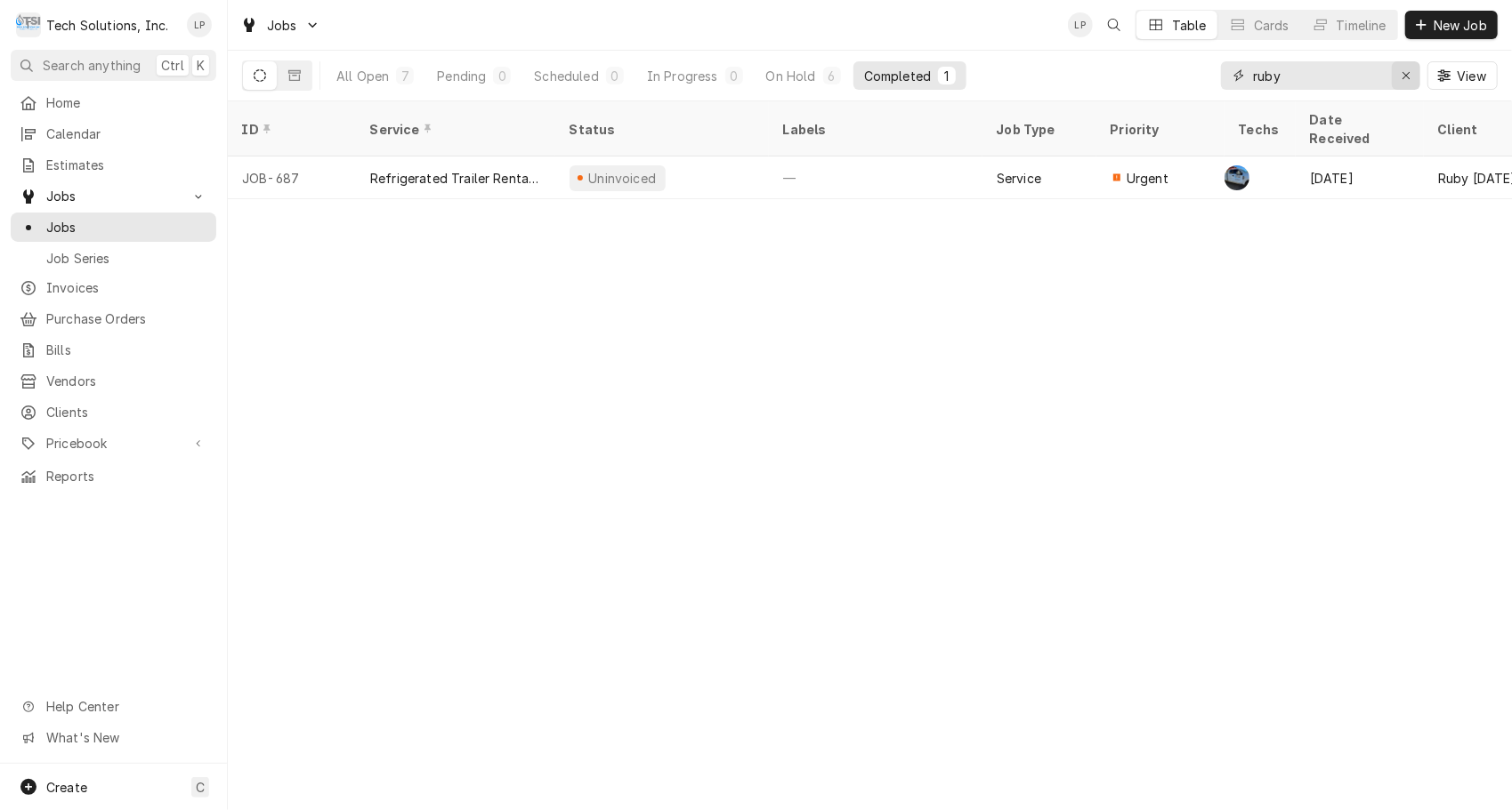
click at [1406, 80] on icon "Erase input" at bounding box center [1407, 75] width 10 height 13
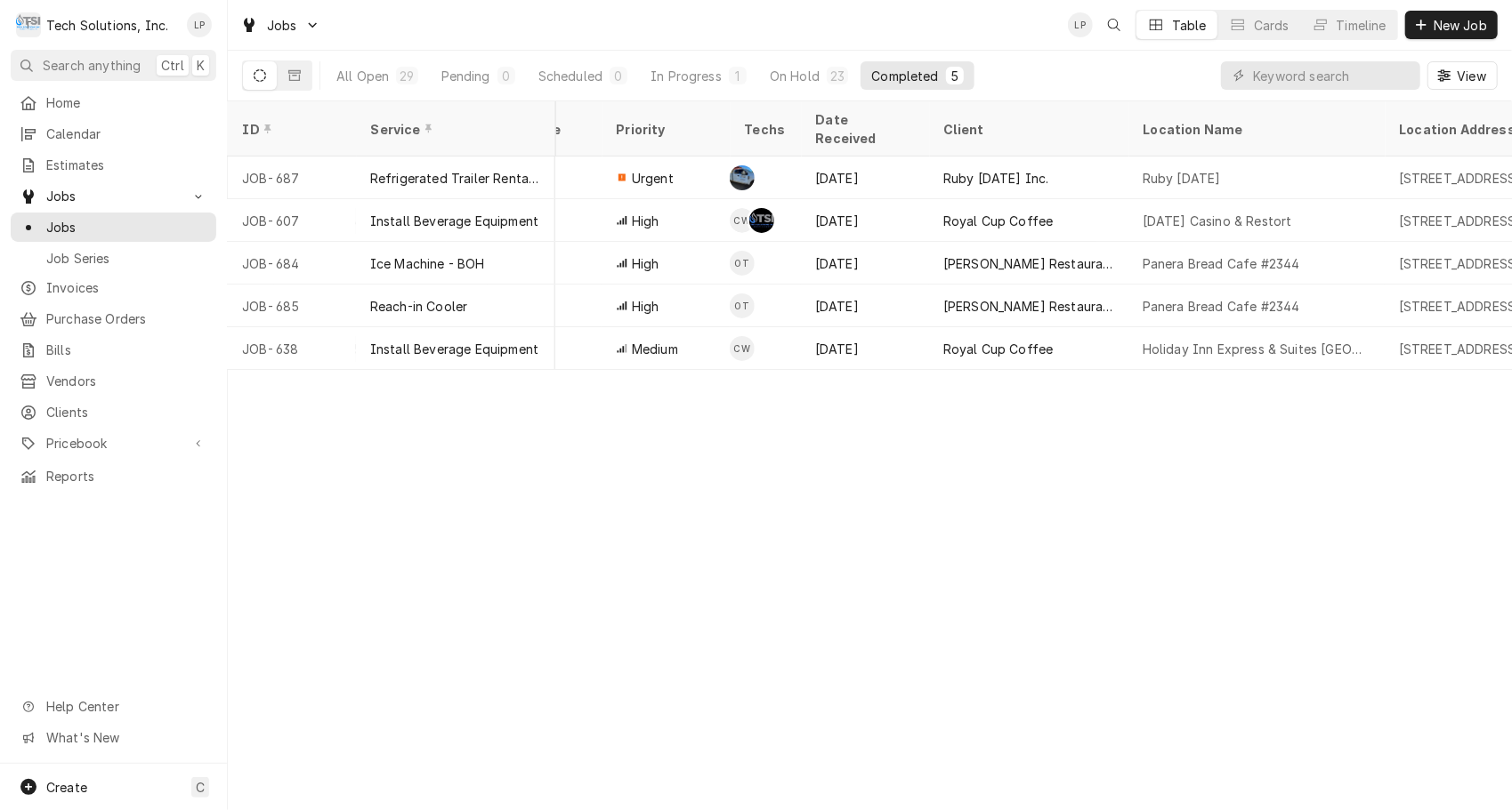
scroll to position [0, 490]
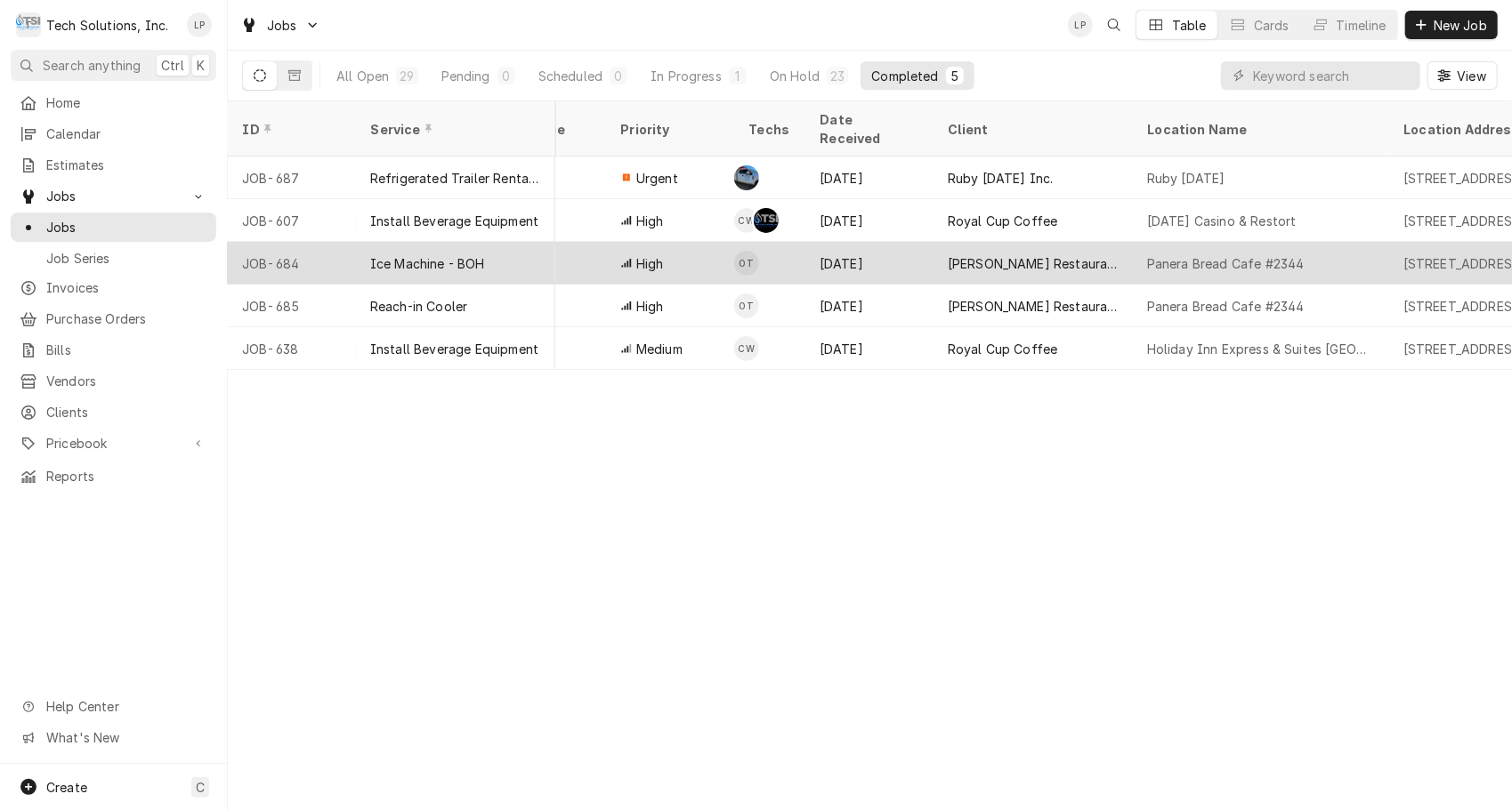
click at [711, 242] on div "High" at bounding box center [670, 264] width 128 height 43
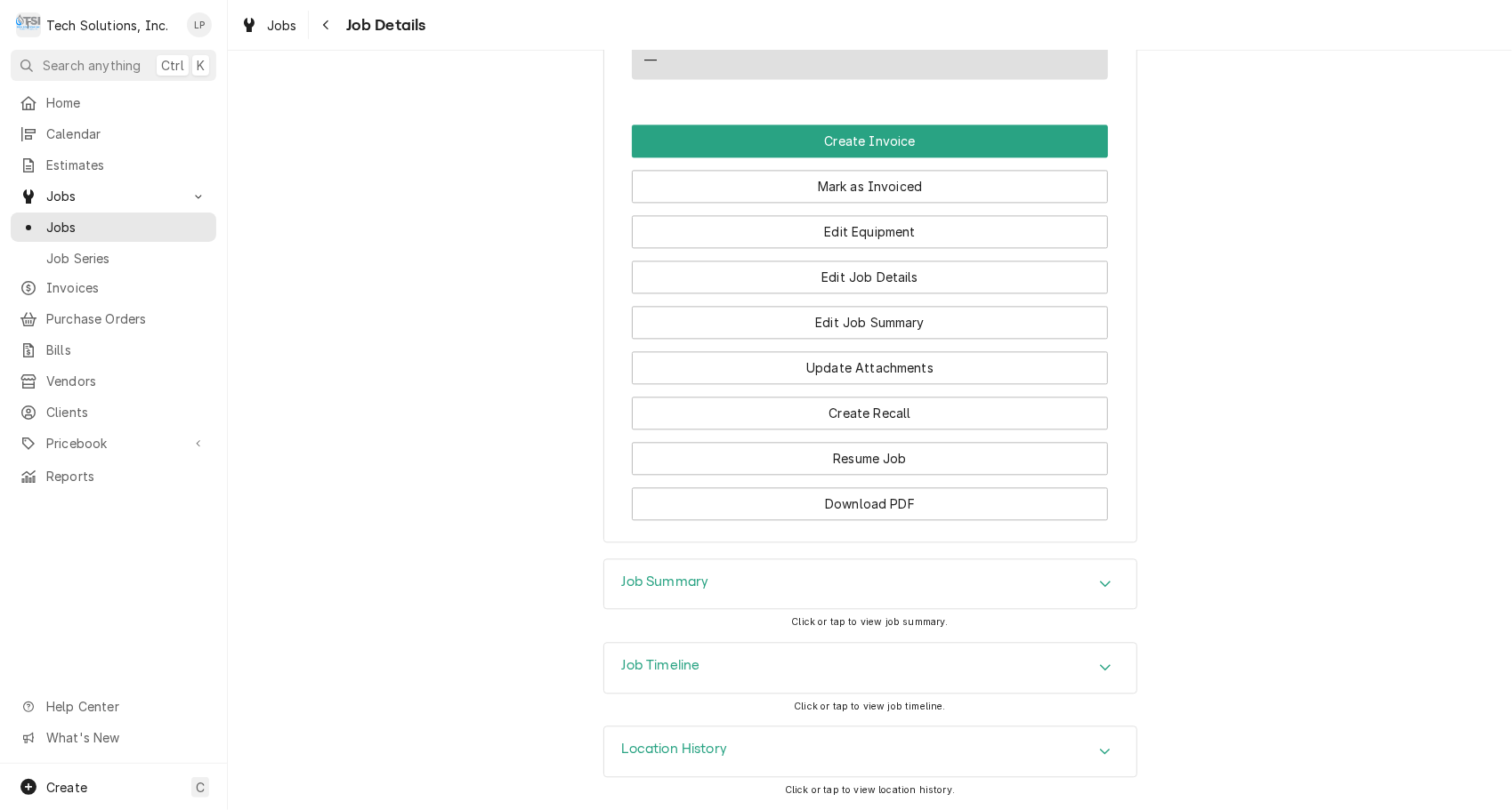
scroll to position [2624, 0]
click at [924, 179] on button "Mark as Invoiced" at bounding box center [869, 187] width 476 height 33
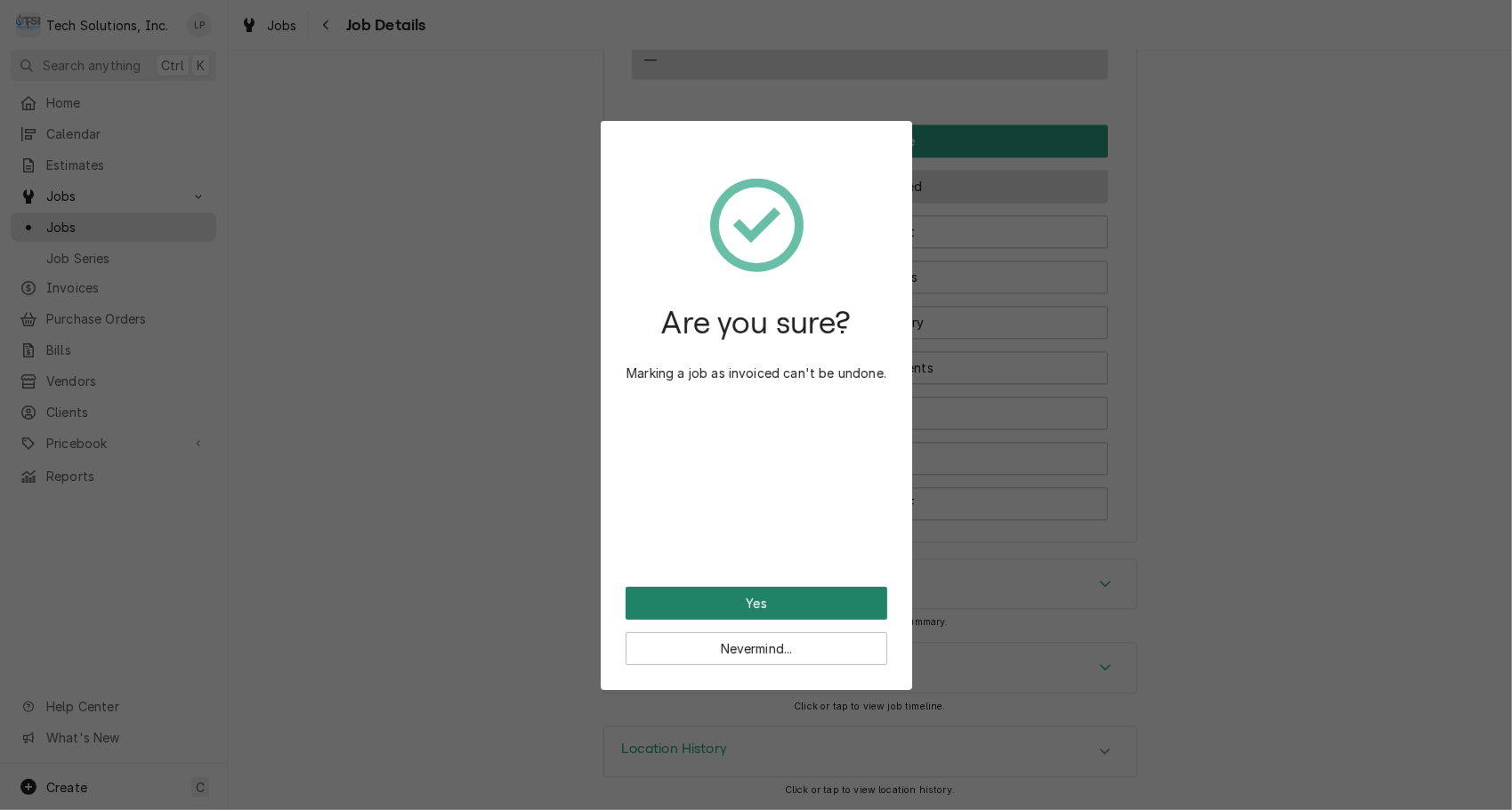
click at [786, 606] on button "Yes" at bounding box center [756, 604] width 262 height 33
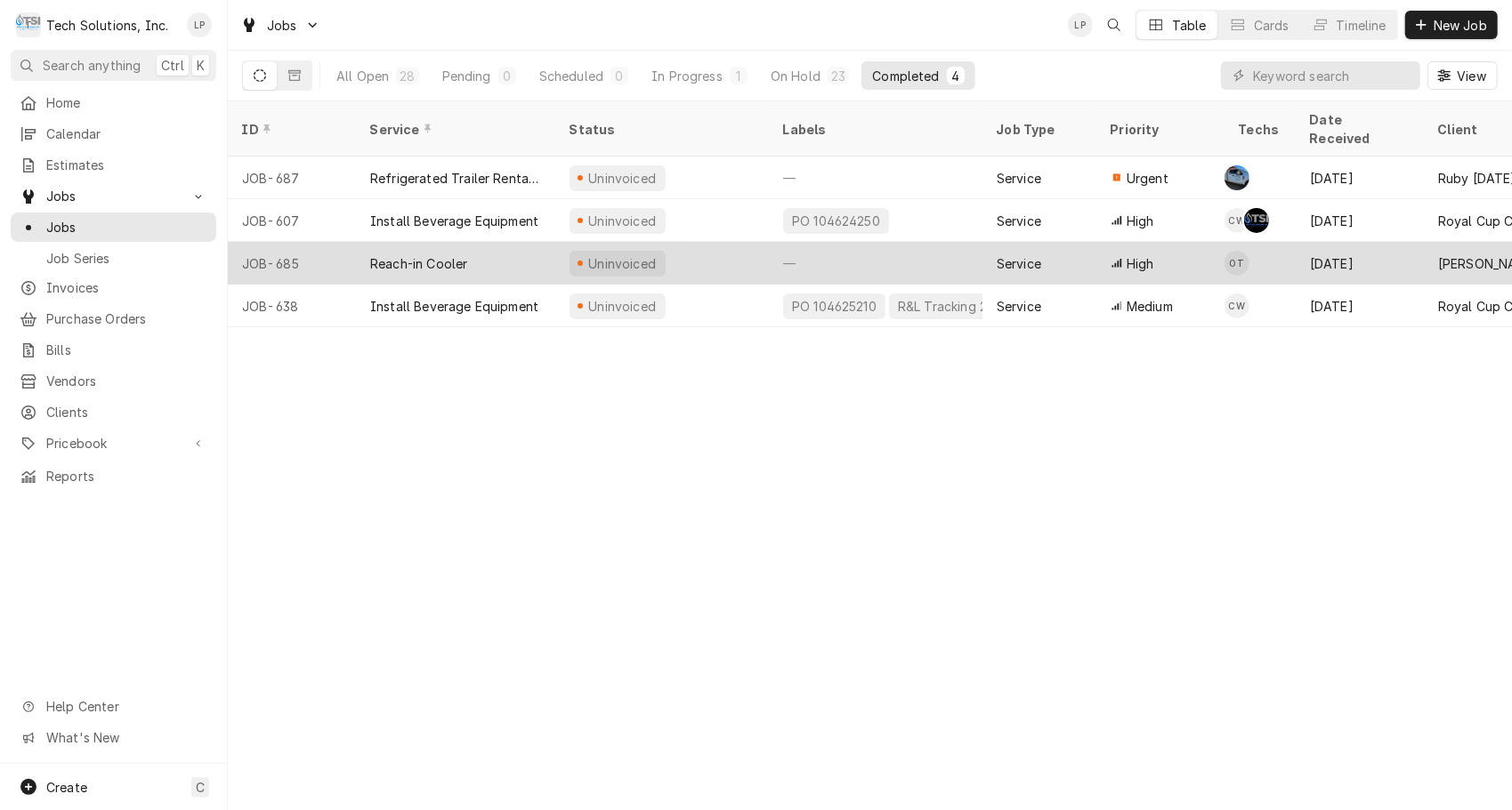
click at [714, 242] on div "Uninvoiced" at bounding box center [663, 264] width 214 height 43
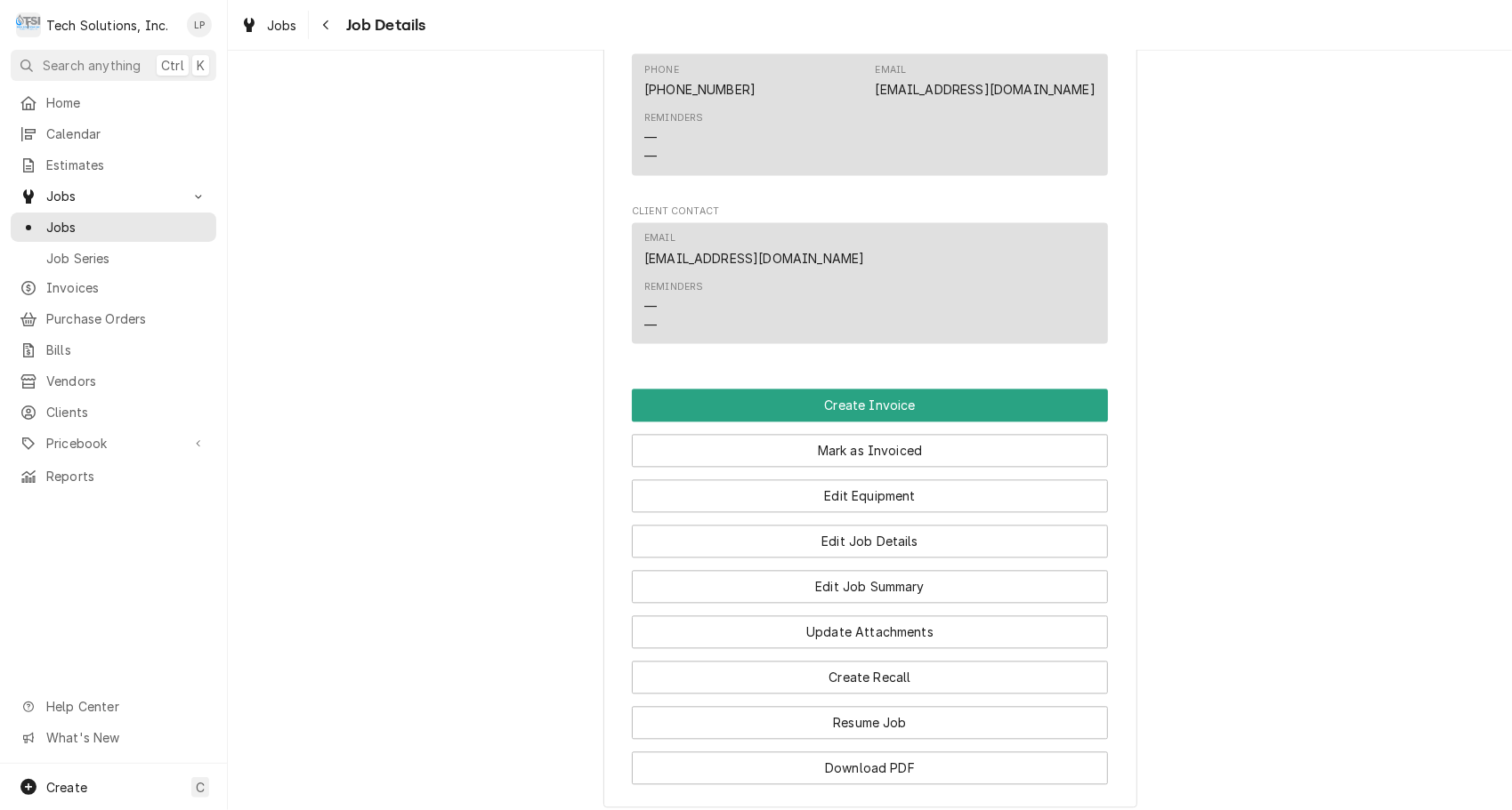
scroll to position [2709, 0]
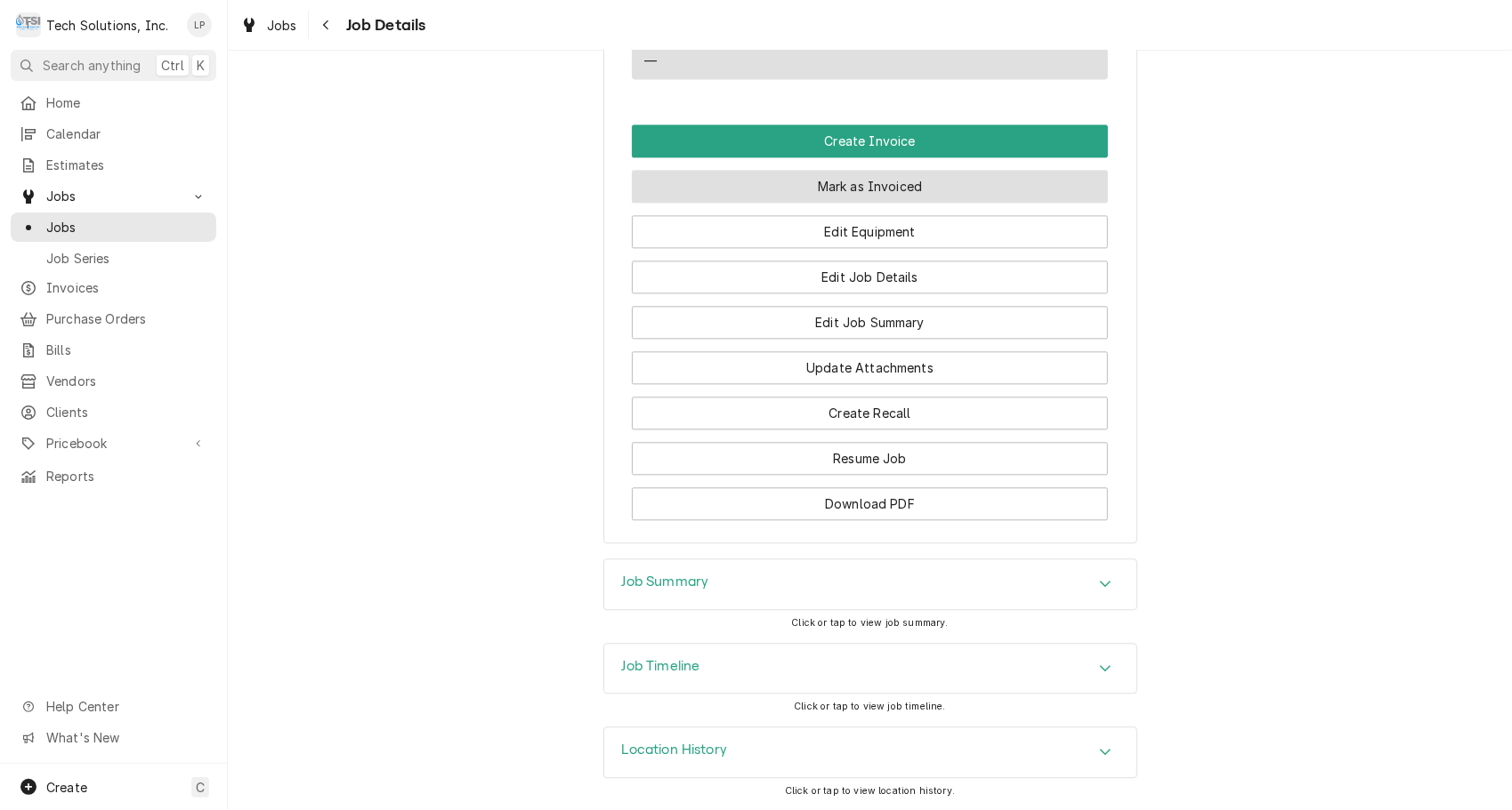
click at [747, 185] on button "Mark as Invoiced" at bounding box center [869, 187] width 476 height 33
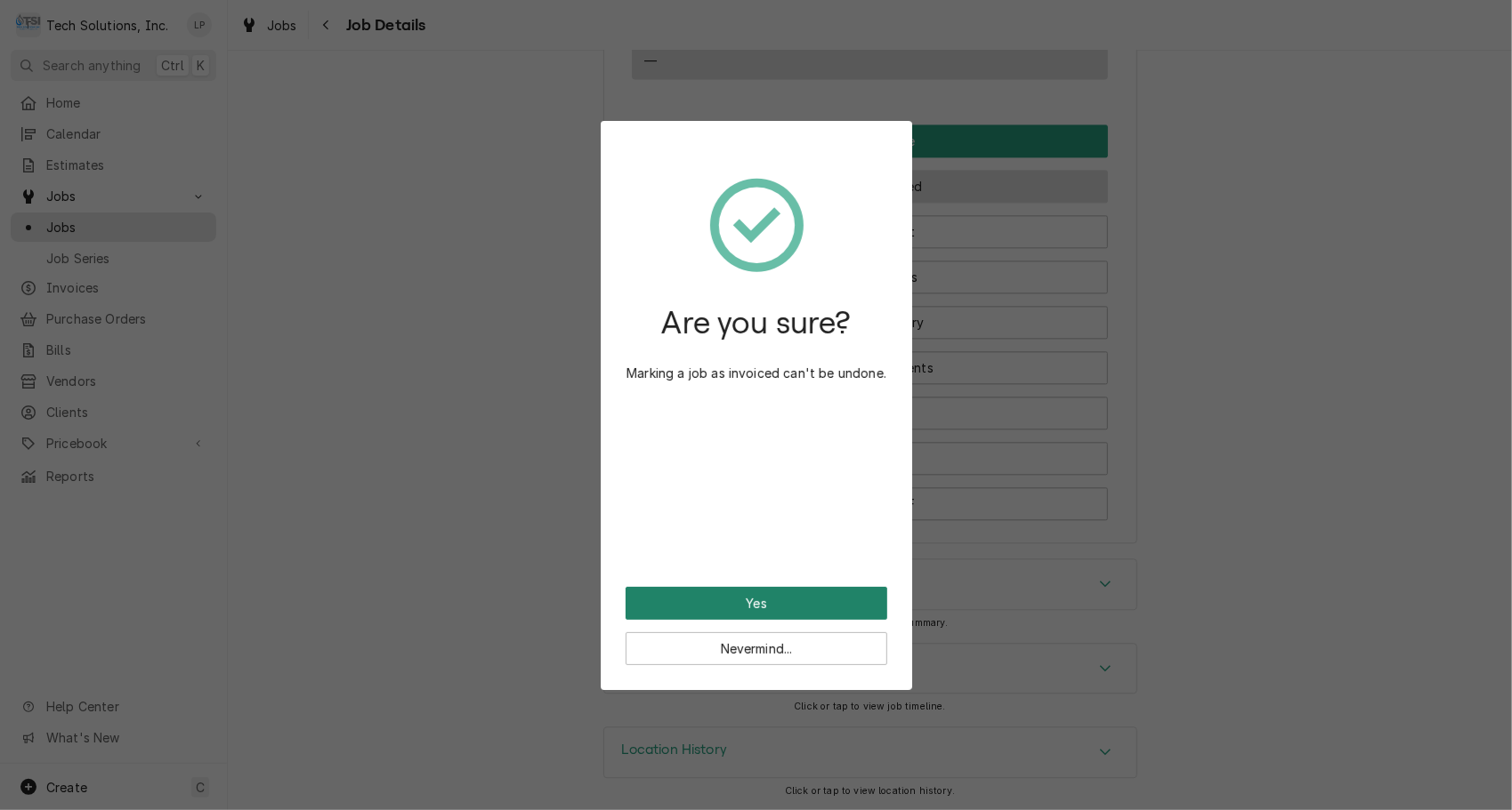
click at [710, 601] on button "Yes" at bounding box center [756, 604] width 262 height 33
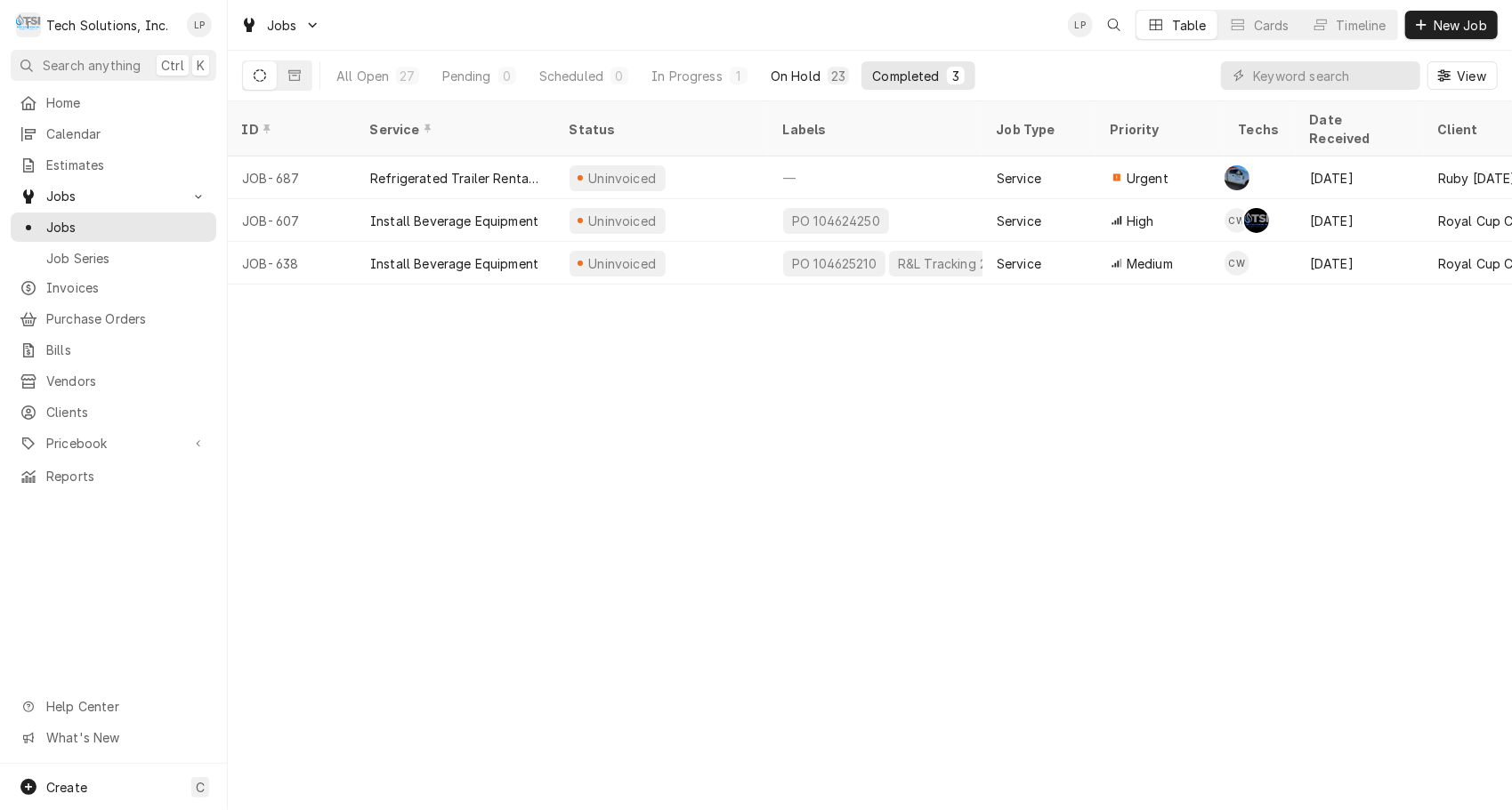
click at [805, 70] on div "On Hold" at bounding box center [795, 76] width 50 height 18
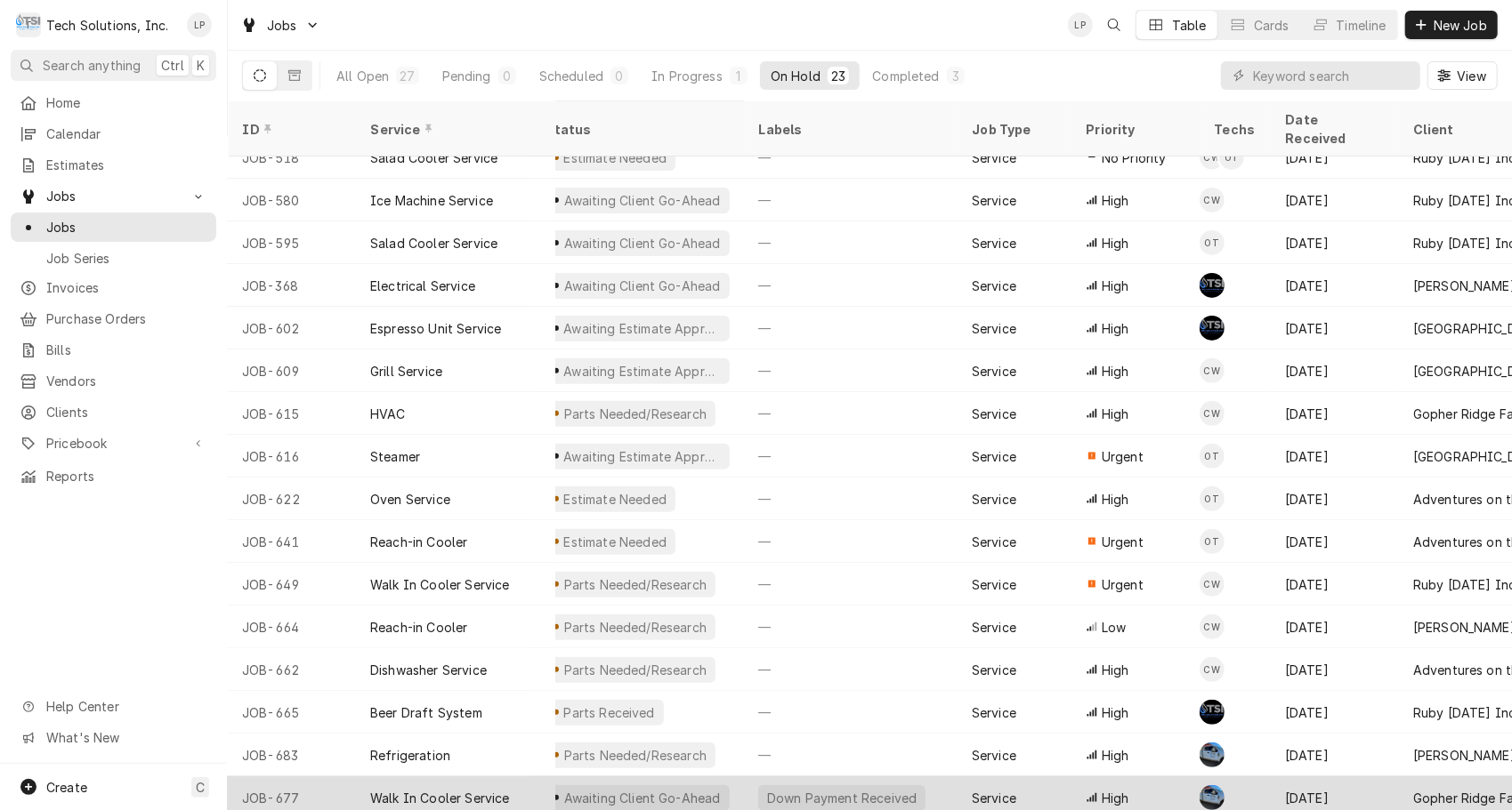
scroll to position [319, 0]
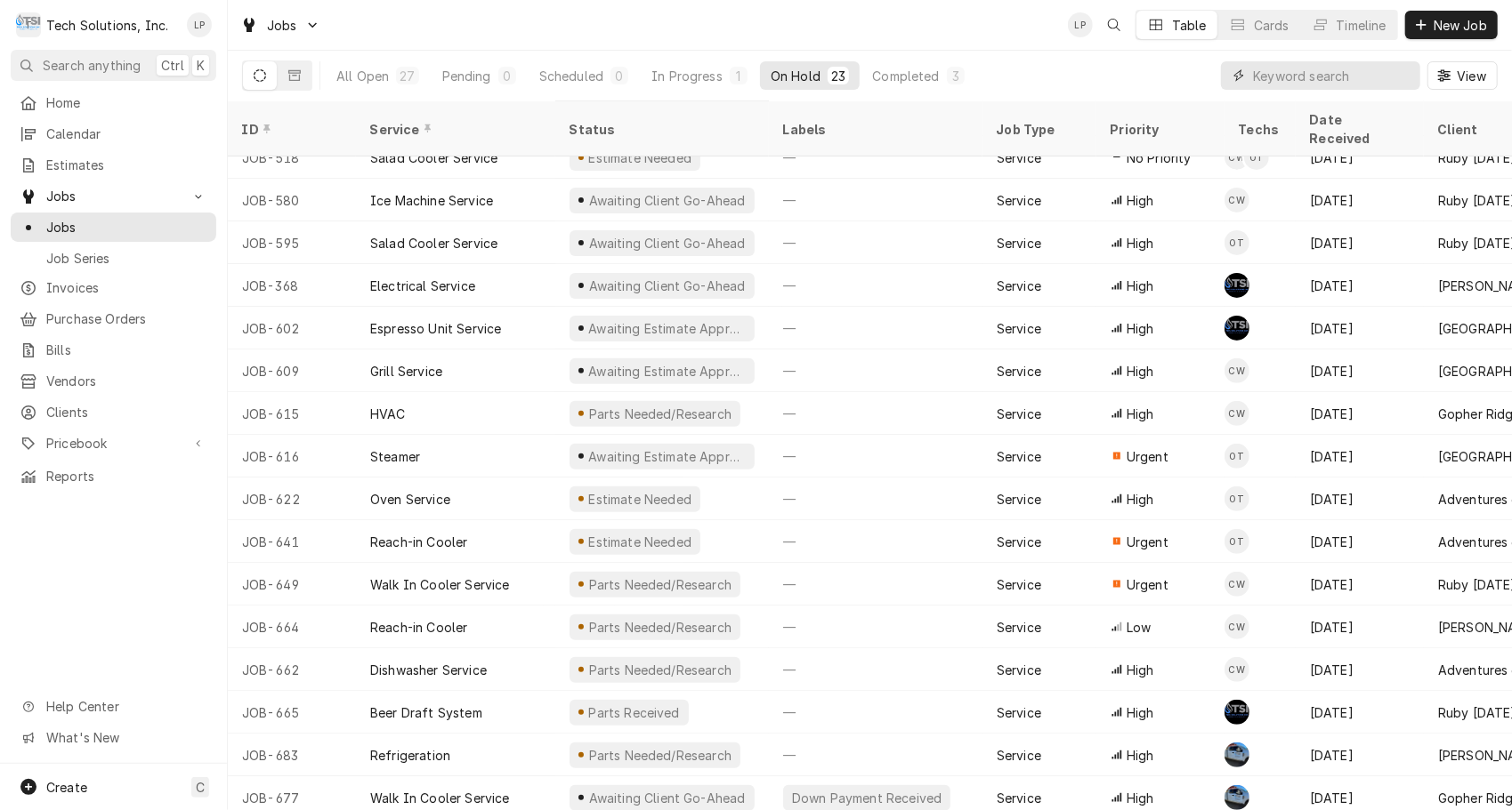
click at [1261, 68] on input "Dynamic Content Wrapper" at bounding box center [1332, 75] width 159 height 28
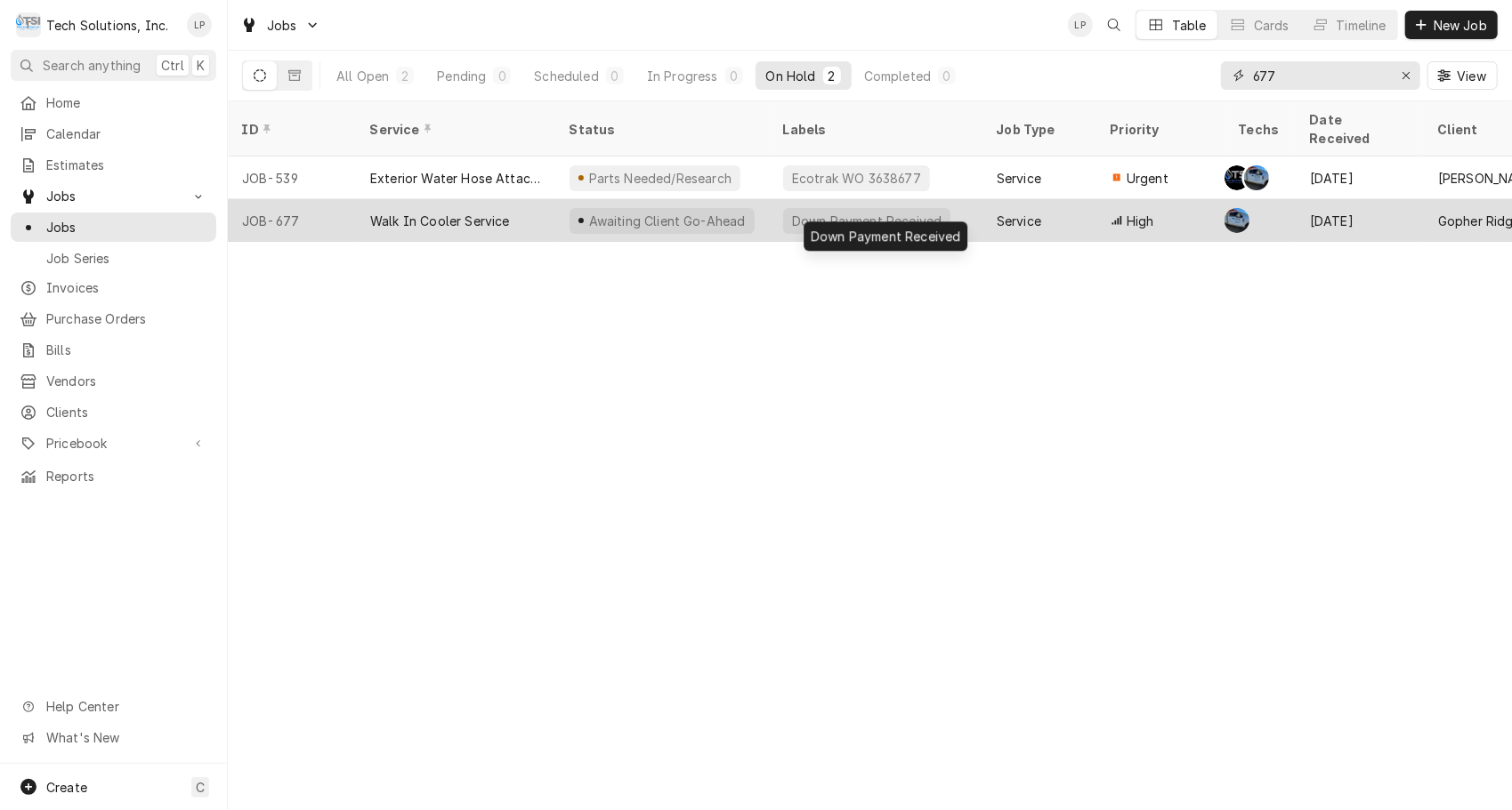
type input "677"
click at [968, 201] on div "Down Payment Received" at bounding box center [876, 221] width 214 height 43
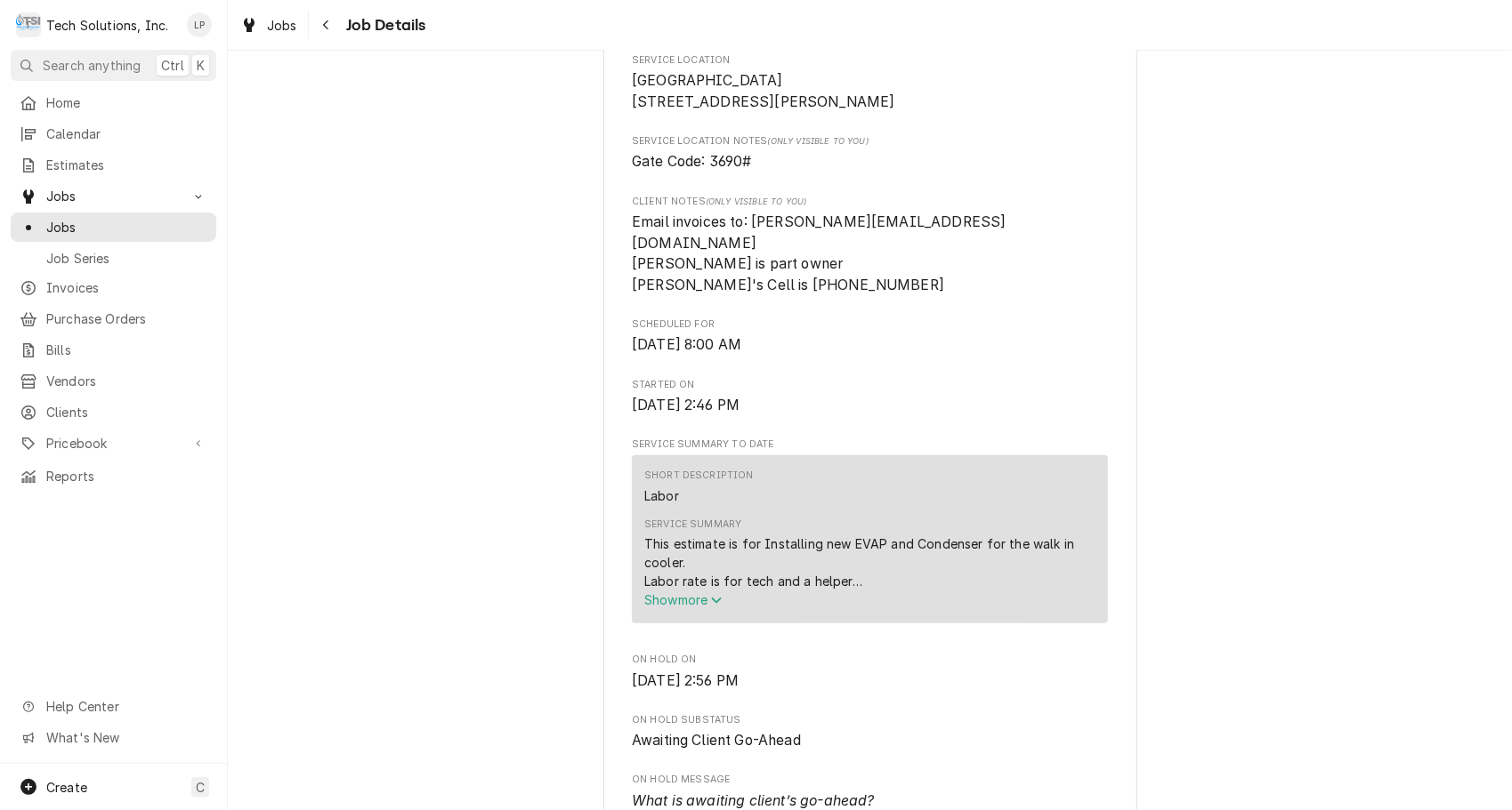
scroll to position [37, 0]
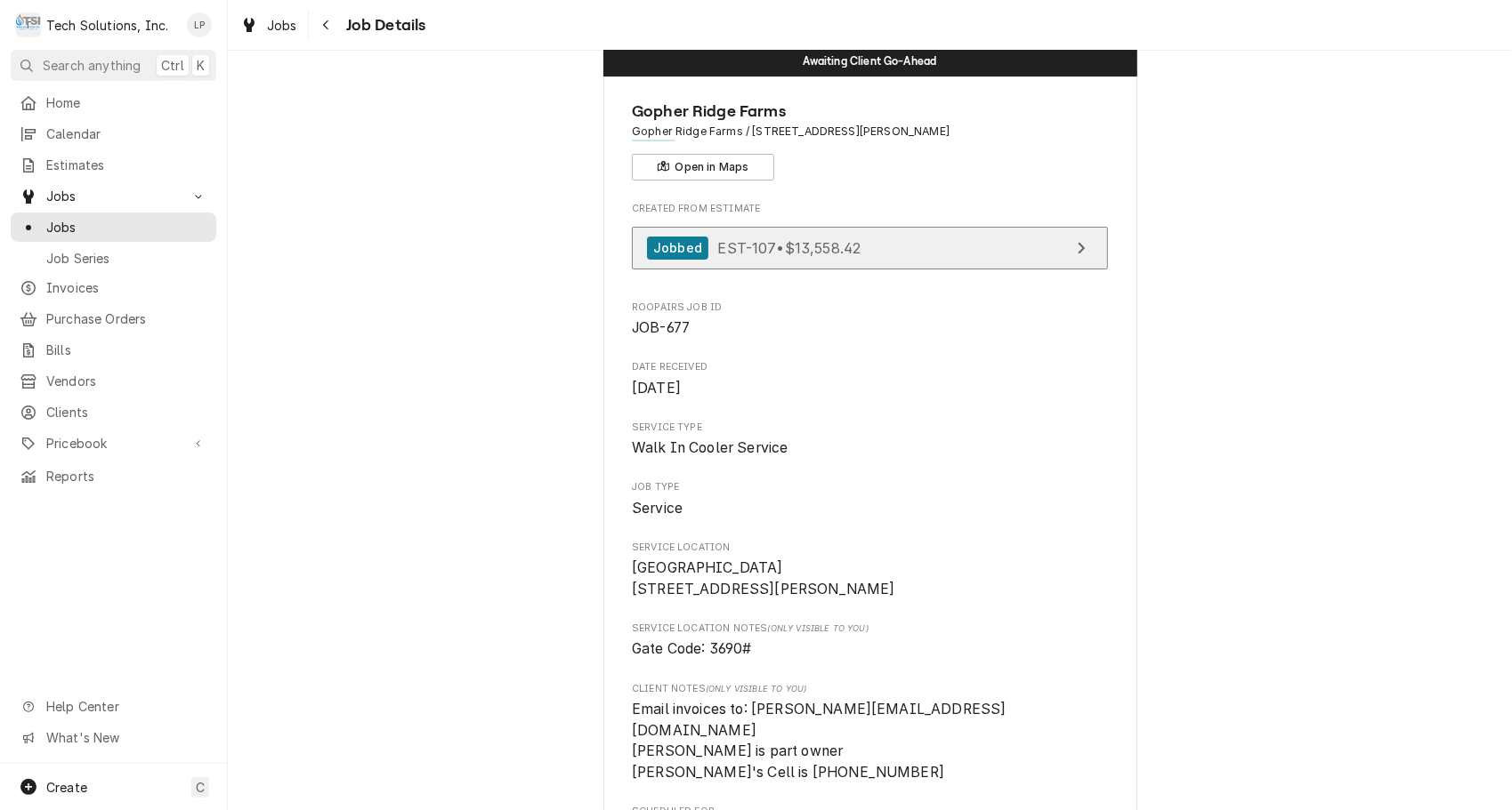
click at [842, 239] on span "EST-107 • $13,558.42" at bounding box center [788, 247] width 143 height 18
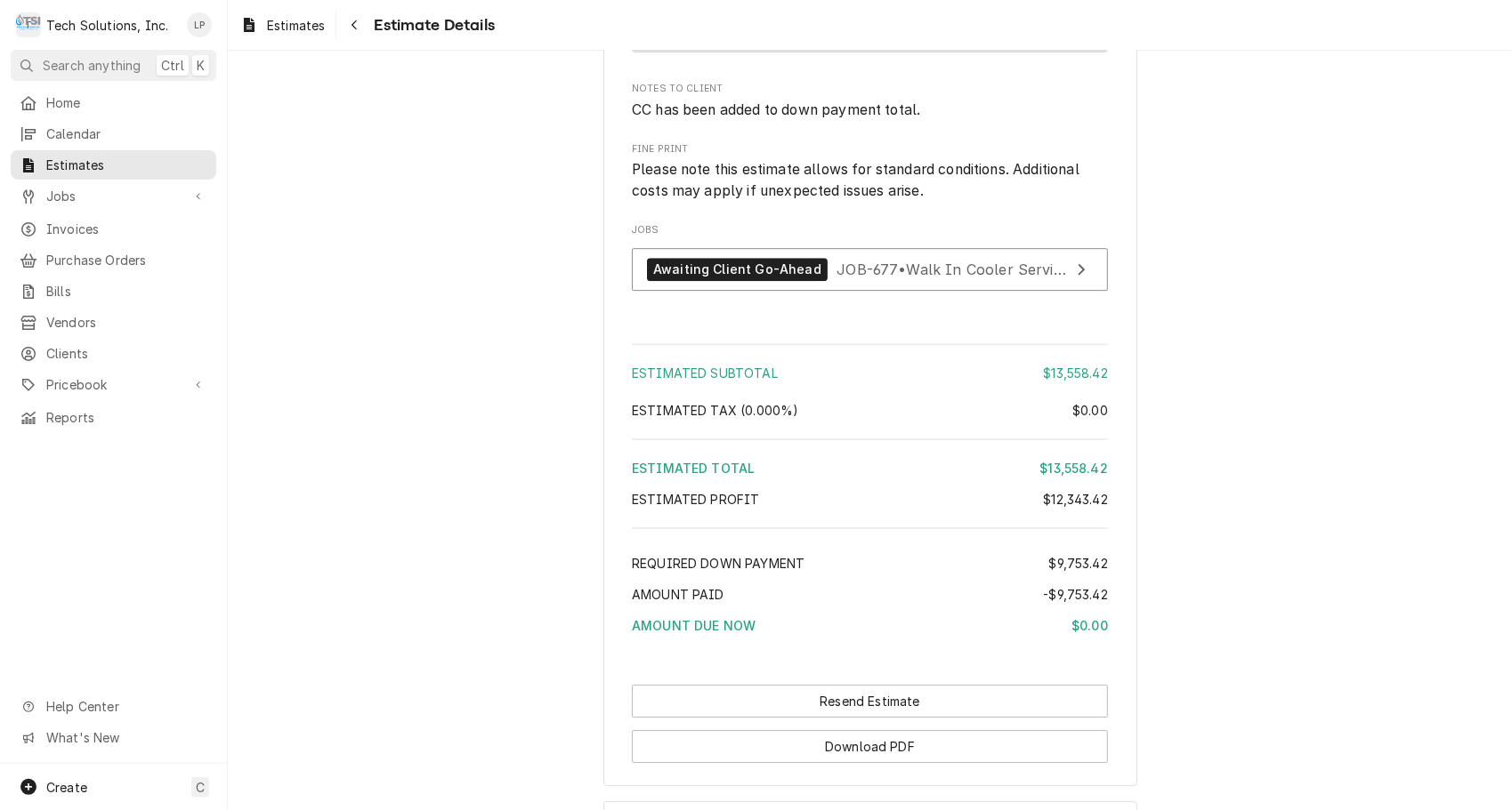
scroll to position [3635, 0]
